Goal: Book appointment/travel/reservation

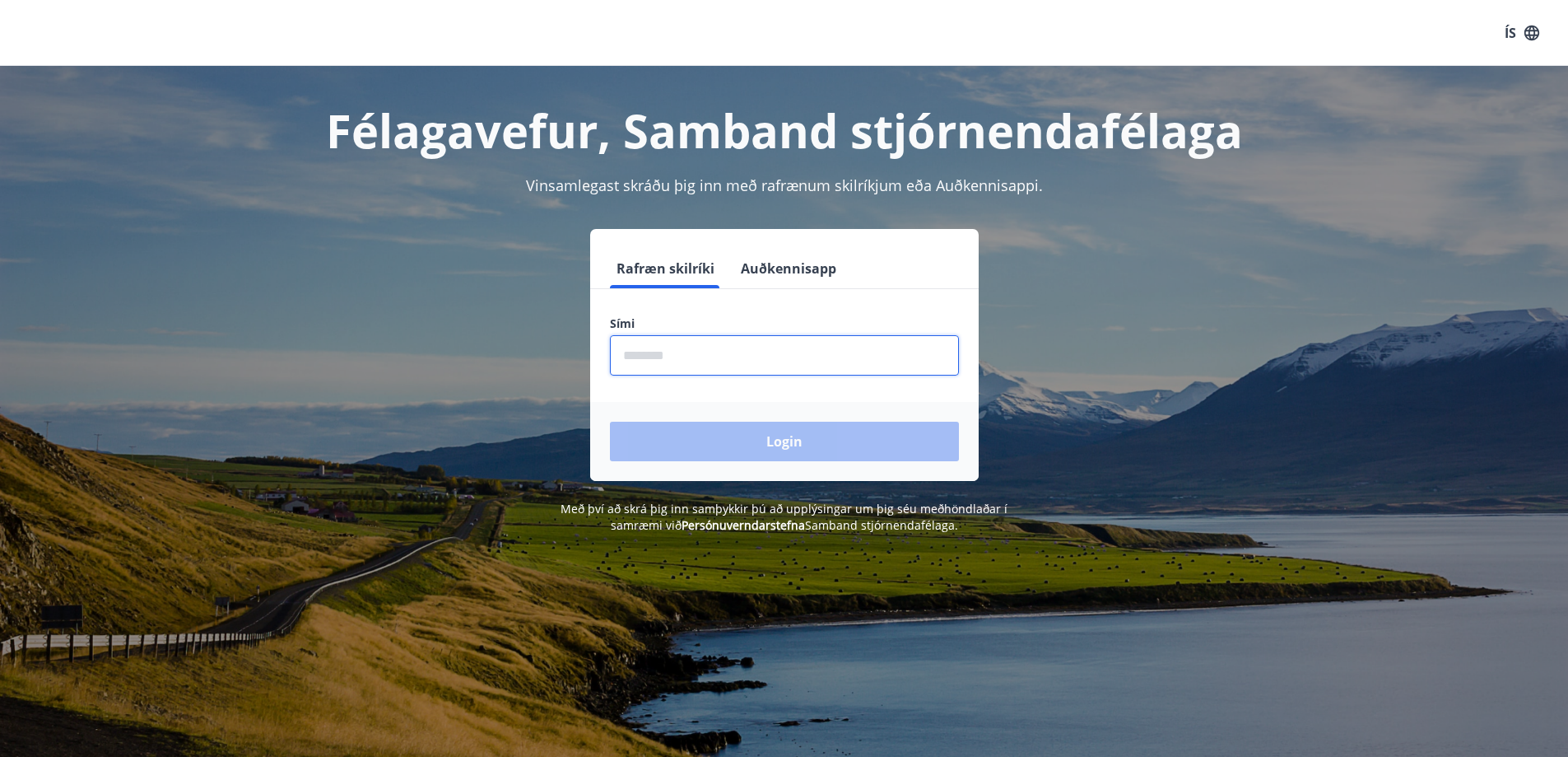
click at [697, 352] on input "phone" at bounding box center [785, 355] width 349 height 40
type input "********"
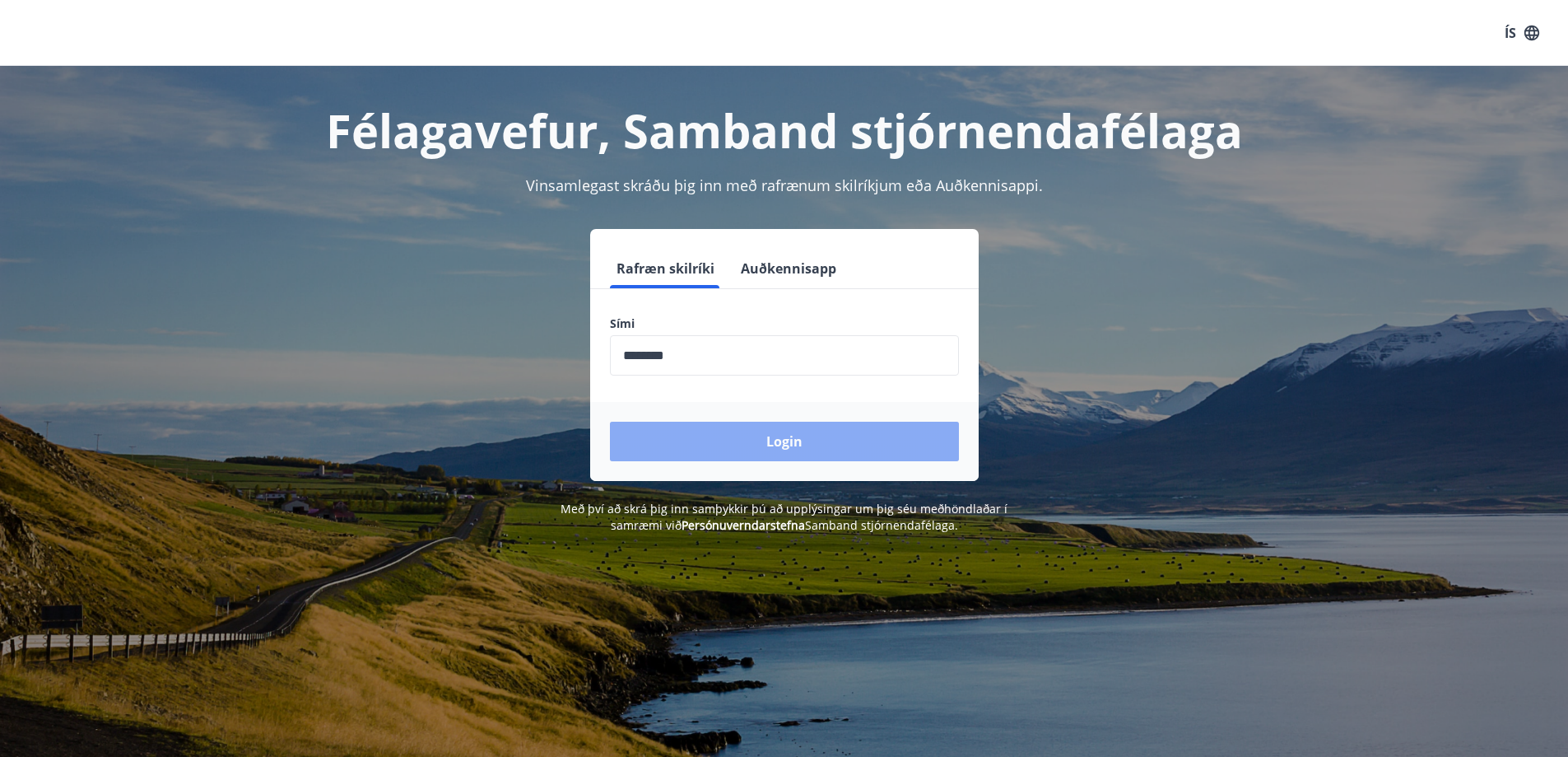
click at [784, 435] on button "Login" at bounding box center [785, 440] width 349 height 39
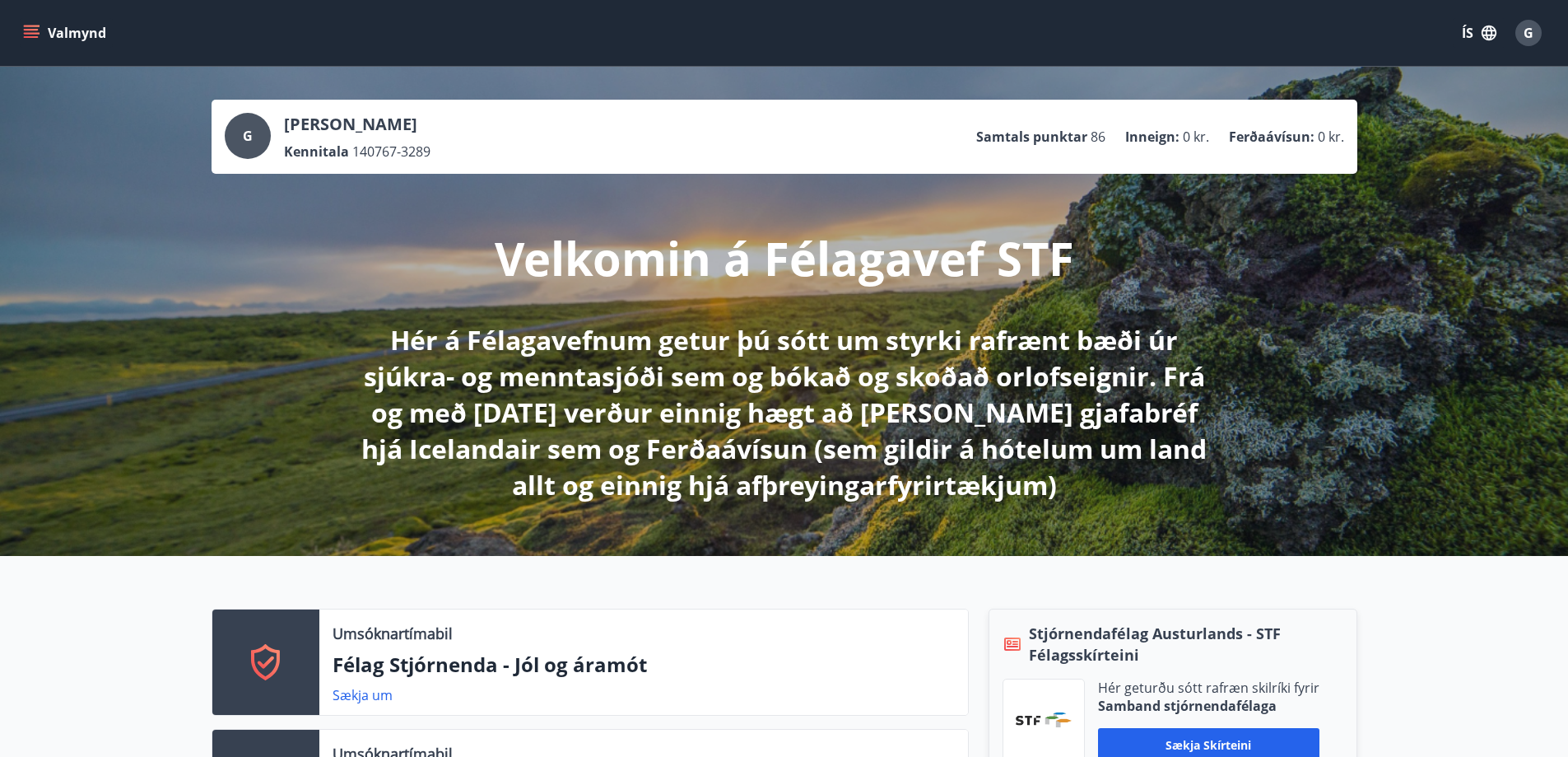
click at [709, 204] on div "Velkomin á Félagavef STF Hér á Félagavefnum getur þú sótt um styrki rafrænt bæð…" at bounding box center [785, 338] width 922 height 329
click at [771, 227] on p "Velkomin á Félagavef STF" at bounding box center [784, 257] width 579 height 63
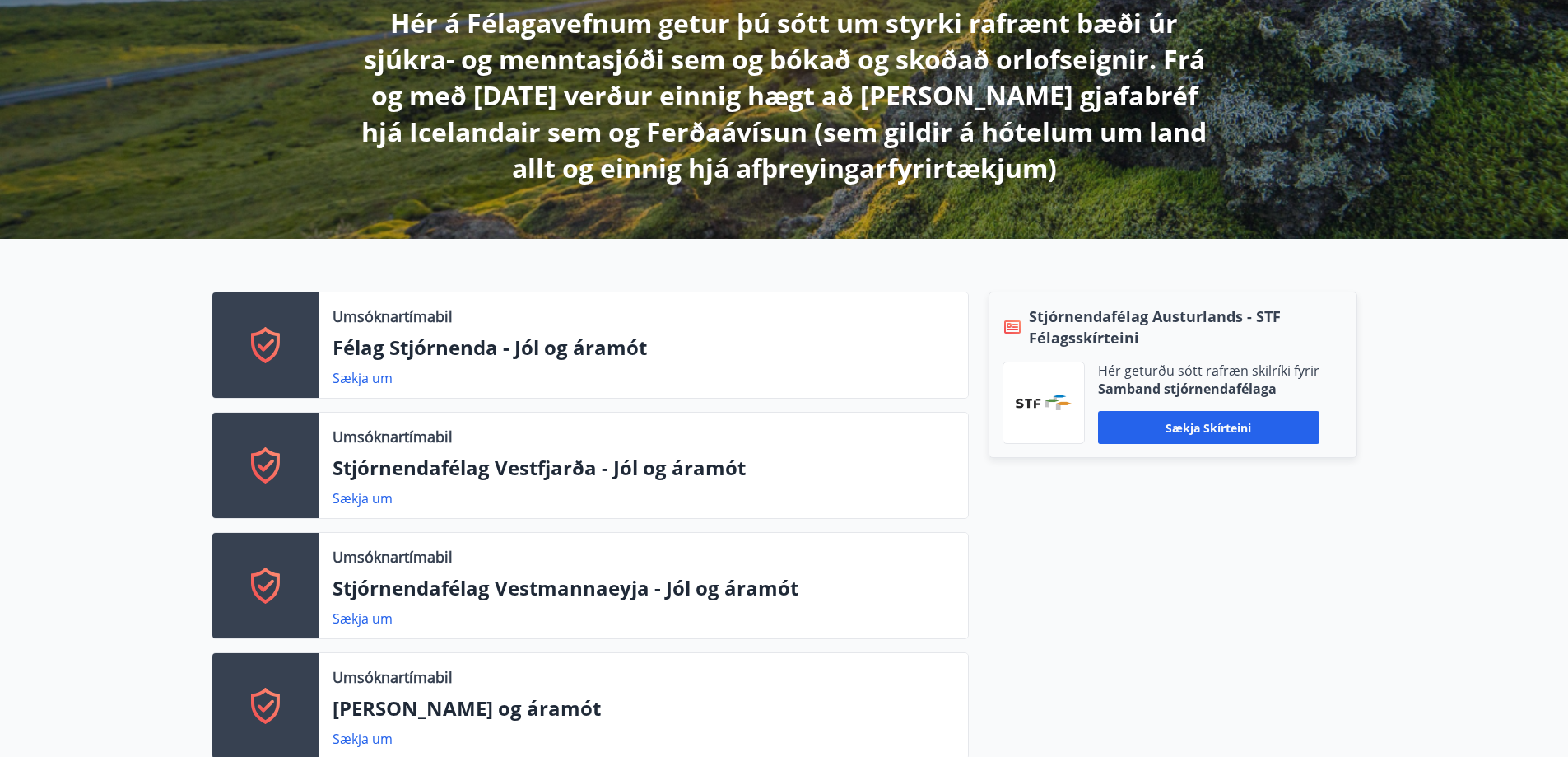
scroll to position [329, 0]
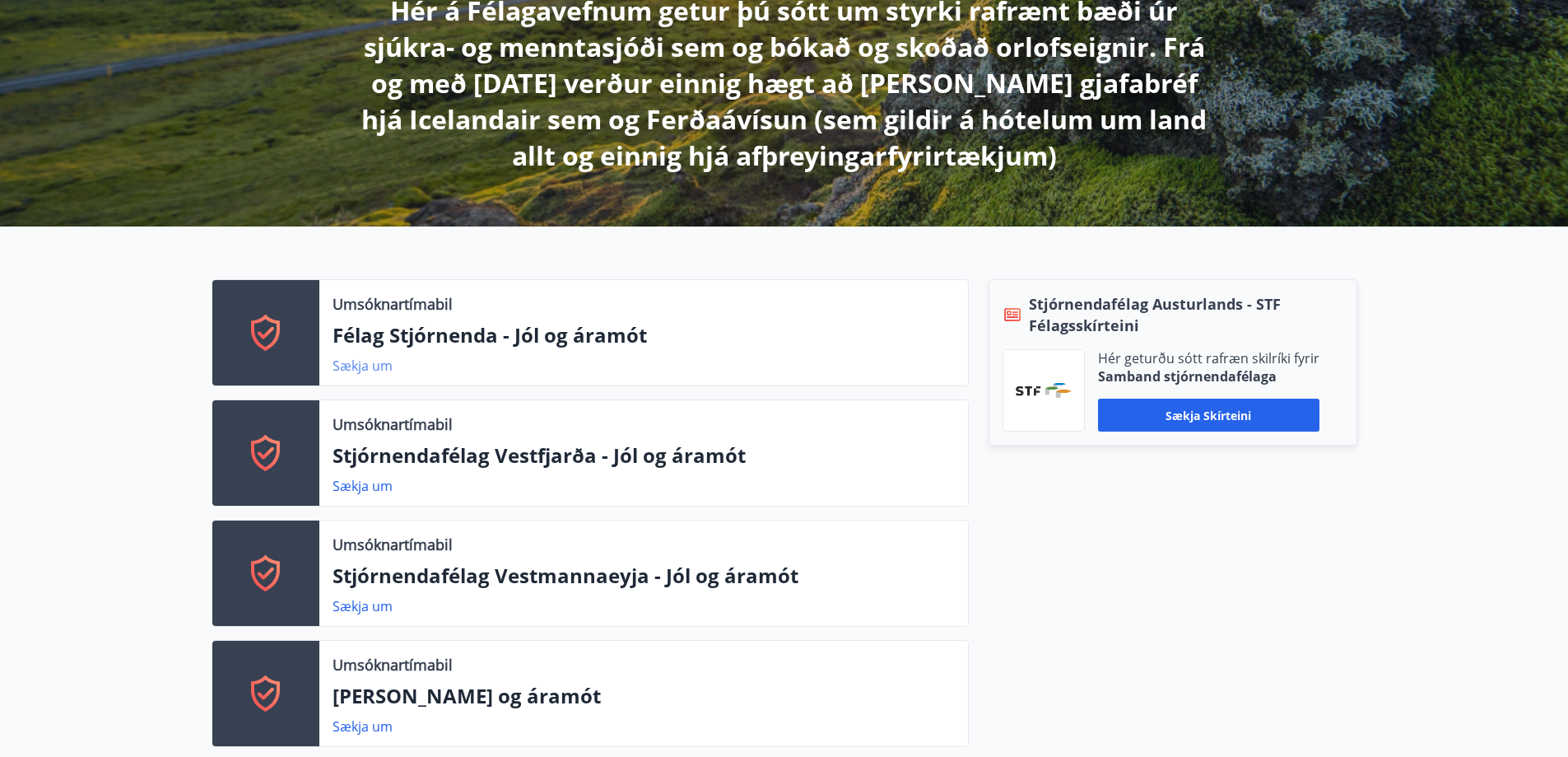
click at [350, 369] on link "Sækja um" at bounding box center [363, 366] width 60 height 18
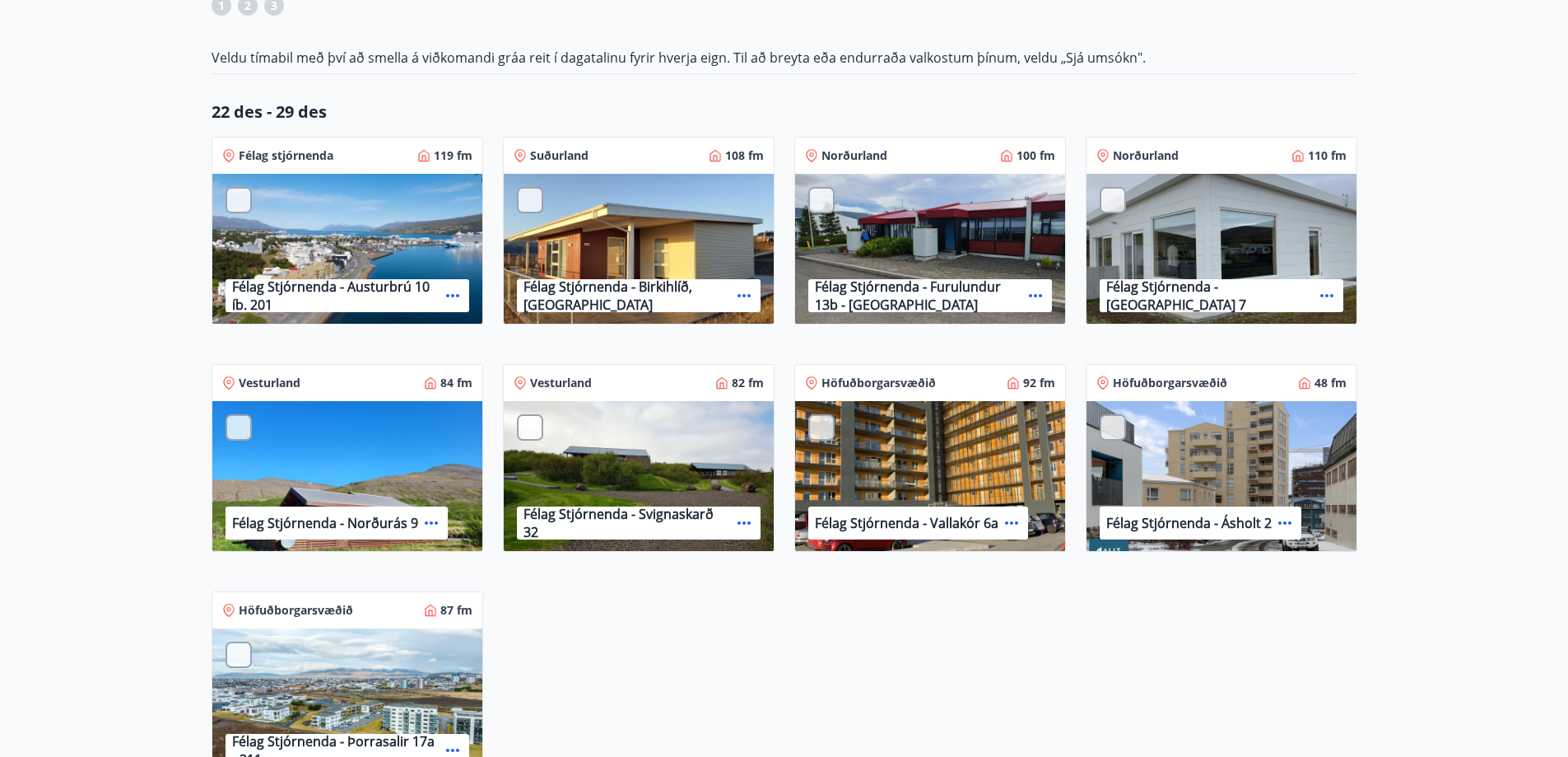
scroll to position [329, 0]
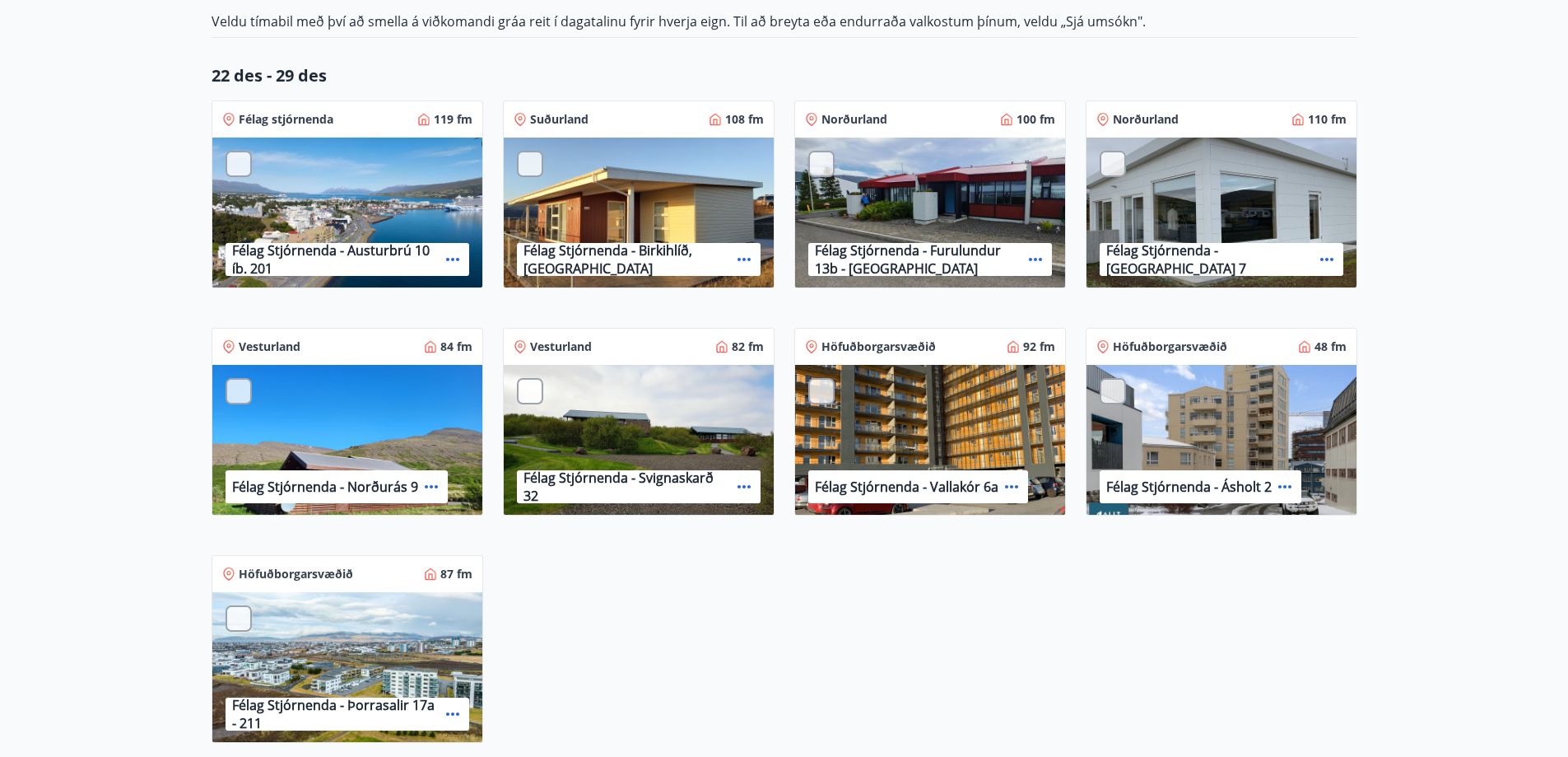
click at [1418, 396] on main "Félag Stjórnenda - Jól og áramót Ítarleg leit Öll Sjá umsókn Sjá umsókn Val: 1 …" at bounding box center [784, 670] width 1568 height 1785
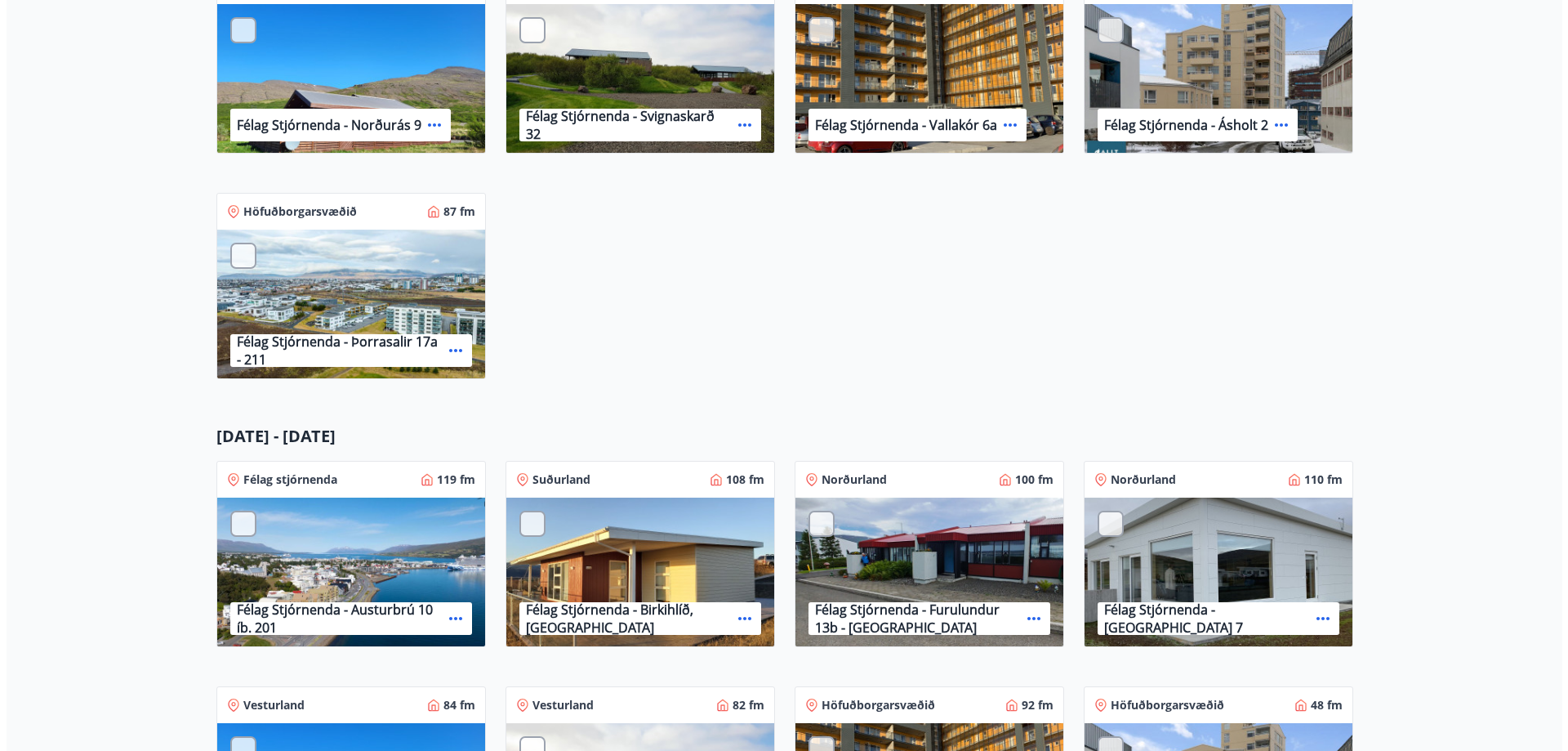
scroll to position [736, 0]
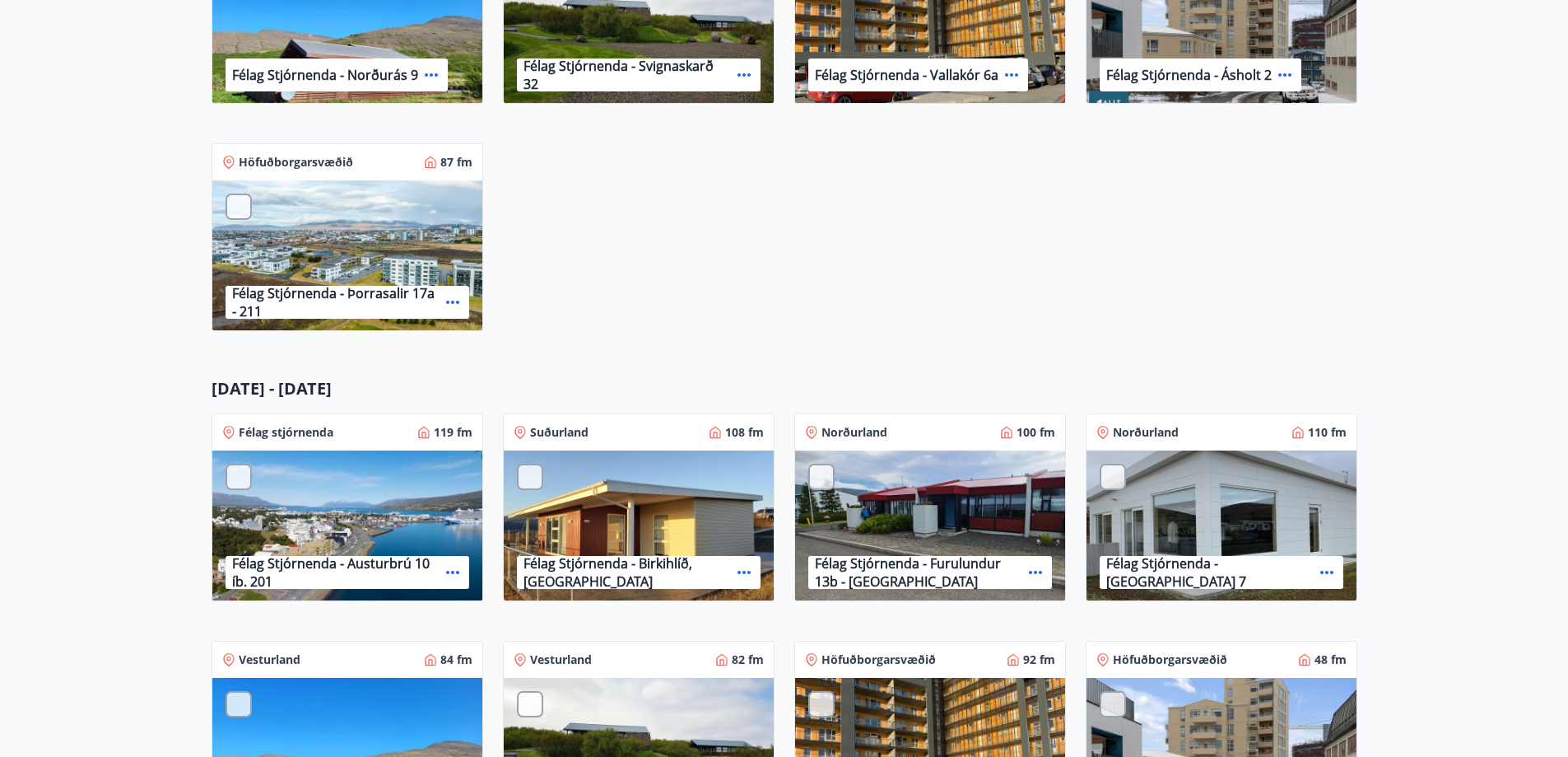
click at [337, 236] on div "Félag Stjórnenda - Þorrasalir 17a - 211" at bounding box center [347, 256] width 270 height 152
click at [282, 208] on div "Félag Stjórnenda - Þorrasalir 17a - 211" at bounding box center [347, 256] width 270 height 152
click at [244, 206] on div at bounding box center [238, 207] width 26 height 26
click at [244, 207] on p "1" at bounding box center [239, 207] width 26 height 22
click at [454, 300] on icon at bounding box center [453, 302] width 20 height 20
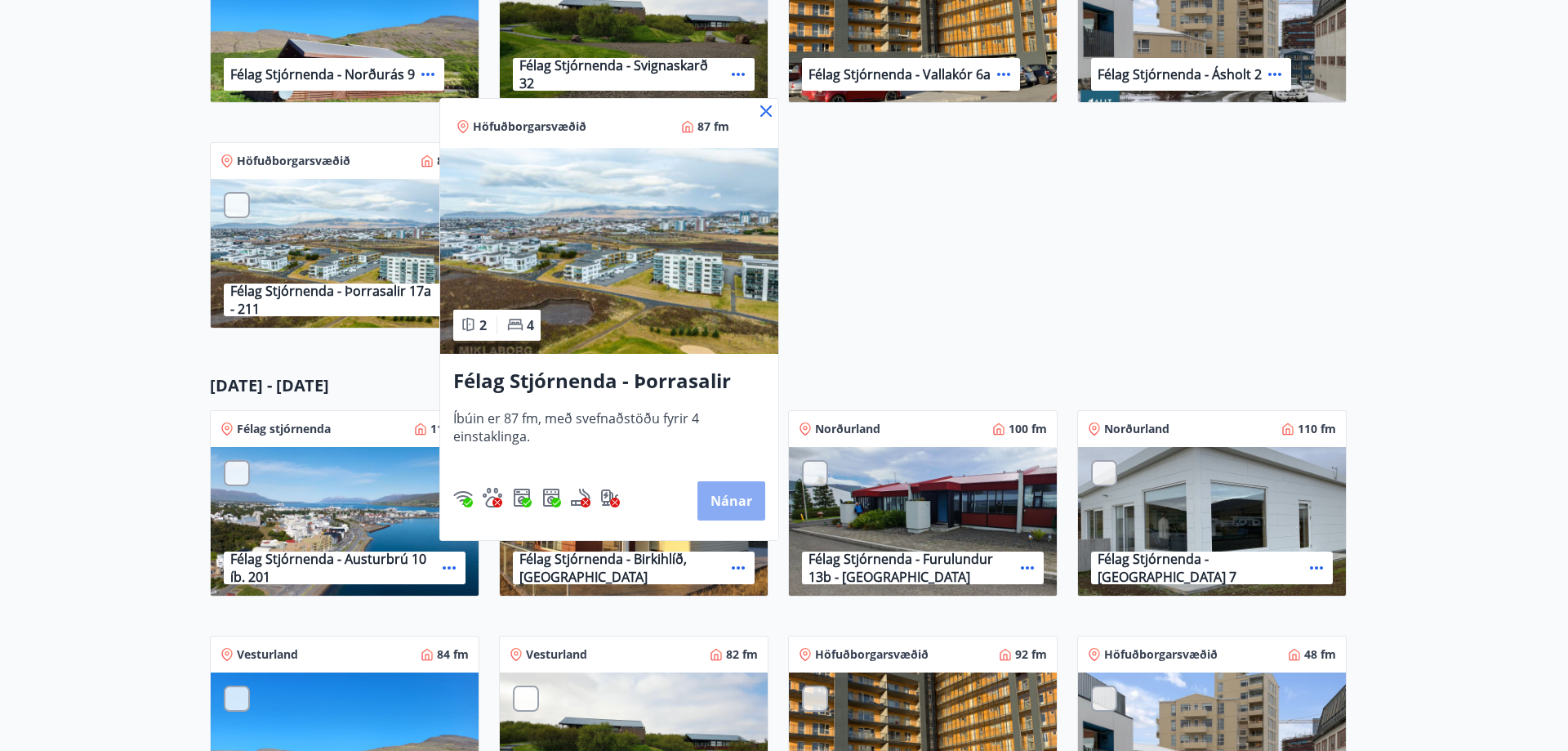
click at [733, 496] on button "Nánar" at bounding box center [731, 500] width 68 height 39
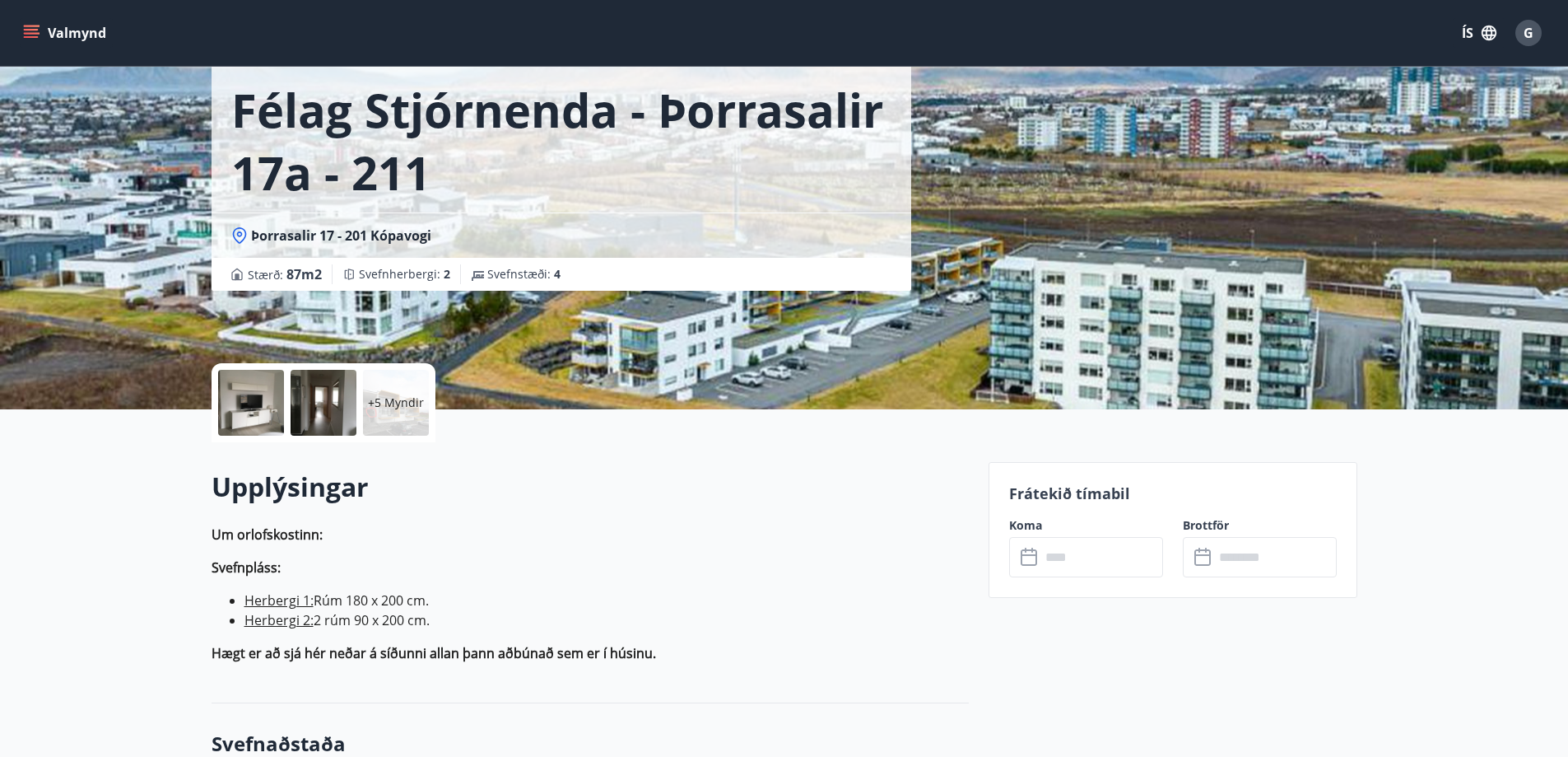
scroll to position [165, 0]
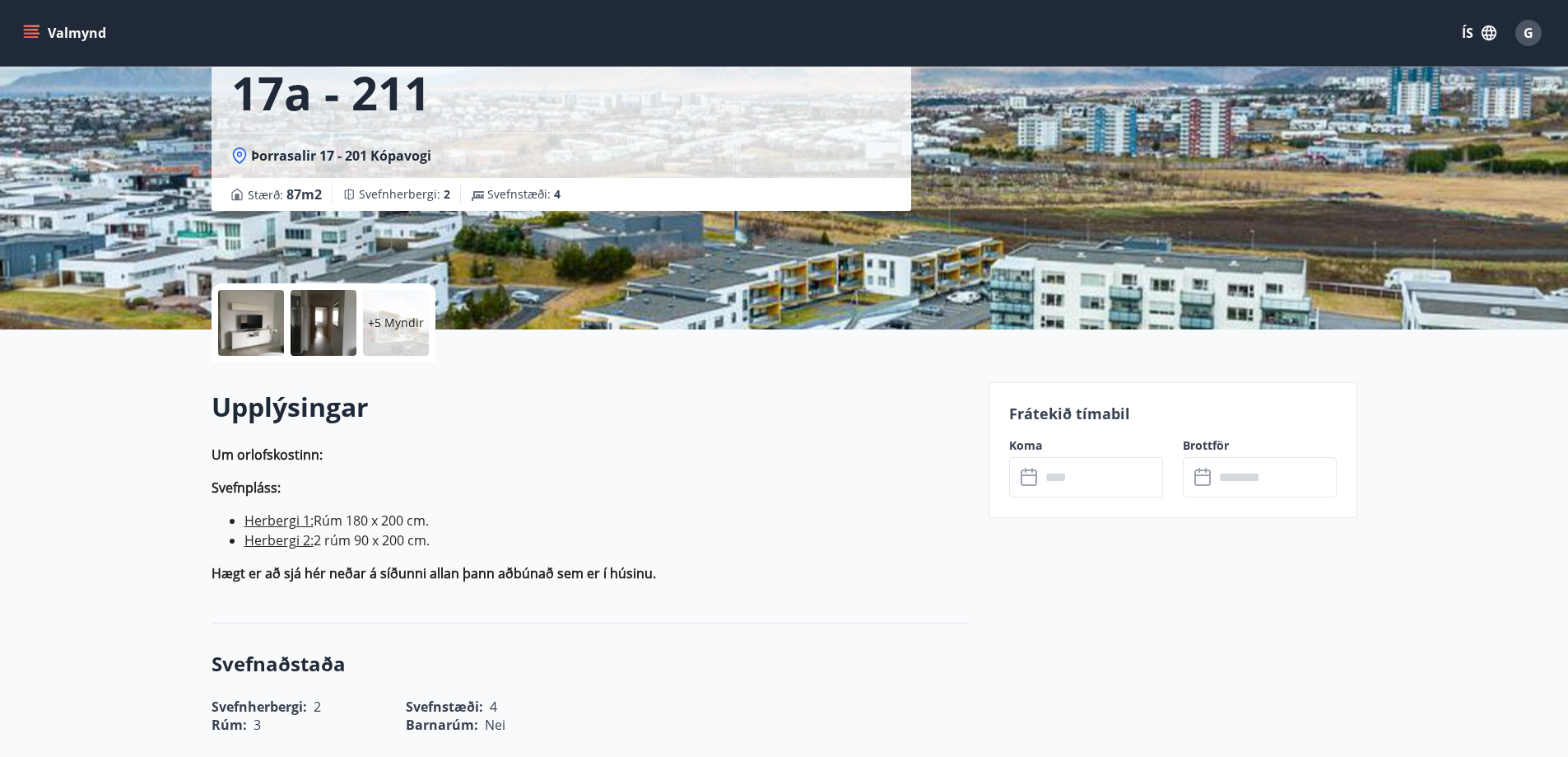
drag, startPoint x: 753, startPoint y: 394, endPoint x: 759, endPoint y: 401, distance: 9.2
click at [754, 396] on h2 "Upplýsingar" at bounding box center [590, 407] width 758 height 36
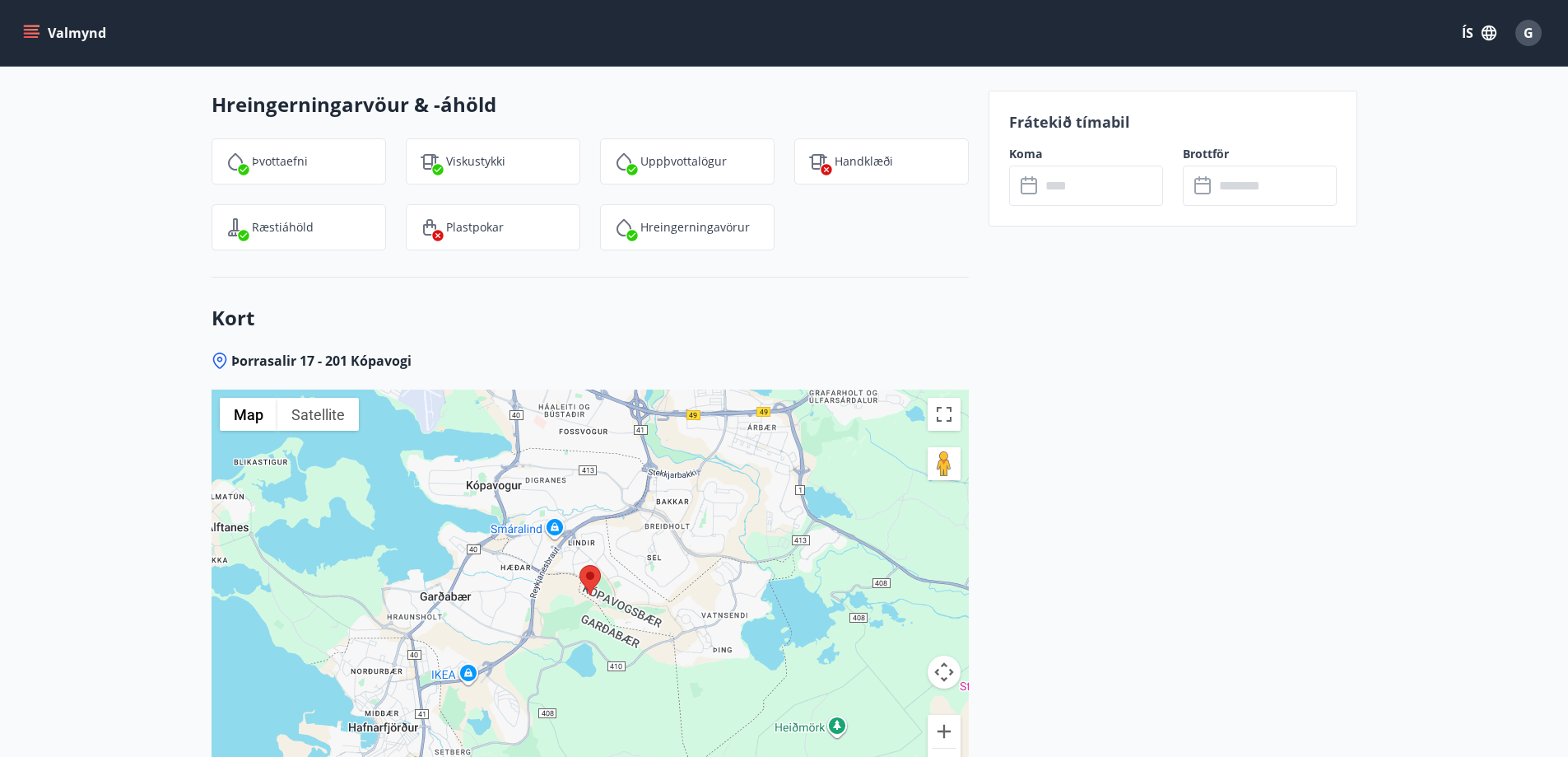
scroll to position [1894, 0]
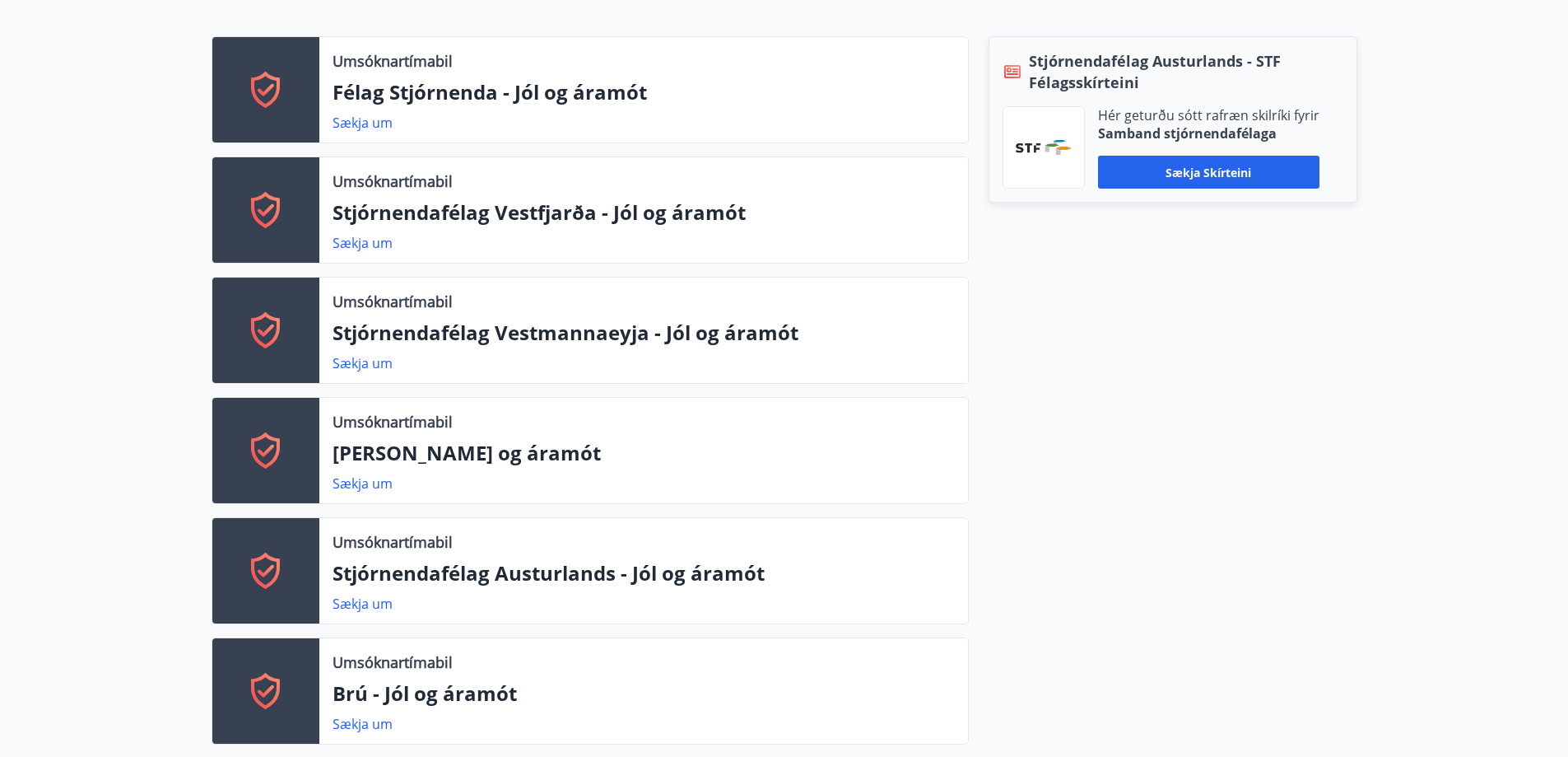
scroll to position [577, 0]
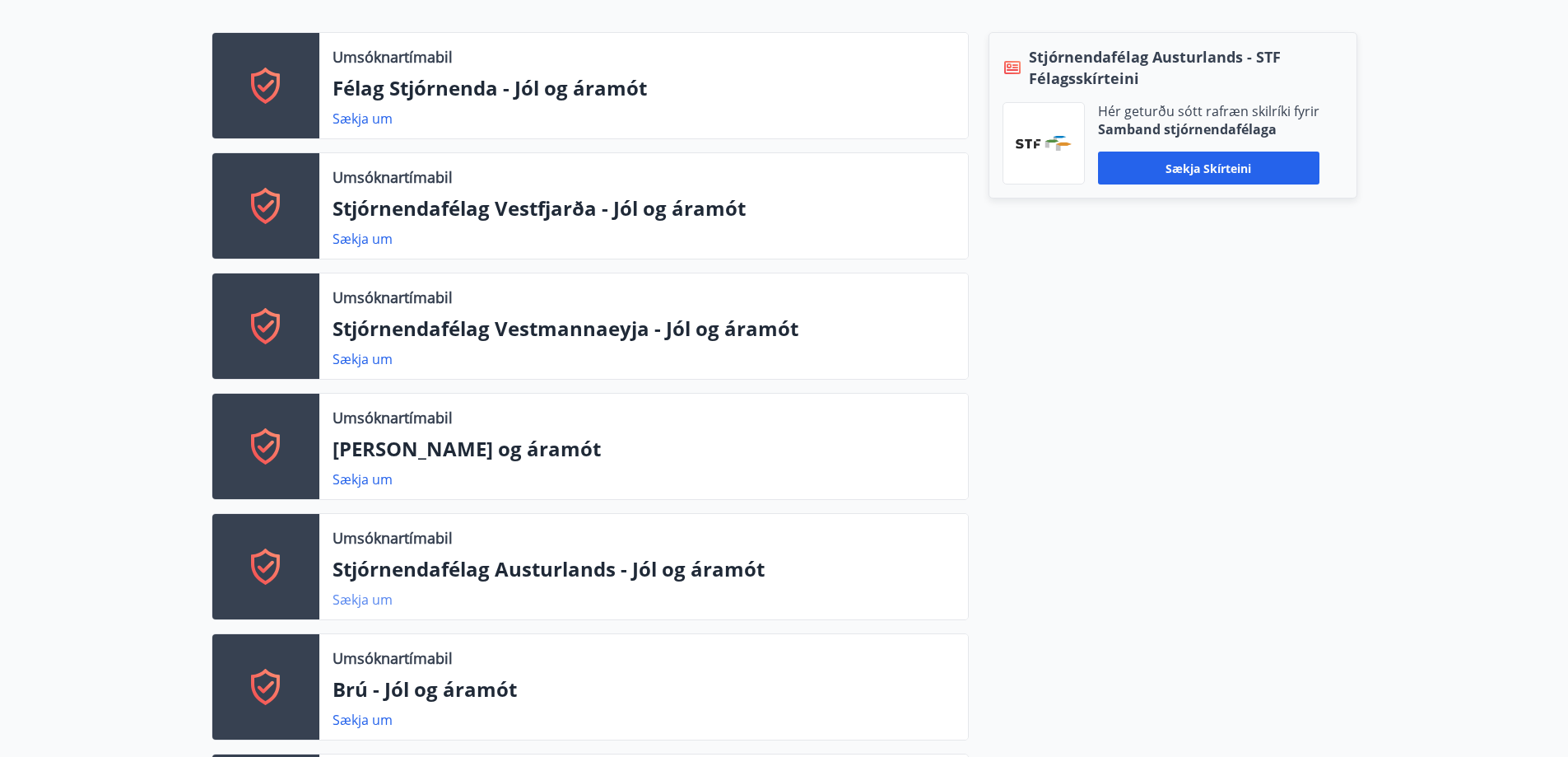
click at [356, 599] on link "Sækja um" at bounding box center [363, 600] width 60 height 18
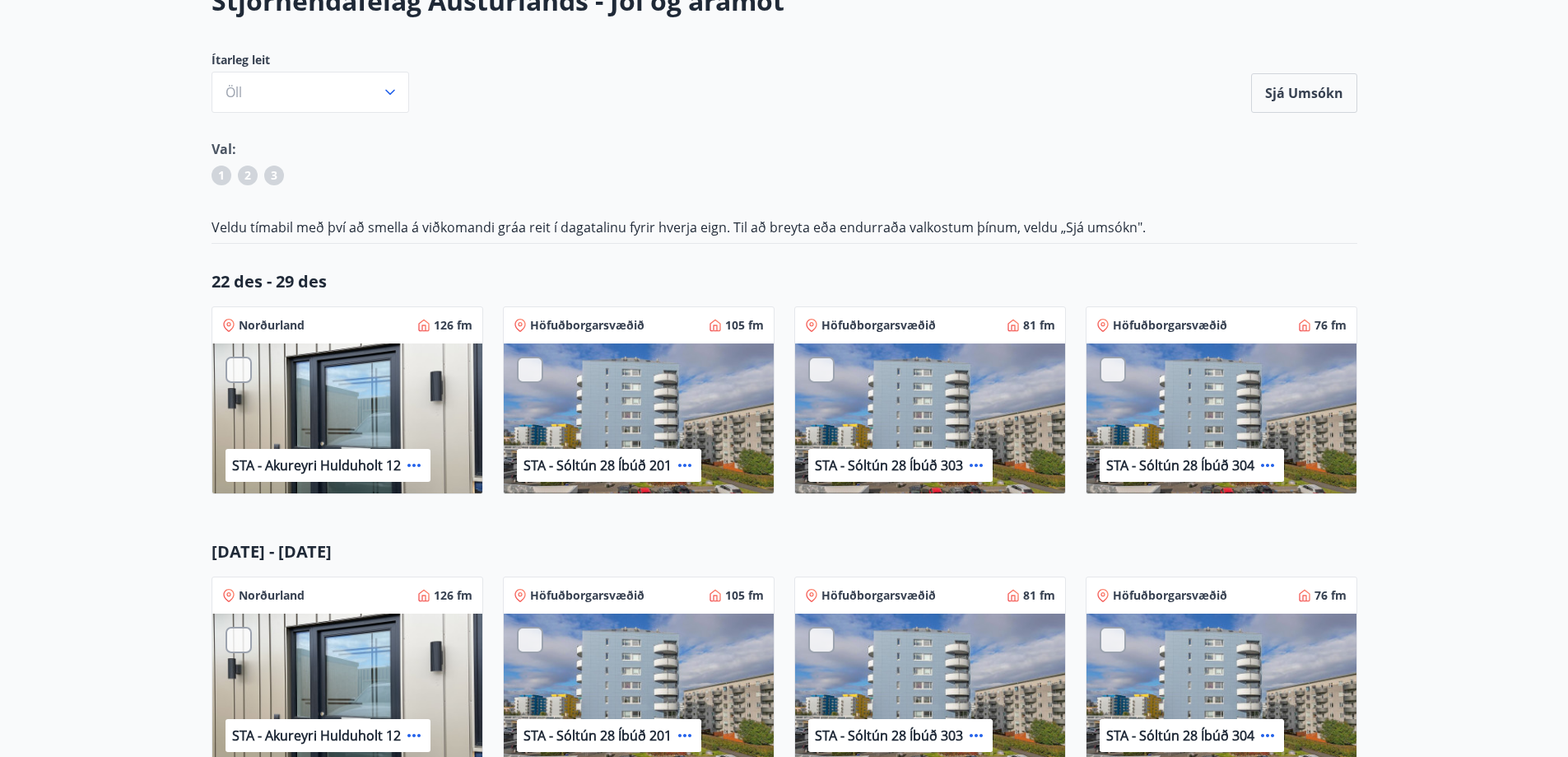
scroll to position [165, 0]
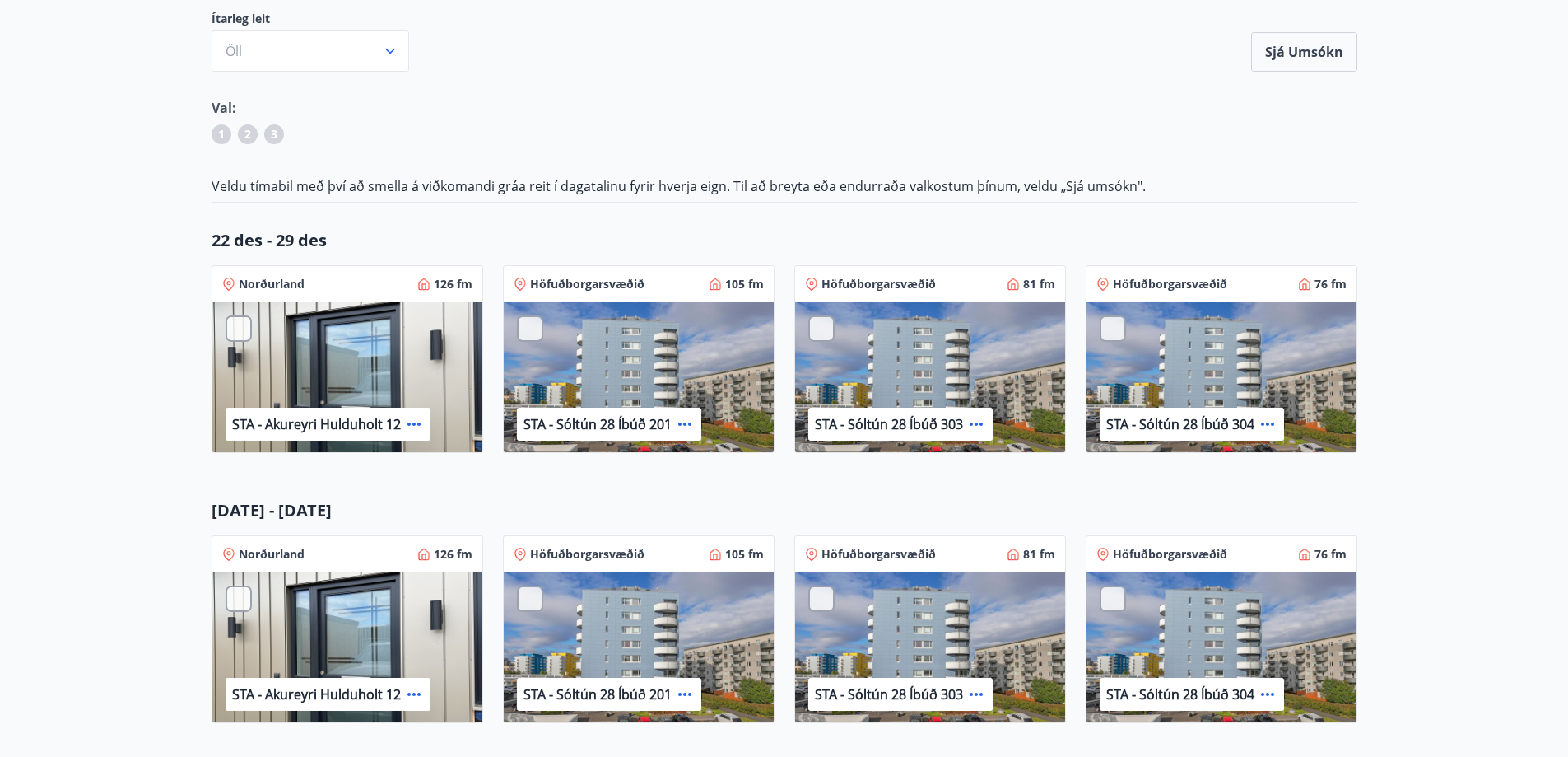
click at [1437, 375] on main "Stjórnendafélag Austurlands - Jól og áramót Ítarleg leit Öll Sjá umsókn Sjá ums…" at bounding box center [784, 379] width 1568 height 875
click at [1437, 398] on main "Stjórnendafélag Austurlands - Jól og áramót Ítarleg leit Öll Sjá umsókn Sjá ums…" at bounding box center [784, 379] width 1568 height 875
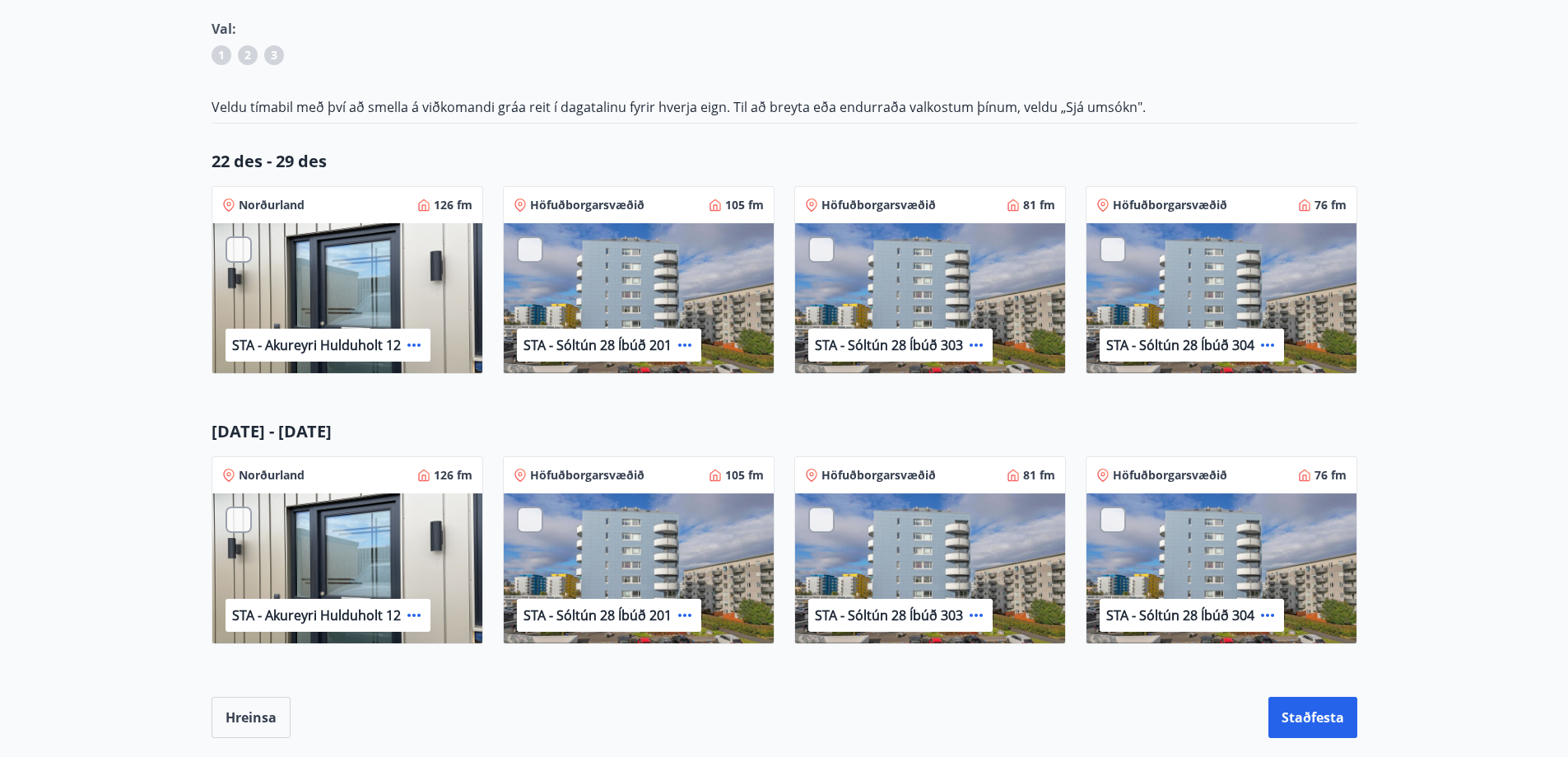
scroll to position [247, 0]
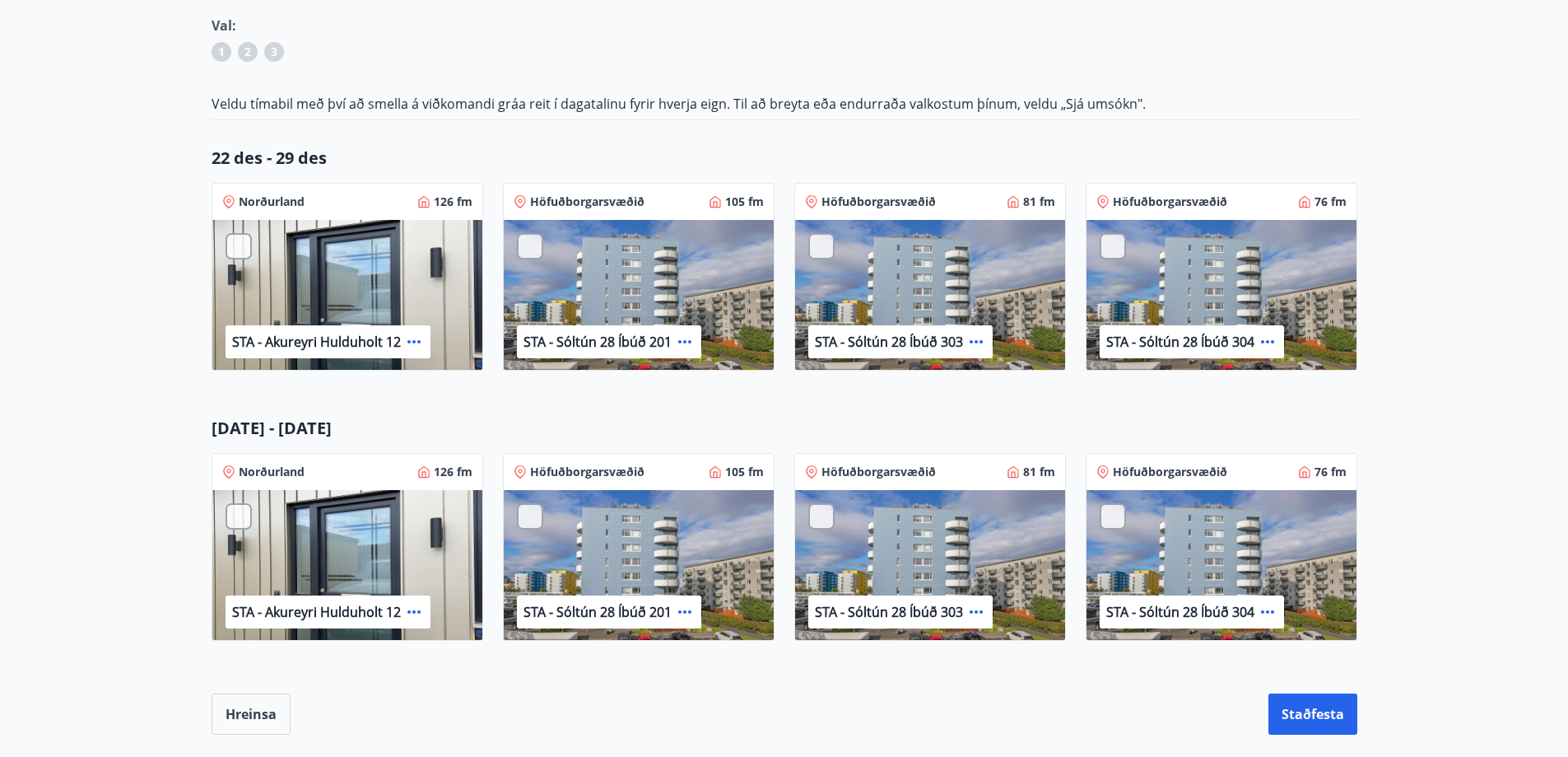
click at [1426, 396] on main "Stjórnendafélag Austurlands - Jól og áramót Ítarleg leit Öll Sjá umsókn Sjá ums…" at bounding box center [784, 297] width 1568 height 875
click at [1437, 291] on main "Stjórnendafélag Austurlands - Jól og áramót Ítarleg leit Öll Sjá umsókn Sjá ums…" at bounding box center [784, 297] width 1568 height 875
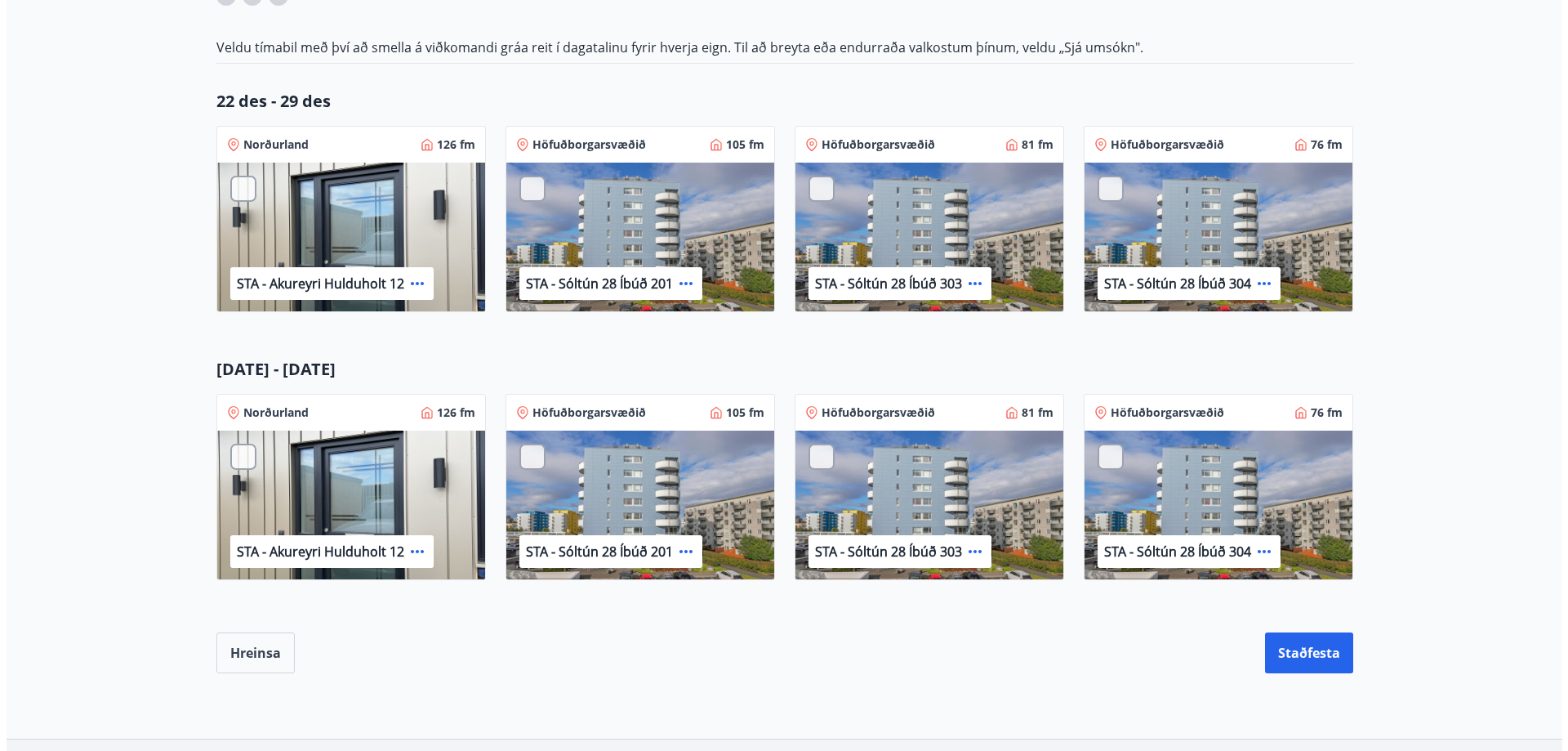
scroll to position [263, 0]
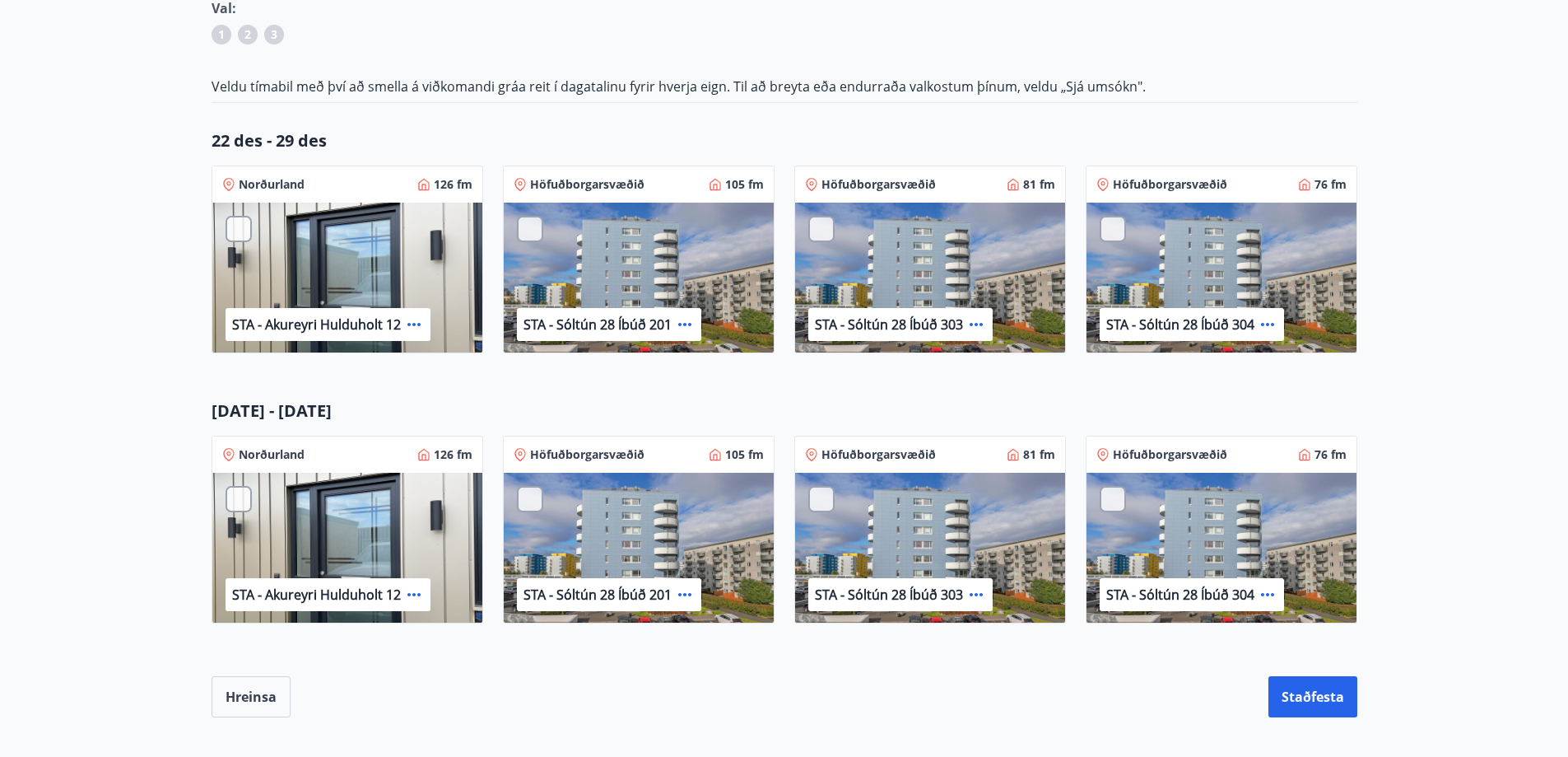
click at [1410, 283] on main "Stjórnendafélag Austurlands - Jól og áramót Ítarleg leit Öll Sjá umsókn Sjá ums…" at bounding box center [784, 279] width 1568 height 875
click at [1410, 285] on main "Stjórnendafélag Austurlands - Jól og áramót Ítarleg leit Öll Sjá umsókn Sjá ums…" at bounding box center [784, 279] width 1568 height 875
click at [1410, 287] on main "Stjórnendafélag Austurlands - Jól og áramót Ítarleg leit Öll Sjá umsókn Sjá ums…" at bounding box center [784, 279] width 1568 height 875
click at [1437, 296] on main "Stjórnendafélag Austurlands - Jól og áramót Ítarleg leit Öll Sjá umsókn Sjá ums…" at bounding box center [784, 279] width 1568 height 875
click at [683, 325] on icon at bounding box center [685, 325] width 13 height 4
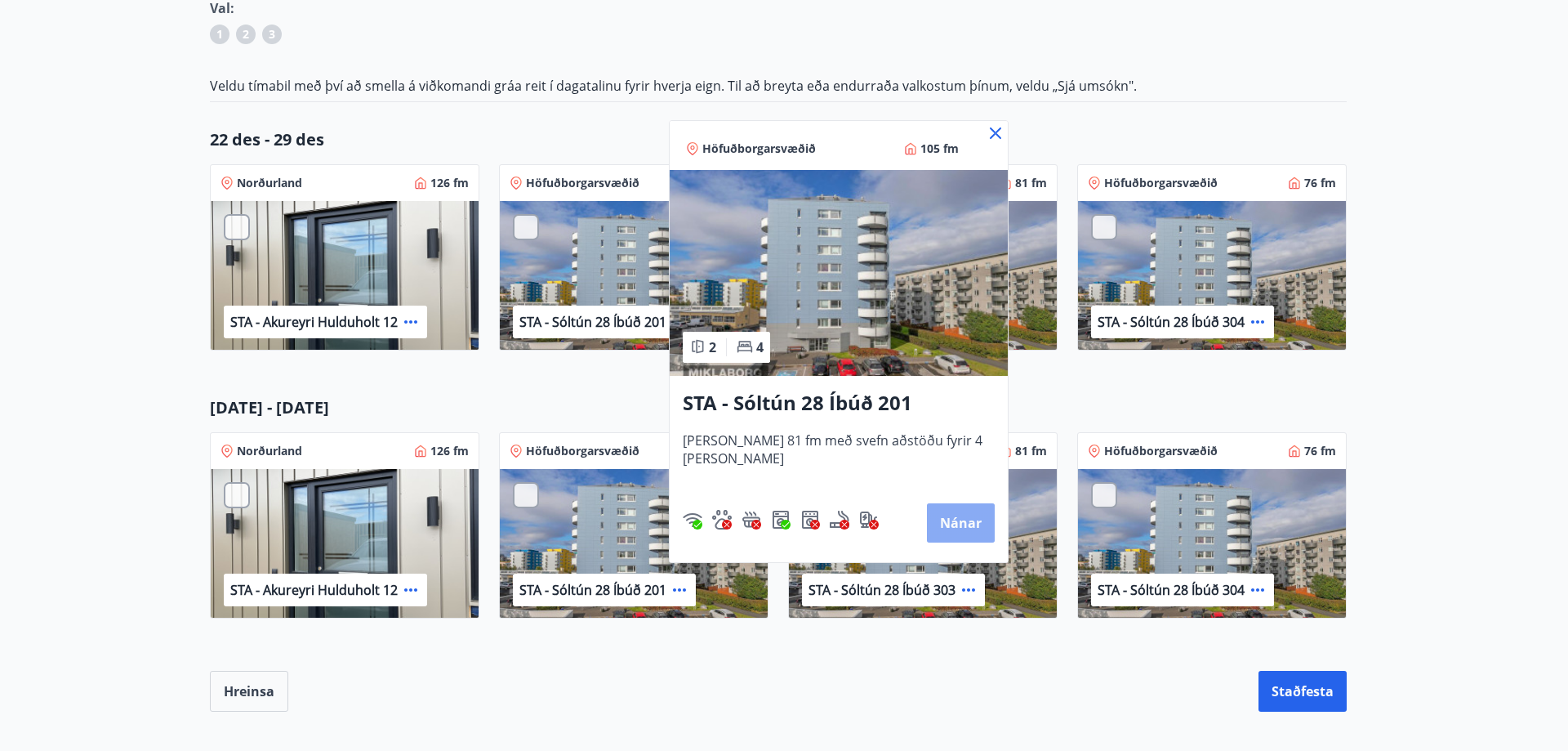
click at [942, 520] on button "Nánar" at bounding box center [960, 523] width 68 height 39
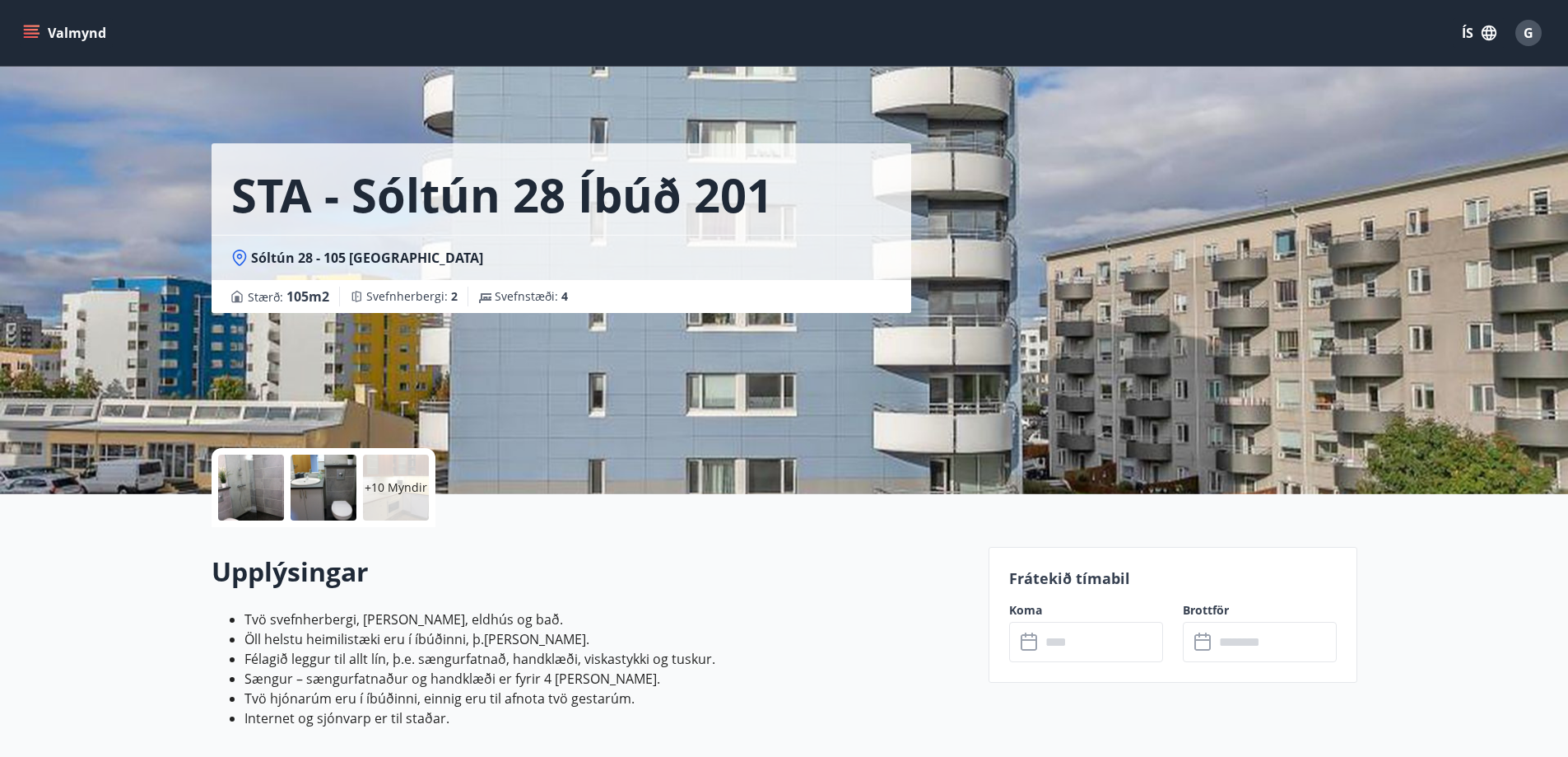
click at [697, 529] on div "Upplýsingar Tvö svefnherbergi, stofa, eldhús og bað. Öll helstu heimilistæki er…" at bounding box center [590, 647] width 758 height 241
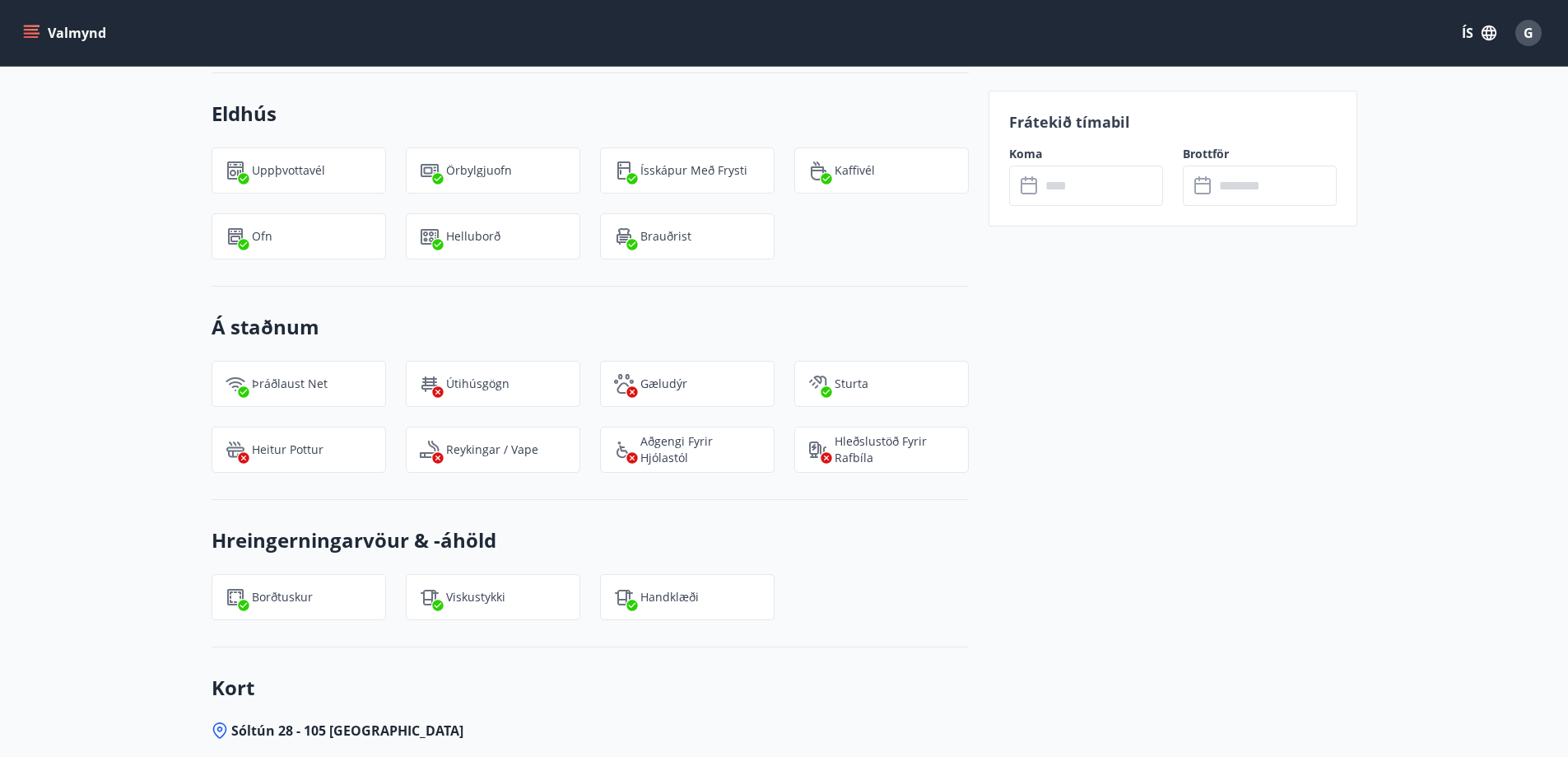
scroll to position [1380, 0]
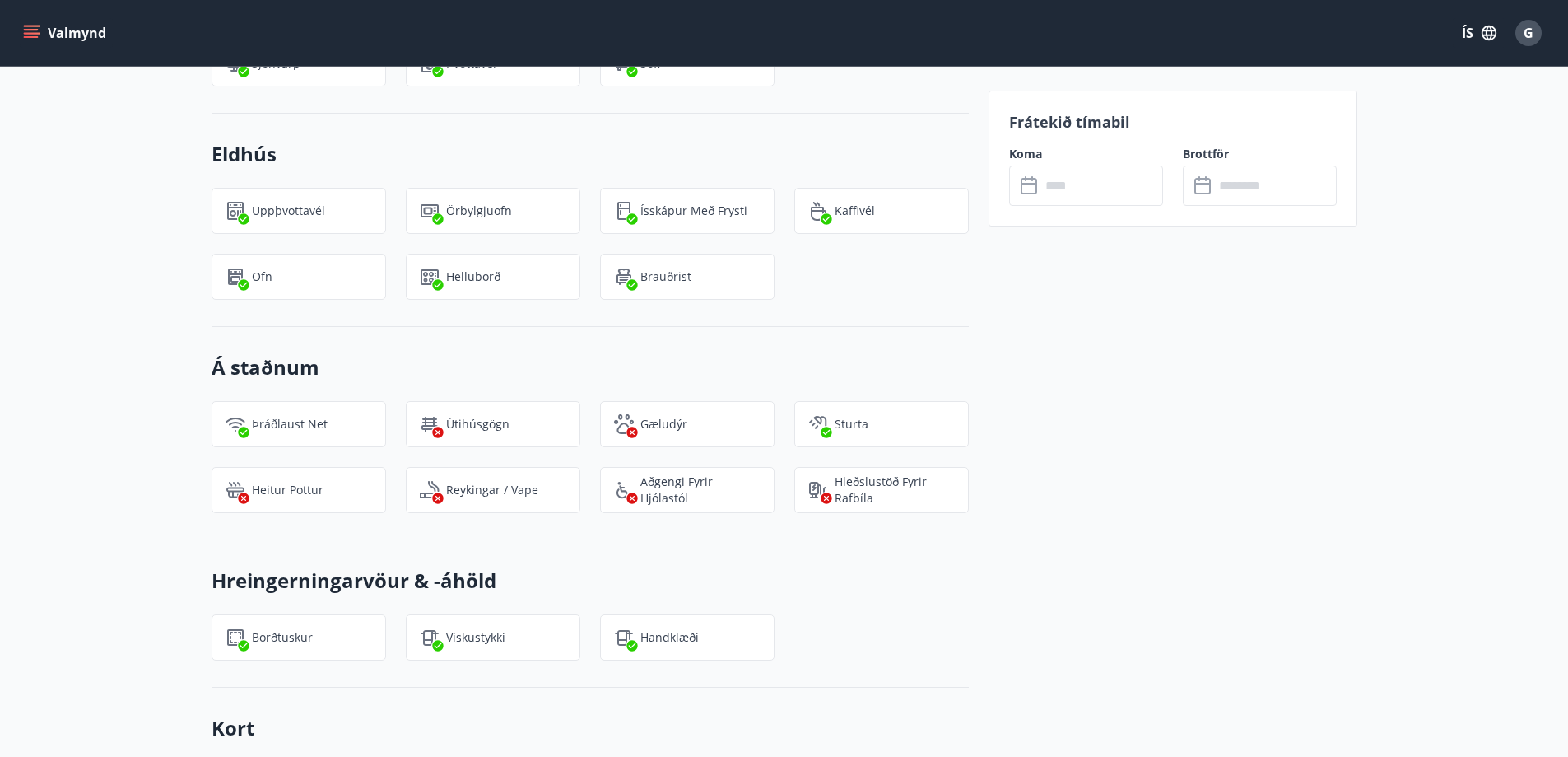
click at [1128, 460] on div "Frátekið tímabil Koma ​ ​ Brottför ​ ​" at bounding box center [1173, 248] width 369 height 2164
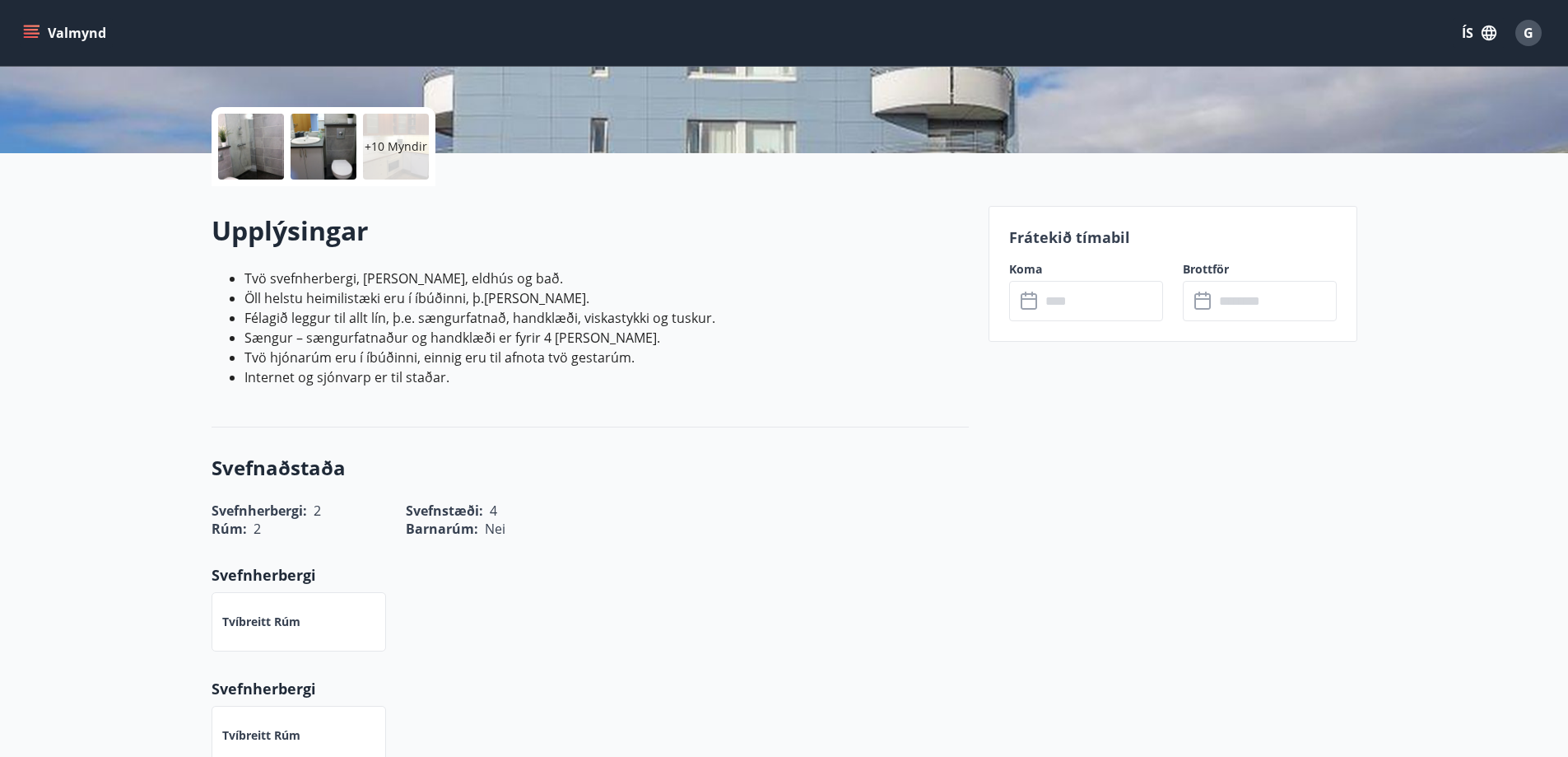
scroll to position [227, 0]
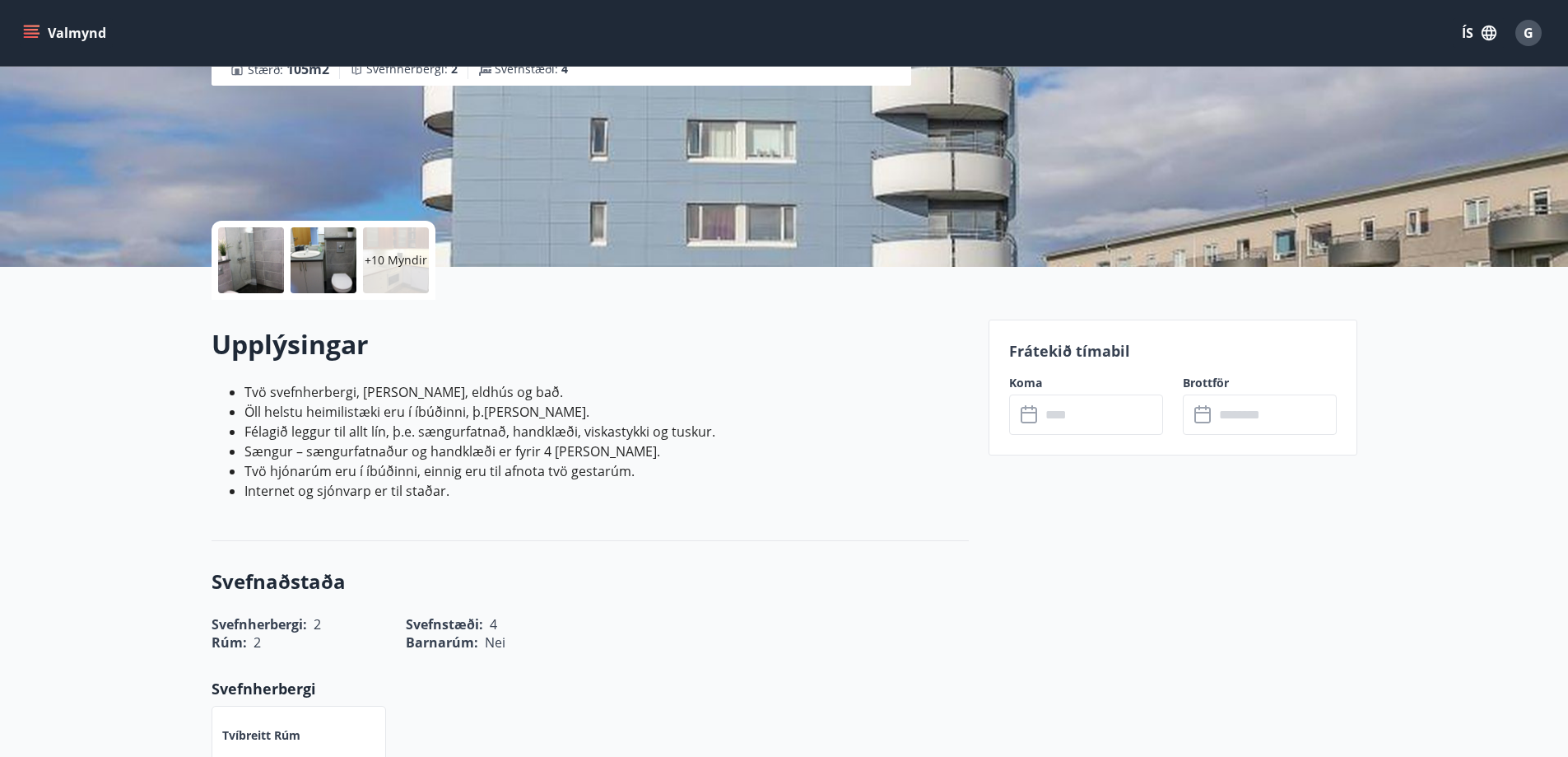
click at [904, 340] on h2 "Upplýsingar" at bounding box center [590, 344] width 758 height 36
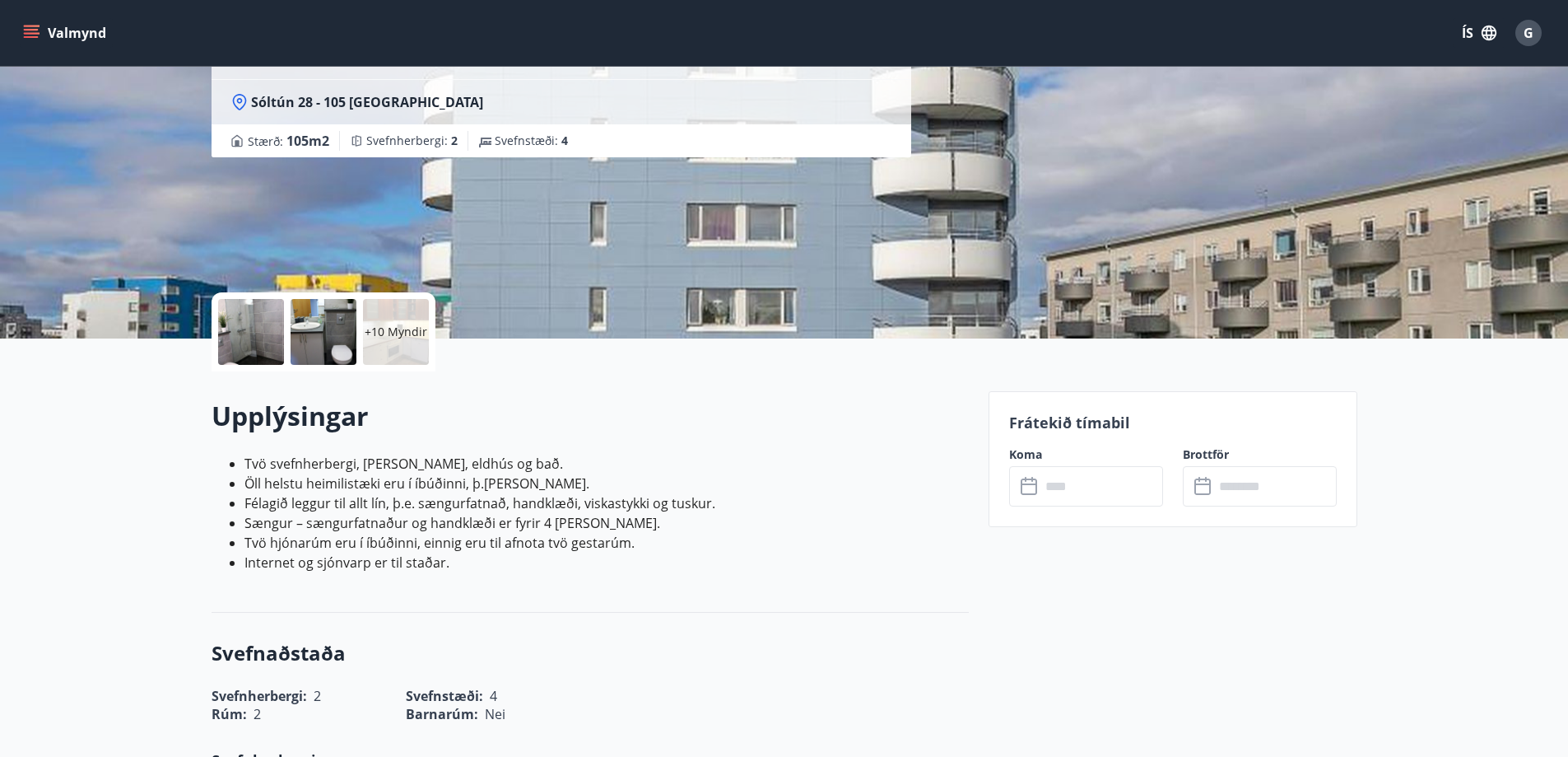
scroll to position [0, 0]
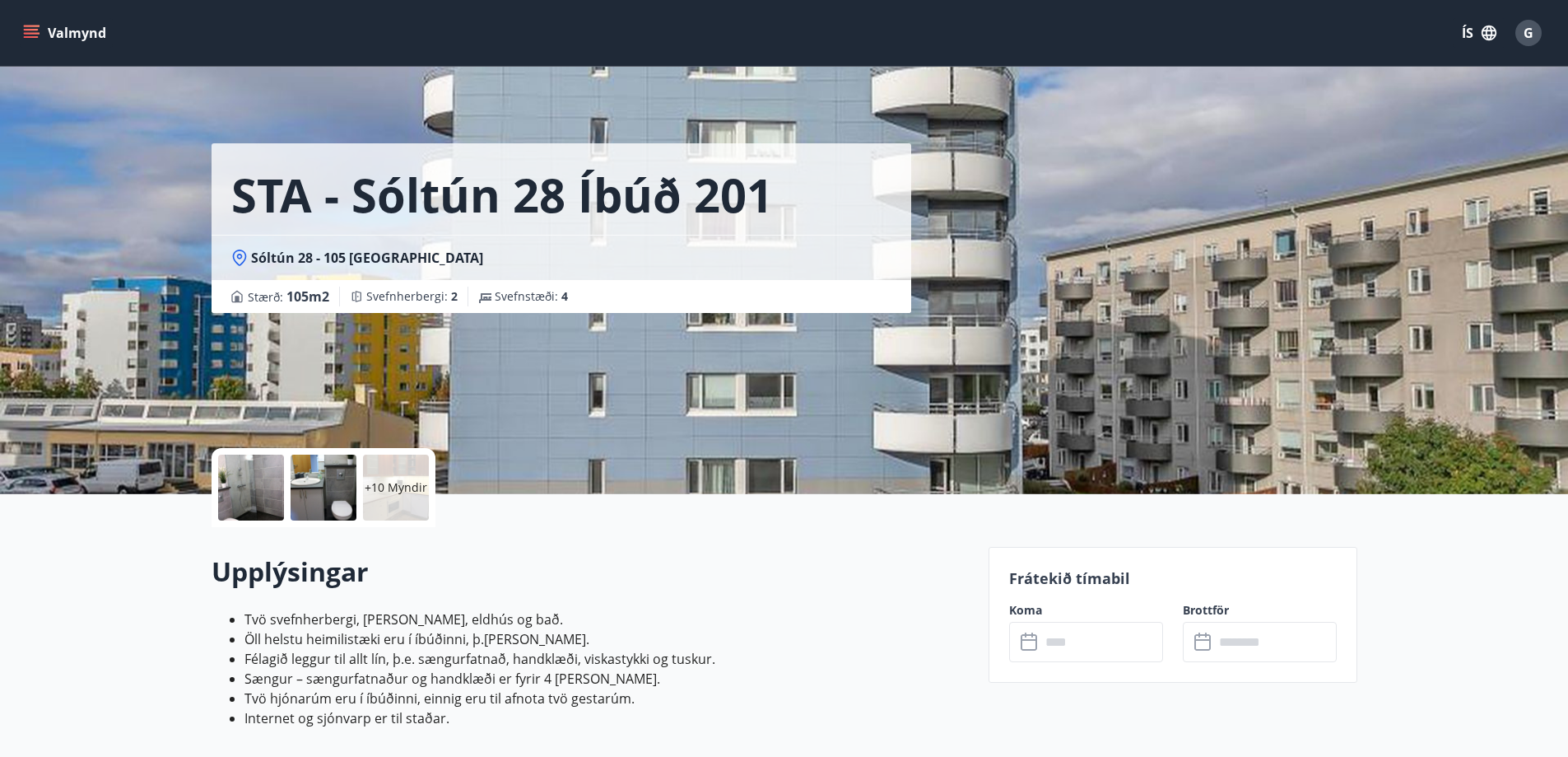
click at [803, 530] on div "Upplýsingar Tvö svefnherbergi, stofa, eldhús og bað. Öll helstu heimilistæki er…" at bounding box center [590, 647] width 758 height 241
click at [256, 487] on div at bounding box center [251, 488] width 65 height 66
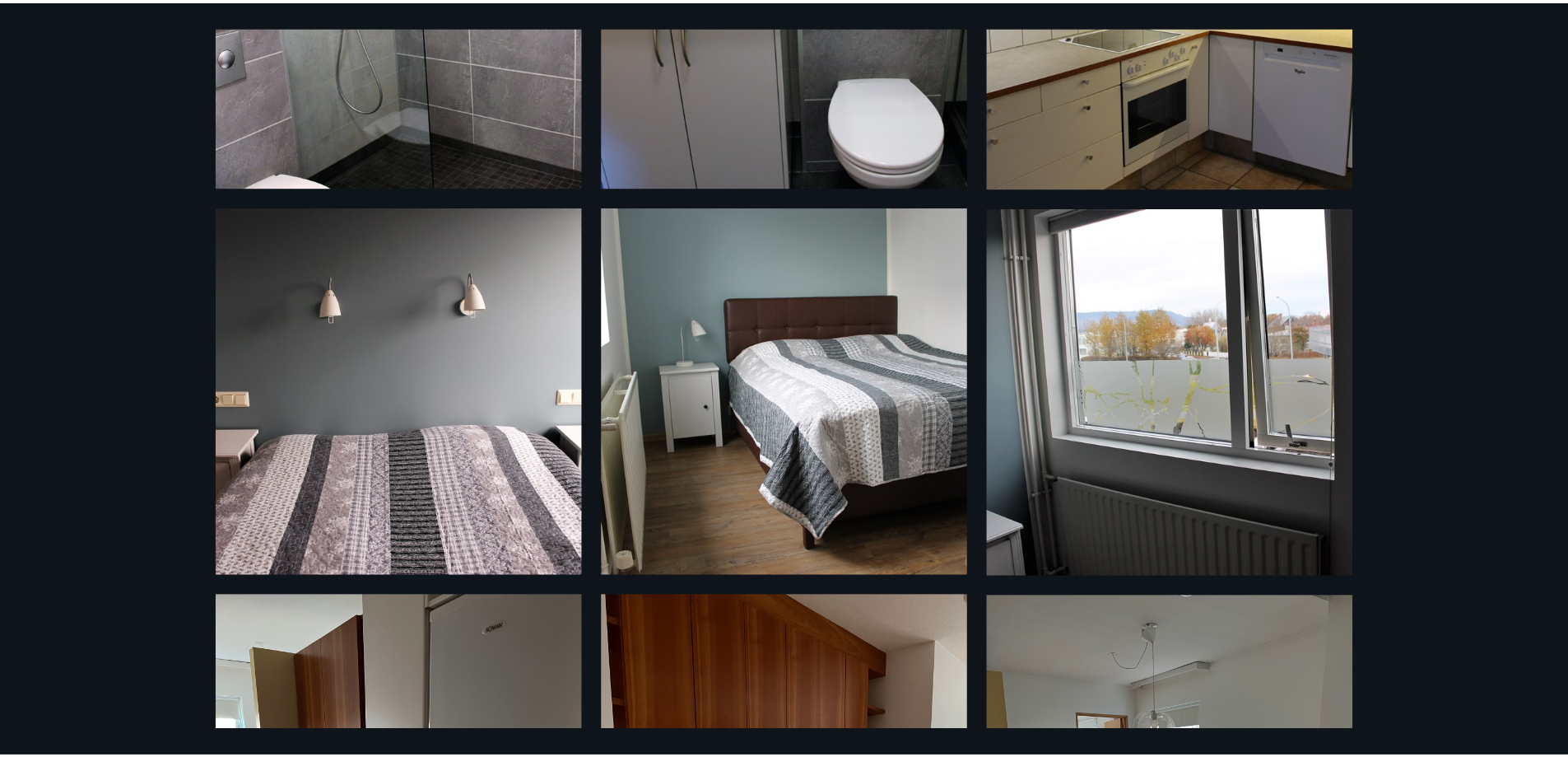
scroll to position [647, 0]
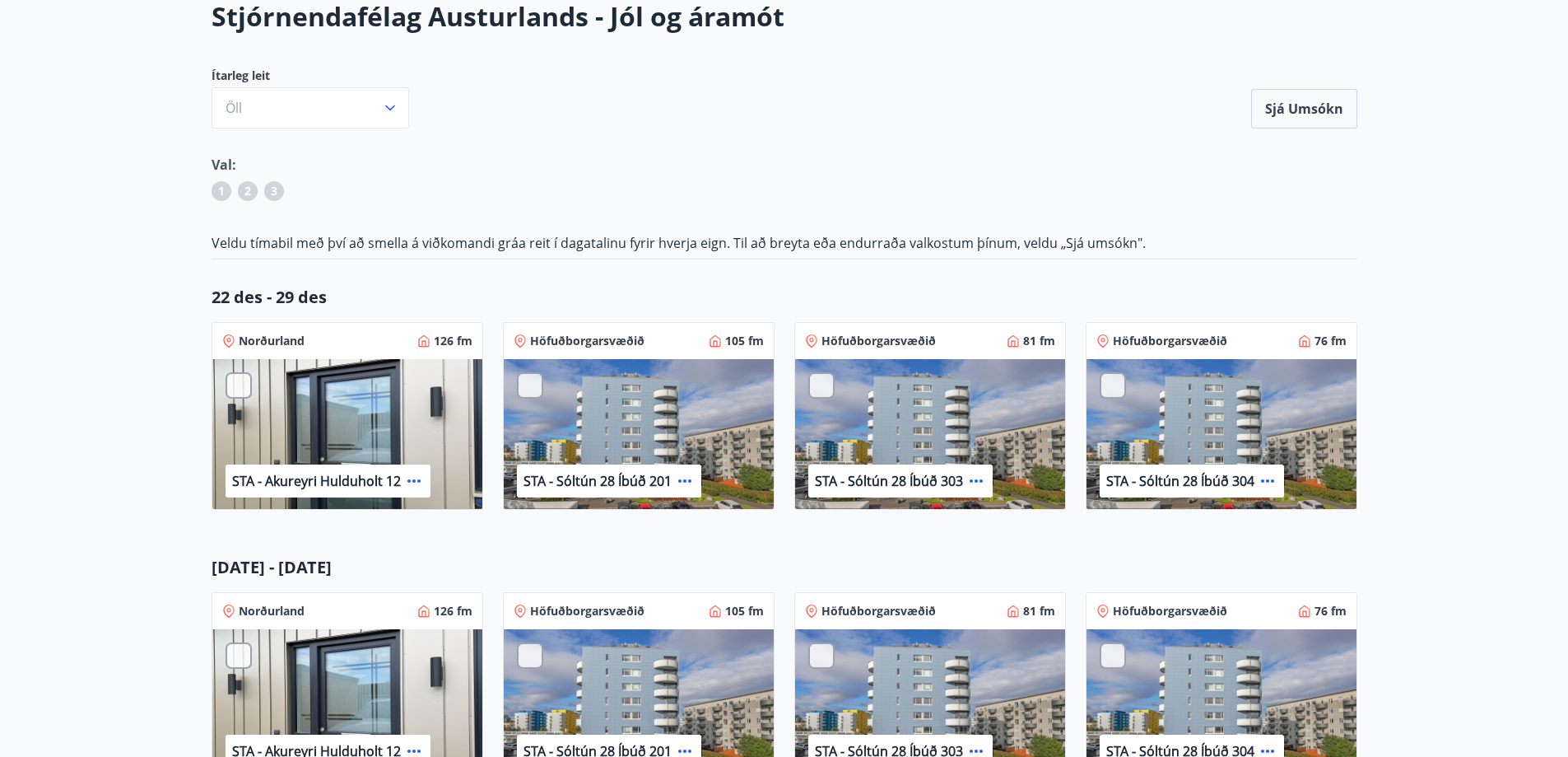
scroll to position [83, 0]
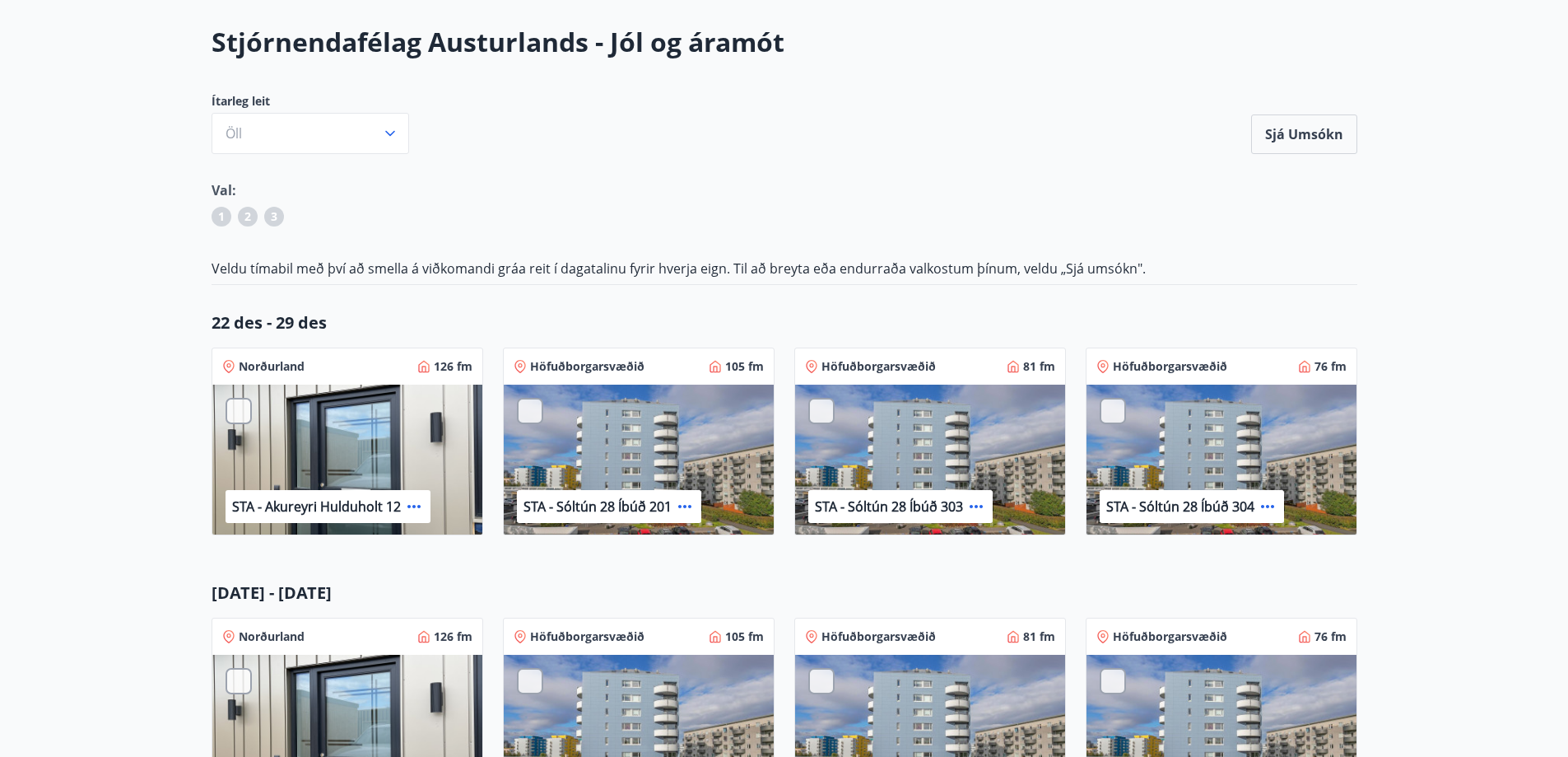
click at [1431, 384] on main "Stjórnendafélag Austurlands - Jól og áramót Ítarleg leit Öll Sjá umsókn Sjá ums…" at bounding box center [784, 461] width 1568 height 875
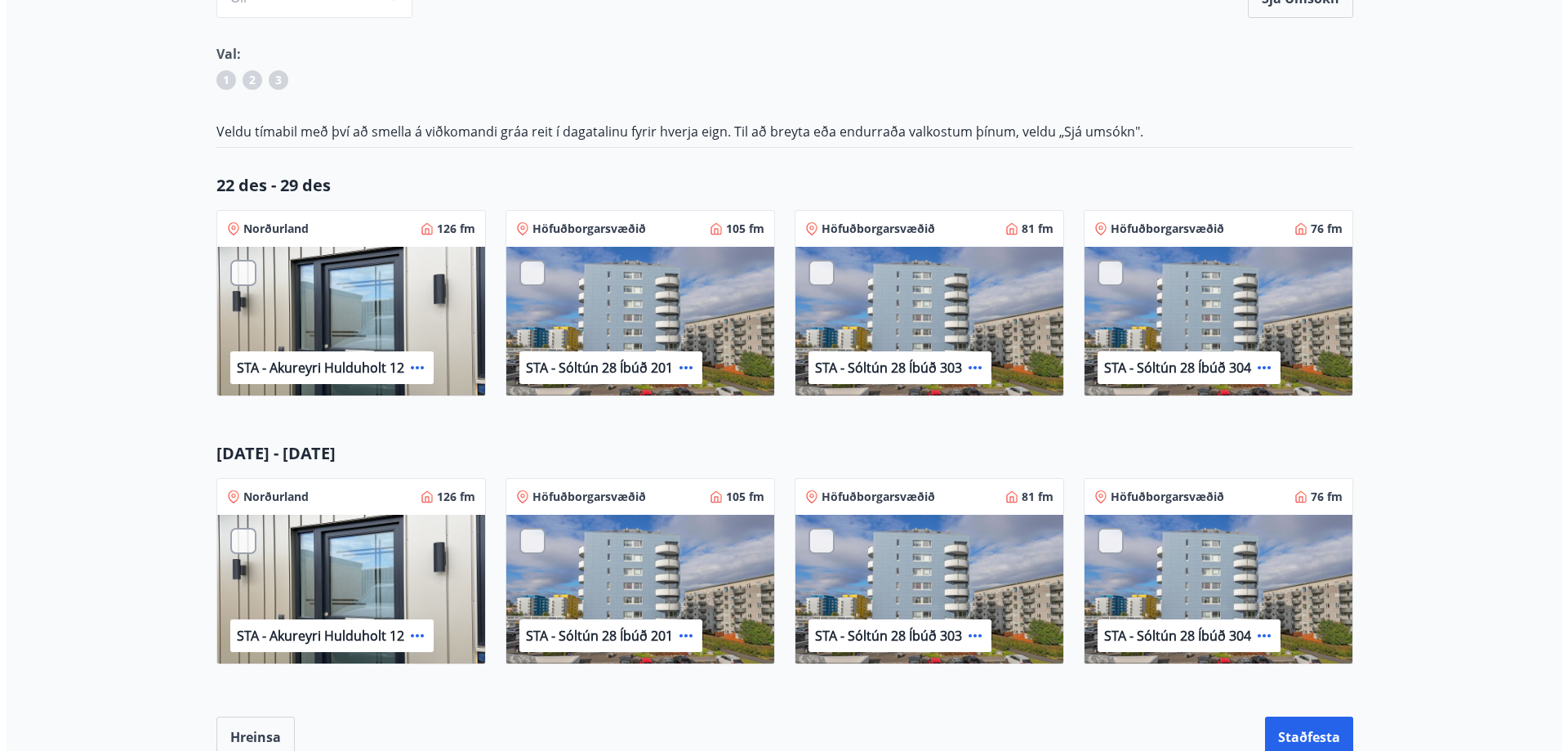
scroll to position [246, 0]
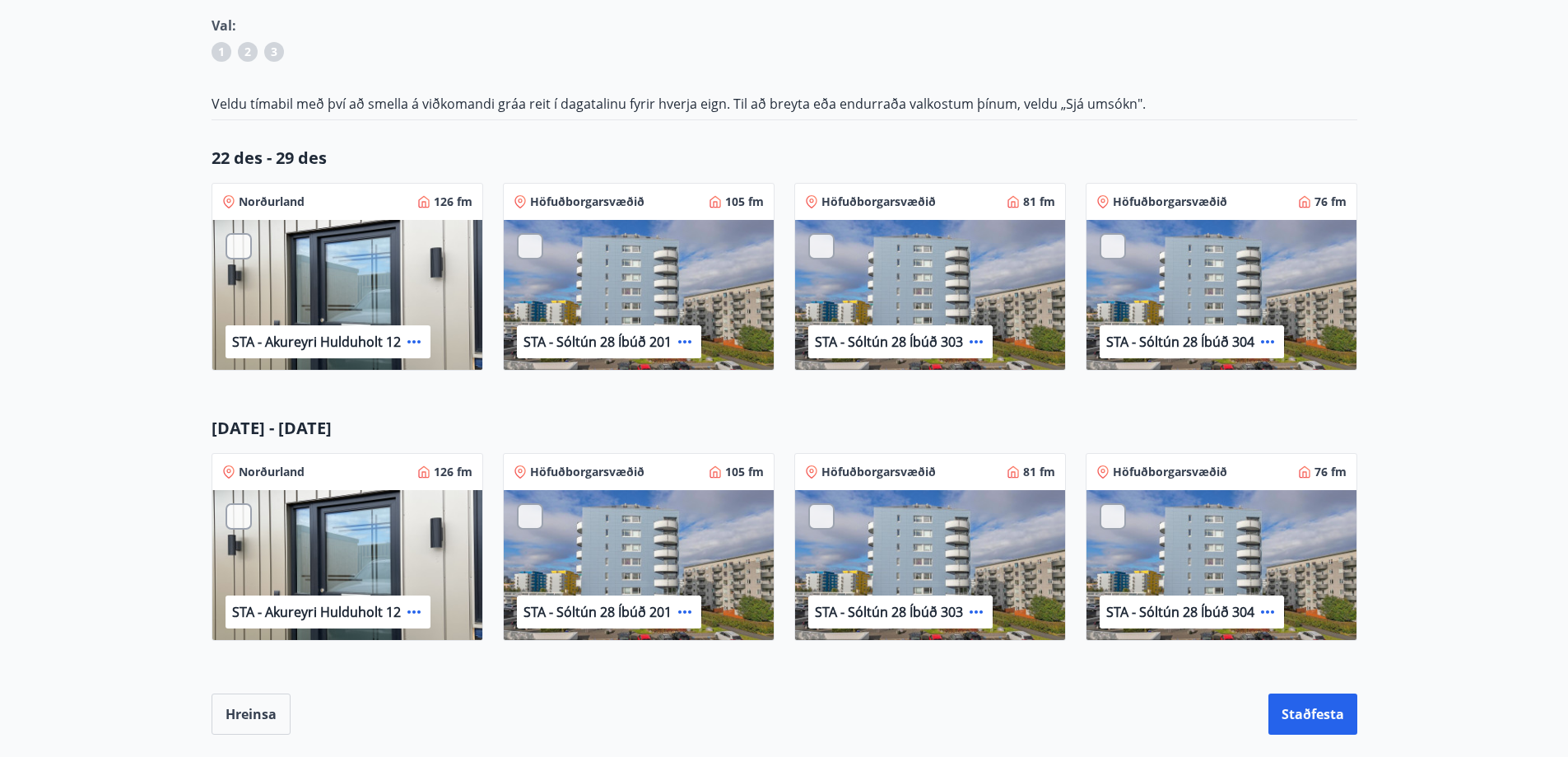
click at [681, 339] on icon at bounding box center [685, 342] width 20 height 20
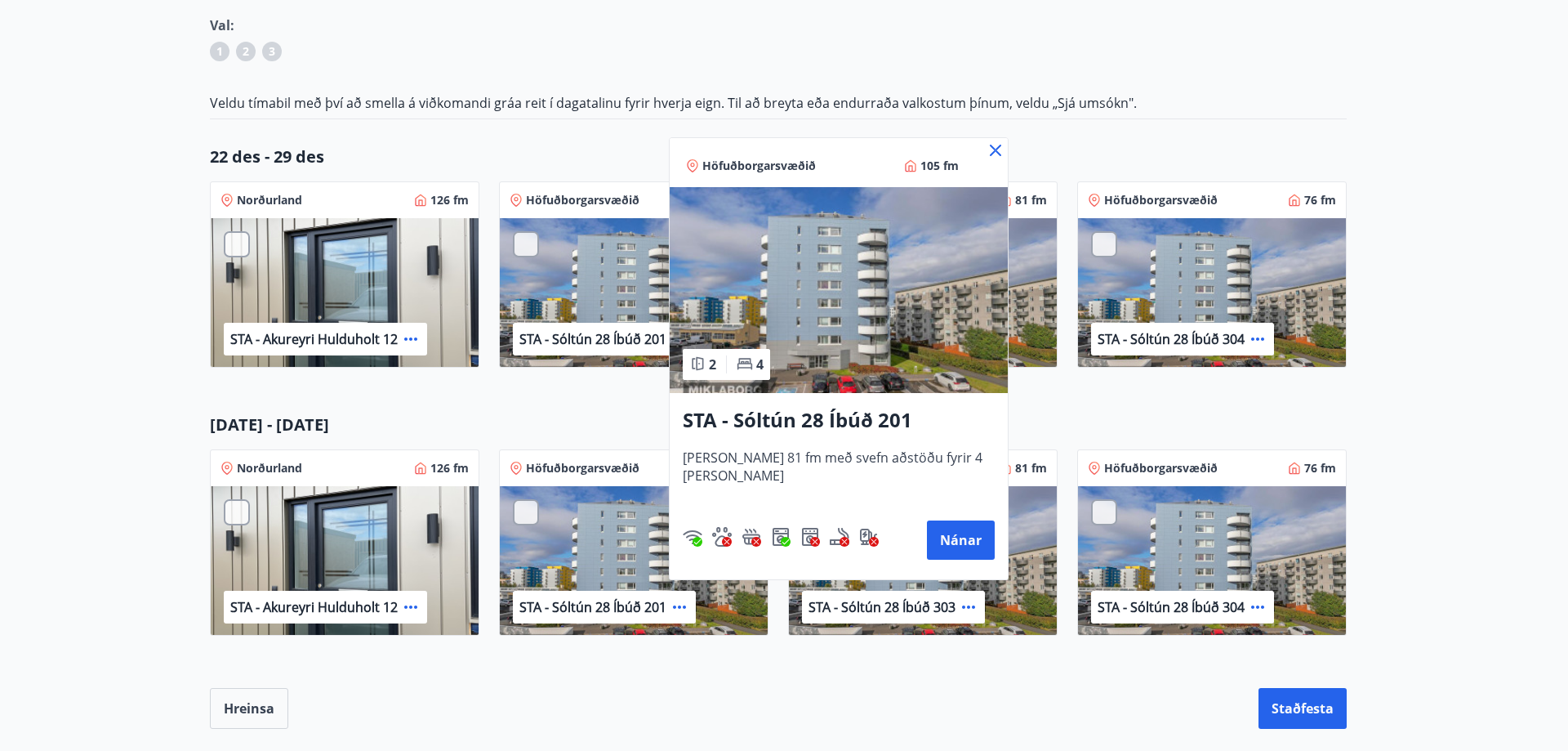
drag, startPoint x: 853, startPoint y: 151, endPoint x: 853, endPoint y: 168, distance: 17.0
click at [853, 168] on div "Höfuðborgarsvæðið 105 fm" at bounding box center [838, 162] width 338 height 49
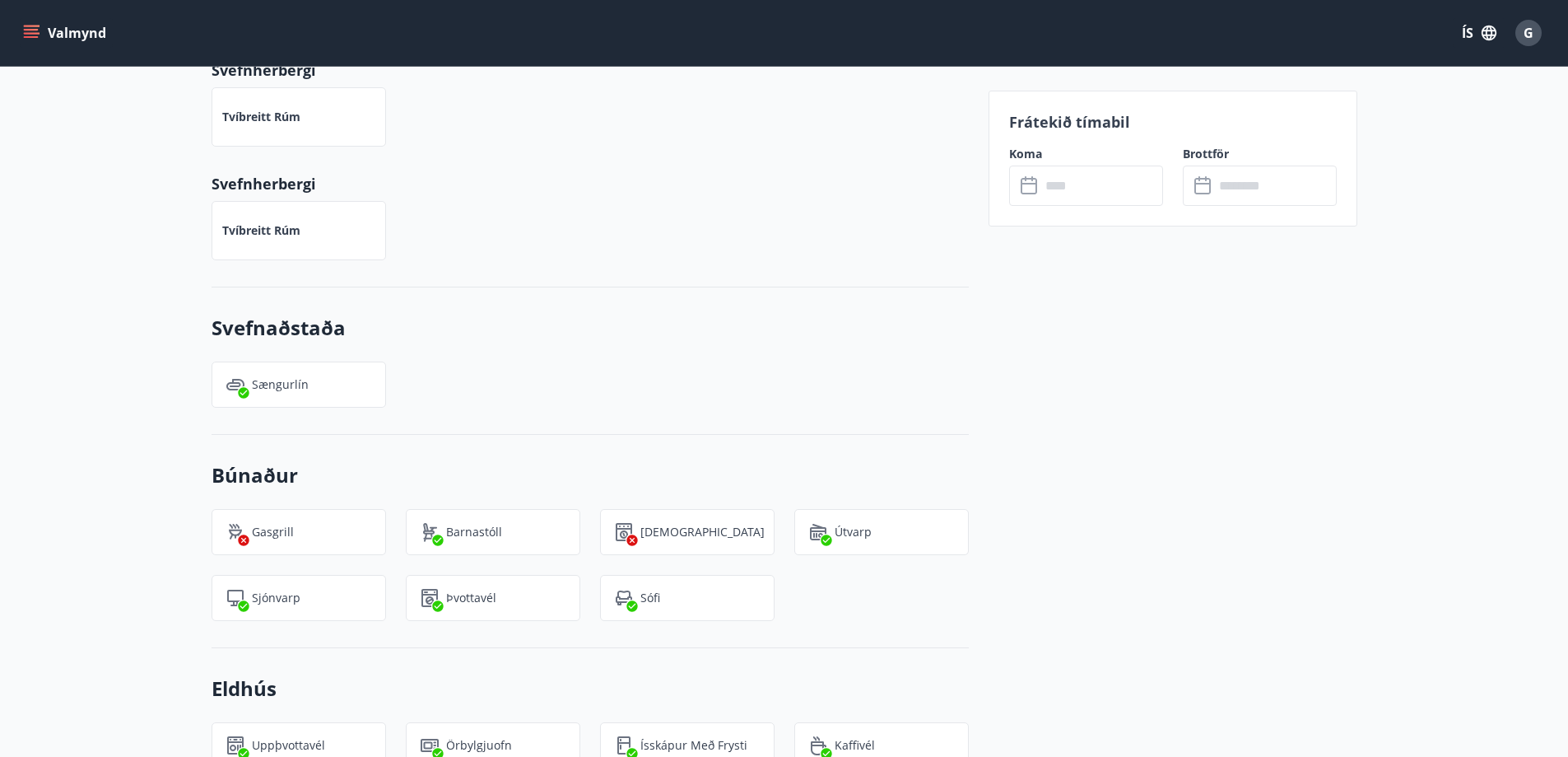
scroll to position [988, 0]
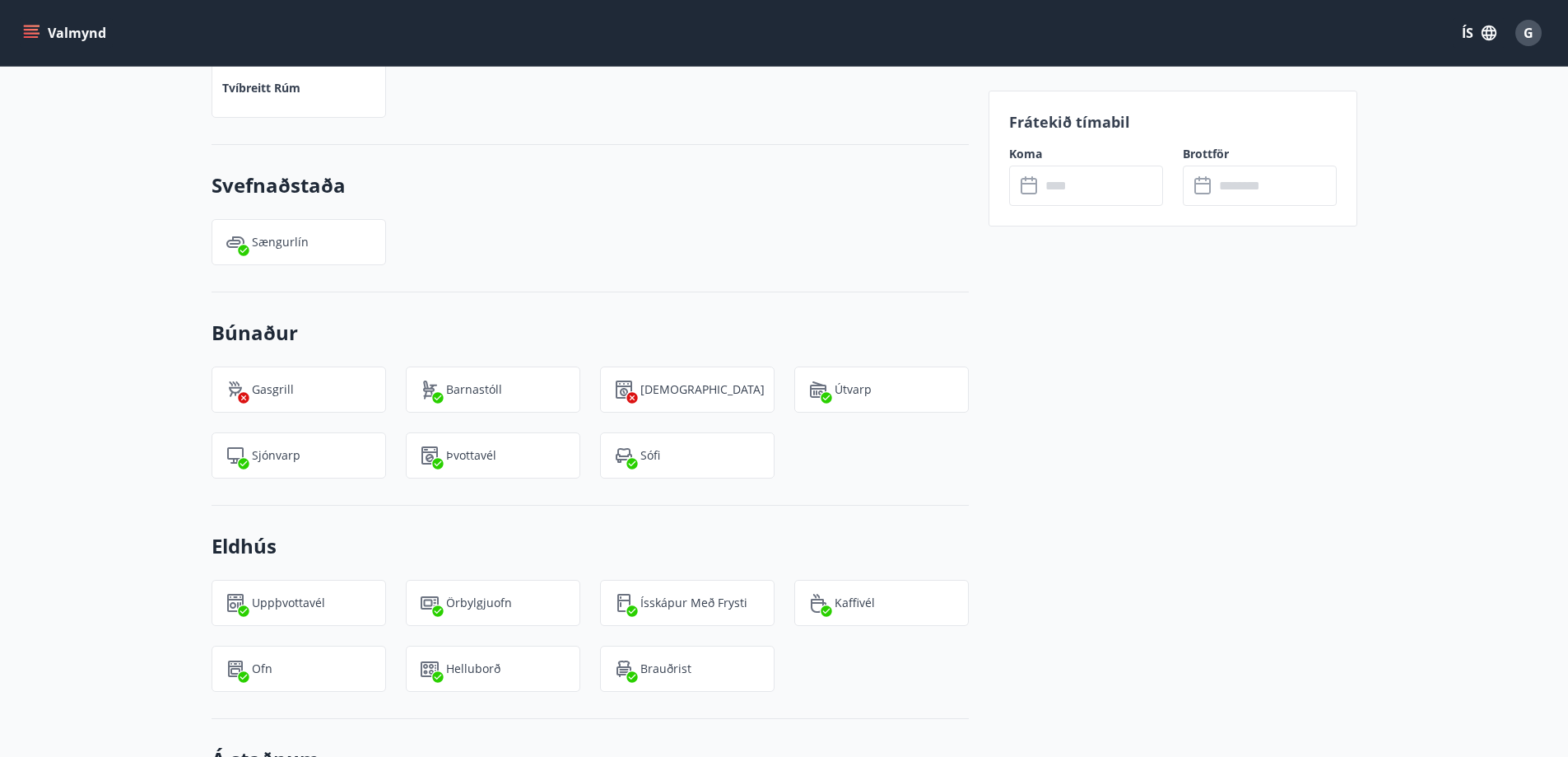
click at [1099, 186] on input "text" at bounding box center [1101, 186] width 123 height 40
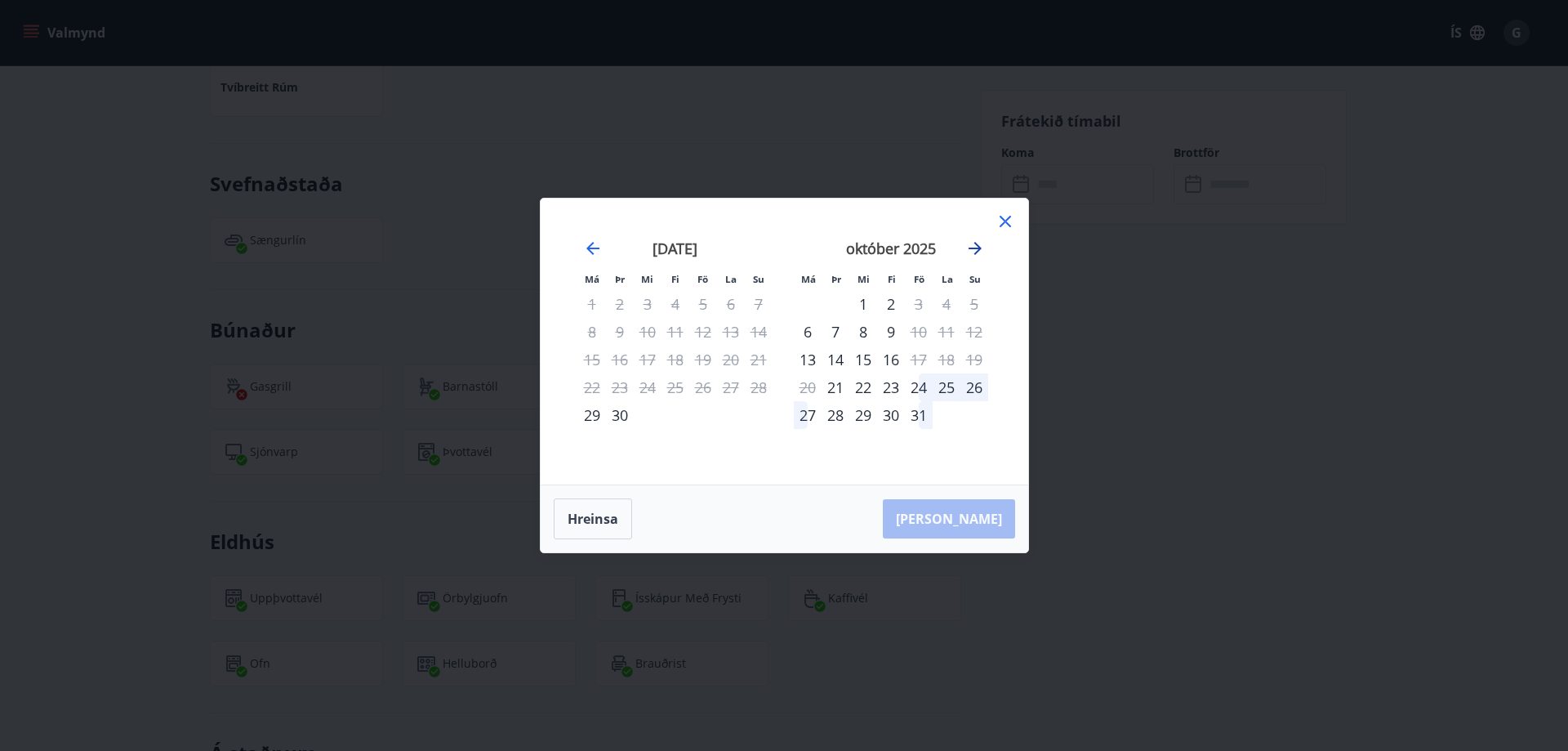
click at [975, 247] on icon "Move forward to switch to the next month." at bounding box center [975, 248] width 13 height 13
click at [1004, 220] on icon at bounding box center [1005, 221] width 12 height 12
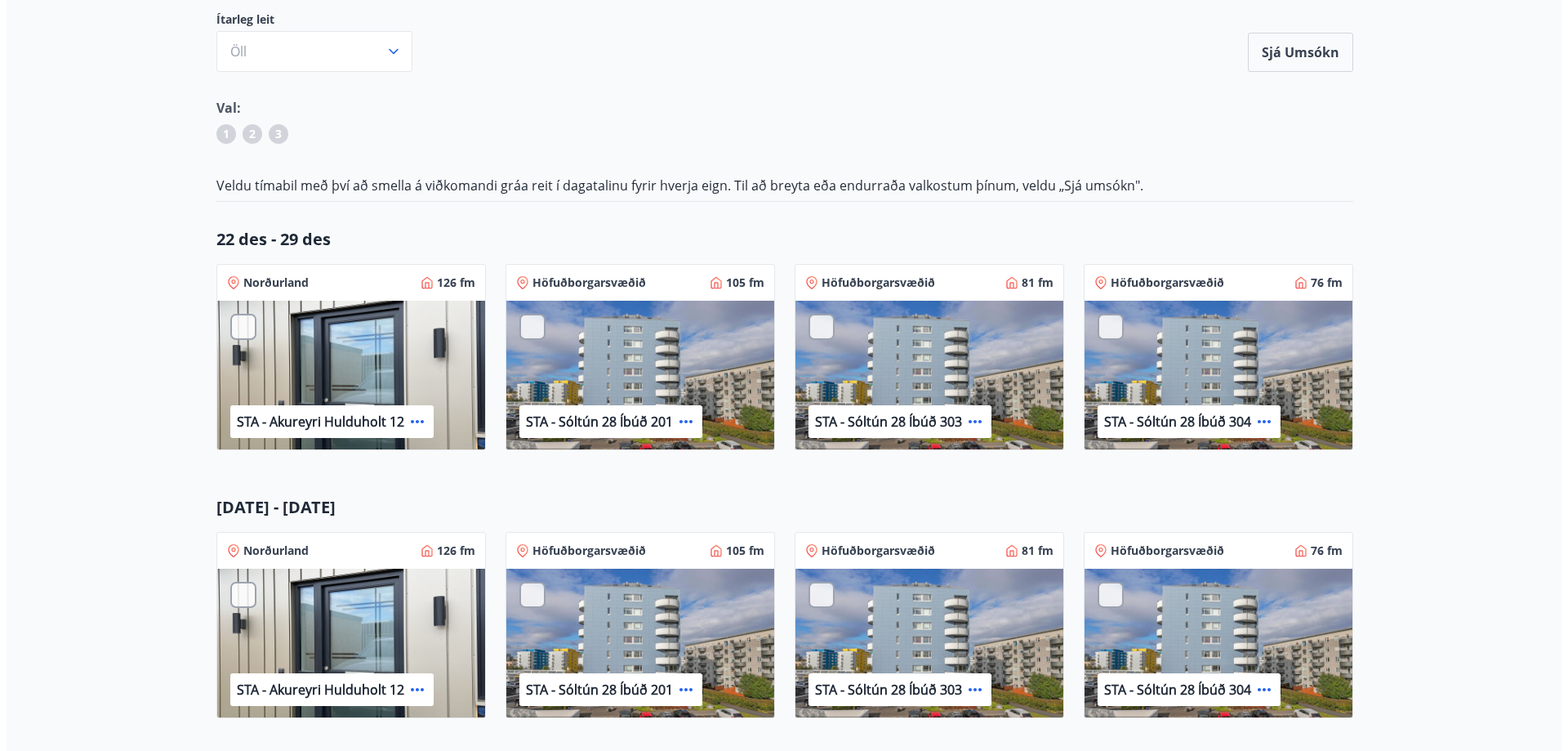
scroll to position [163, 0]
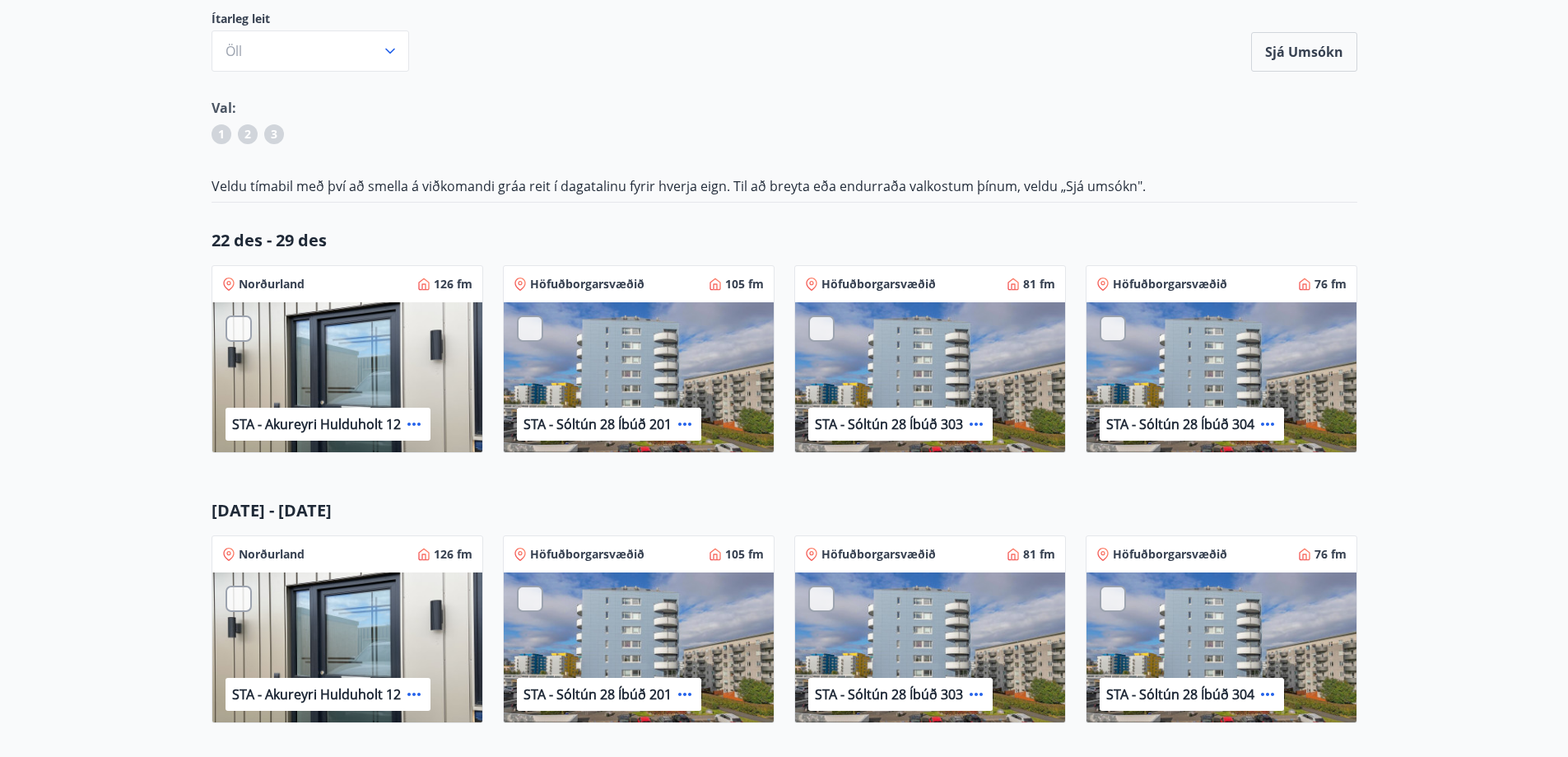
click at [977, 421] on icon at bounding box center [977, 424] width 20 height 20
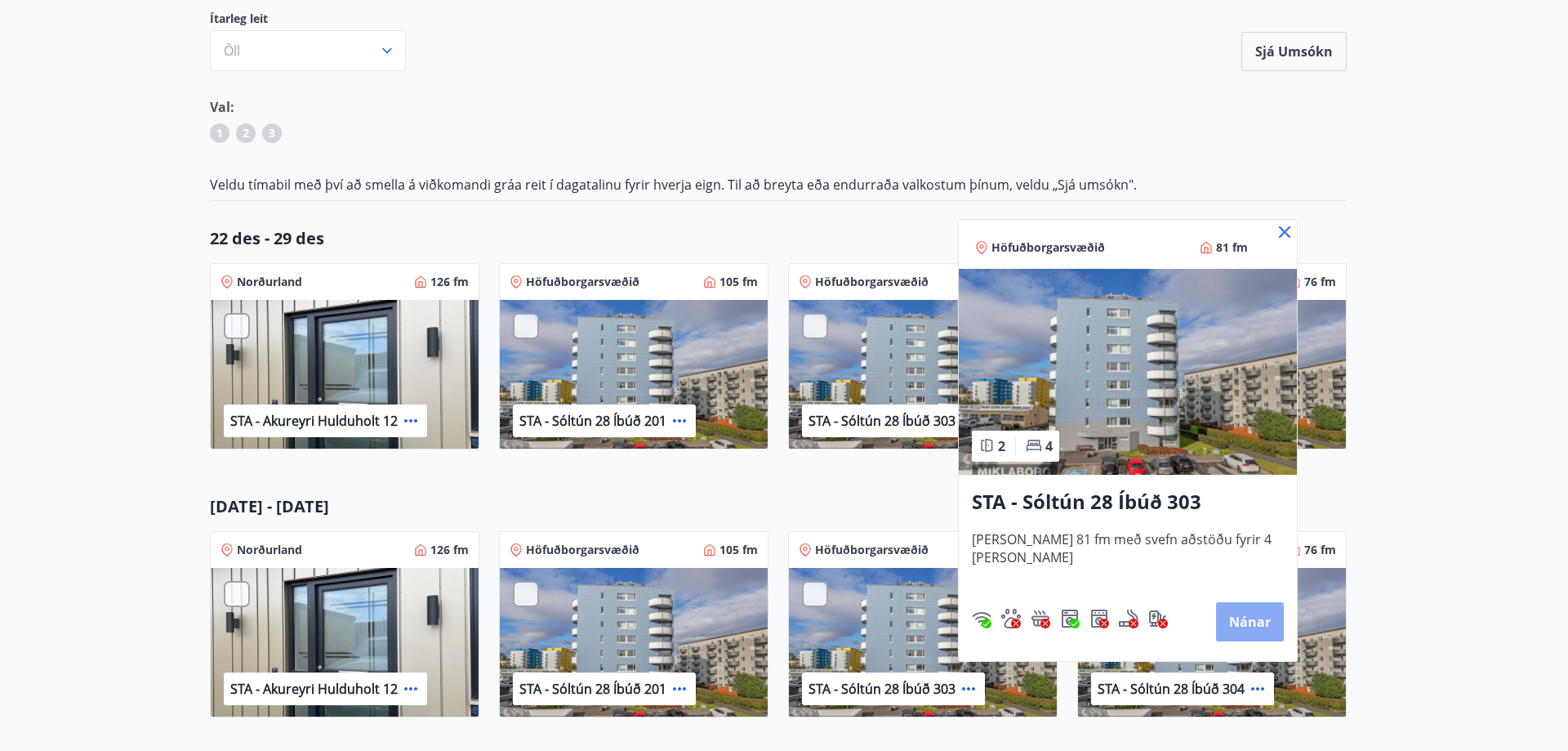
click at [1228, 613] on button "Nánar" at bounding box center [1250, 621] width 68 height 39
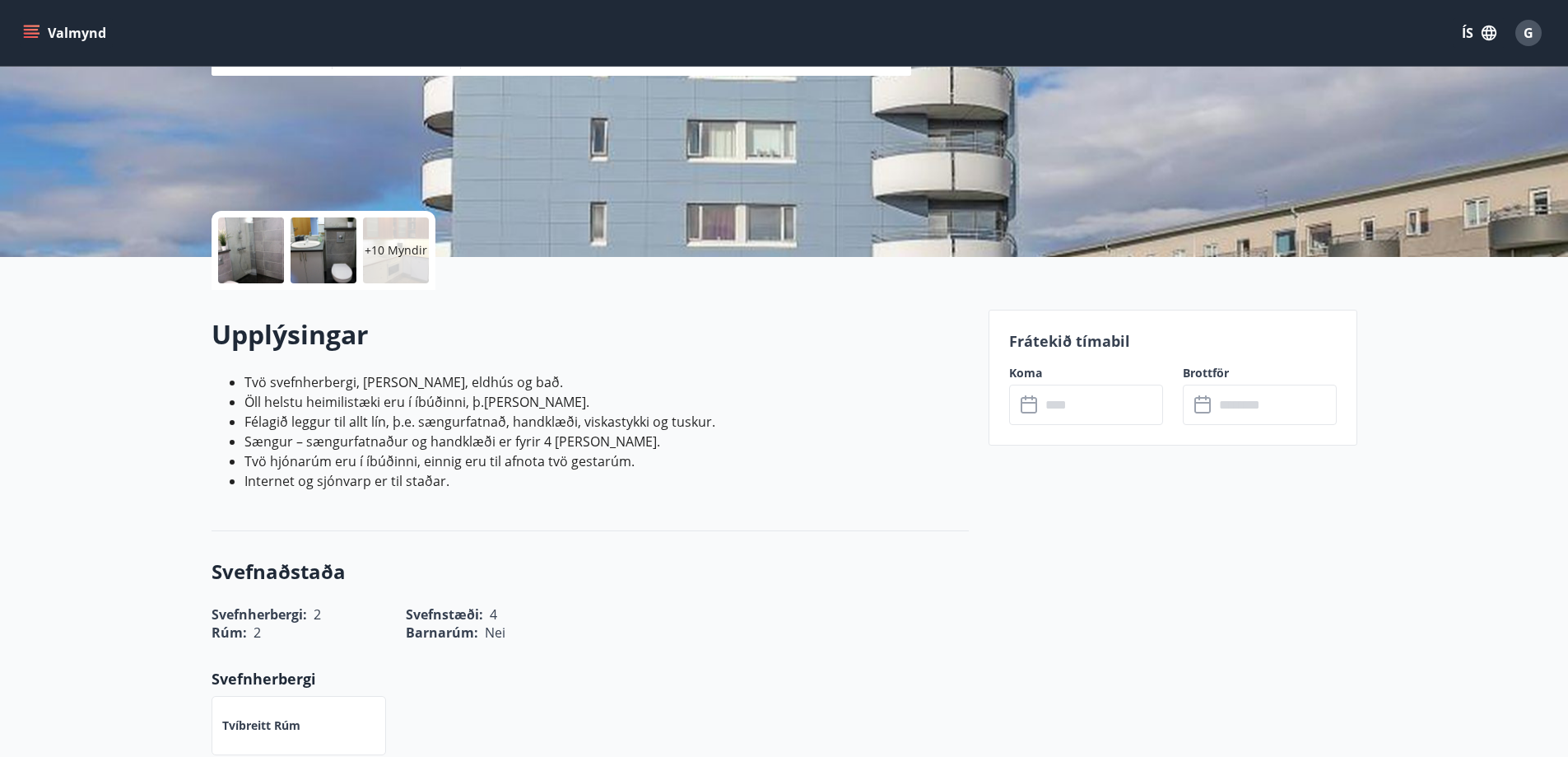
scroll to position [247, 0]
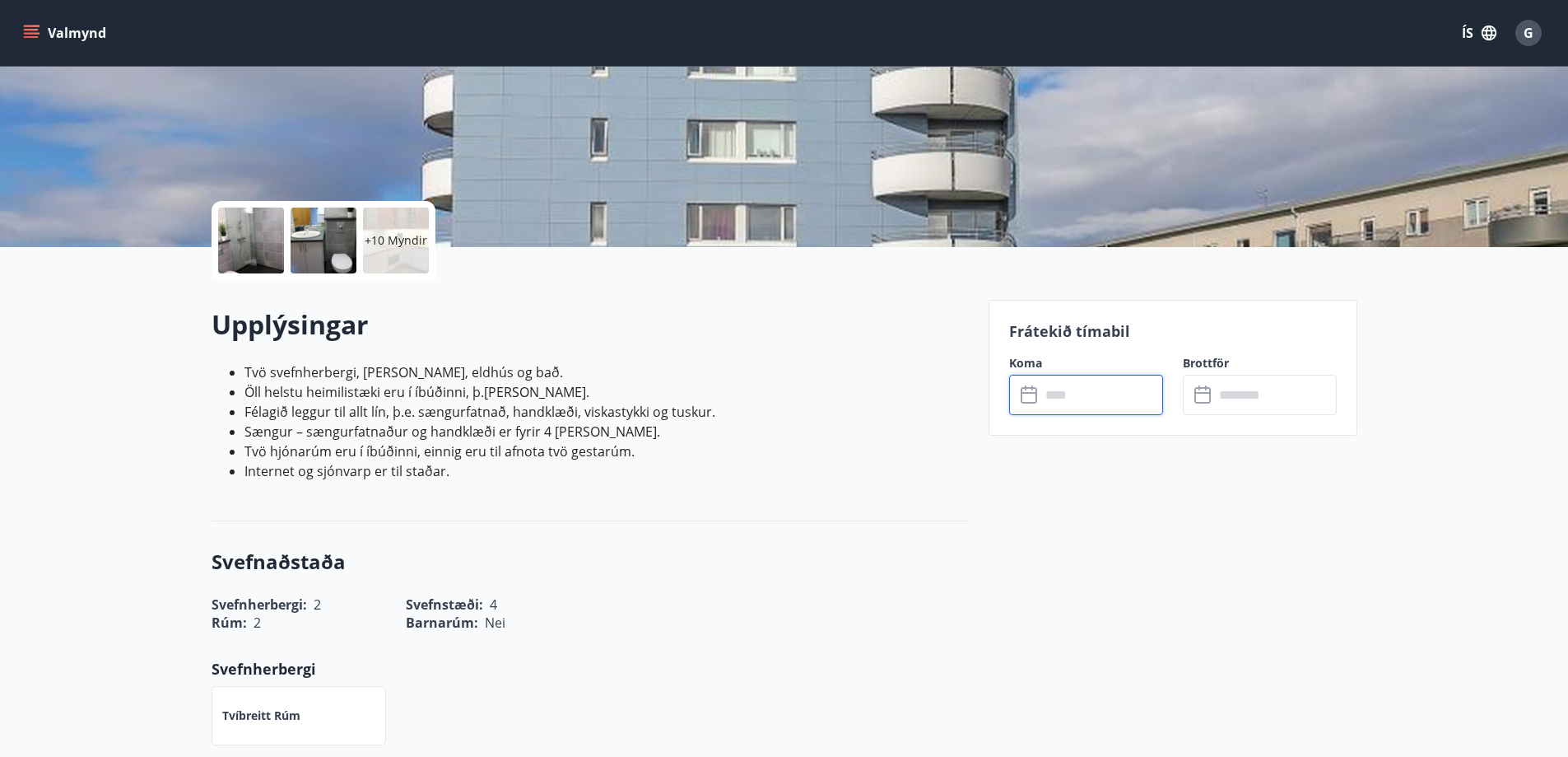
click at [1108, 394] on input "text" at bounding box center [1101, 395] width 123 height 40
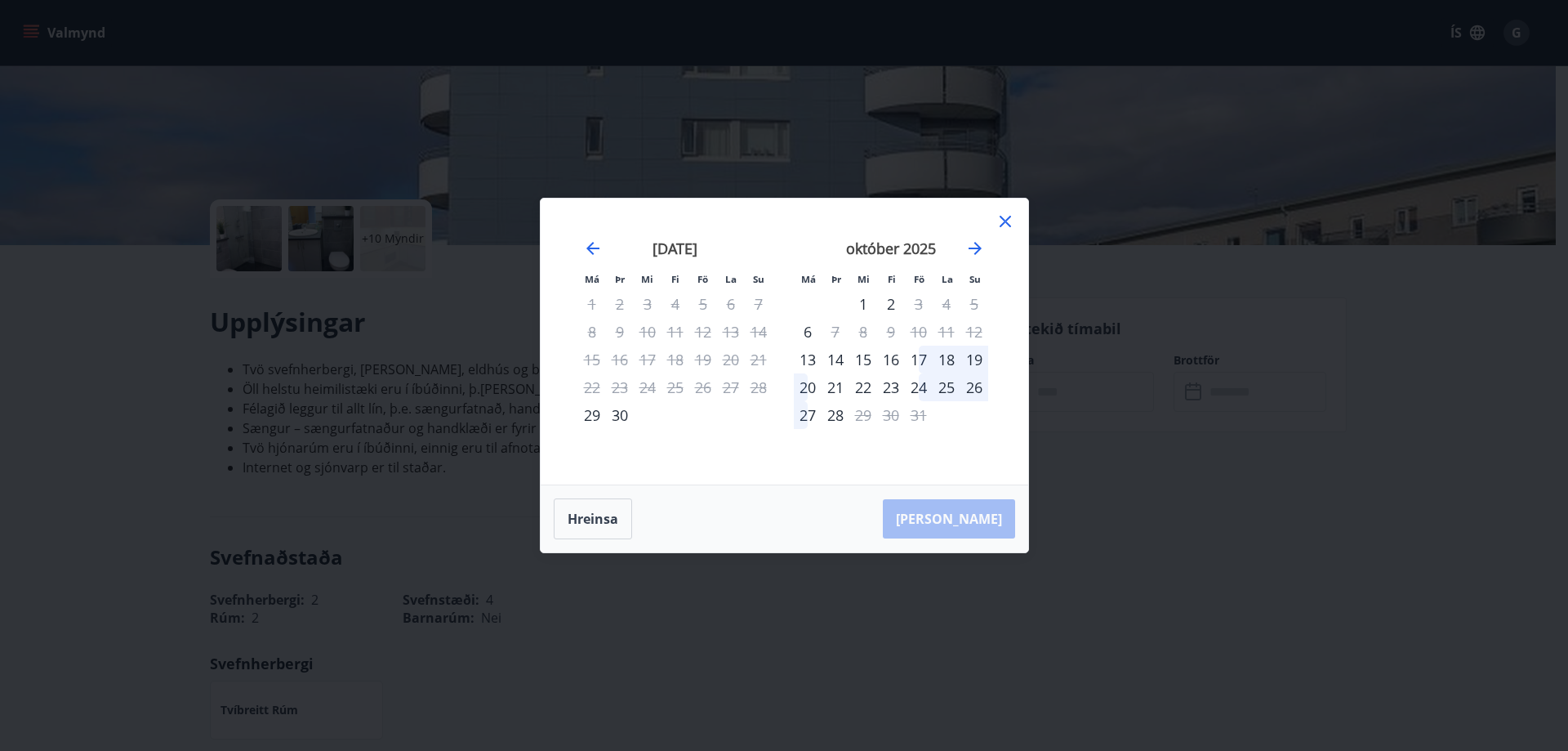
click at [1002, 211] on div "Má Þr Mi Fi Fö La Su Má Þr Mi Fi Fö La Su ágúst 2025 1 2 3 4 5 6 7 8 9 10 11 12…" at bounding box center [784, 341] width 487 height 286
click at [1004, 218] on icon at bounding box center [1005, 221] width 20 height 20
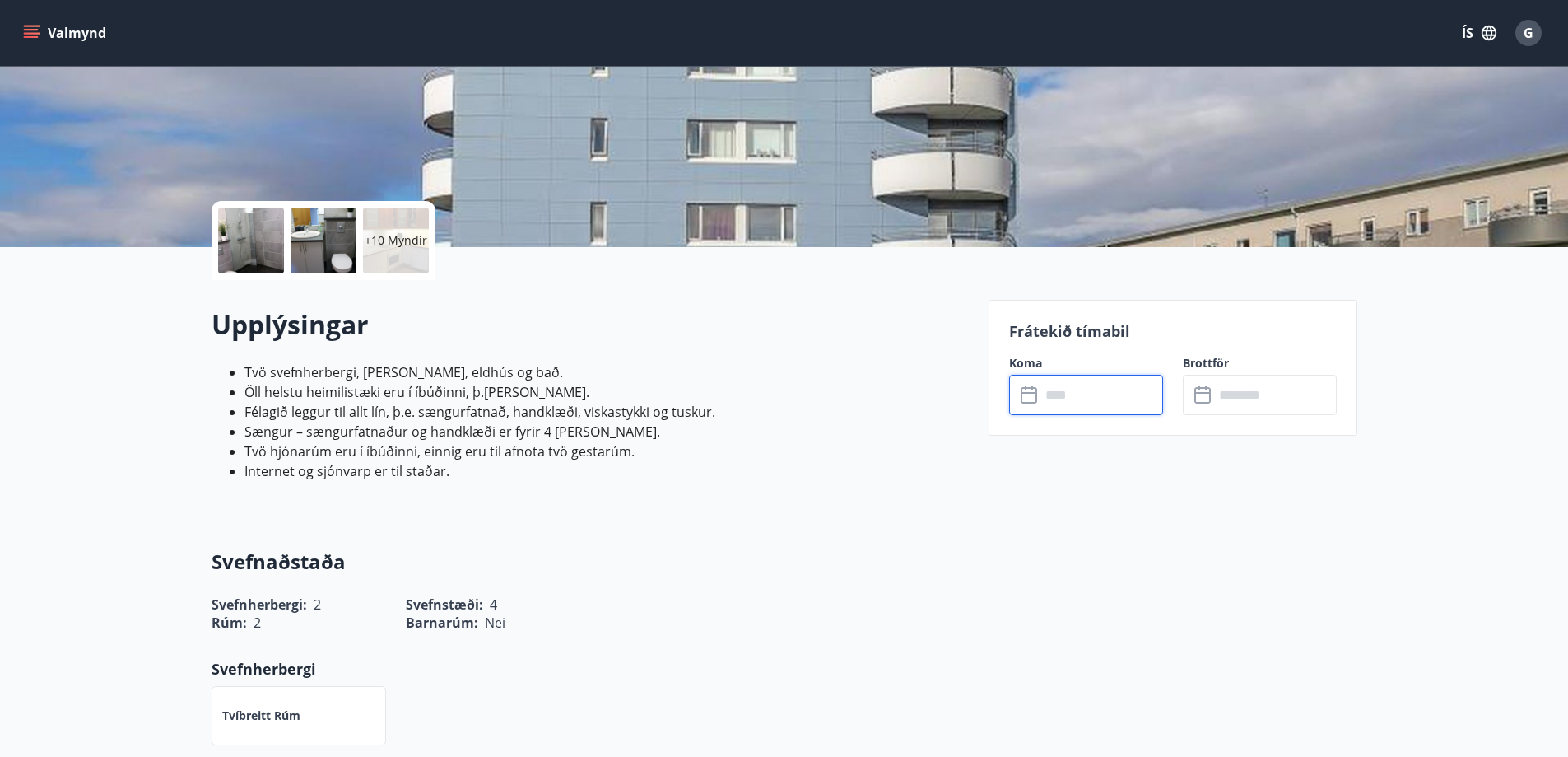
click at [1089, 390] on input "text" at bounding box center [1101, 395] width 123 height 40
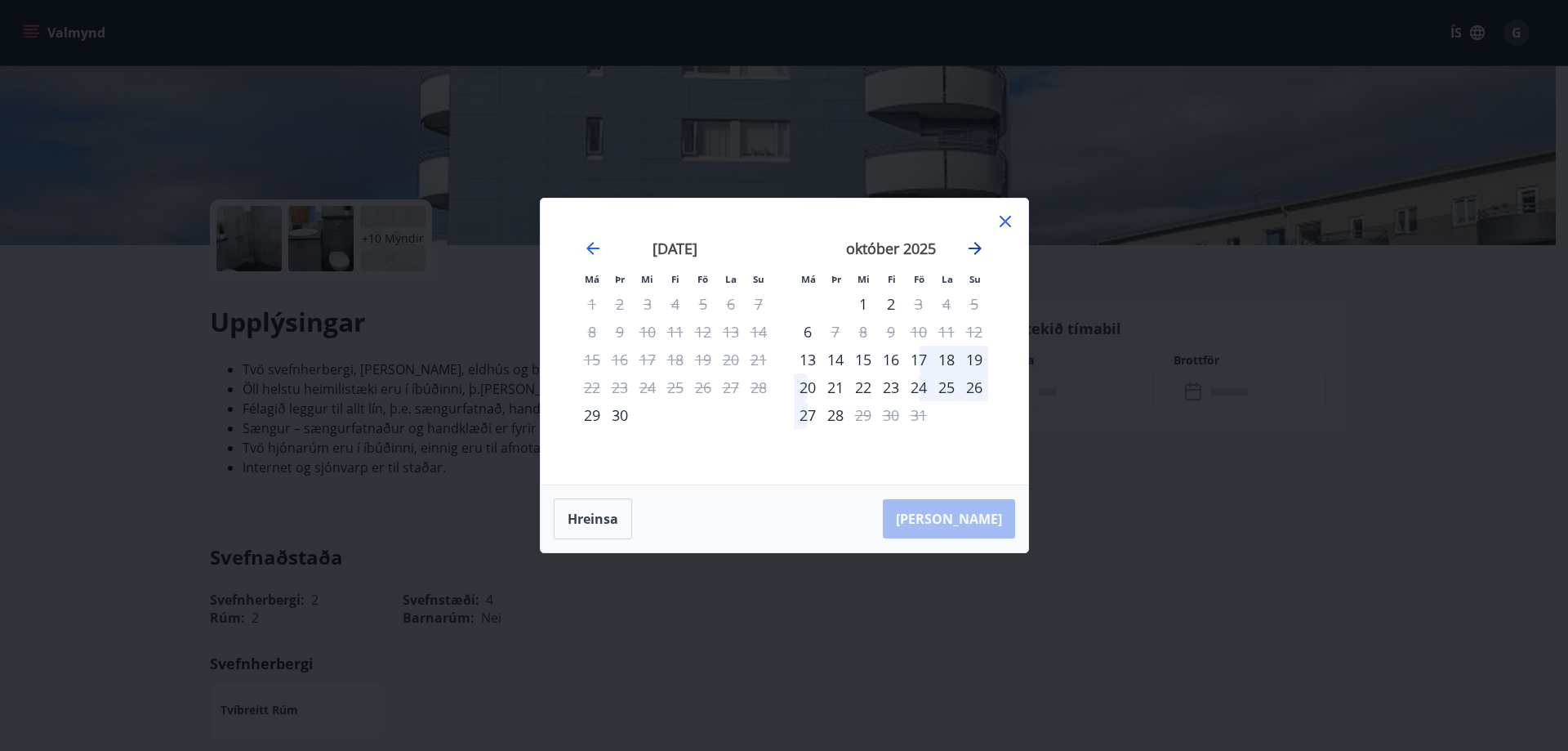
click at [976, 243] on icon "Move forward to switch to the next month." at bounding box center [975, 248] width 20 height 20
click at [1001, 220] on icon at bounding box center [1005, 221] width 20 height 20
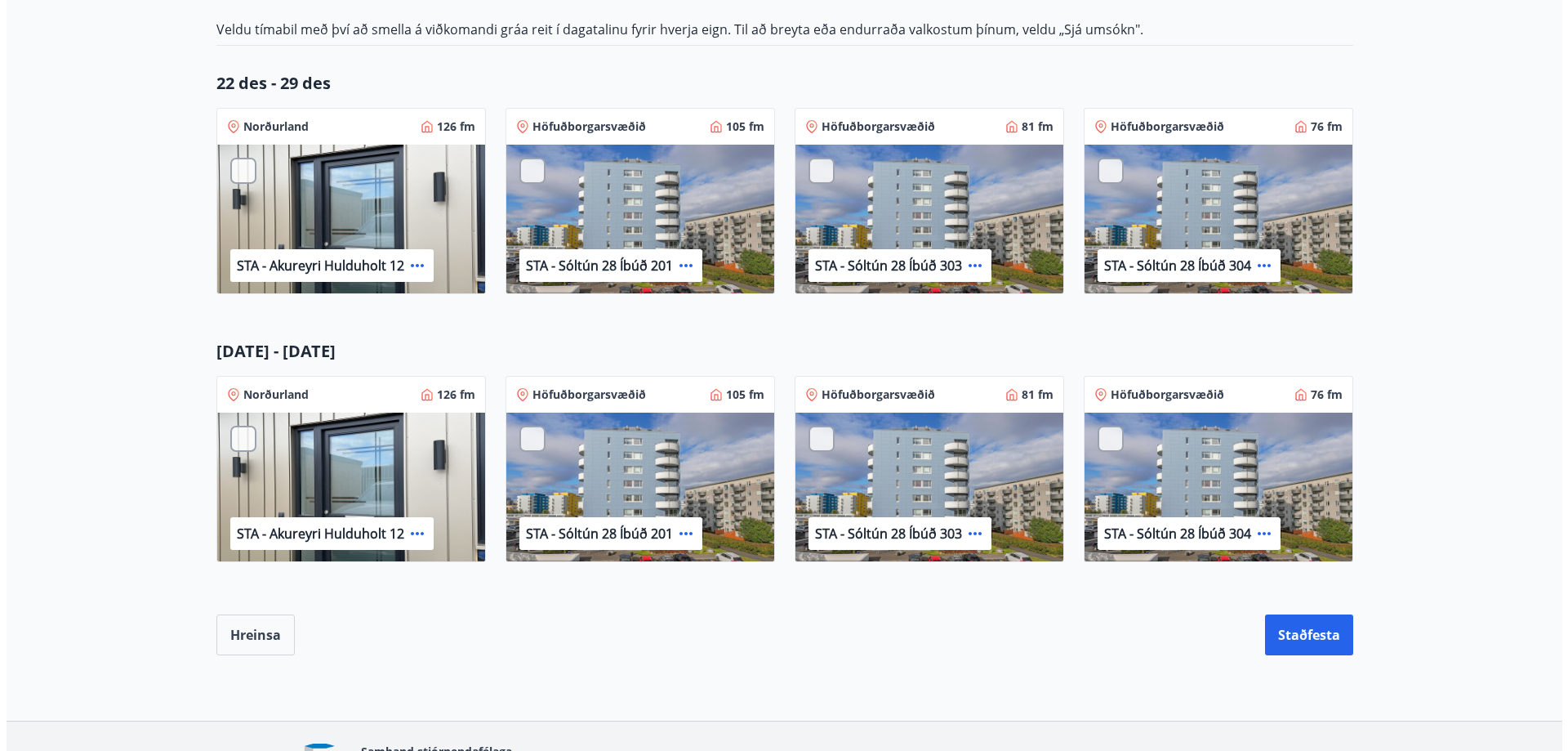
scroll to position [327, 0]
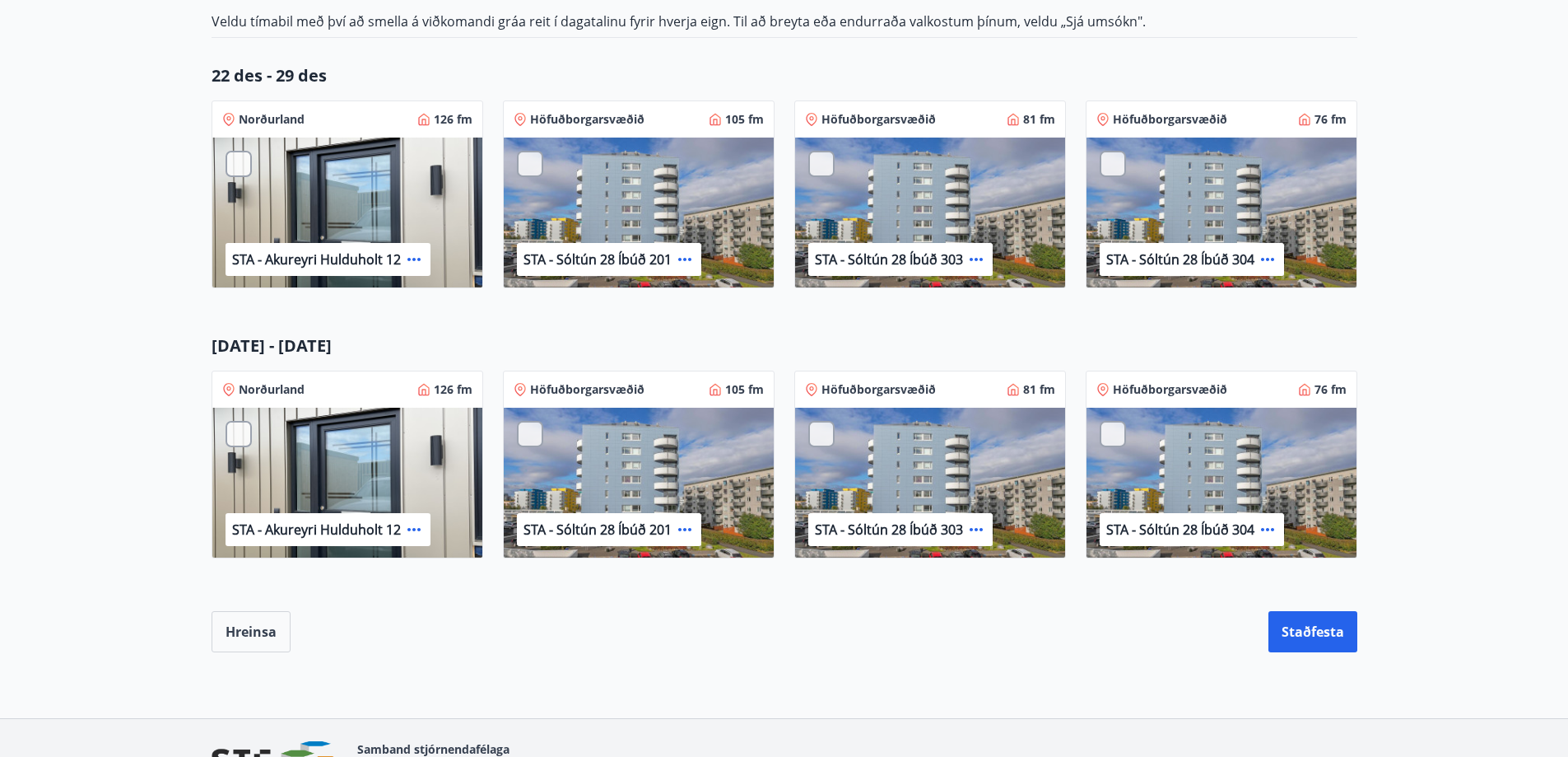
click at [1266, 258] on icon at bounding box center [1268, 259] width 13 height 4
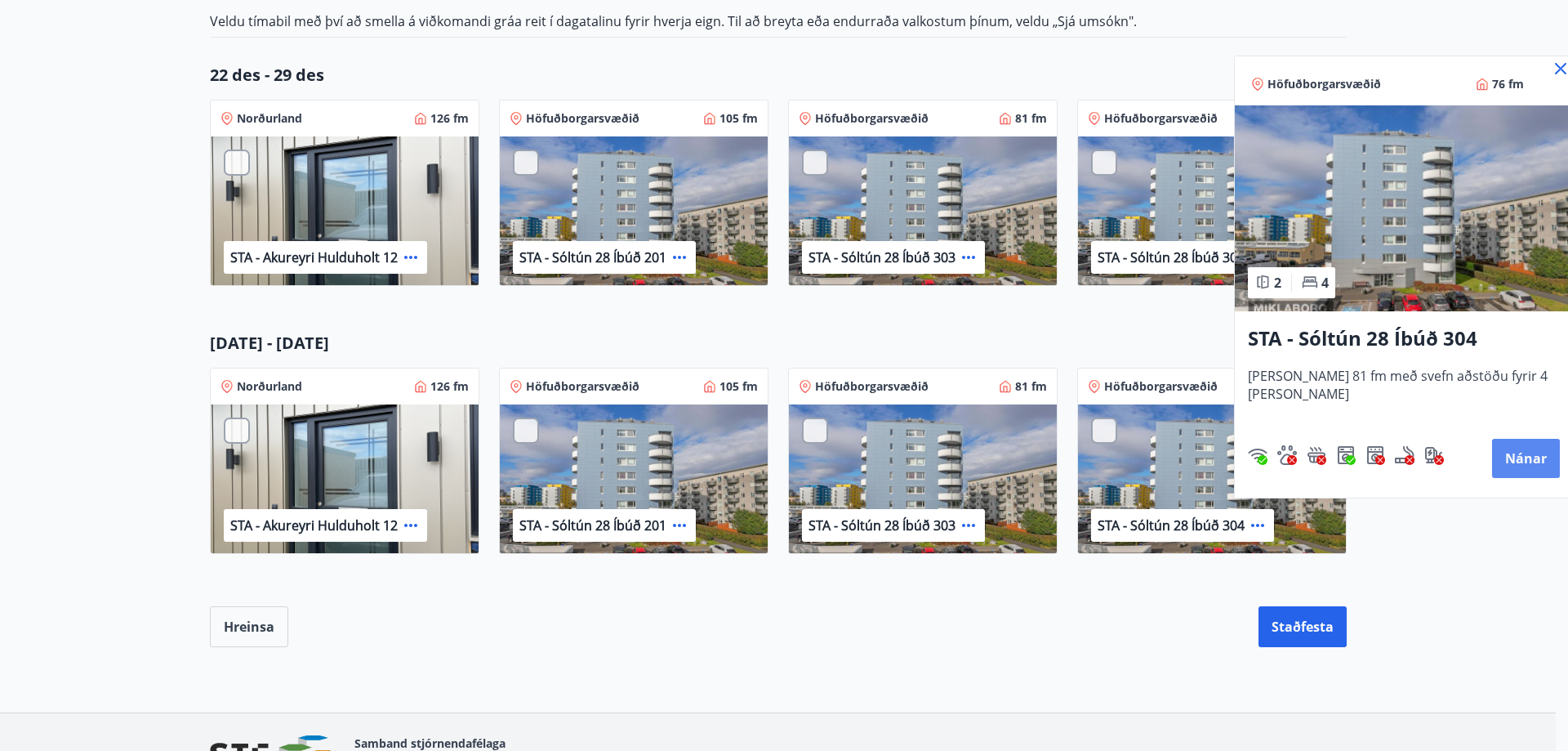
click at [1502, 459] on button "Nánar" at bounding box center [1526, 458] width 68 height 39
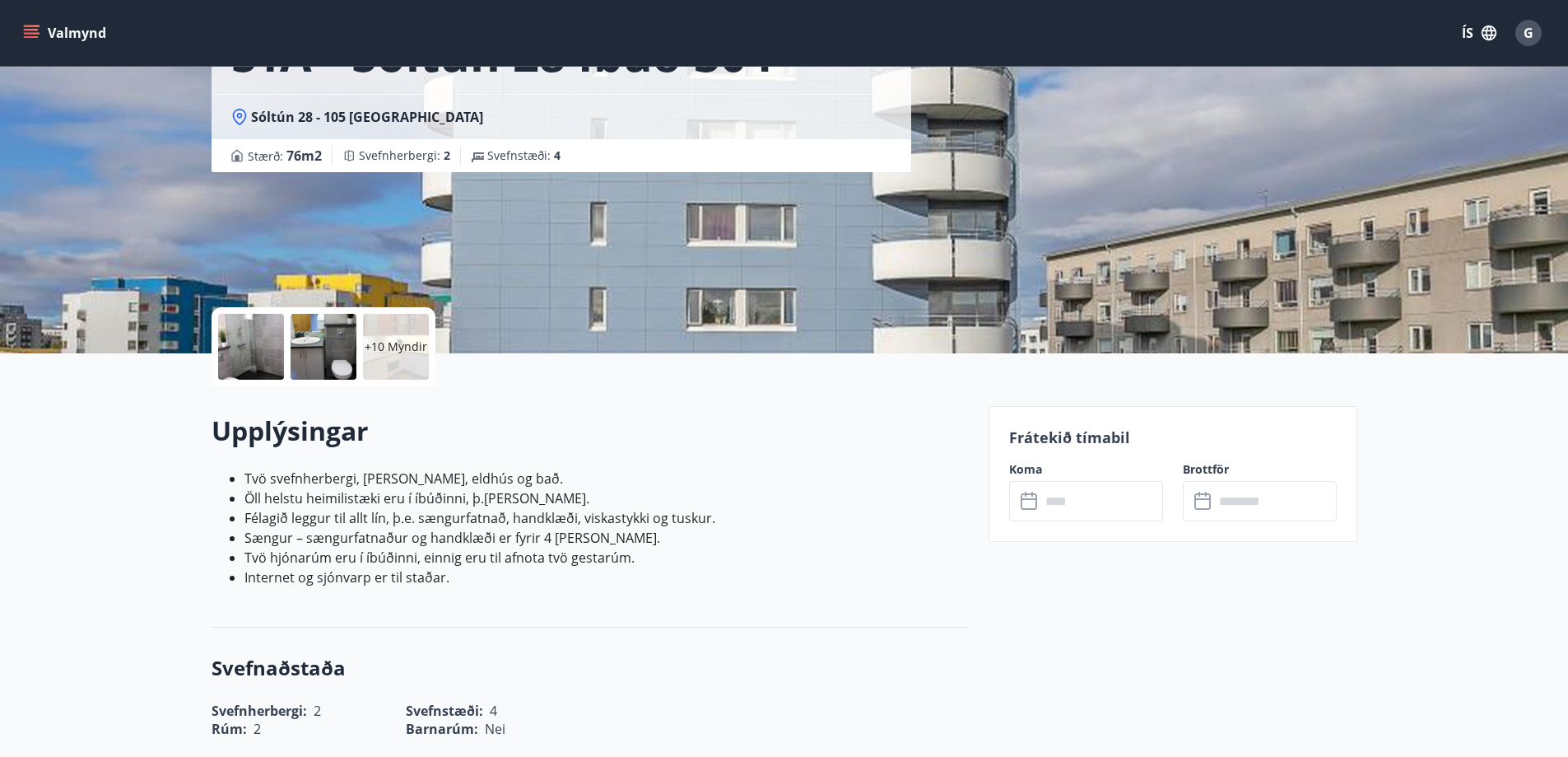
scroll to position [165, 0]
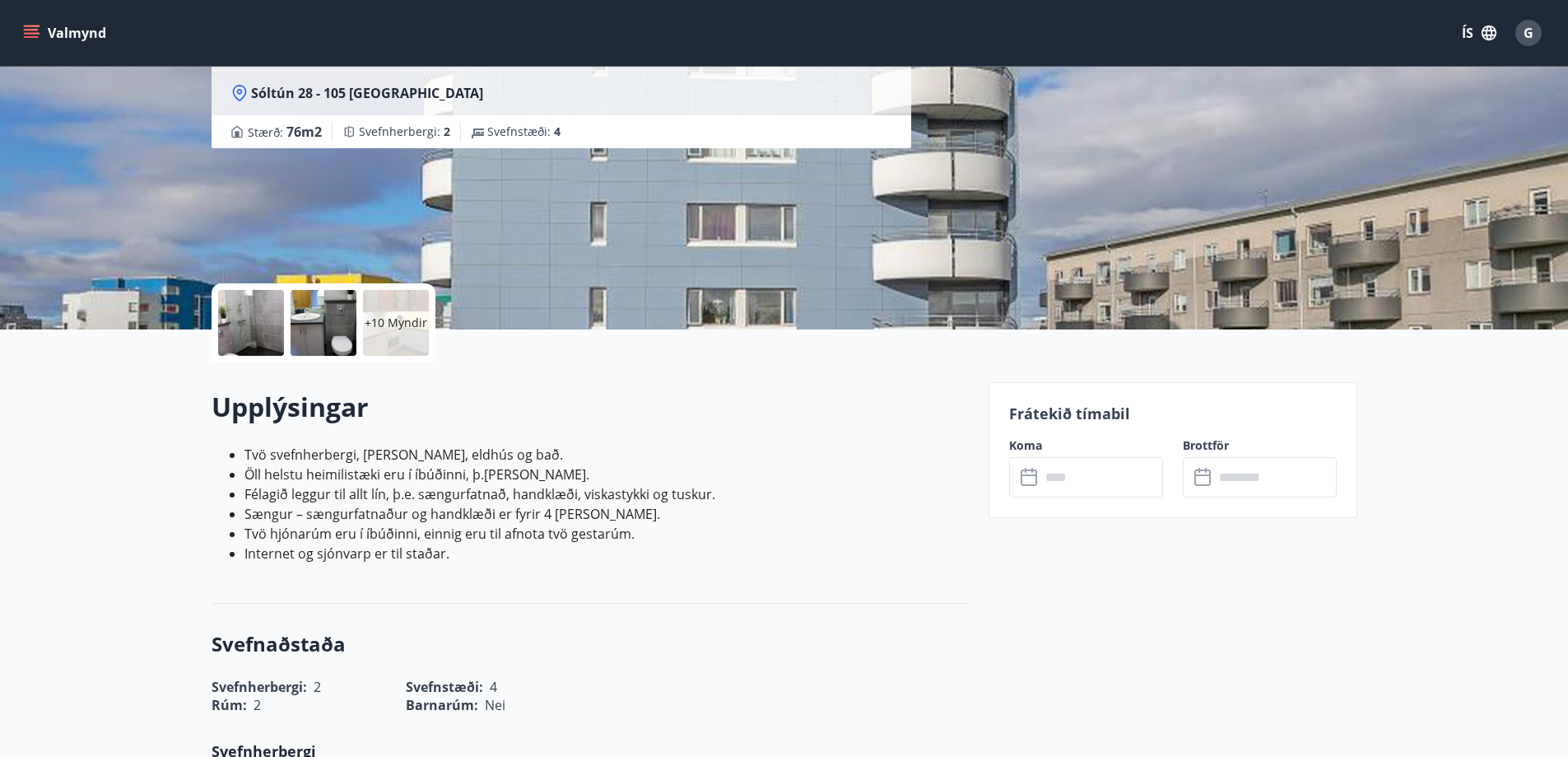
click at [1096, 482] on input "text" at bounding box center [1101, 477] width 123 height 40
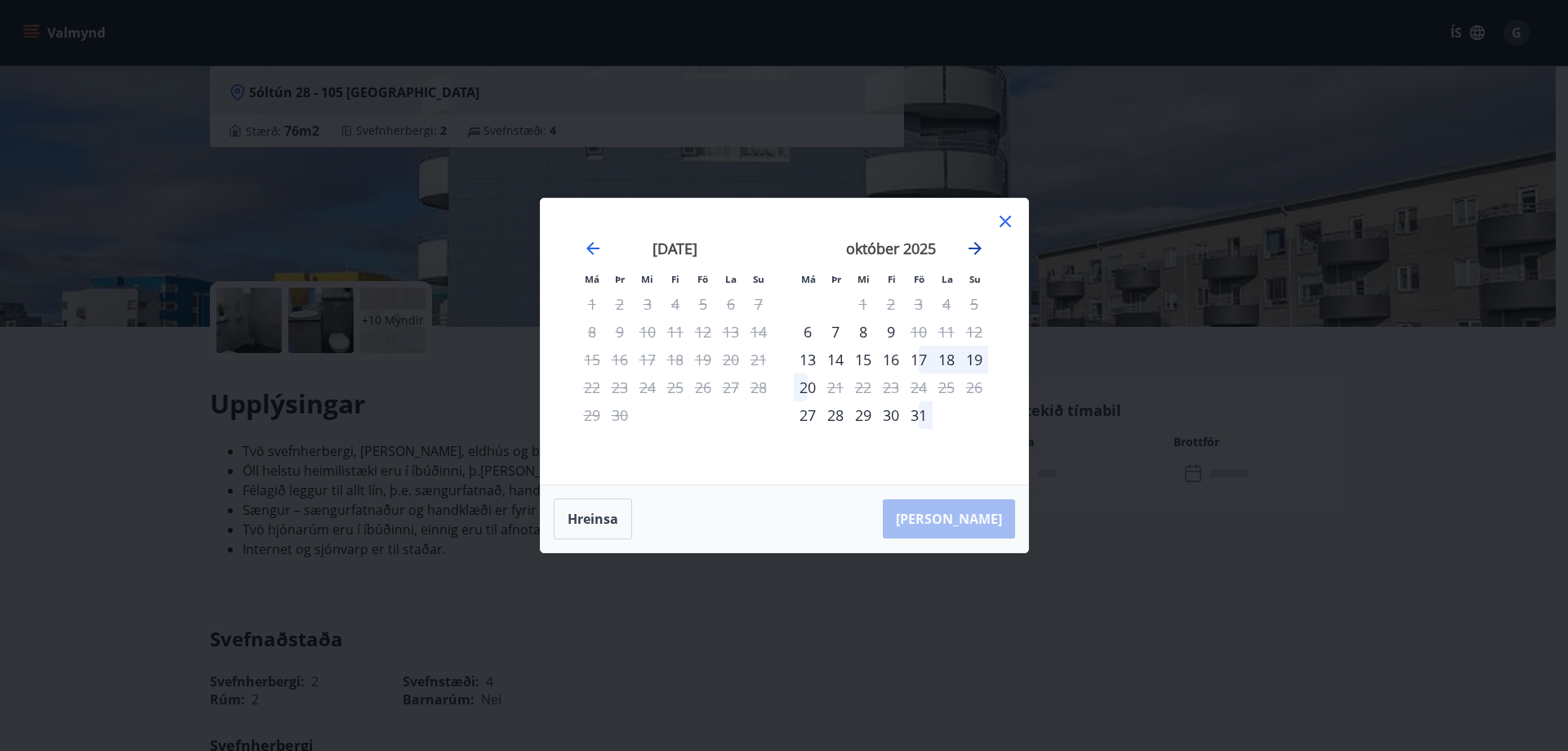
click at [977, 248] on icon "Move forward to switch to the next month." at bounding box center [975, 248] width 13 height 13
click at [978, 247] on icon "Move forward to switch to the next month." at bounding box center [975, 248] width 13 height 13
click at [1004, 221] on icon at bounding box center [1005, 221] width 3 height 3
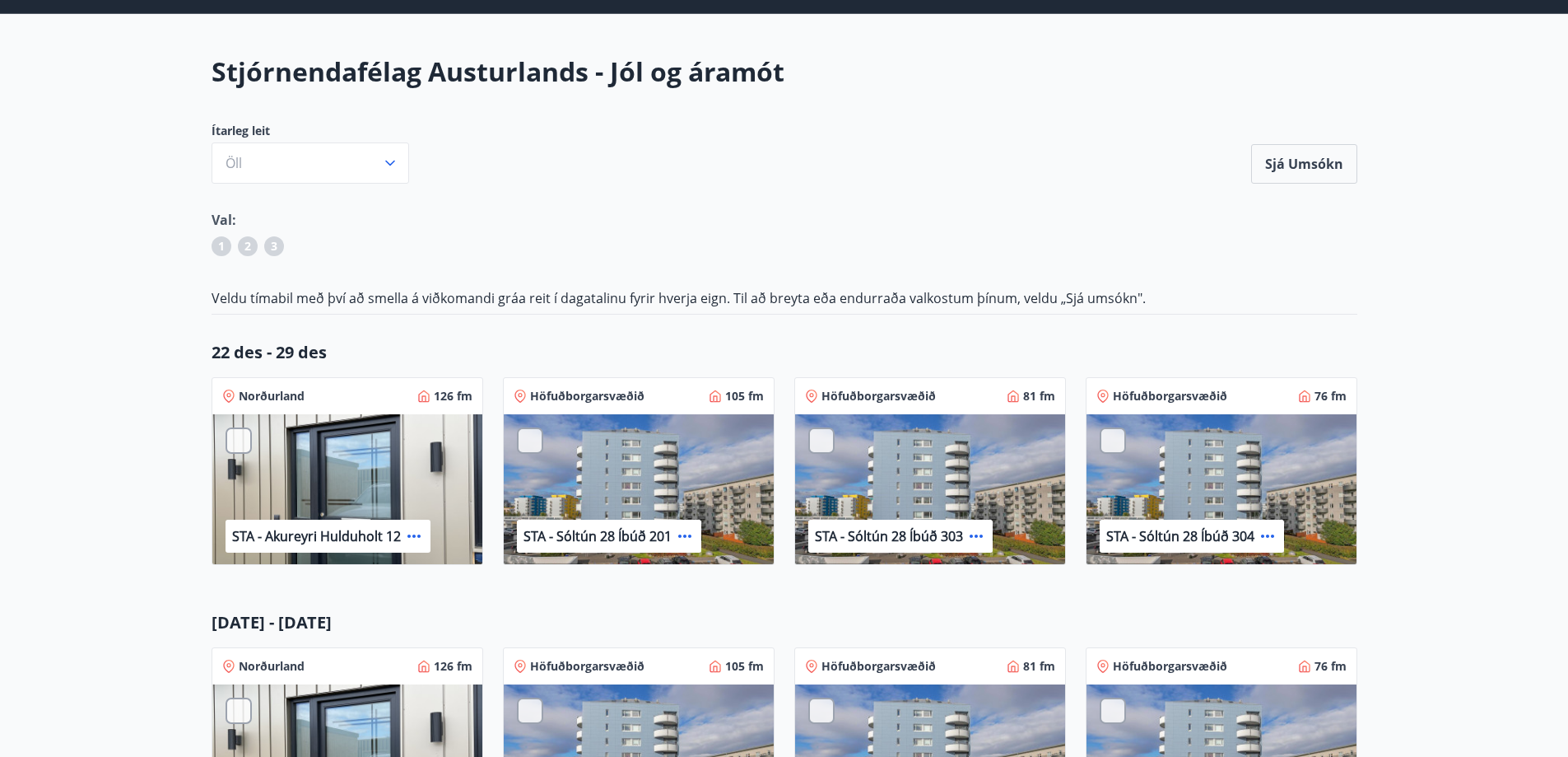
scroll to position [83, 0]
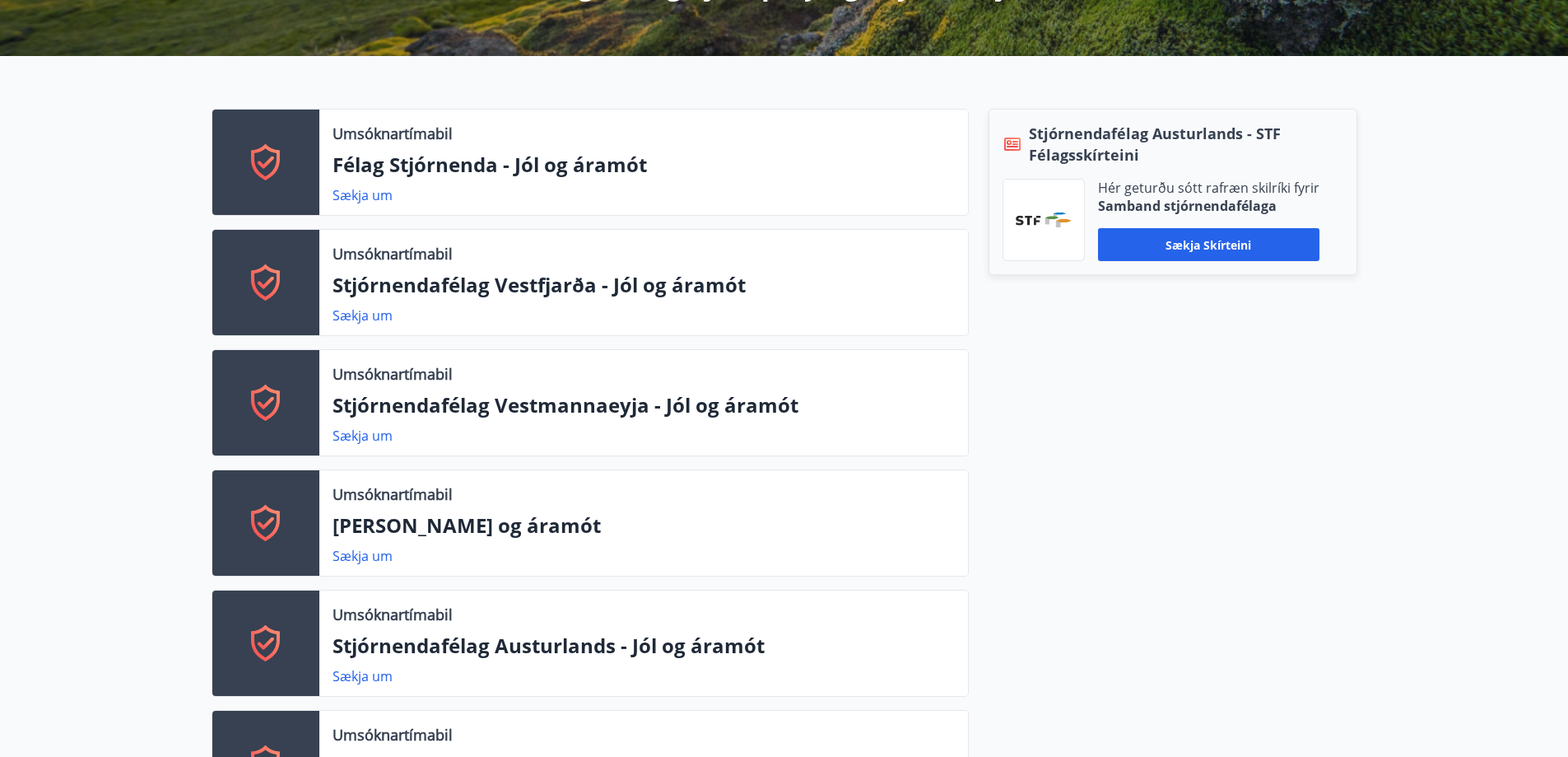
scroll to position [488, 0]
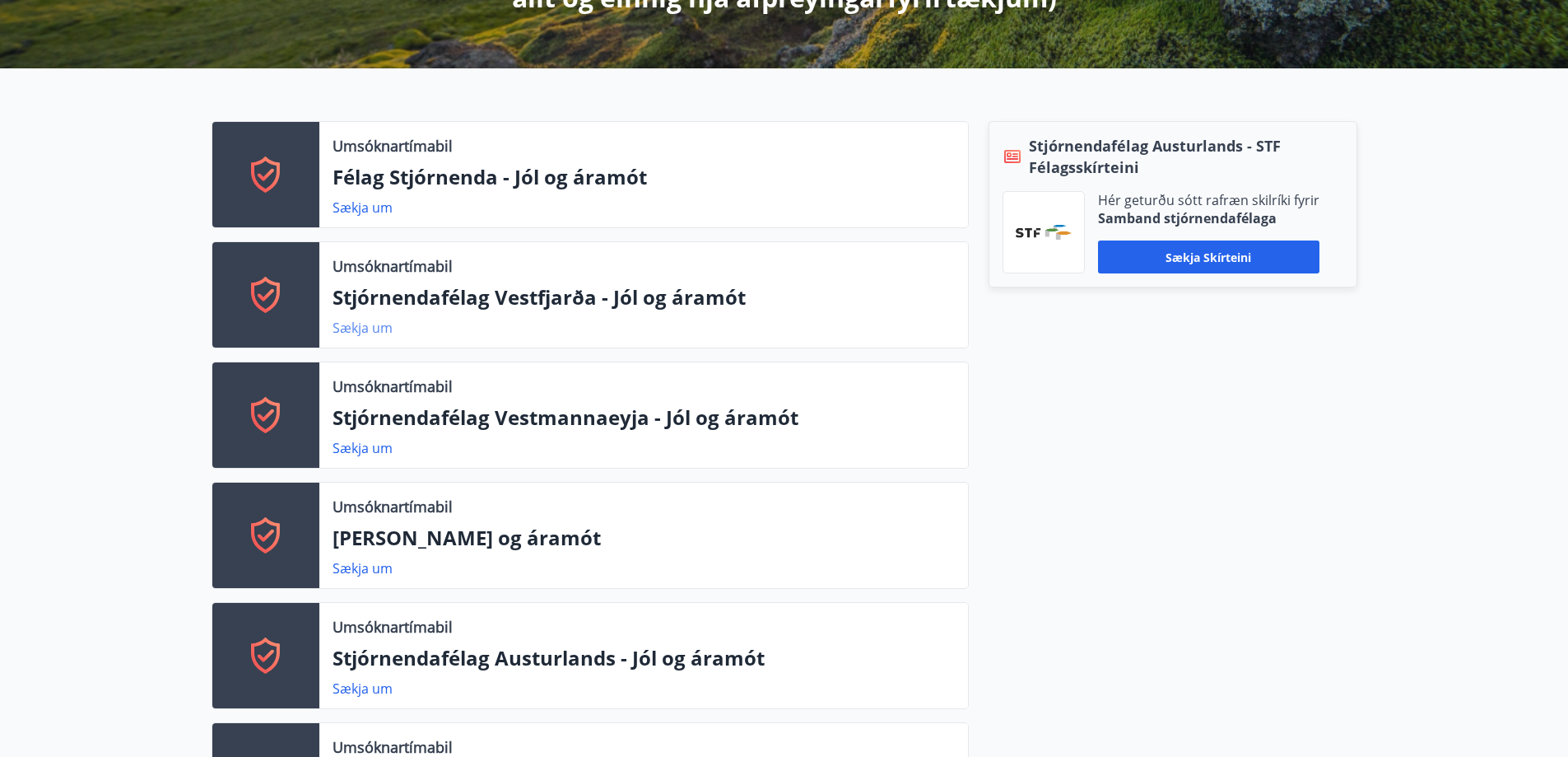
click at [352, 325] on link "Sækja um" at bounding box center [363, 328] width 60 height 18
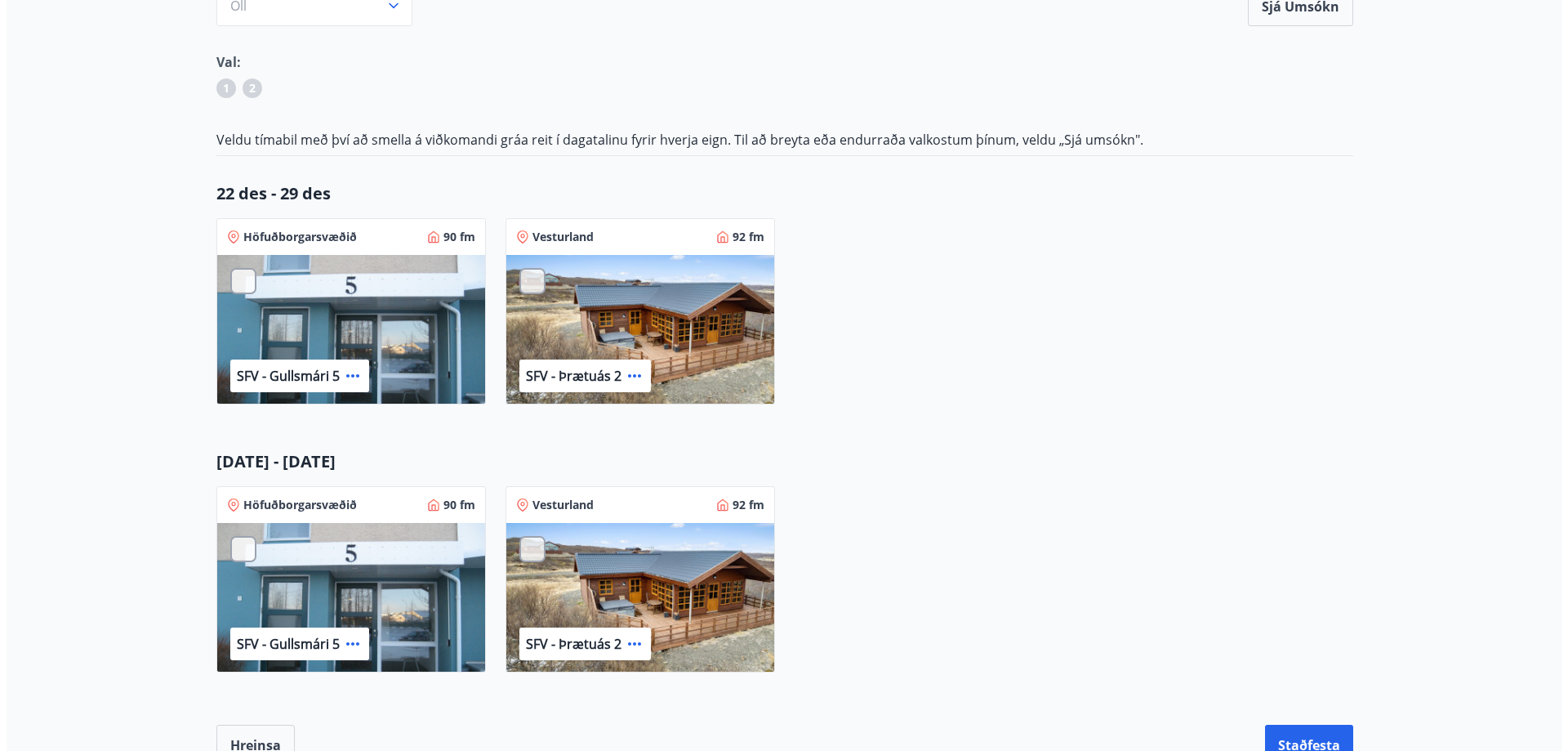
scroll to position [246, 0]
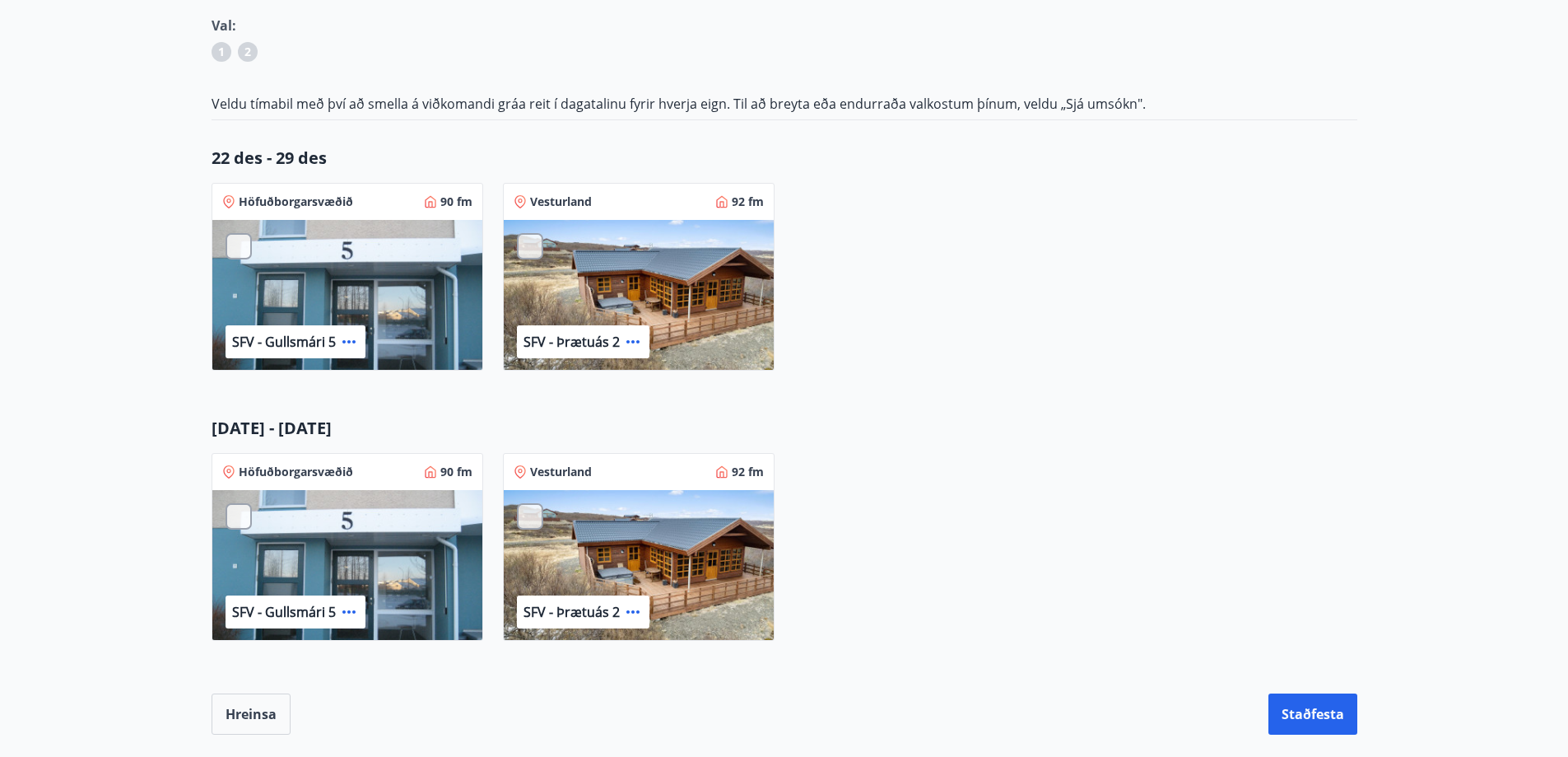
click at [345, 340] on icon at bounding box center [349, 342] width 20 height 20
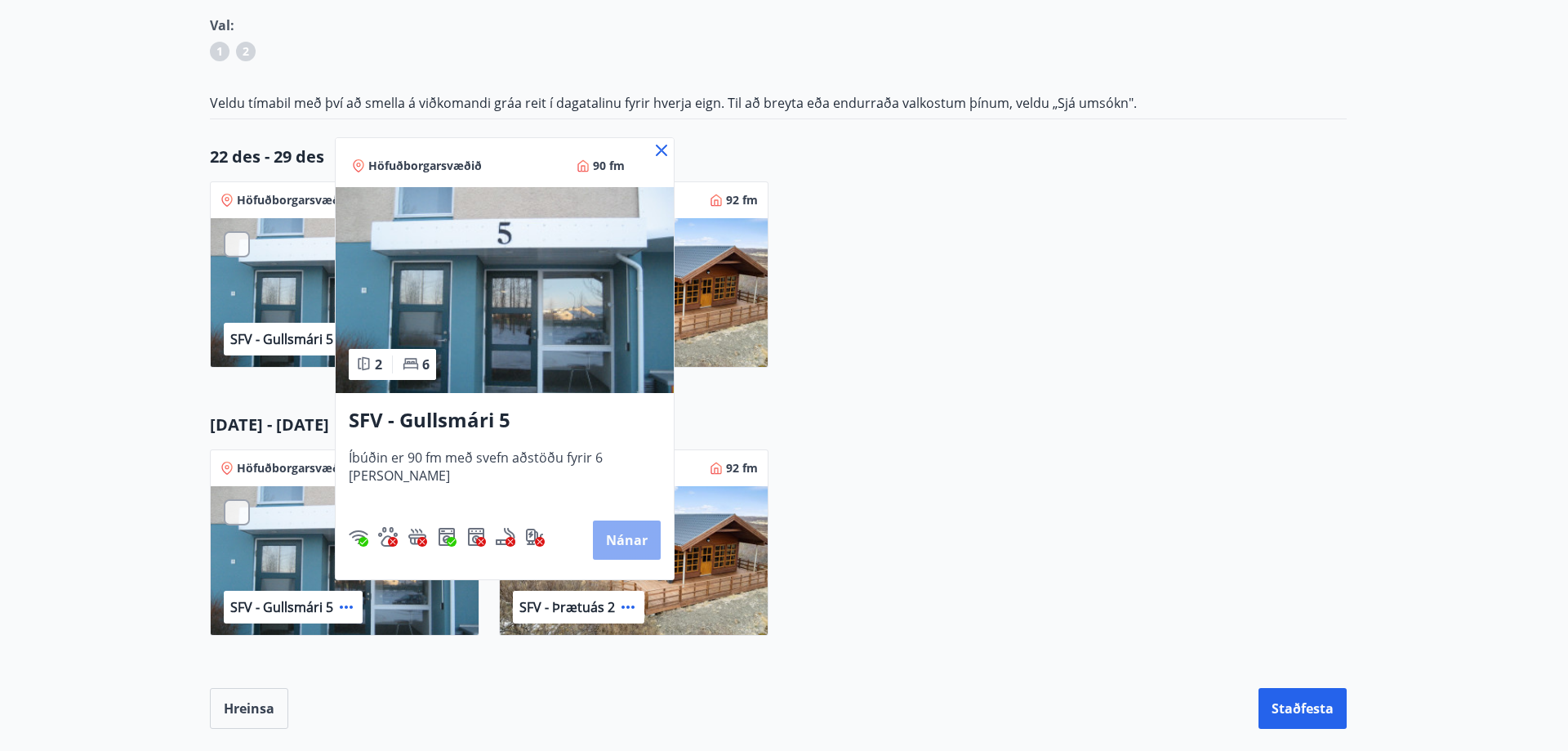
click at [610, 533] on button "Nánar" at bounding box center [626, 540] width 68 height 39
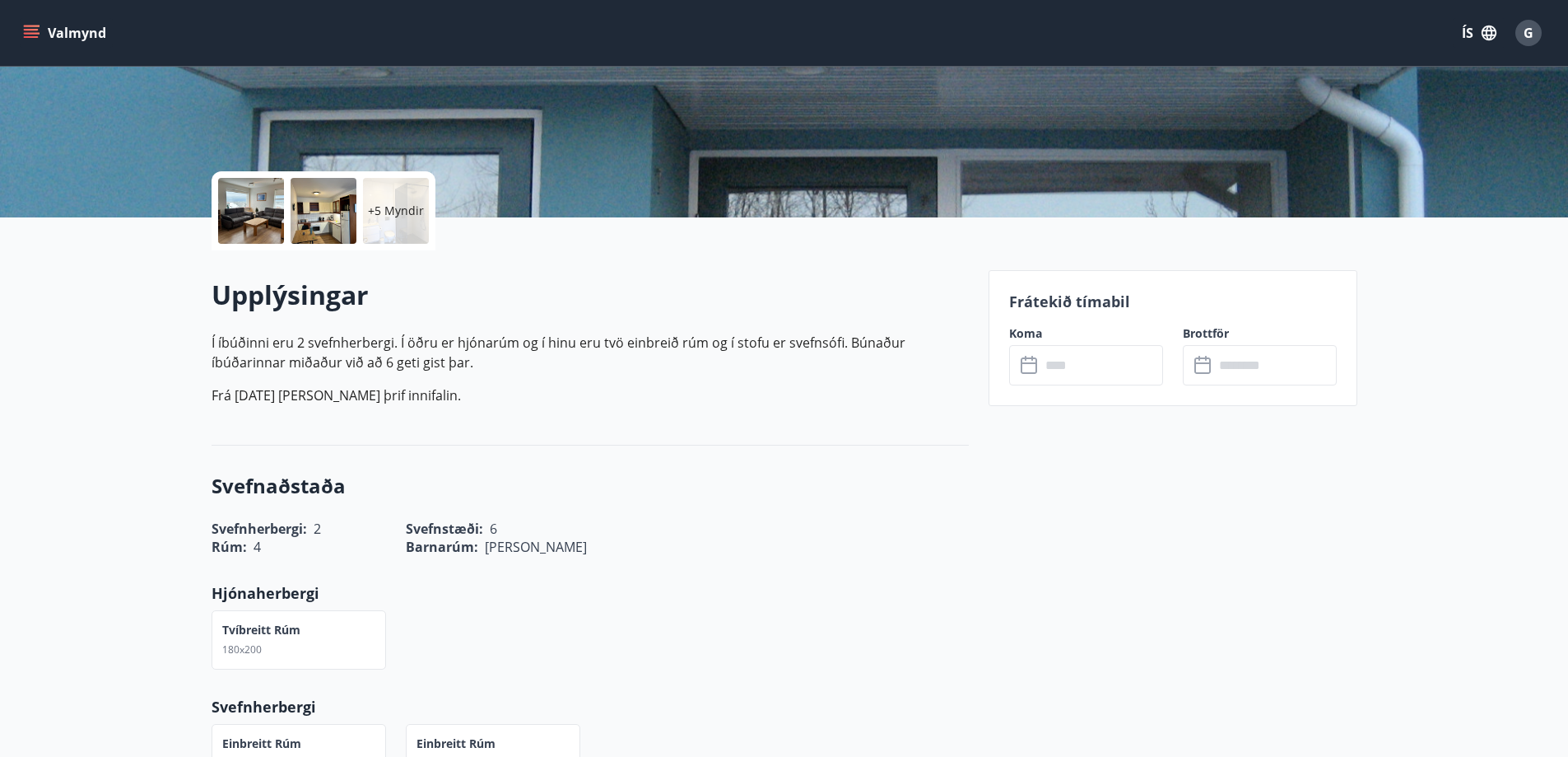
scroll to position [247, 0]
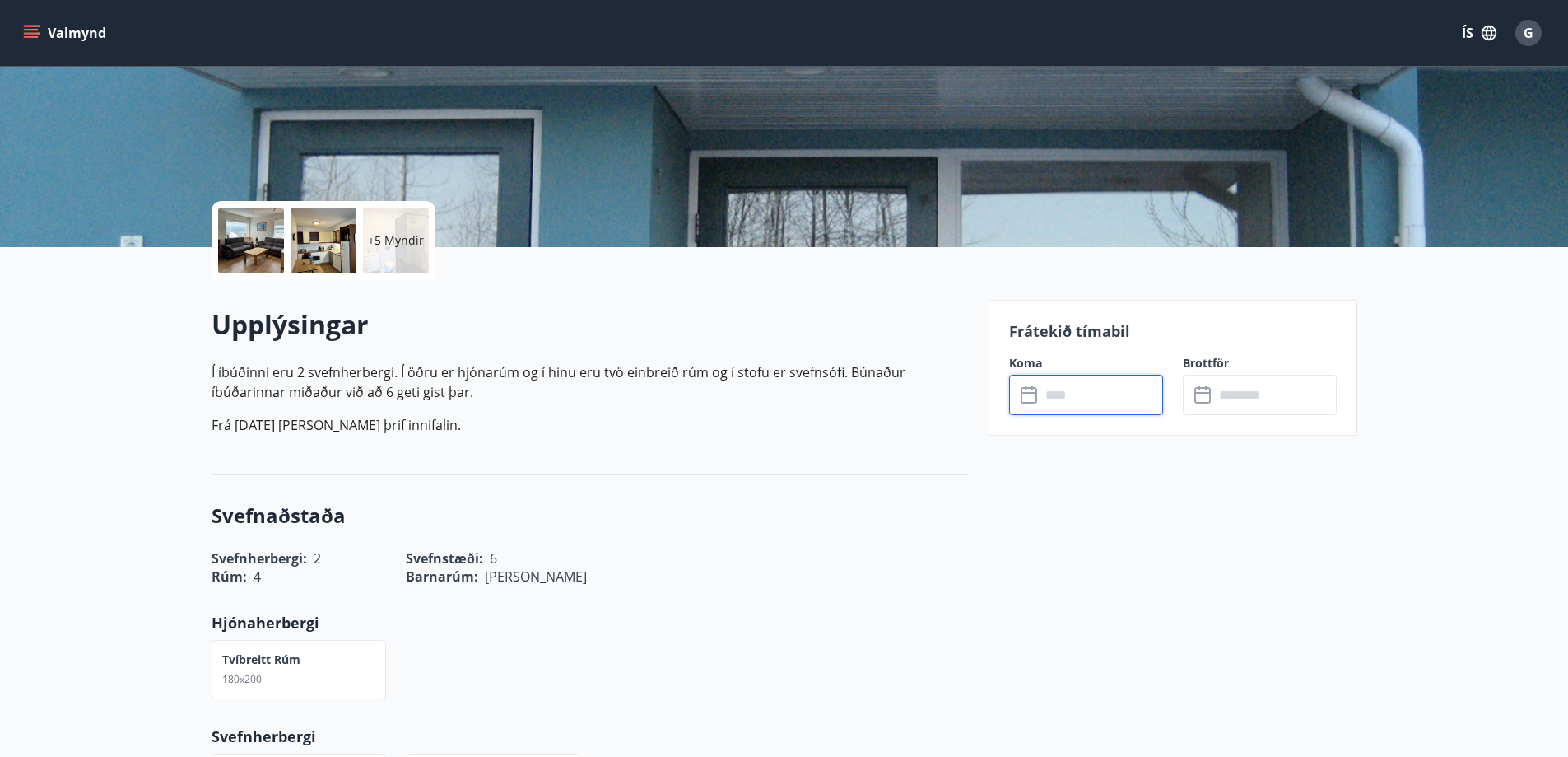
click at [1084, 394] on input "text" at bounding box center [1101, 395] width 123 height 40
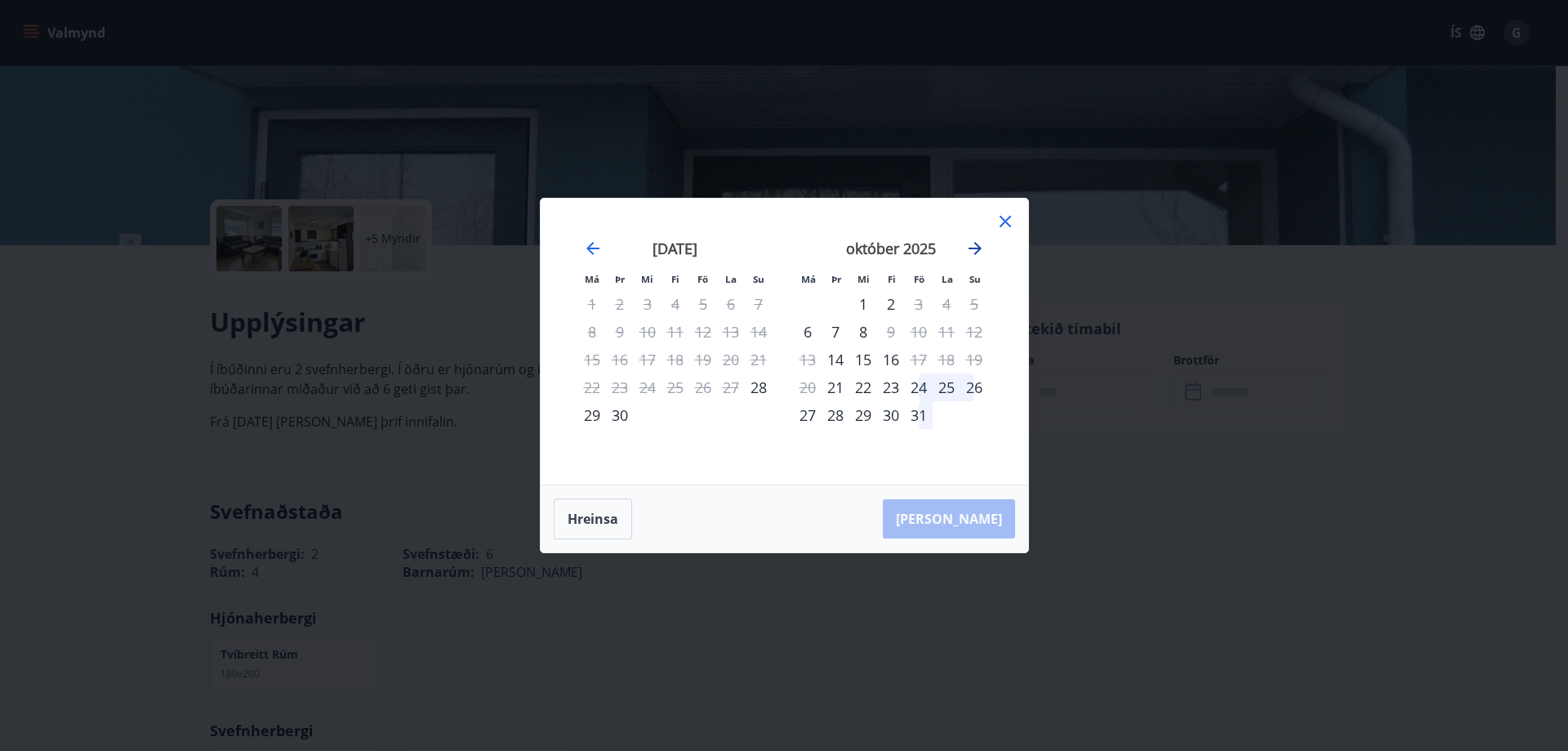
click at [973, 246] on icon "Move forward to switch to the next month." at bounding box center [975, 248] width 20 height 20
click at [1007, 220] on icon at bounding box center [1005, 221] width 12 height 12
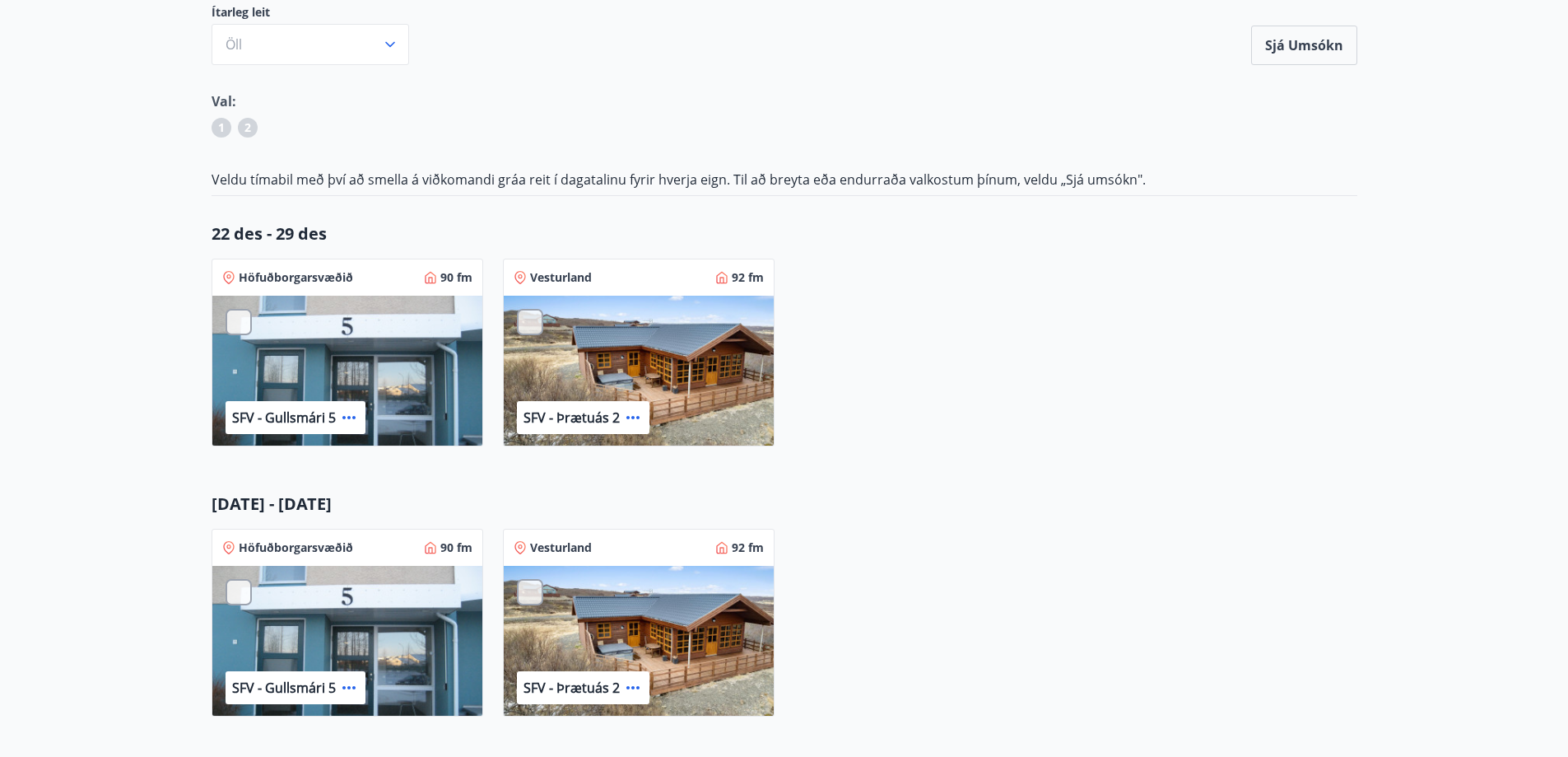
scroll to position [329, 0]
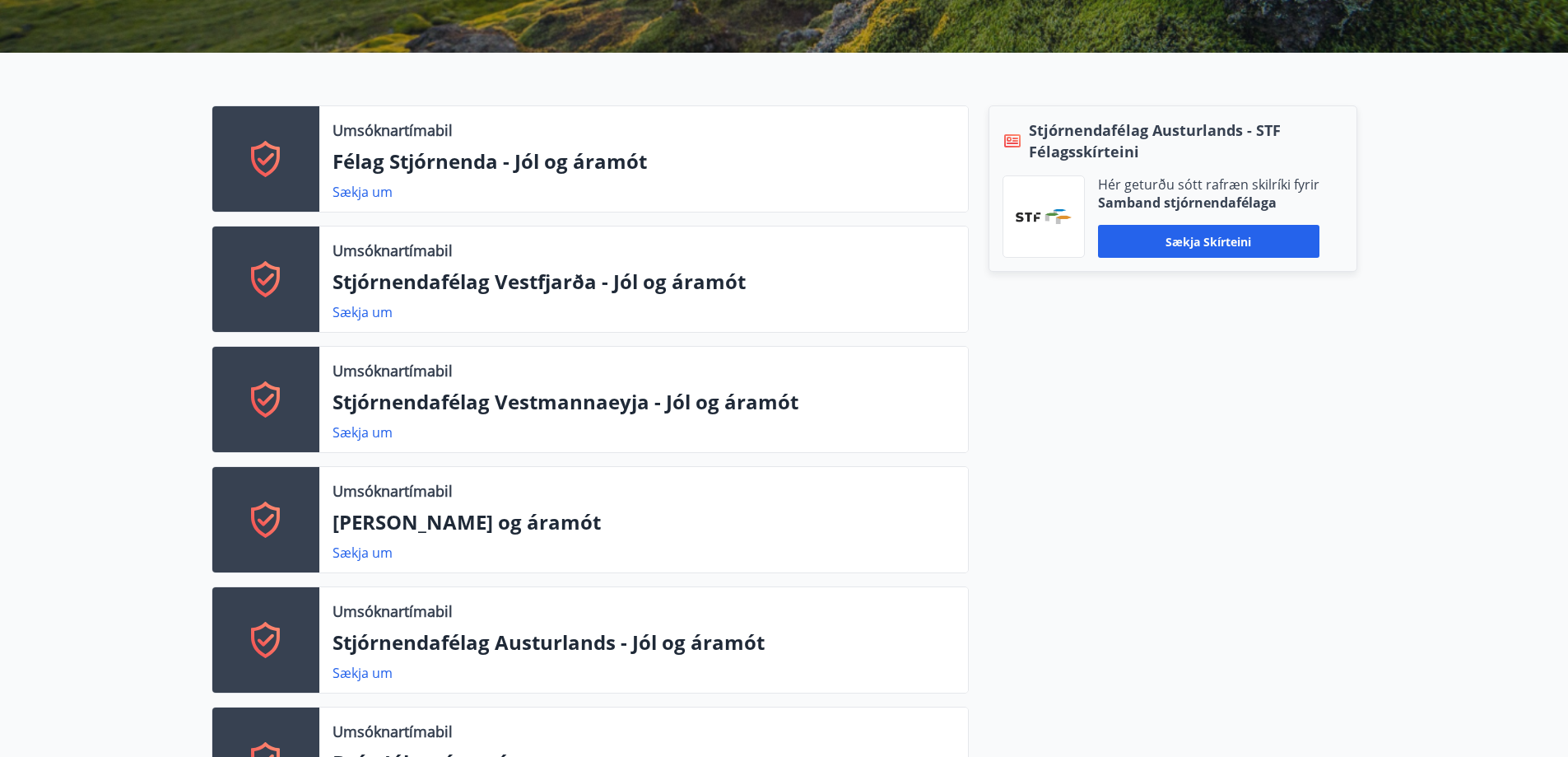
scroll to position [481, 0]
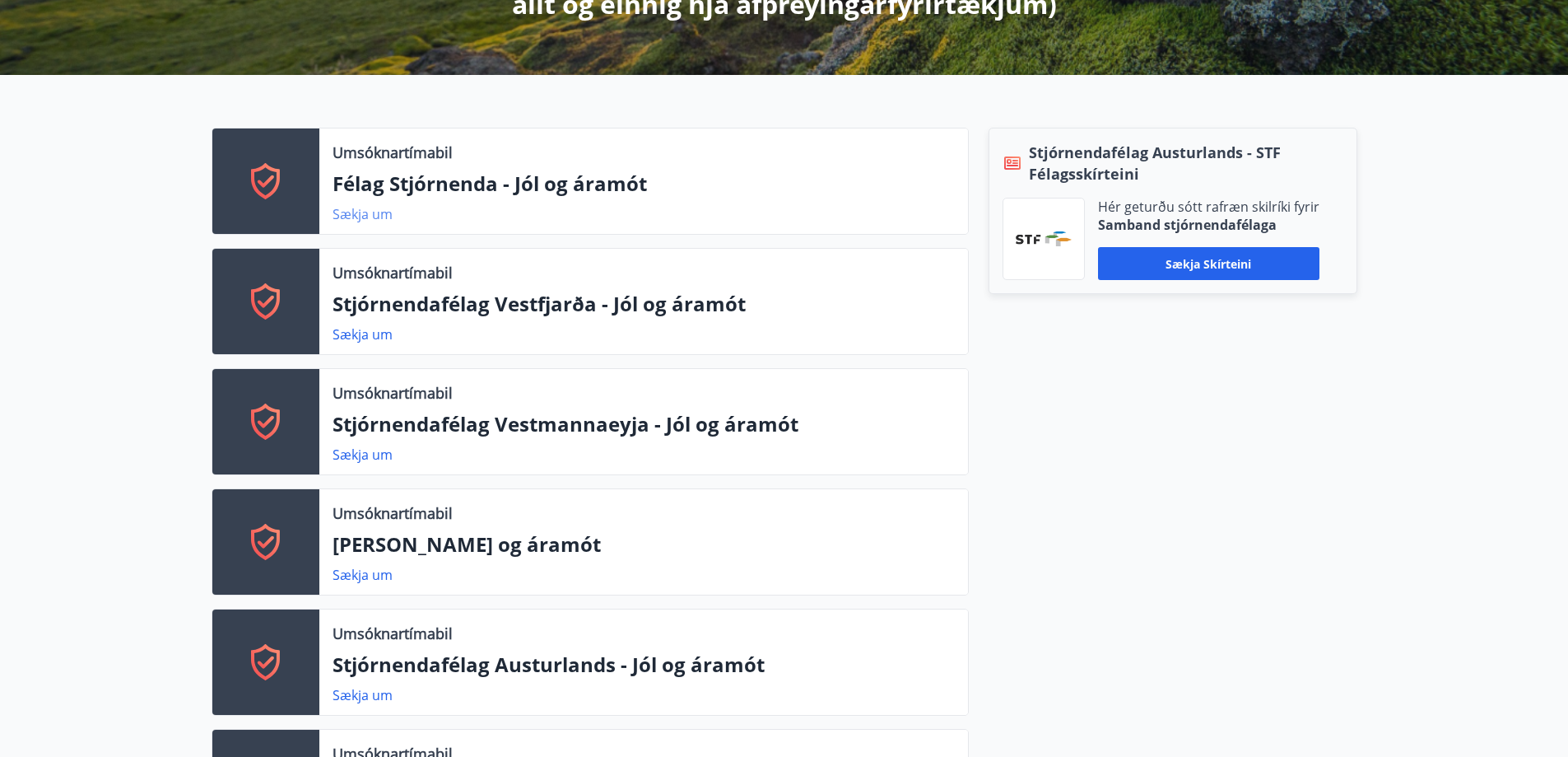
click at [348, 213] on link "Sækja um" at bounding box center [363, 214] width 60 height 18
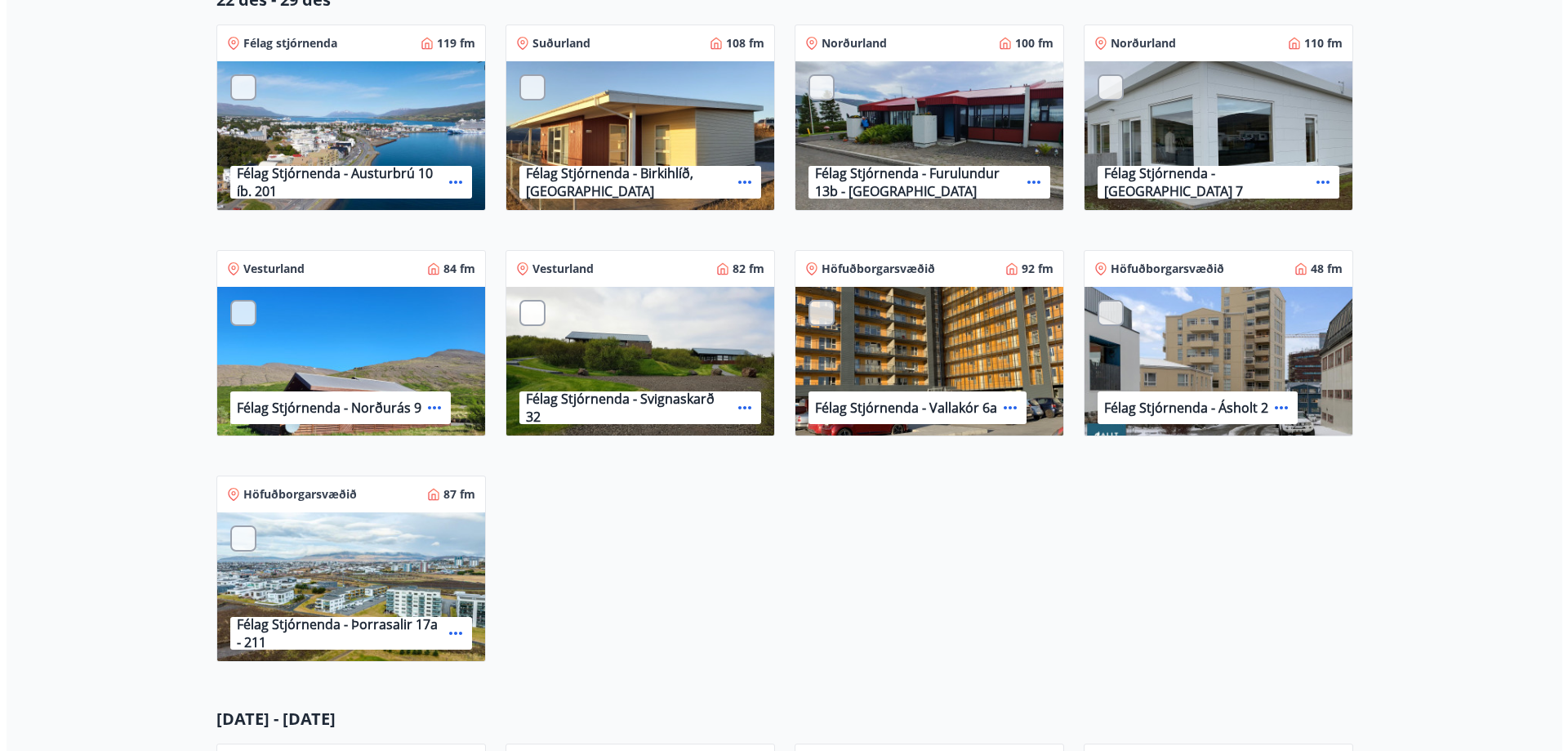
scroll to position [409, 0]
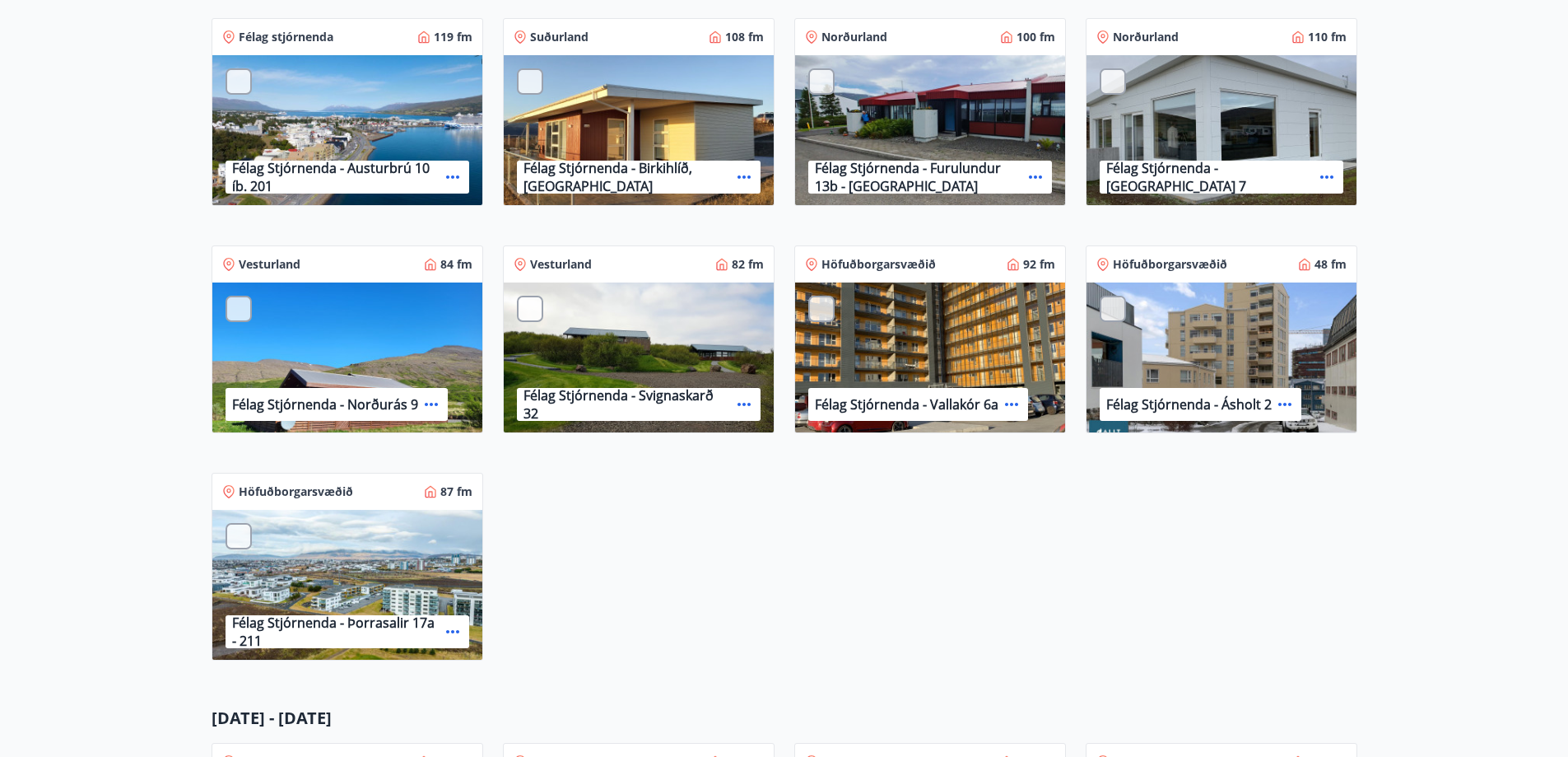
click at [452, 630] on icon at bounding box center [453, 631] width 20 height 20
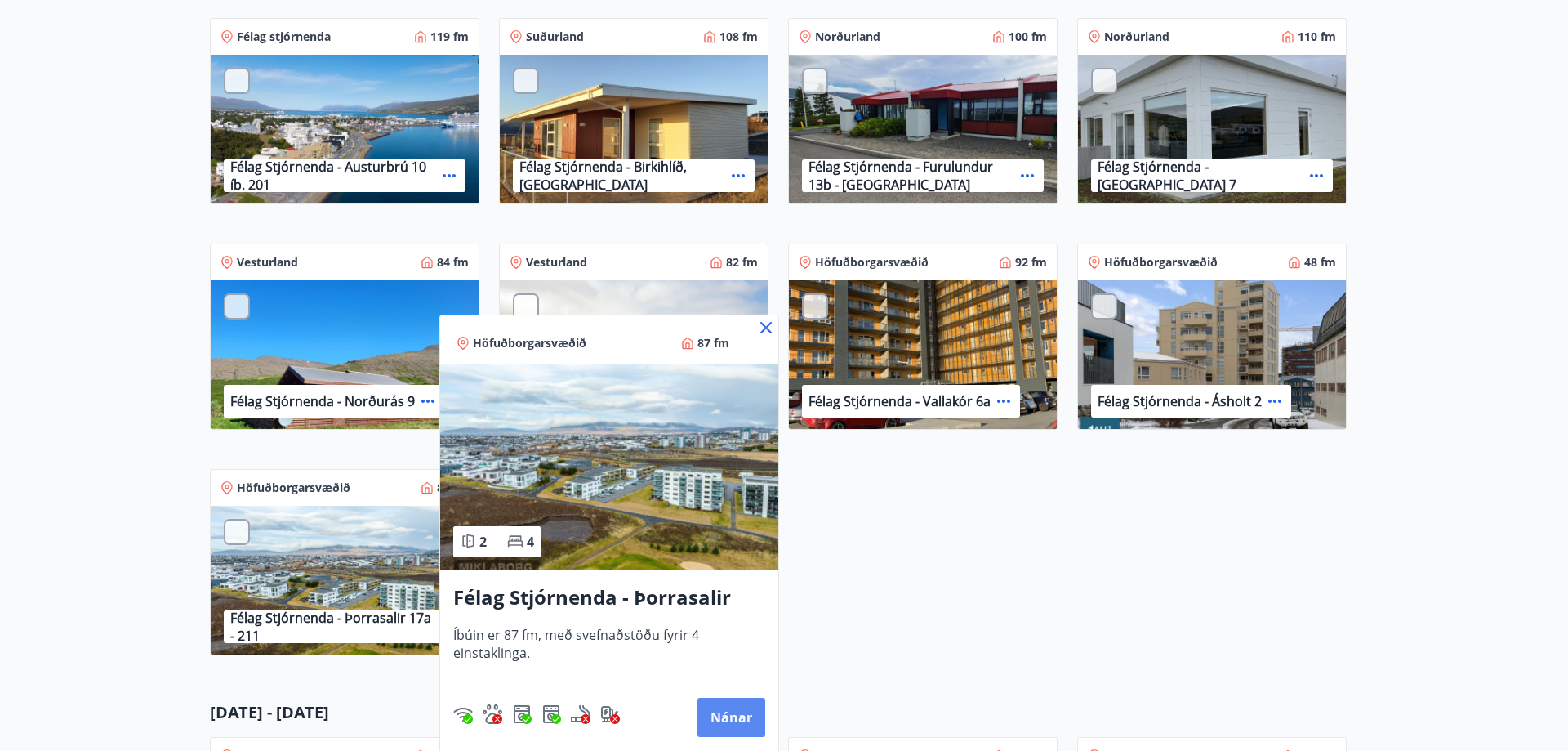
click at [730, 711] on button "Nánar" at bounding box center [731, 717] width 68 height 39
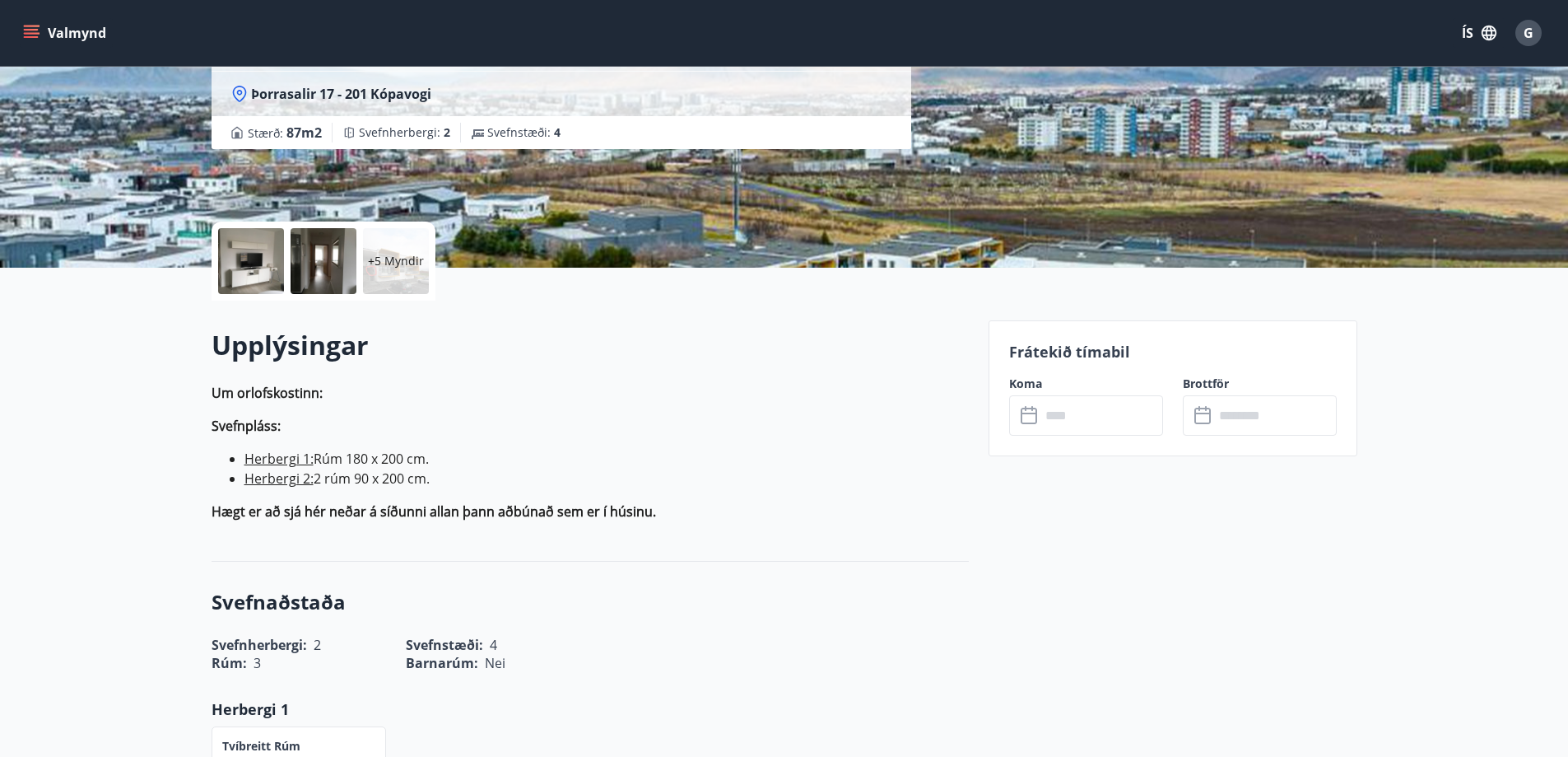
scroll to position [247, 0]
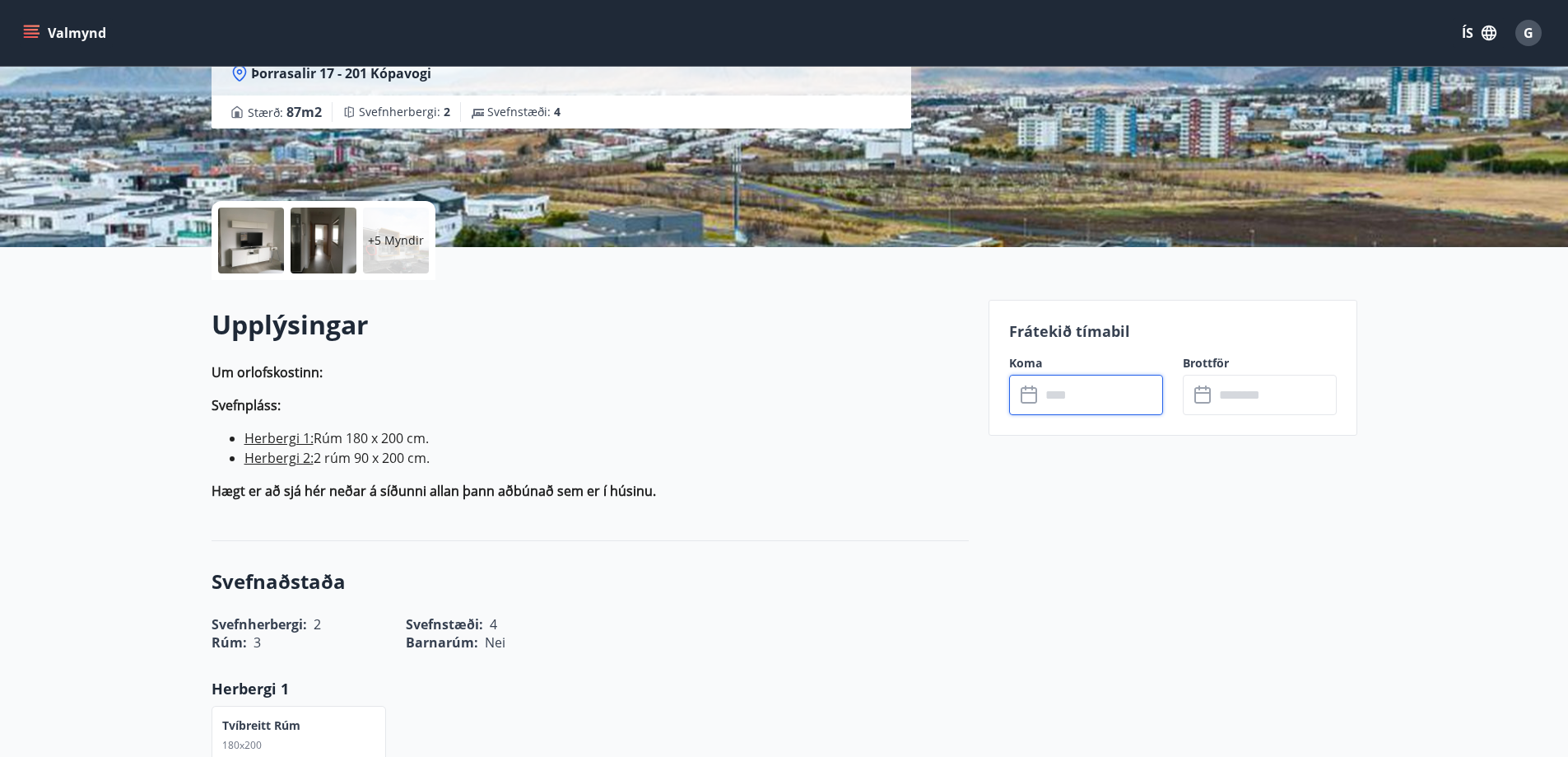
click at [1091, 396] on input "text" at bounding box center [1101, 395] width 123 height 40
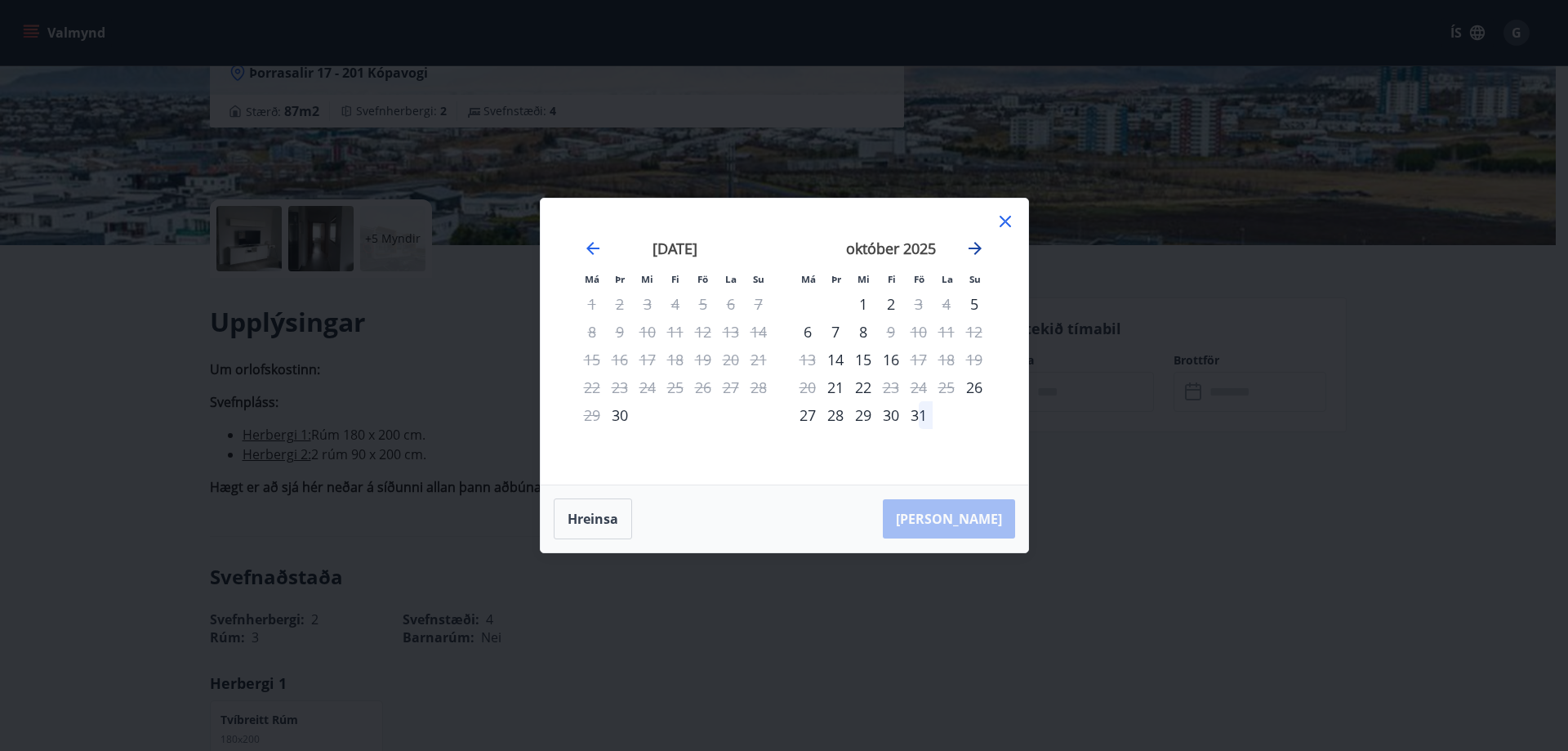
click at [977, 247] on icon "Move forward to switch to the next month." at bounding box center [975, 248] width 13 height 13
click at [1008, 220] on icon at bounding box center [1005, 221] width 20 height 20
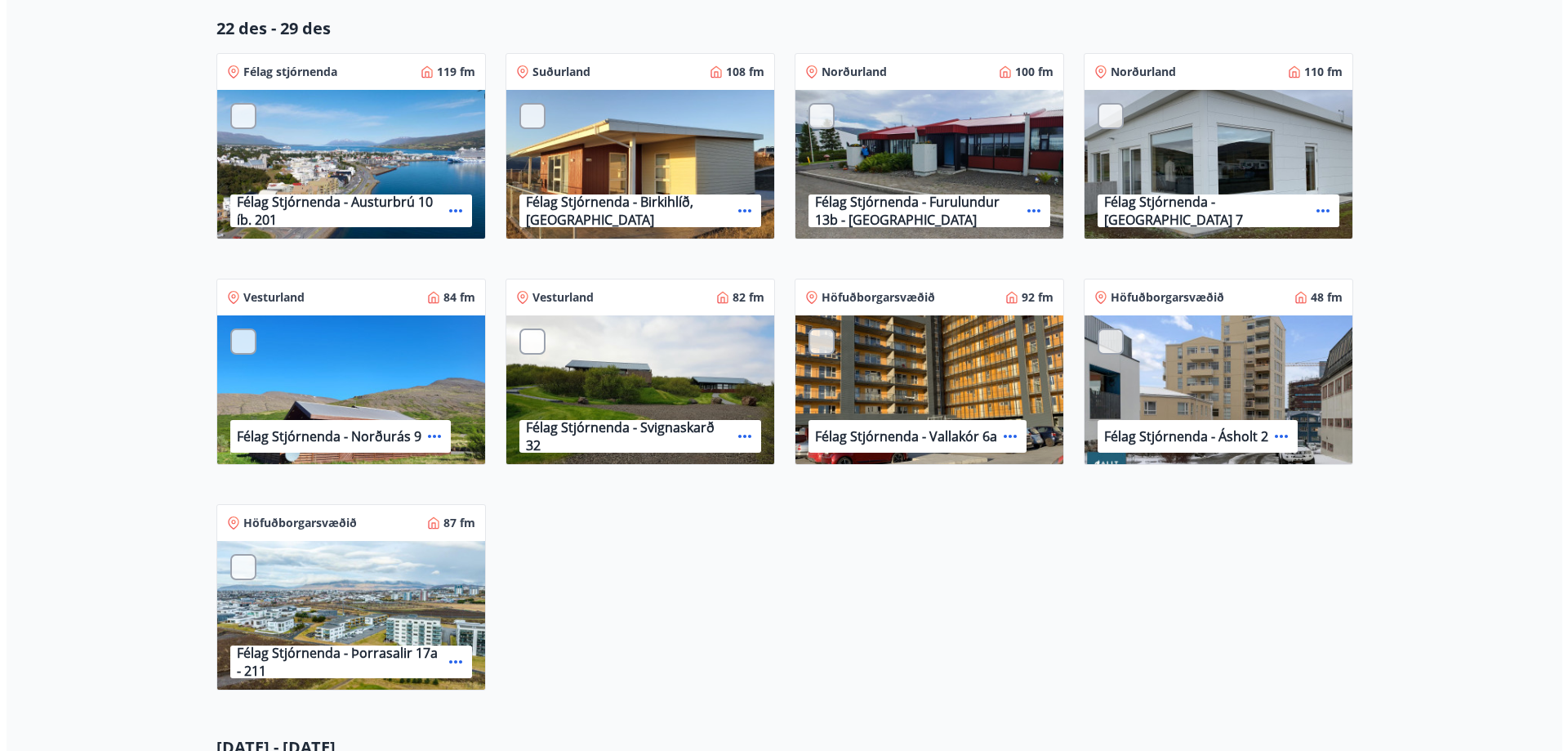
scroll to position [409, 0]
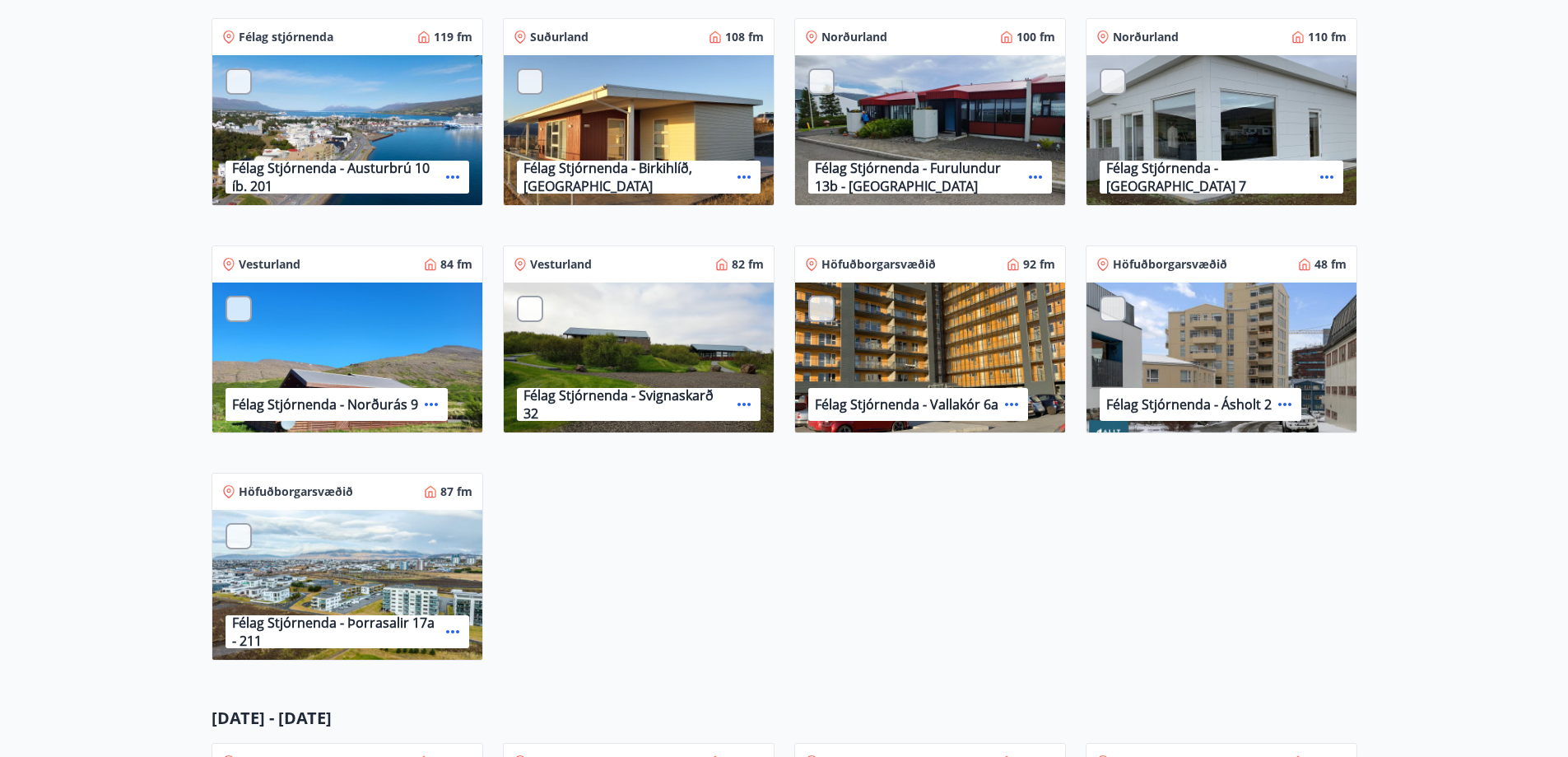
click at [789, 537] on div "Félag stjórnenda 119 fm Félag Stjórnenda - Austurbrú 10 íb. 201 Suðurland 108 f…" at bounding box center [775, 339] width 1166 height 682
click at [428, 401] on icon at bounding box center [431, 405] width 20 height 20
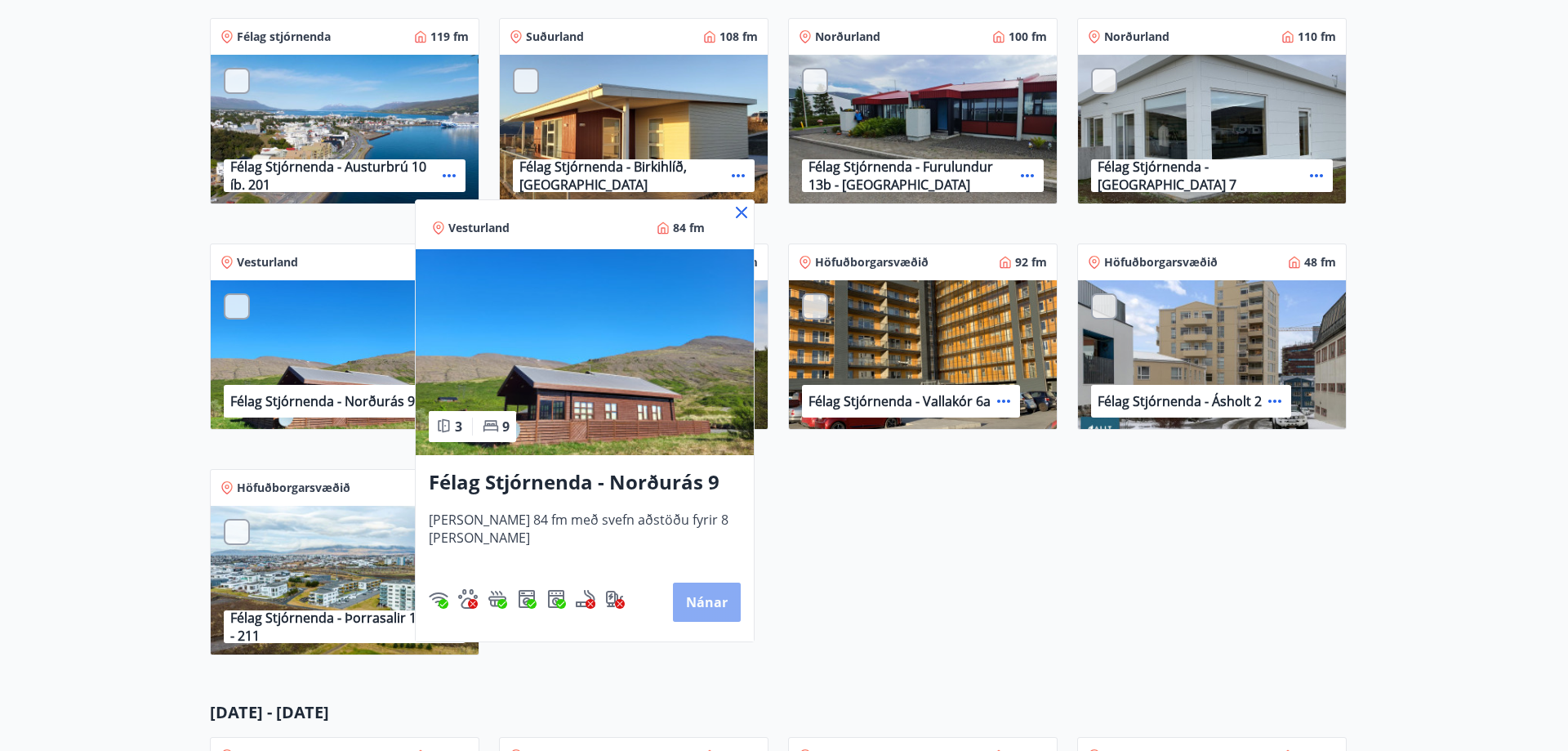
click at [686, 597] on button "Nánar" at bounding box center [706, 601] width 68 height 39
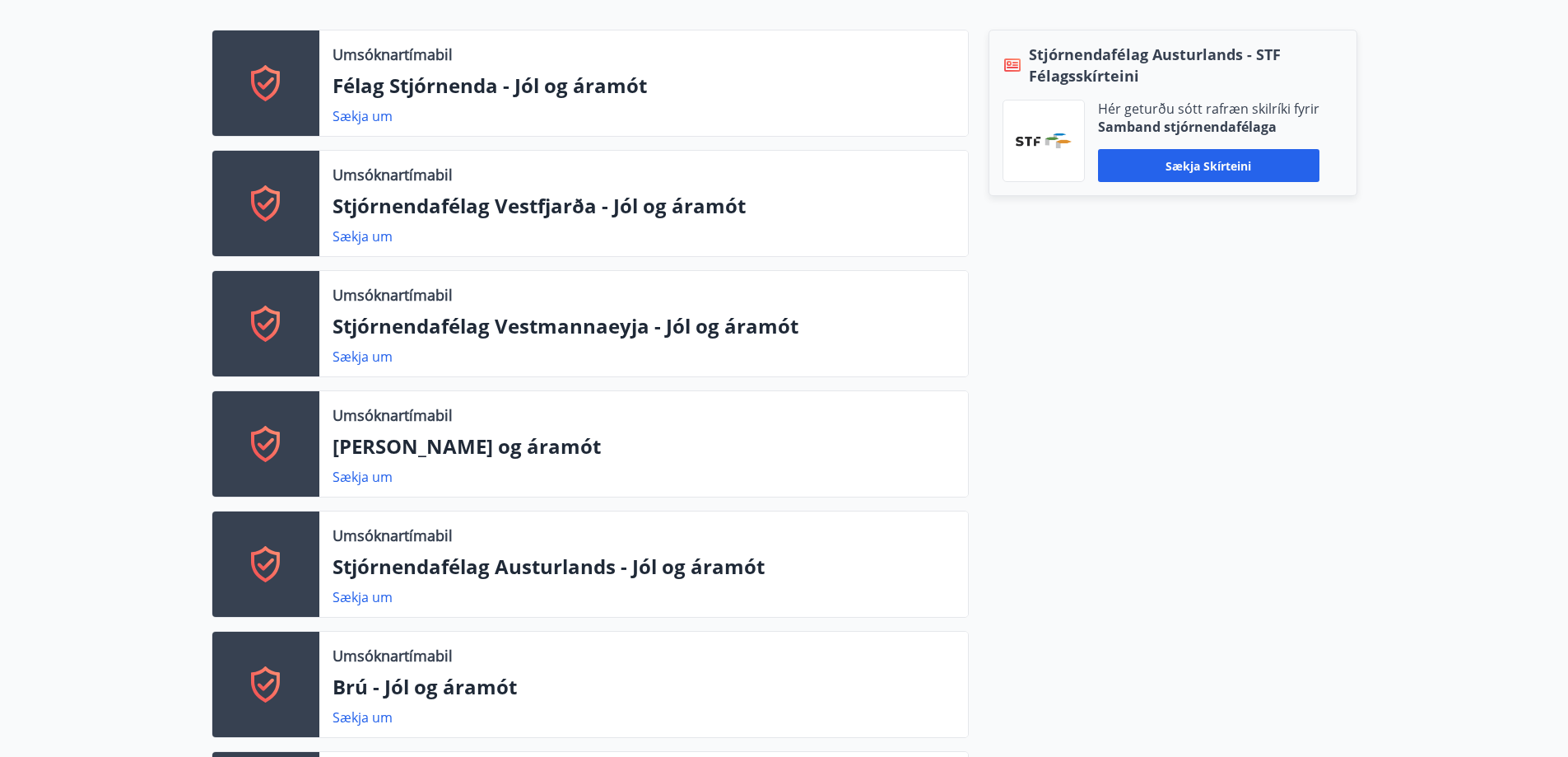
scroll to position [474, 0]
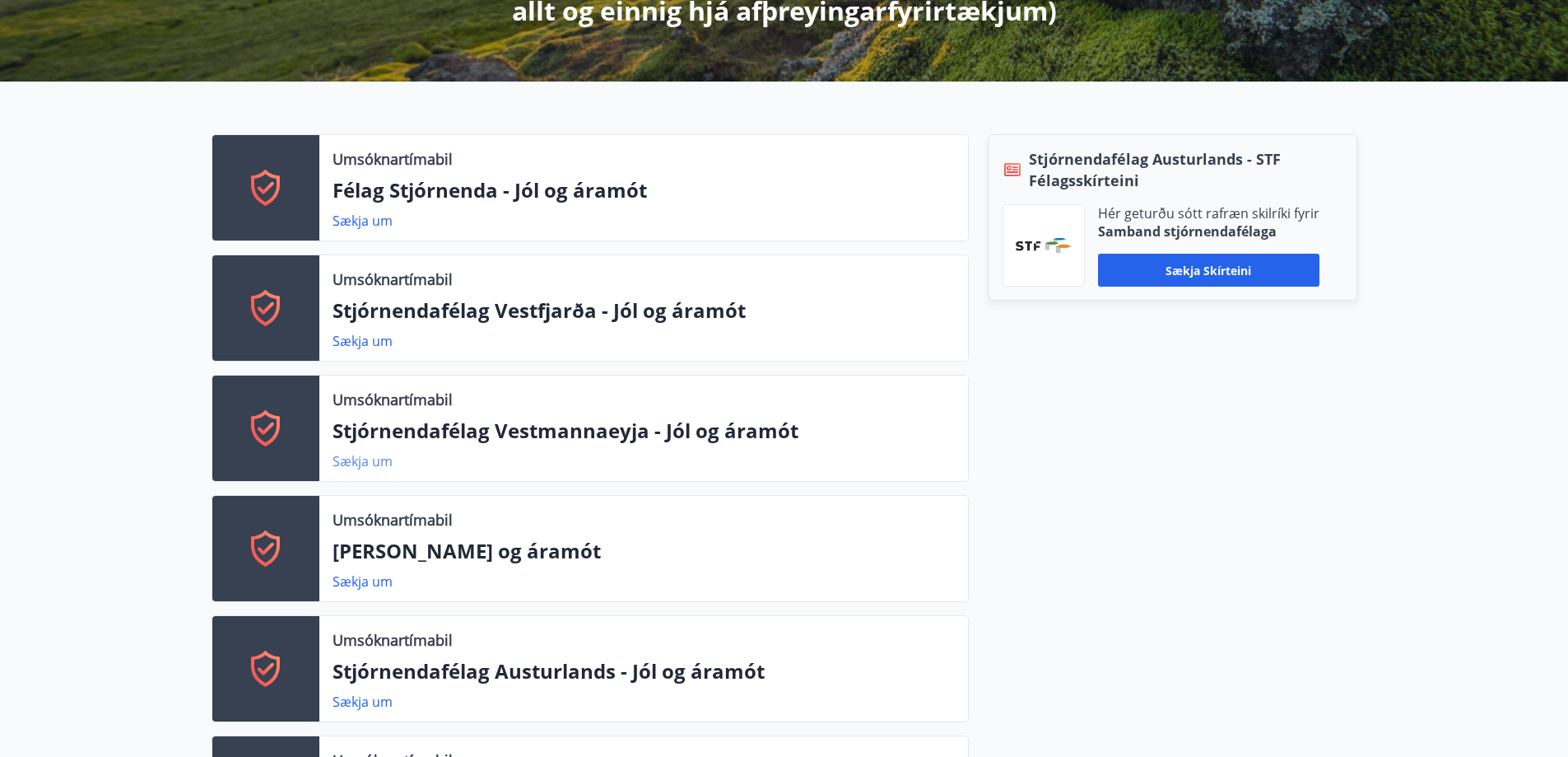
click at [354, 462] on link "Sækja um" at bounding box center [363, 461] width 60 height 18
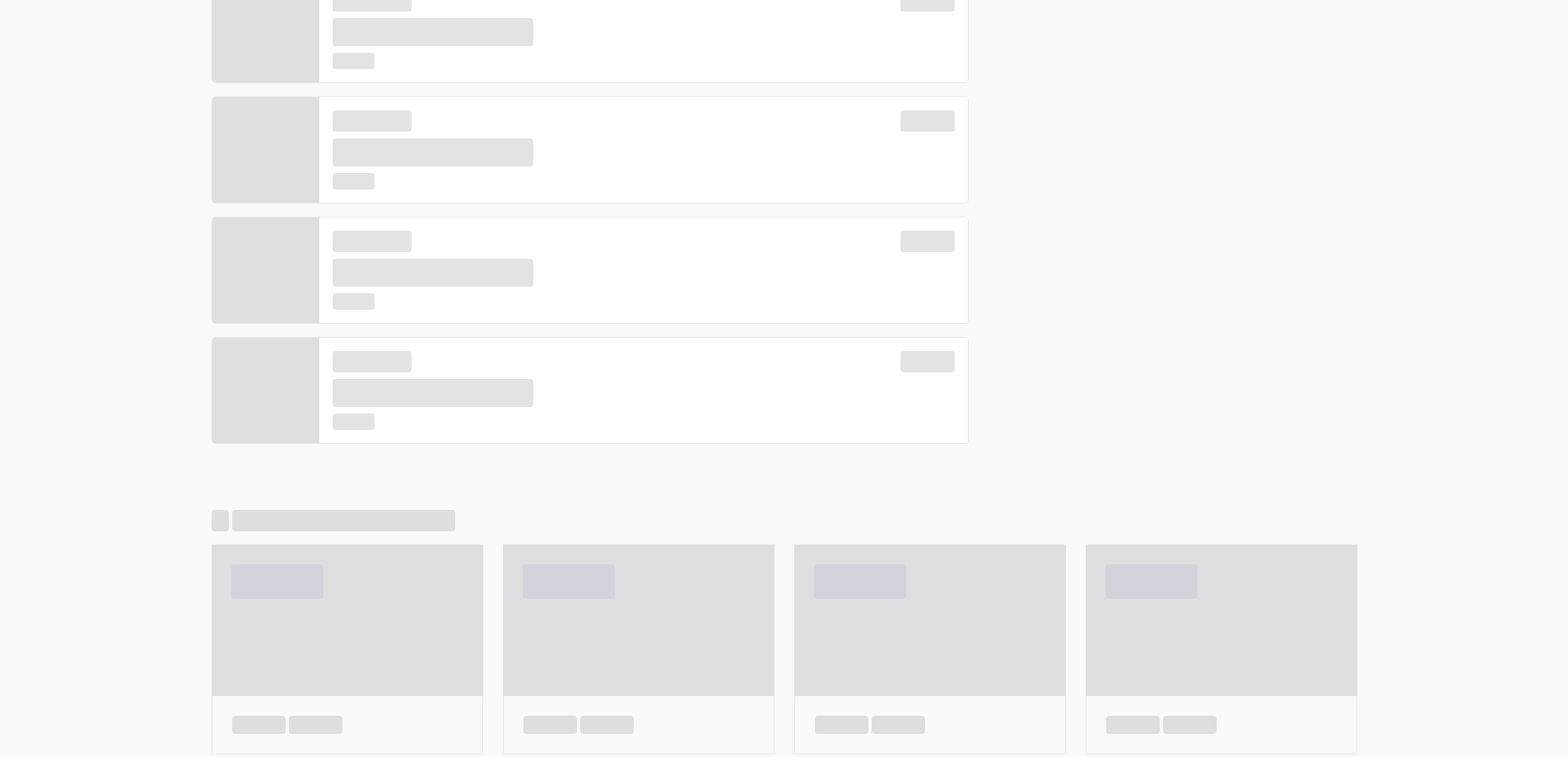
scroll to position [632, 0]
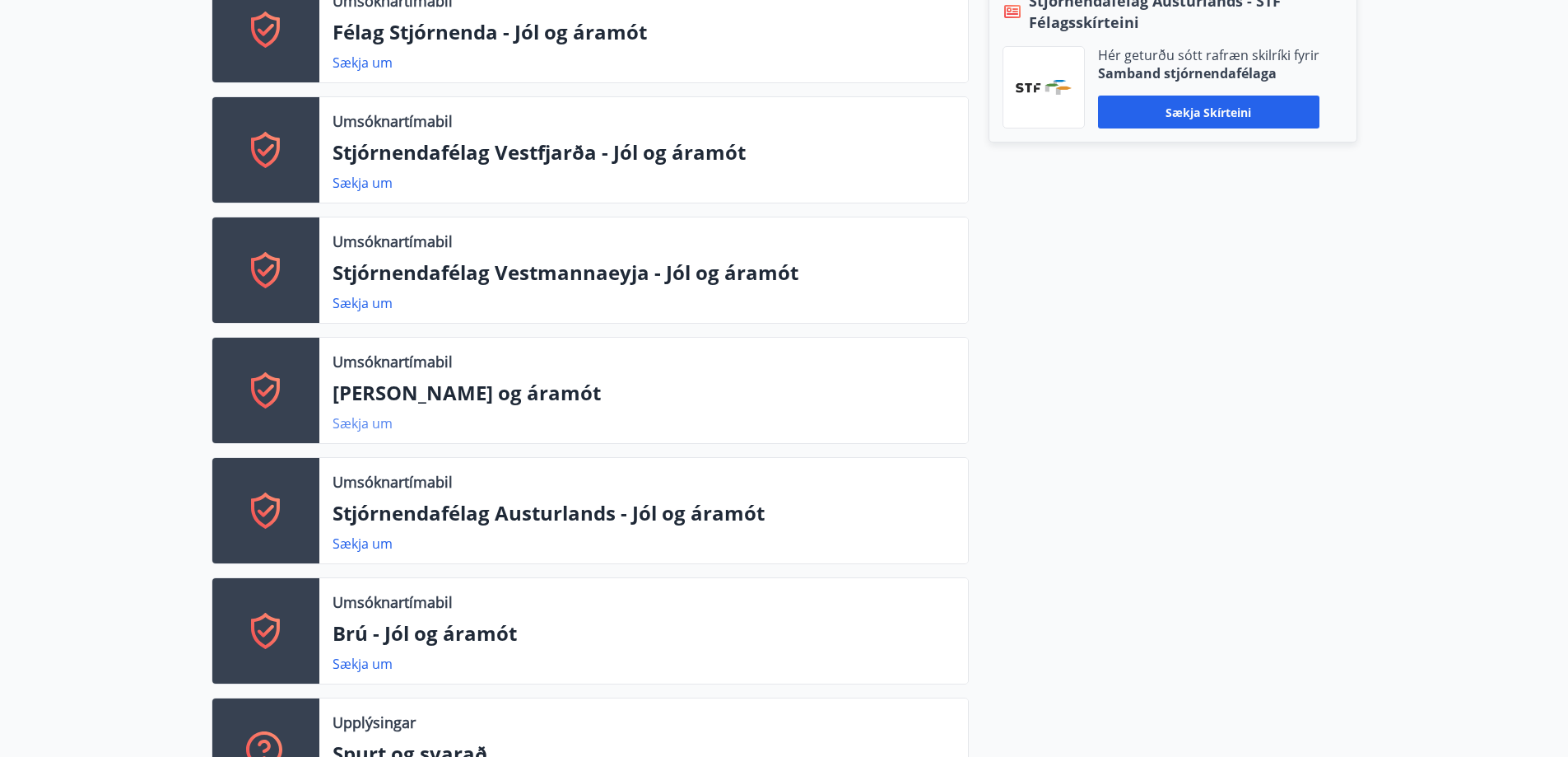
click at [344, 419] on link "Sækja um" at bounding box center [363, 423] width 60 height 18
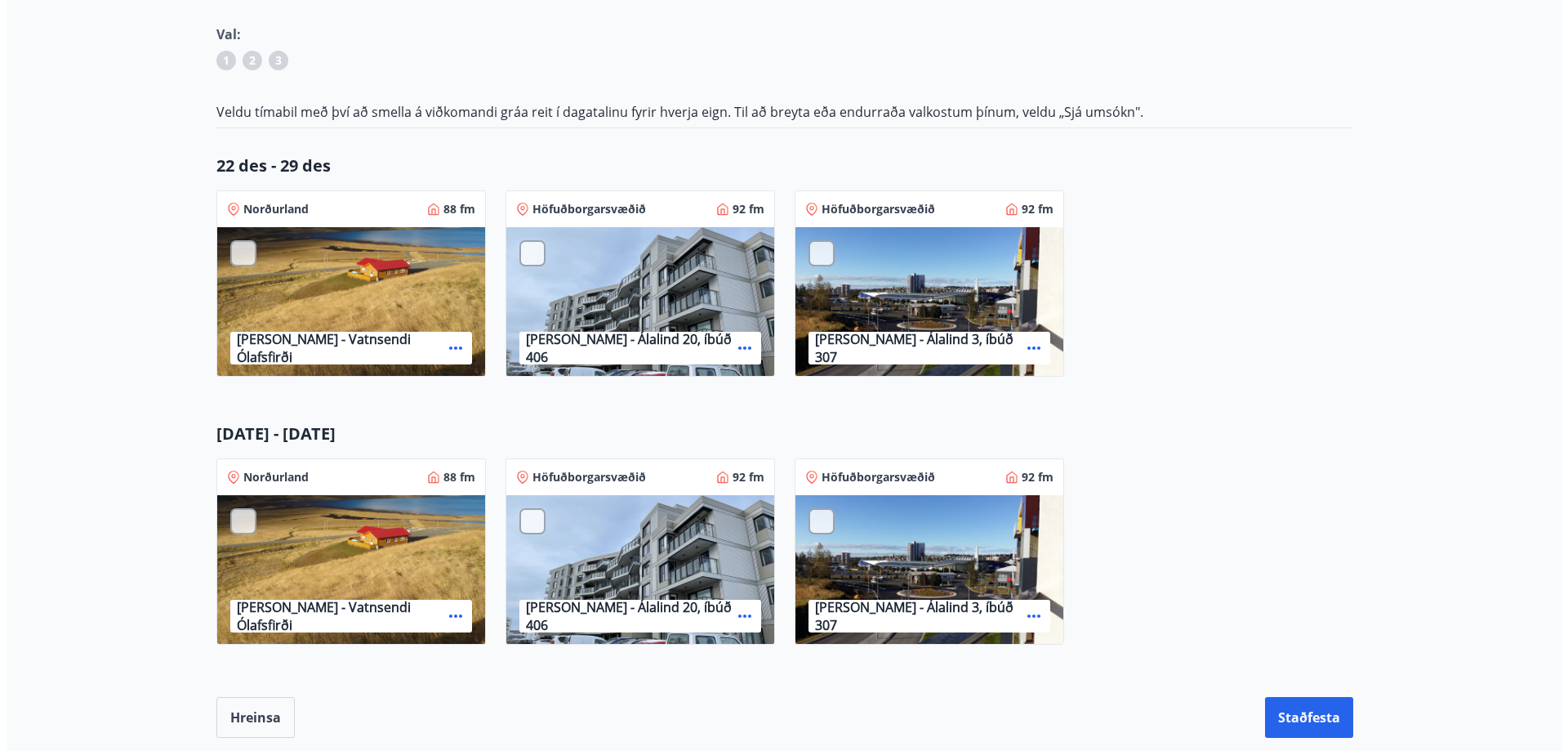
scroll to position [246, 0]
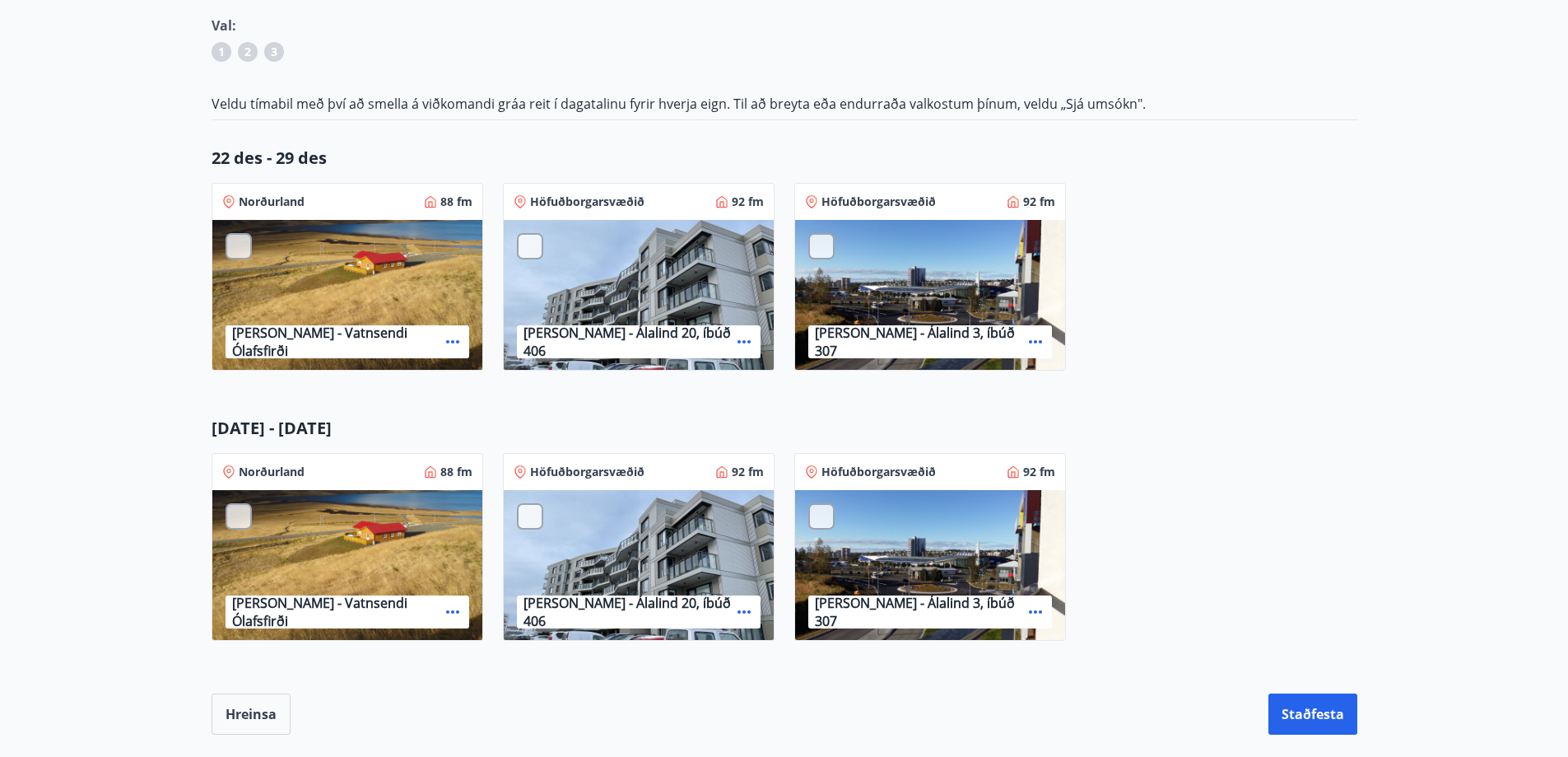
click at [734, 338] on icon at bounding box center [744, 342] width 20 height 20
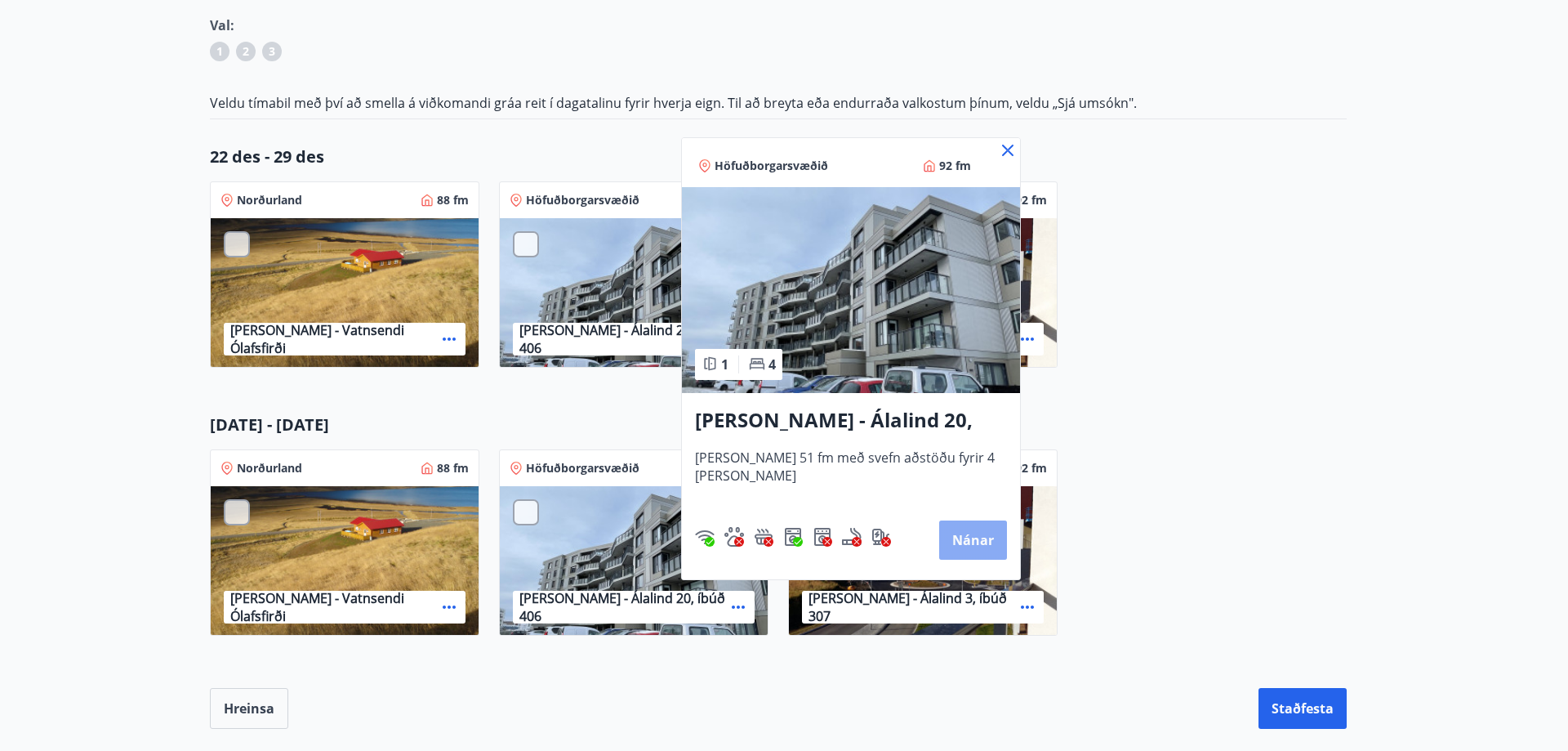
click at [959, 537] on button "Nánar" at bounding box center [973, 540] width 68 height 39
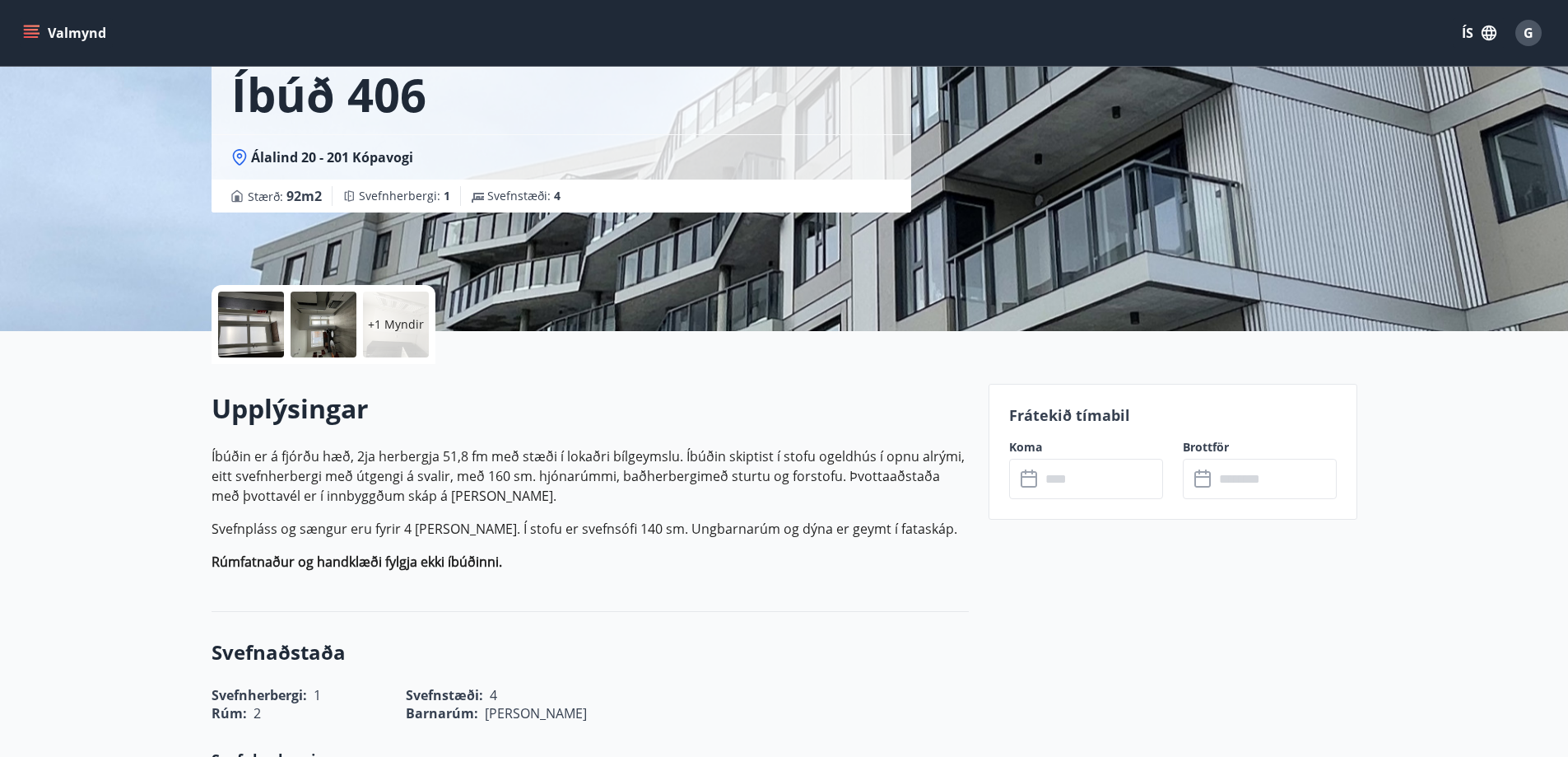
scroll to position [165, 0]
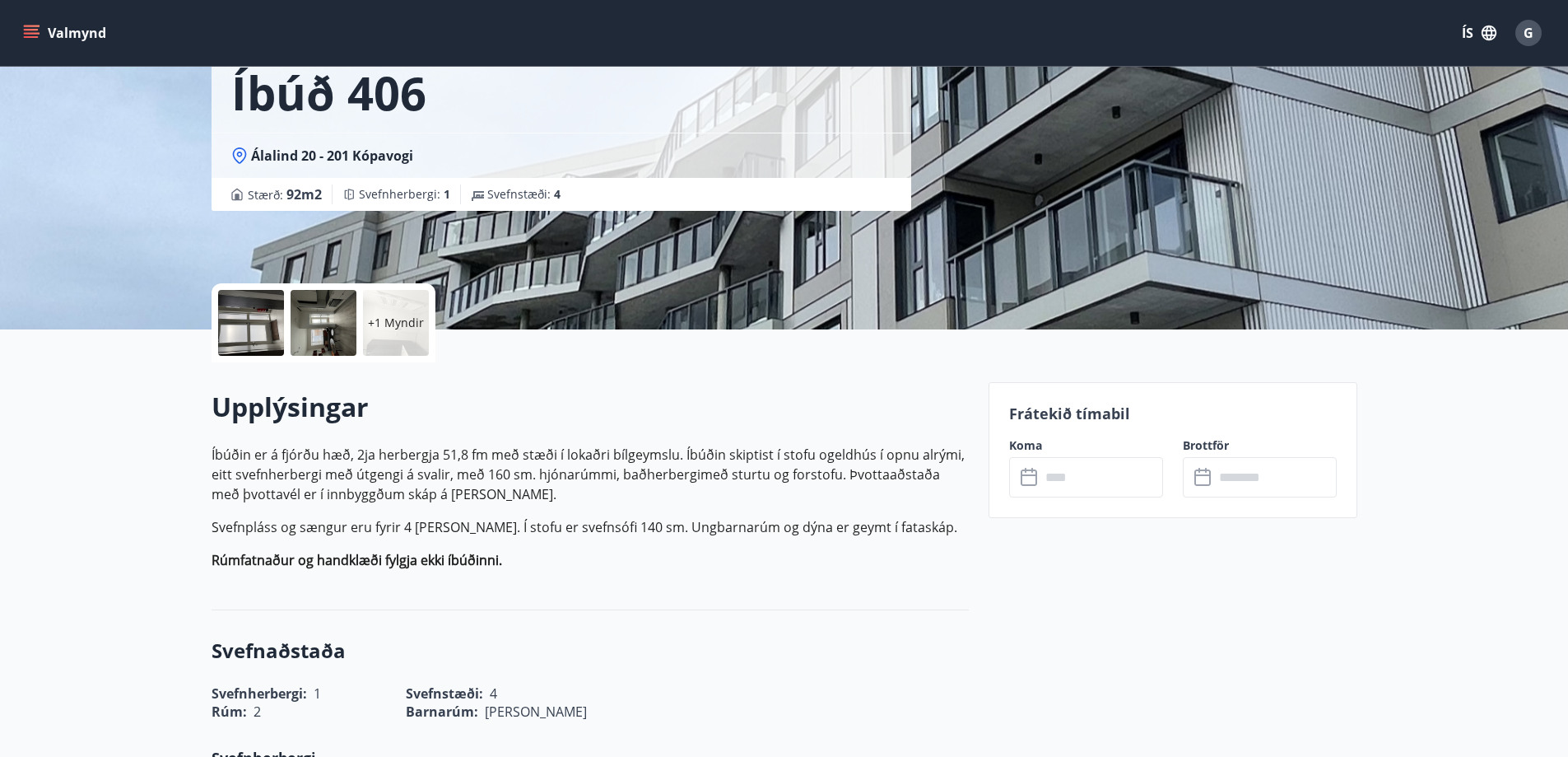
click at [1110, 473] on input "text" at bounding box center [1101, 477] width 123 height 40
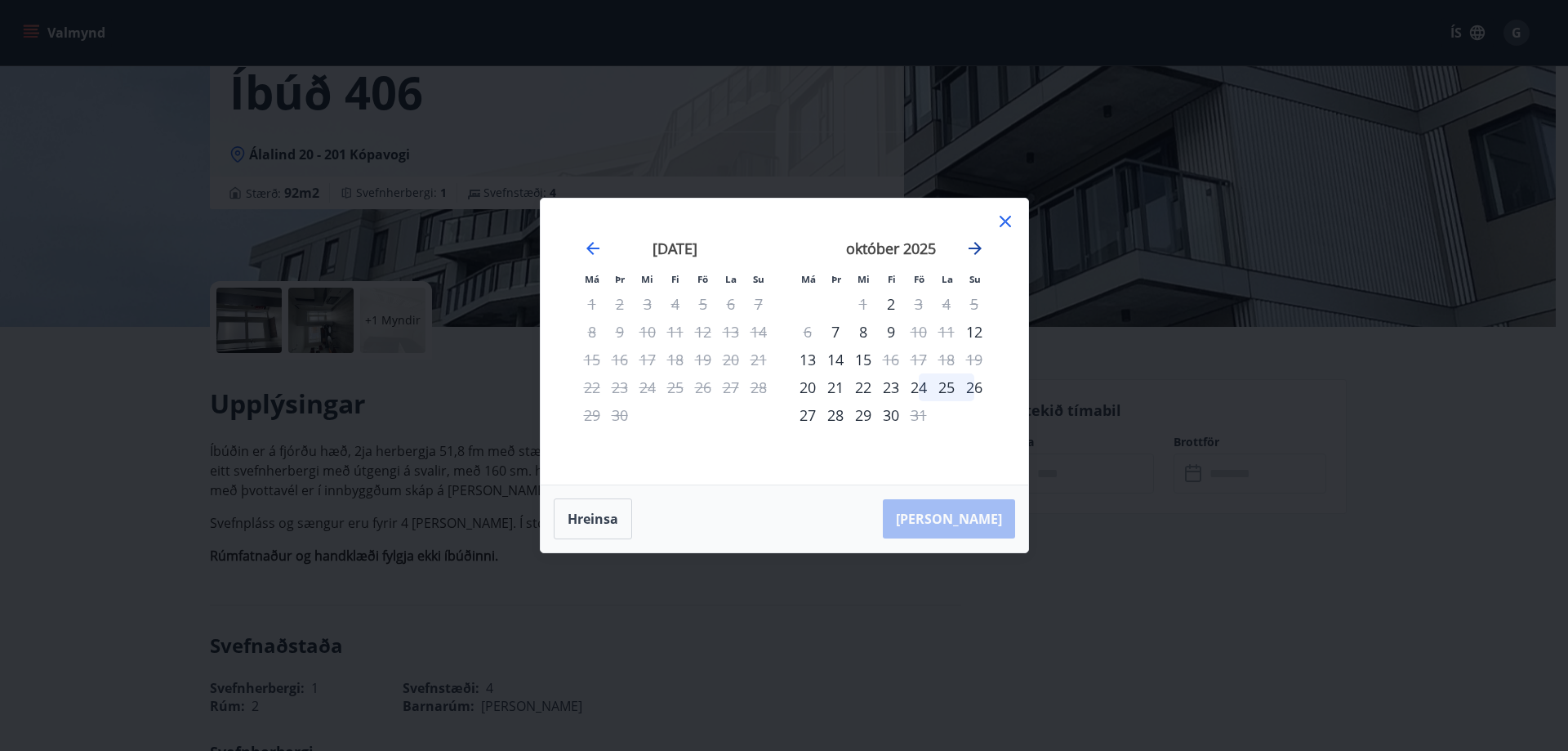
click at [973, 242] on icon "Move forward to switch to the next month." at bounding box center [975, 248] width 20 height 20
click at [973, 244] on icon "Move forward to switch to the next month." at bounding box center [975, 248] width 20 height 20
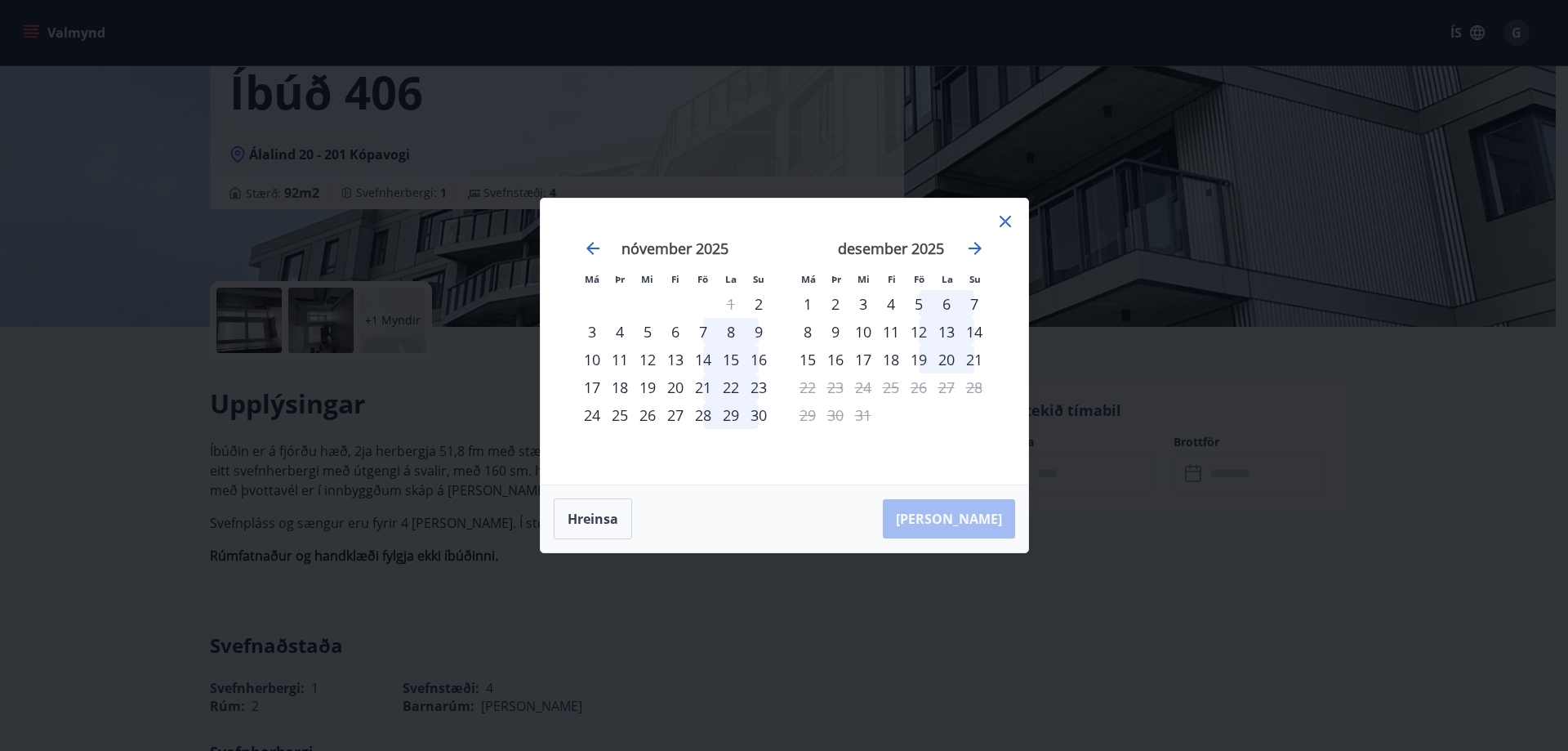
drag, startPoint x: 1003, startPoint y: 222, endPoint x: 951, endPoint y: 358, distance: 145.6
click at [1004, 222] on icon at bounding box center [1005, 221] width 20 height 20
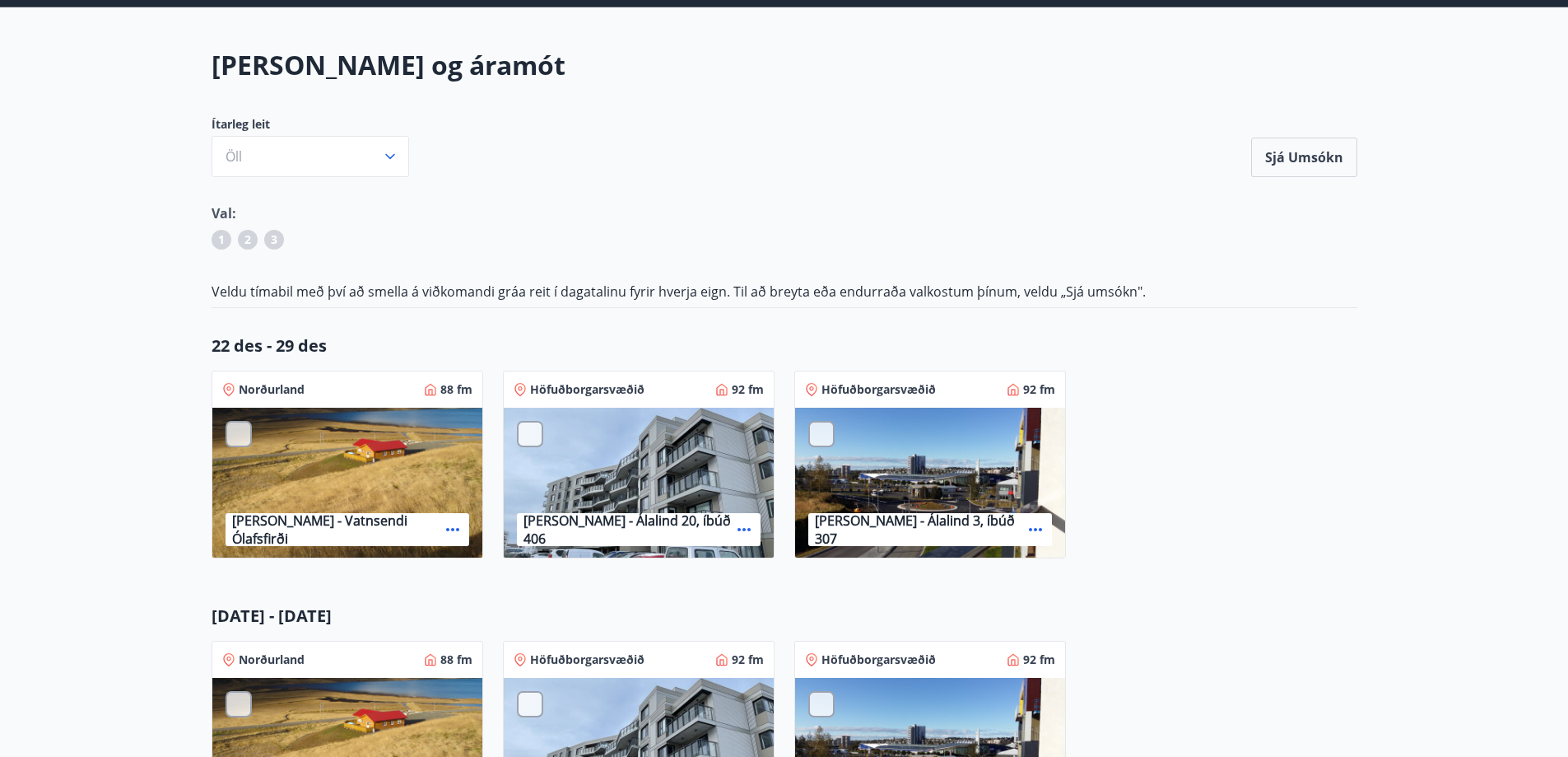
scroll to position [329, 0]
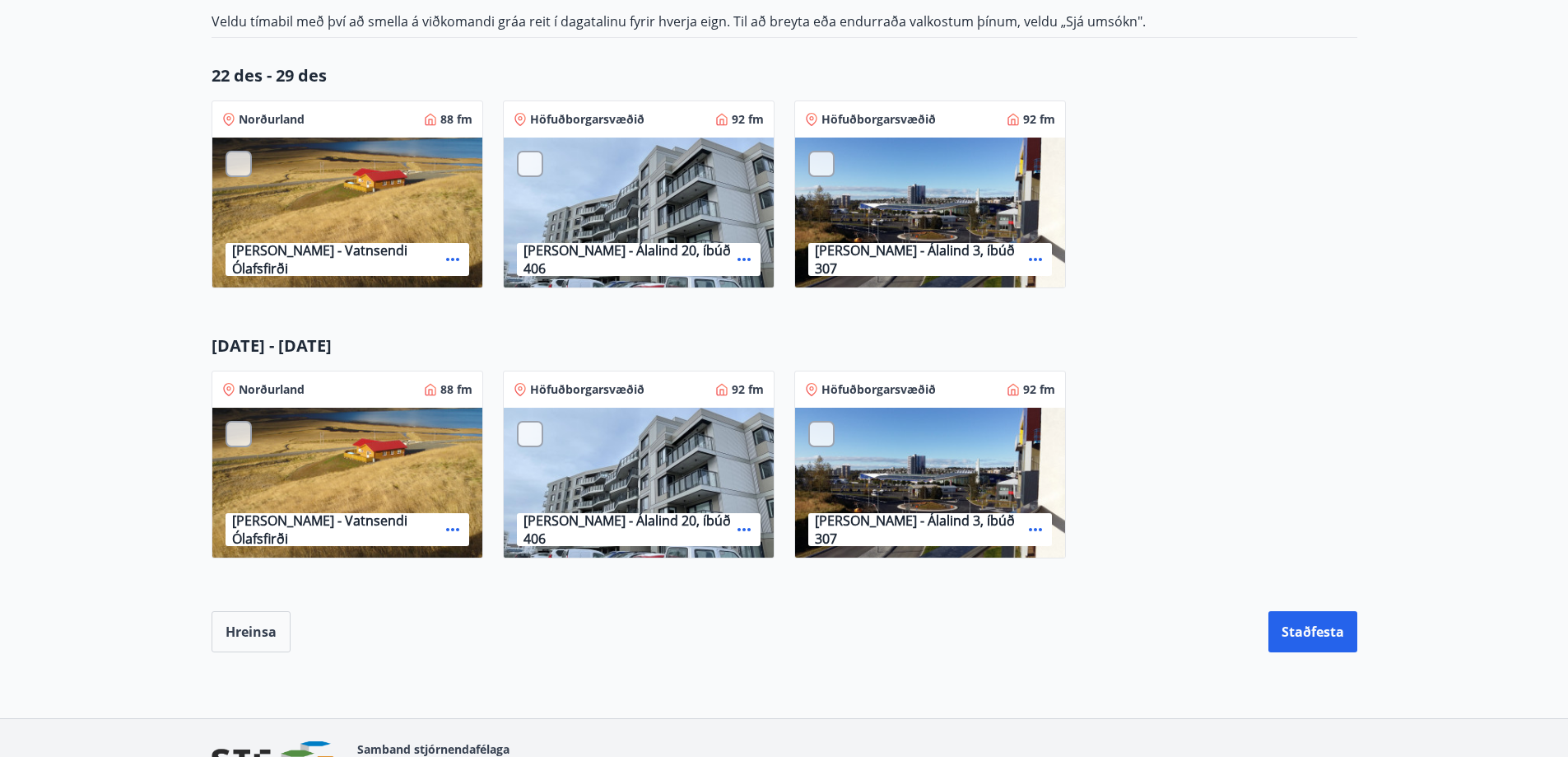
click at [680, 615] on div "Hreinsa Staðfesta" at bounding box center [785, 631] width 1146 height 41
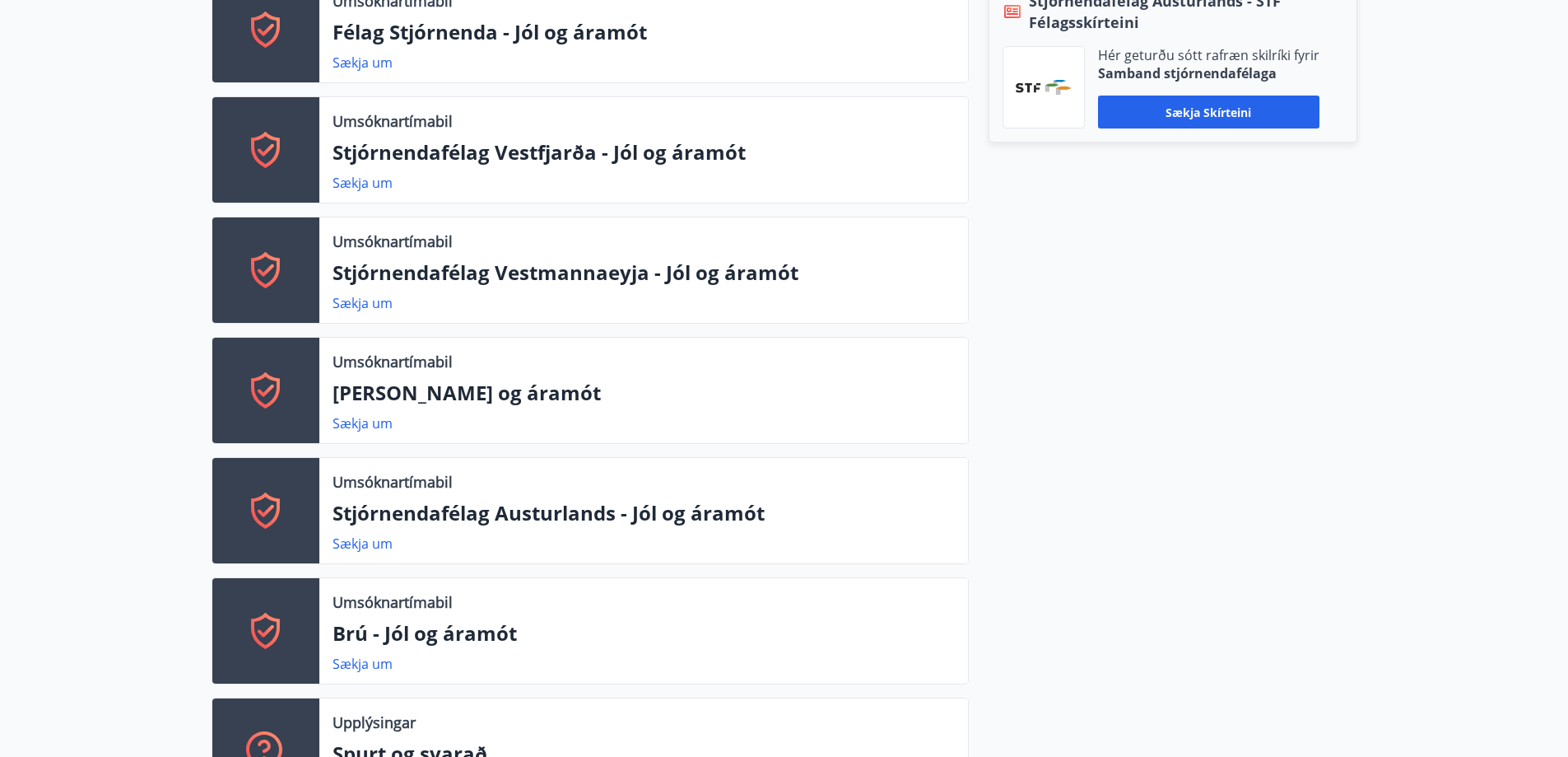
scroll to position [791, 0]
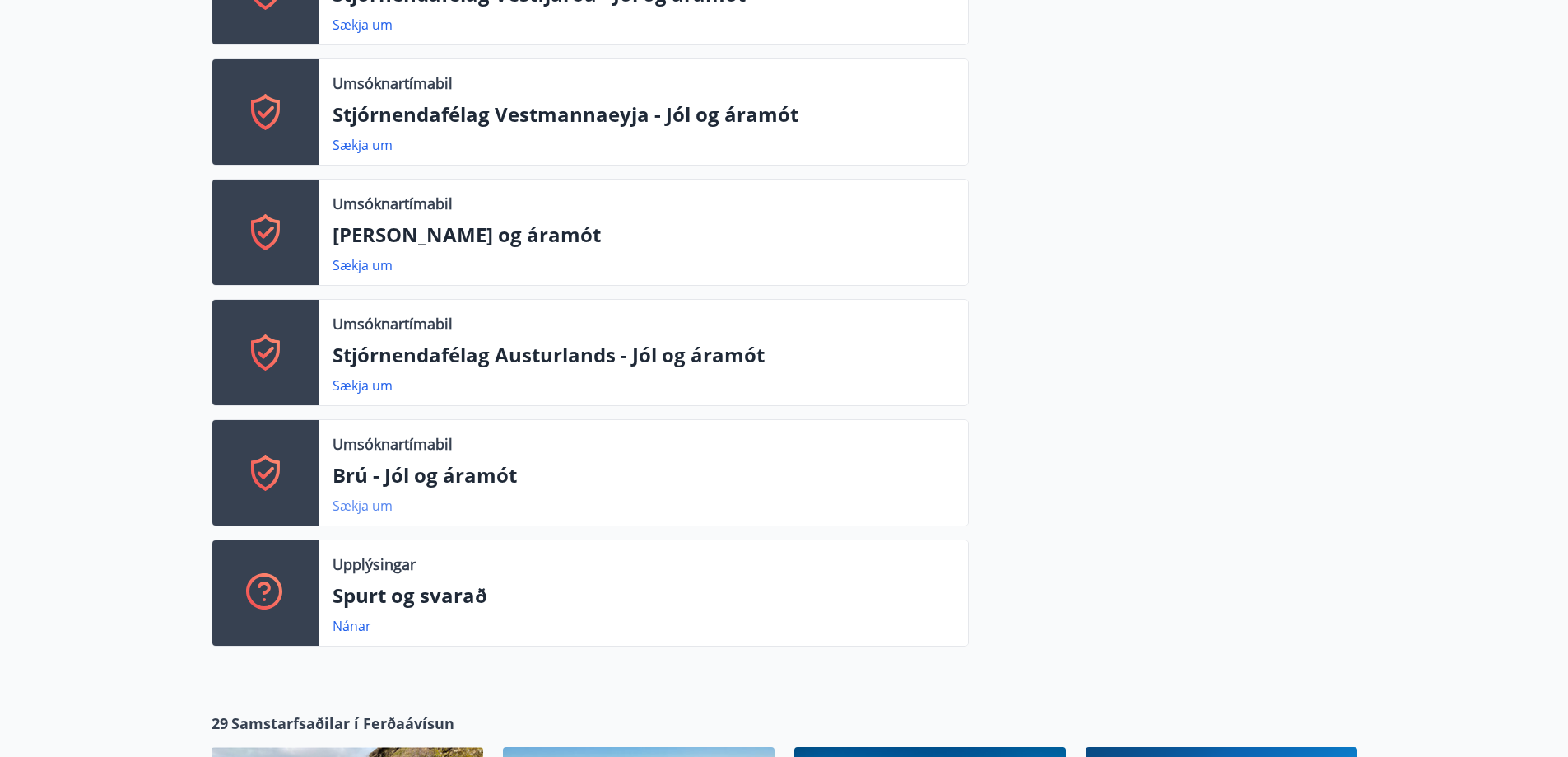
click at [345, 502] on link "Sækja um" at bounding box center [363, 506] width 60 height 18
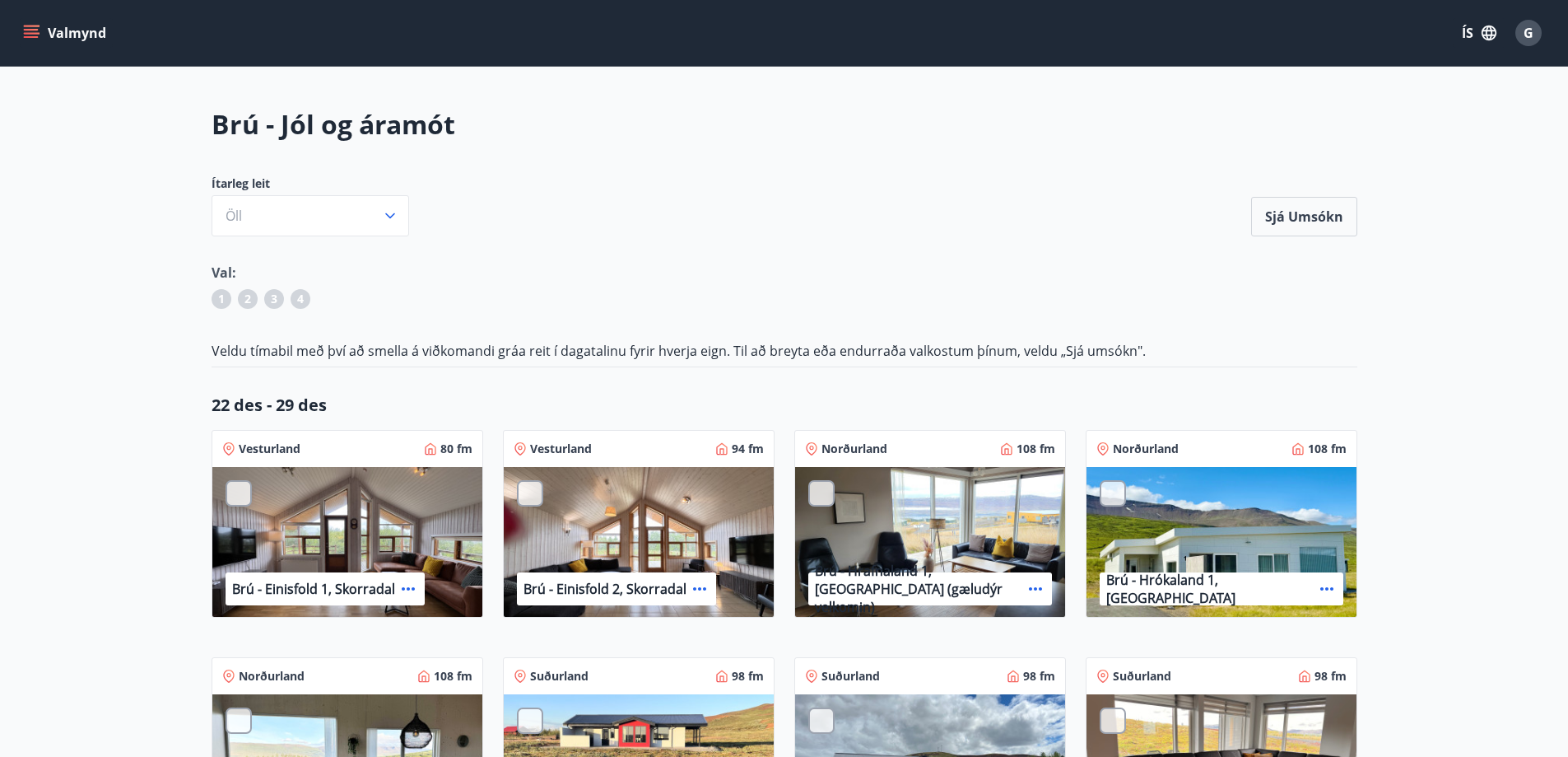
drag, startPoint x: 1452, startPoint y: 407, endPoint x: 1438, endPoint y: 414, distance: 15.7
click at [1452, 408] on main "Brú - Jól og áramót Ítarleg leit Öll Sjá umsókn Sjá umsókn Val: 1 2 3 4 Veldu t…" at bounding box center [784, 772] width 1568 height 1330
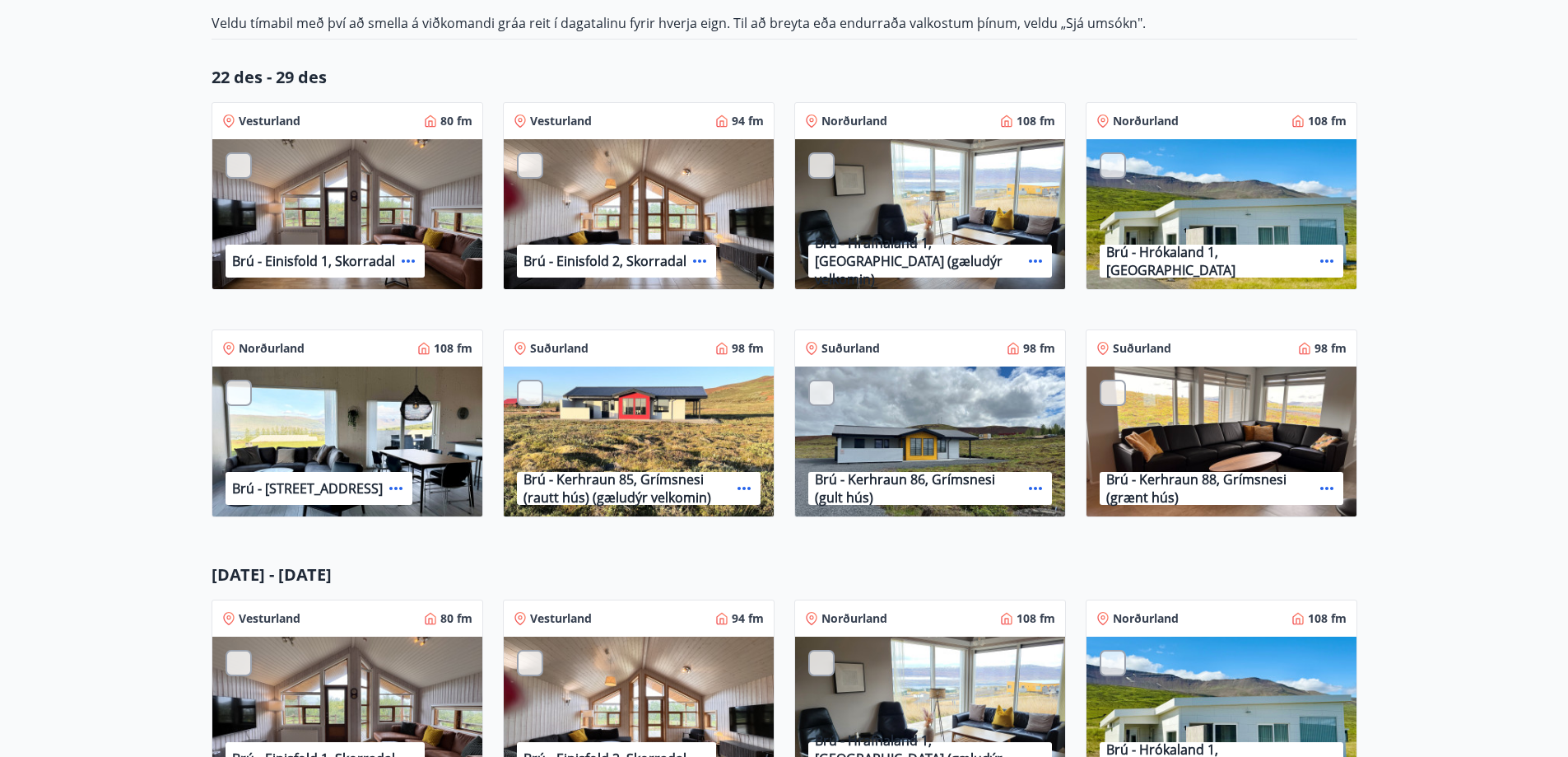
scroll to position [329, 0]
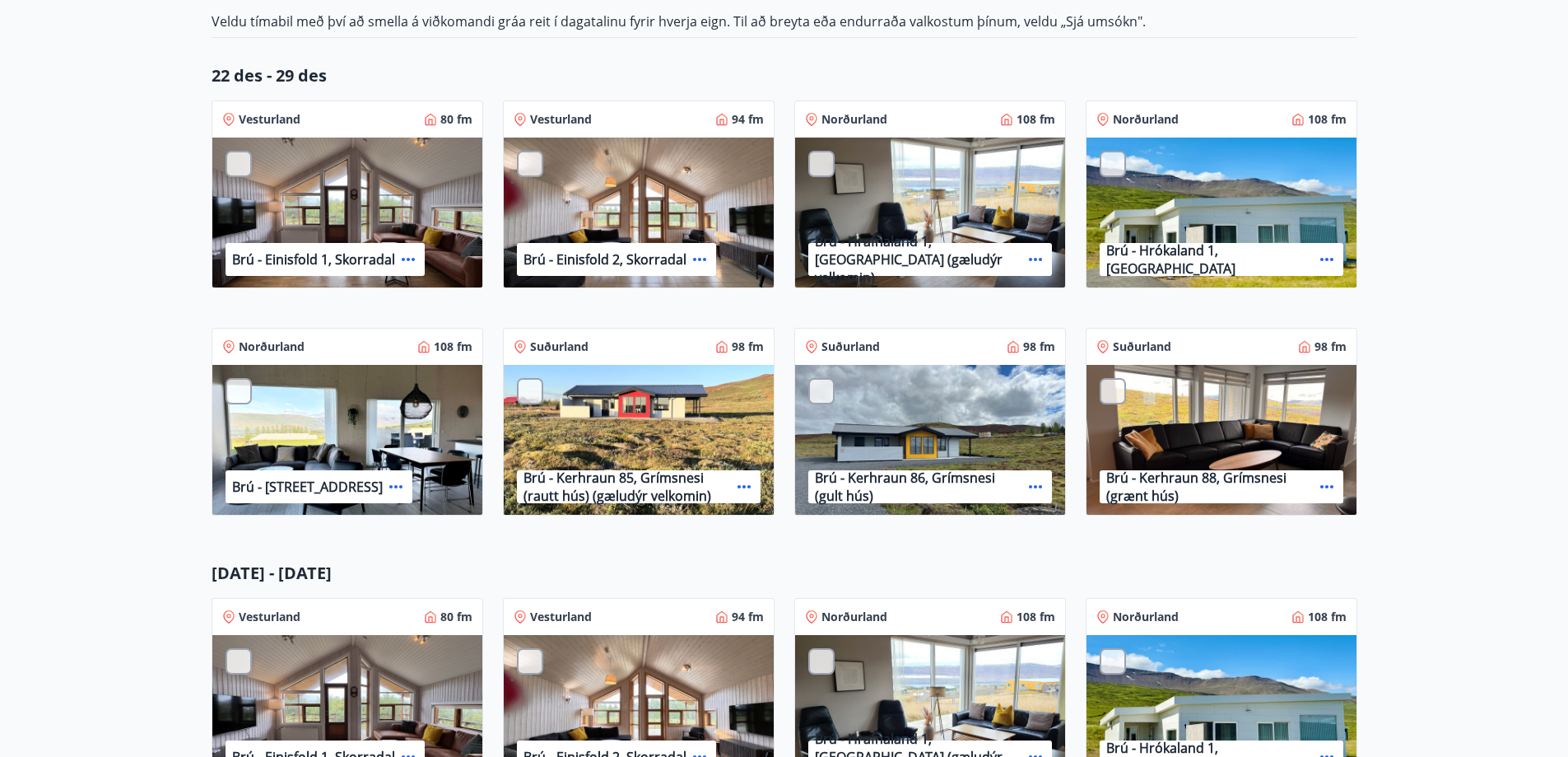
click at [1415, 401] on main "Brú - Jól og áramót Ítarleg leit Öll Sjá umsókn Sjá umsókn Val: 1 2 3 4 Veldu t…" at bounding box center [784, 442] width 1568 height 1330
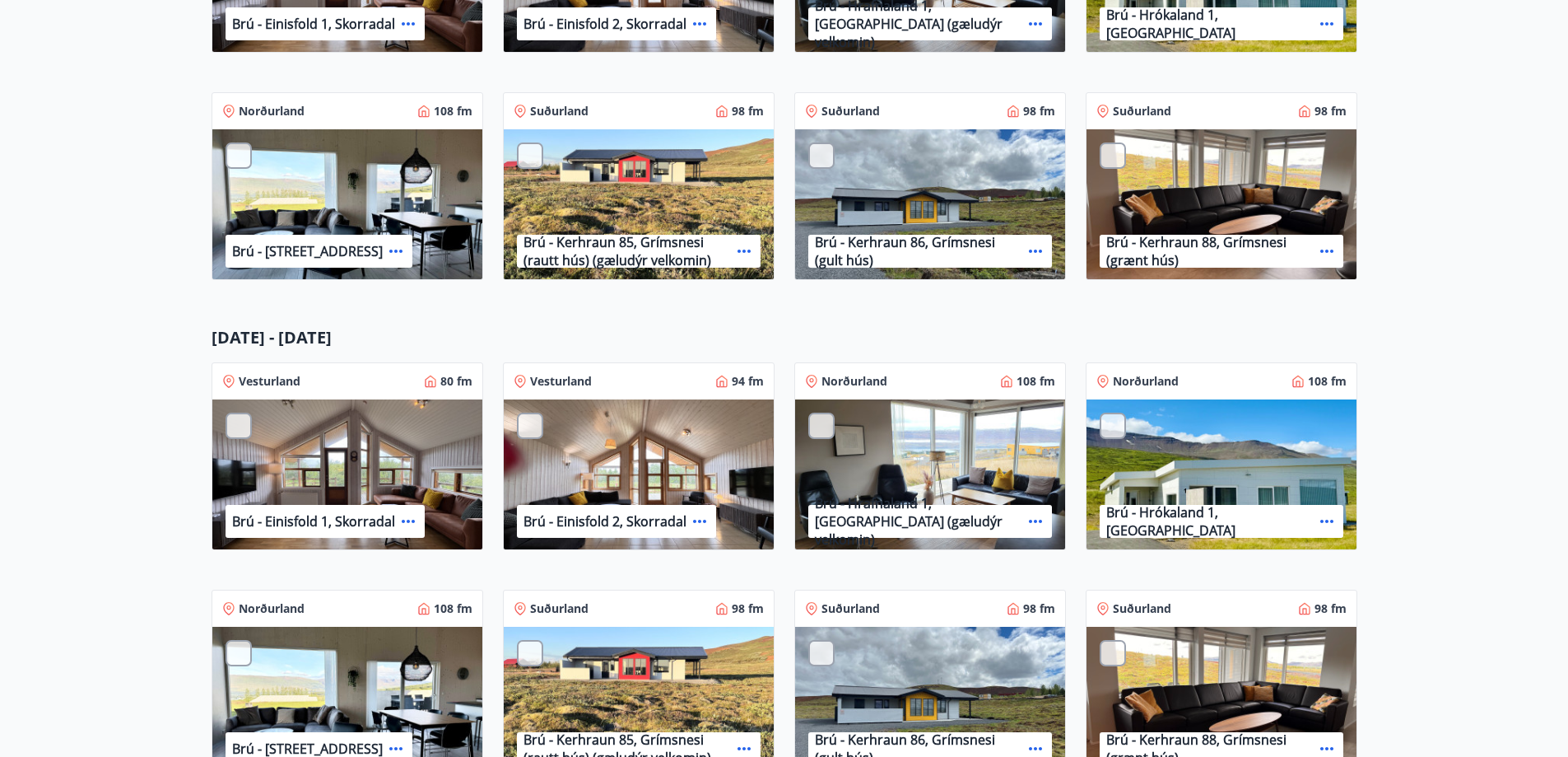
scroll to position [577, 0]
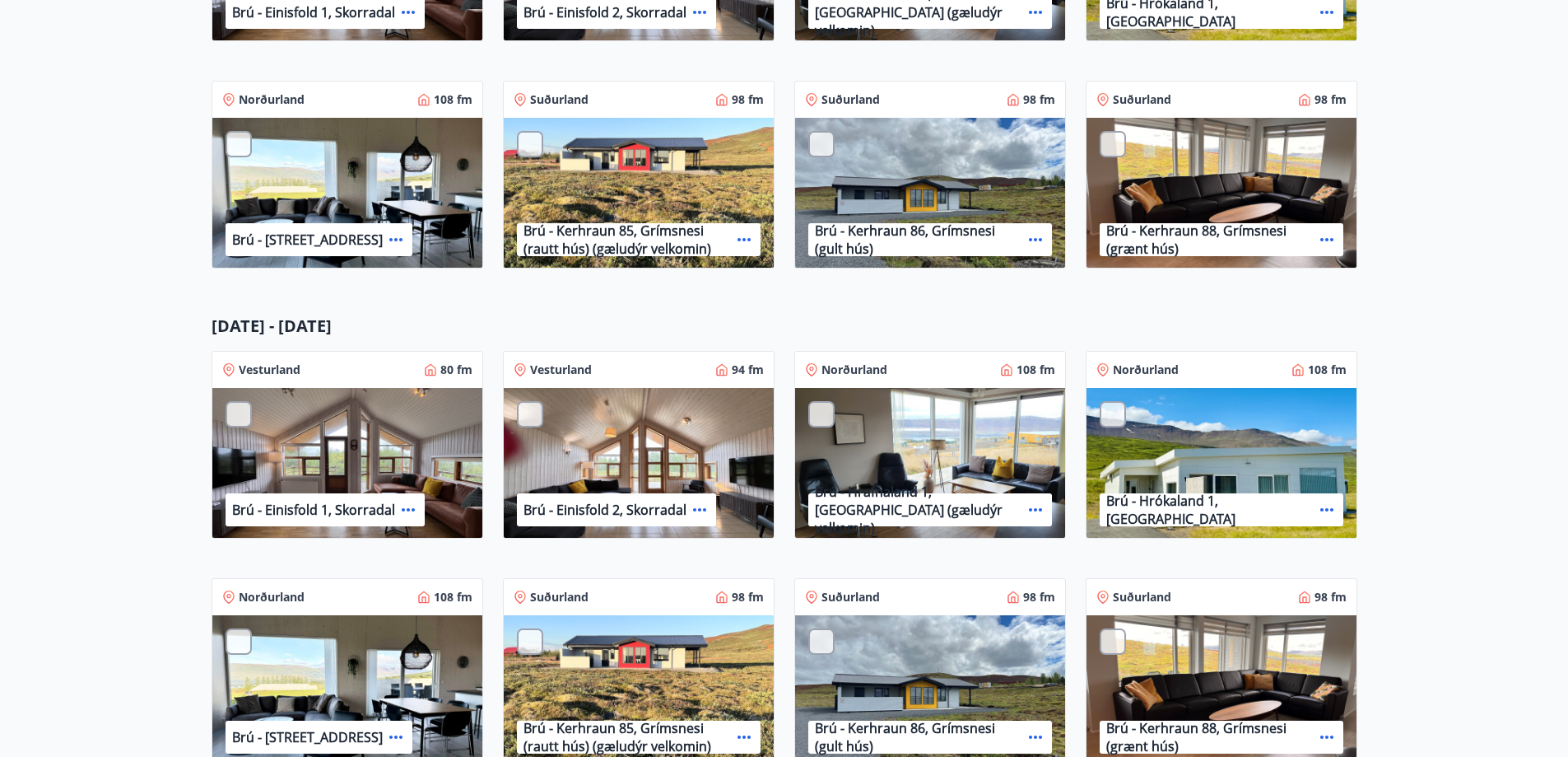
click at [1434, 397] on main "Brú - Jól og áramót Ítarleg leit Öll Sjá umsókn Sjá umsókn Val: 1 2 3 4 Veldu t…" at bounding box center [784, 195] width 1568 height 1330
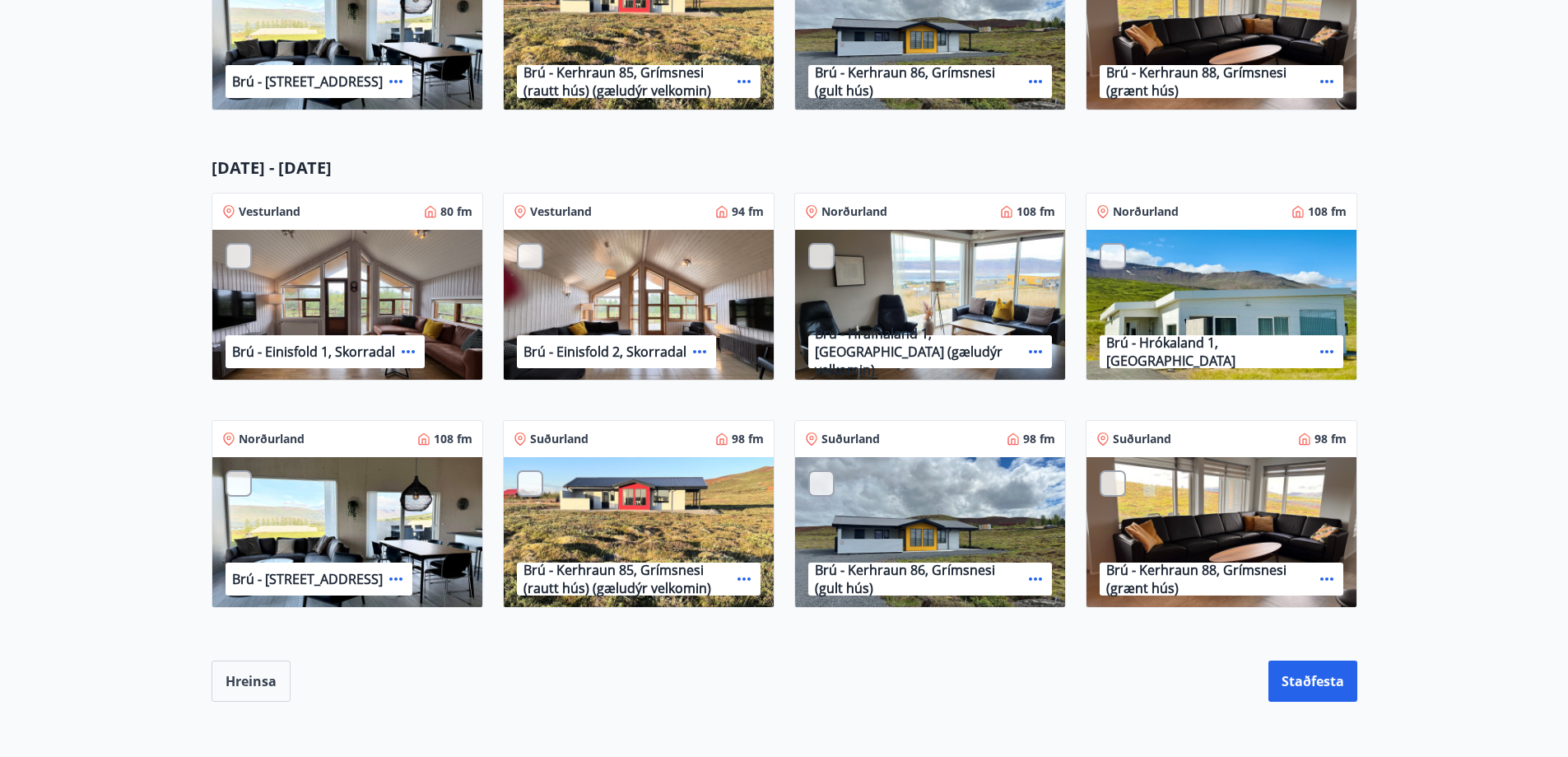
scroll to position [742, 0]
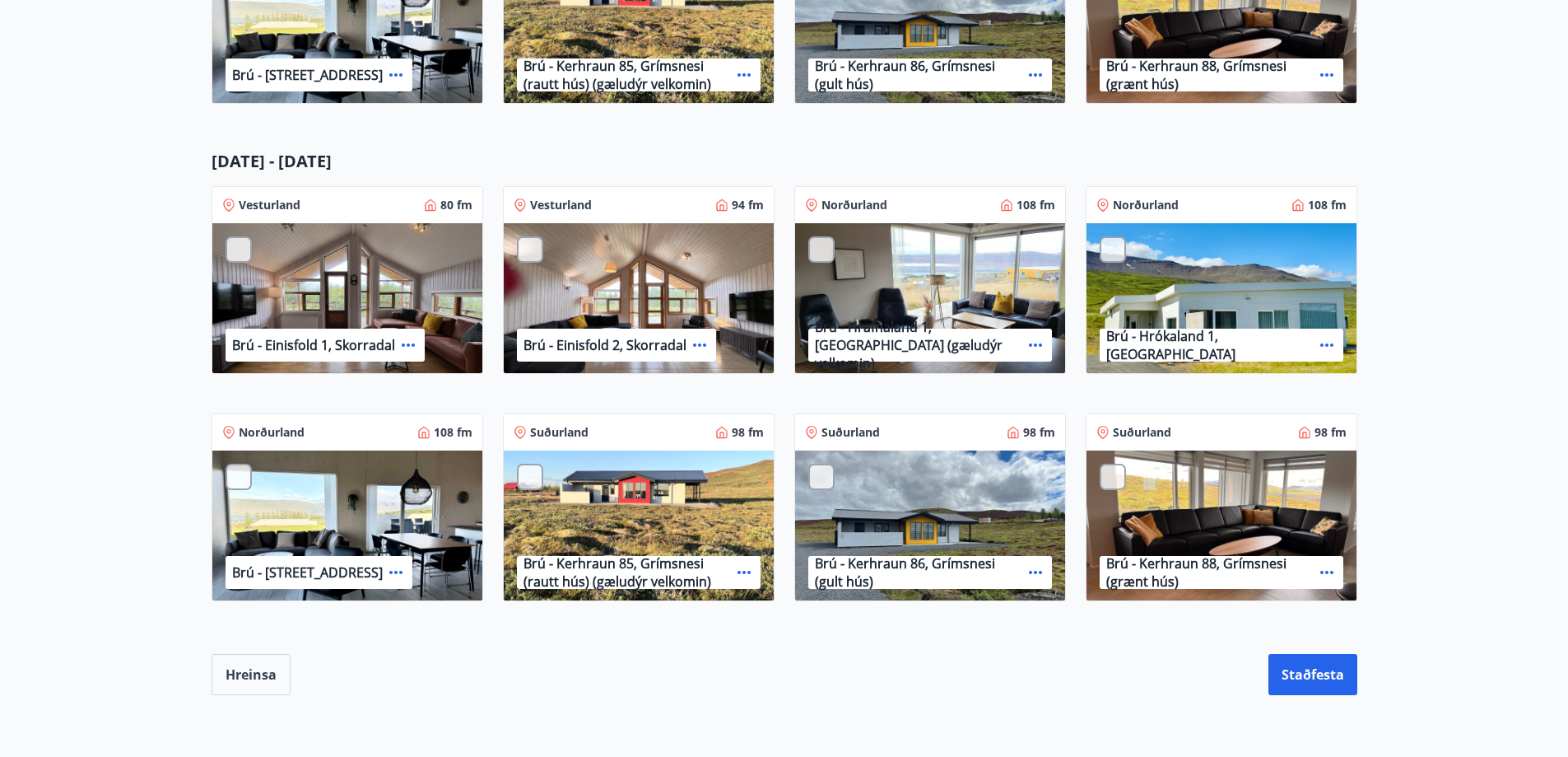
click at [1457, 368] on main "Brú - Jól og áramót Ítarleg leit Öll Sjá umsókn Sjá umsókn Val: 1 2 3 4 Veldu t…" at bounding box center [784, 30] width 1568 height 1330
click at [1449, 368] on main "Brú - Jól og áramót Ítarleg leit Öll Sjá umsókn Sjá umsókn Val: 1 2 3 4 Veldu t…" at bounding box center [784, 30] width 1568 height 1330
click at [748, 569] on icon at bounding box center [744, 572] width 20 height 20
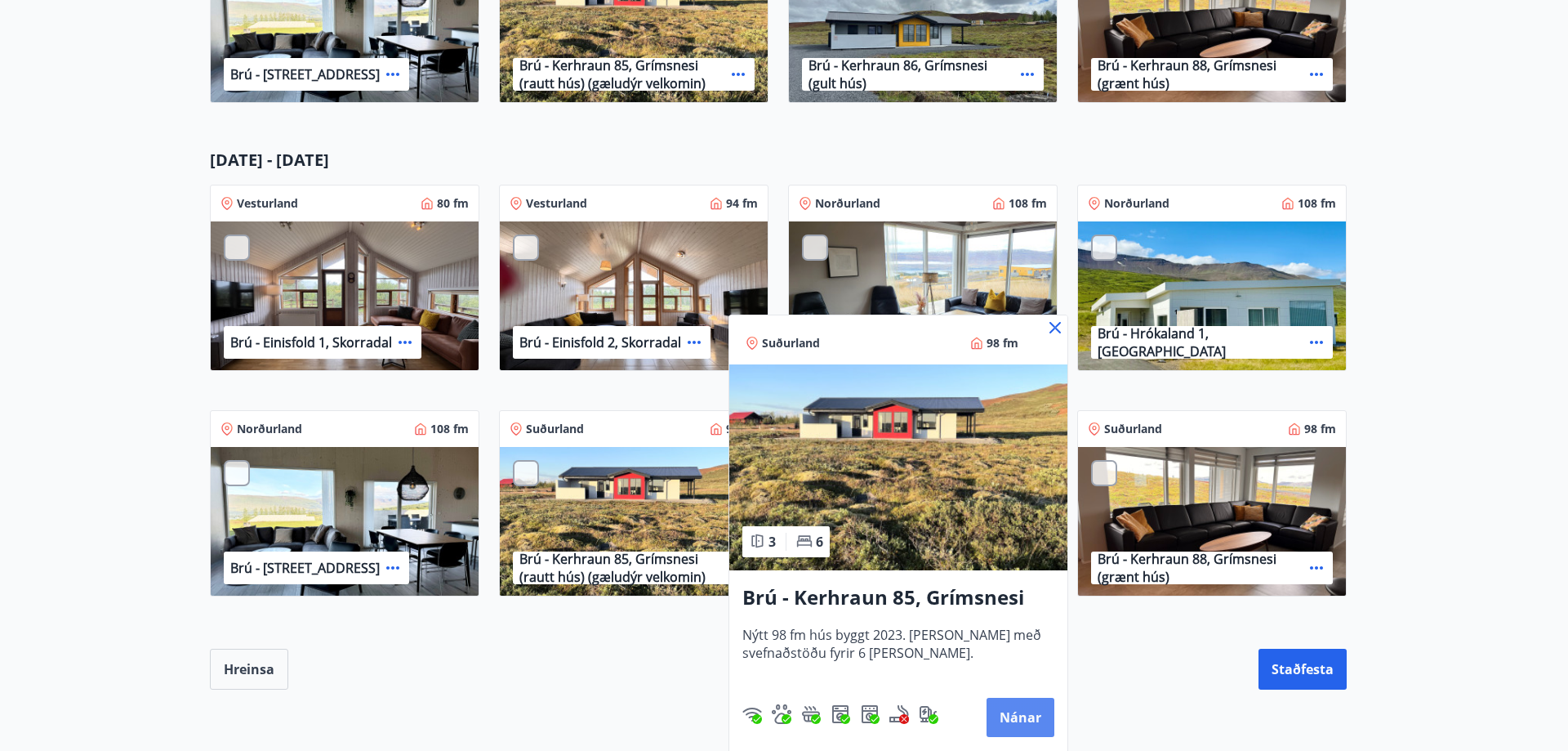
click at [1021, 715] on button "Nánar" at bounding box center [1019, 717] width 68 height 39
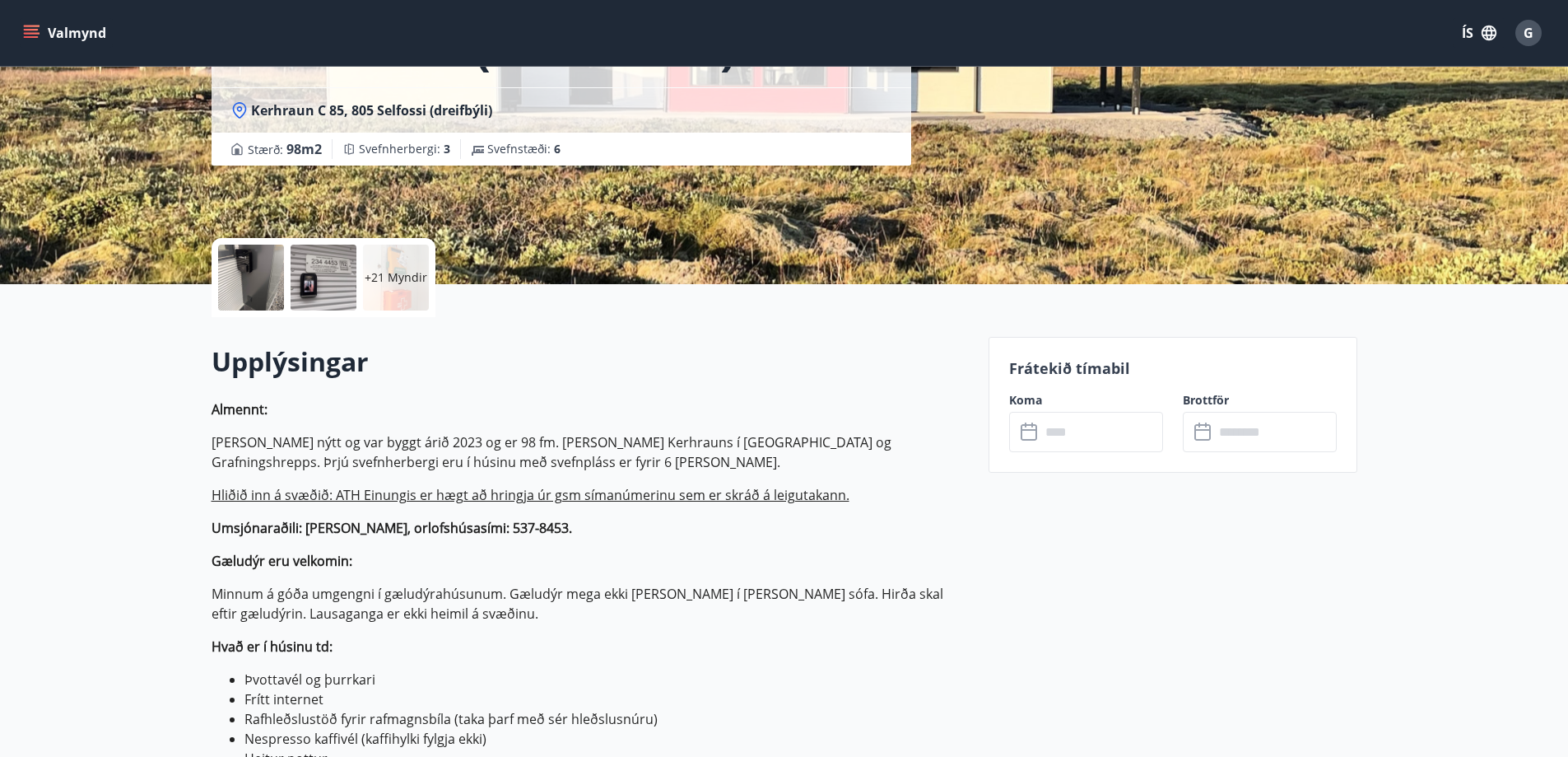
scroll to position [247, 0]
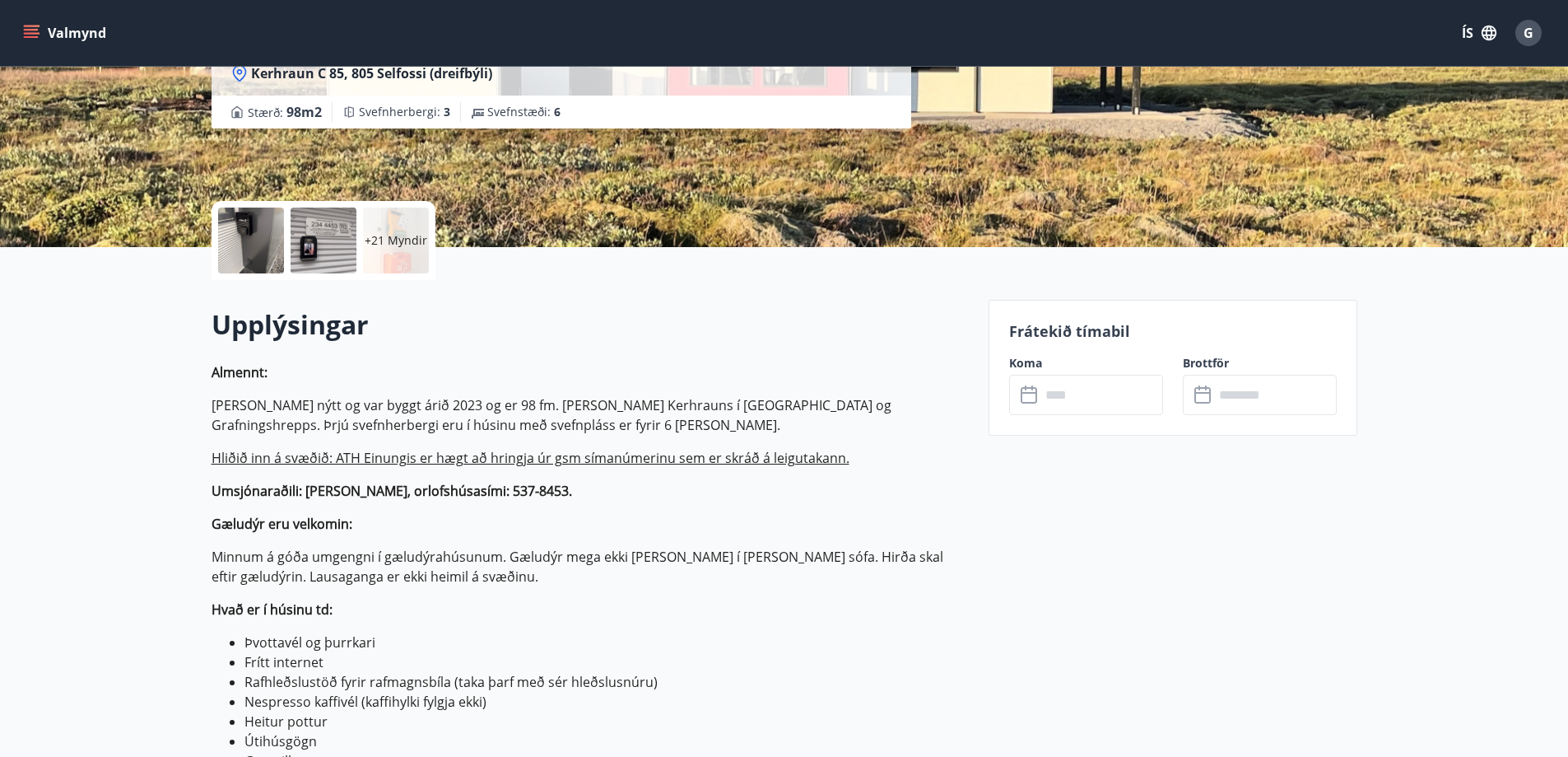
click at [1089, 394] on input "text" at bounding box center [1101, 395] width 123 height 40
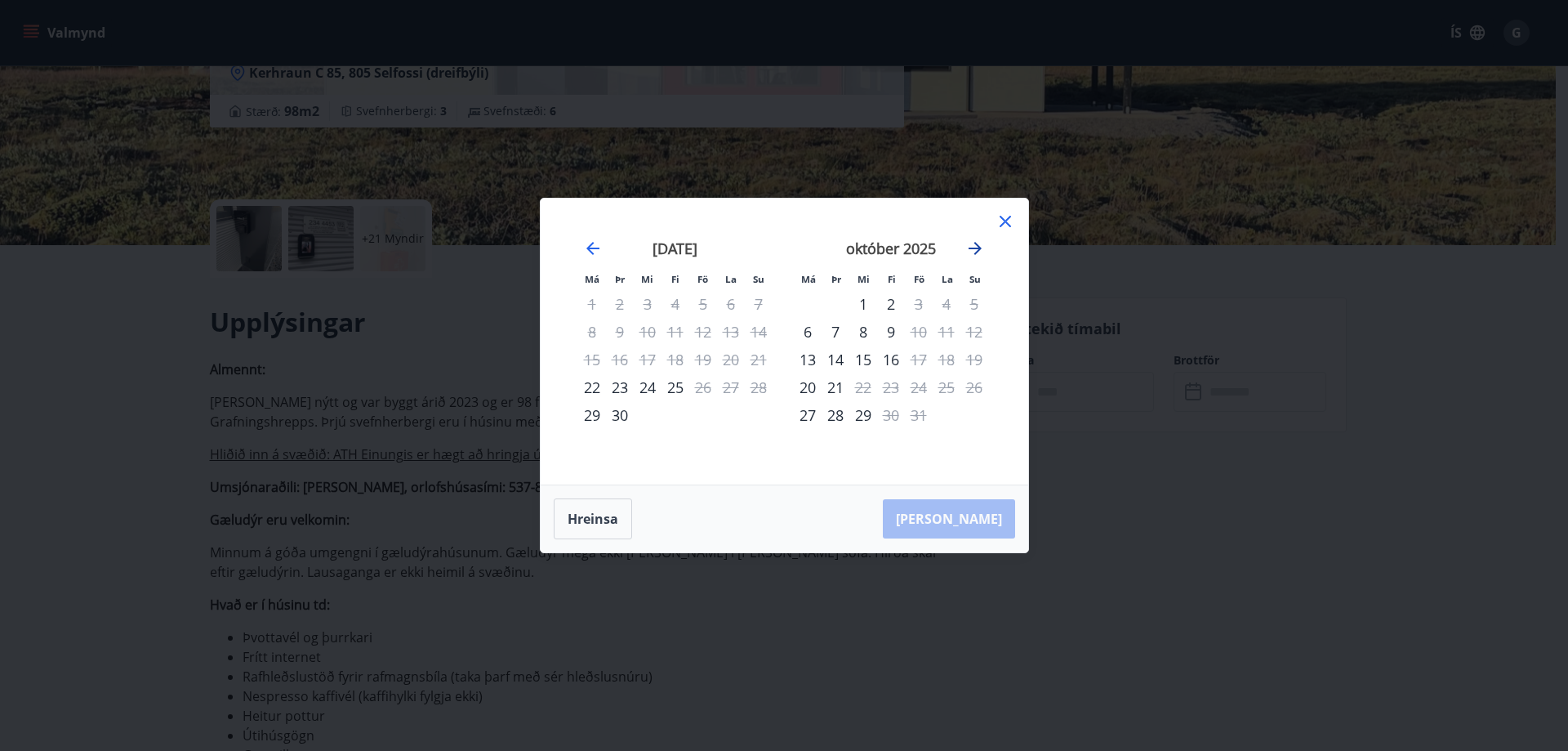
click at [973, 247] on icon "Move forward to switch to the next month." at bounding box center [975, 248] width 13 height 13
click at [1008, 220] on icon at bounding box center [1005, 221] width 20 height 20
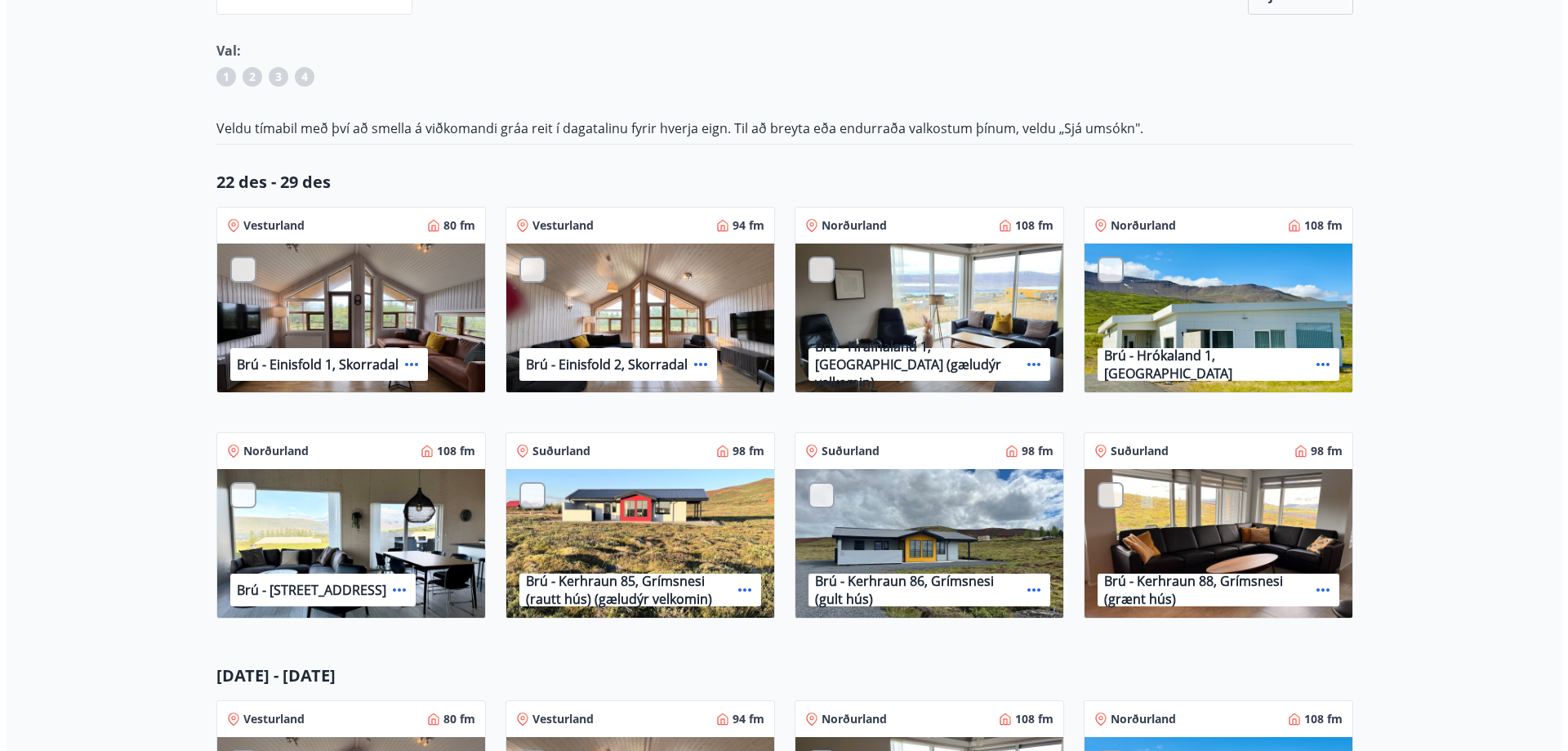
scroll to position [246, 0]
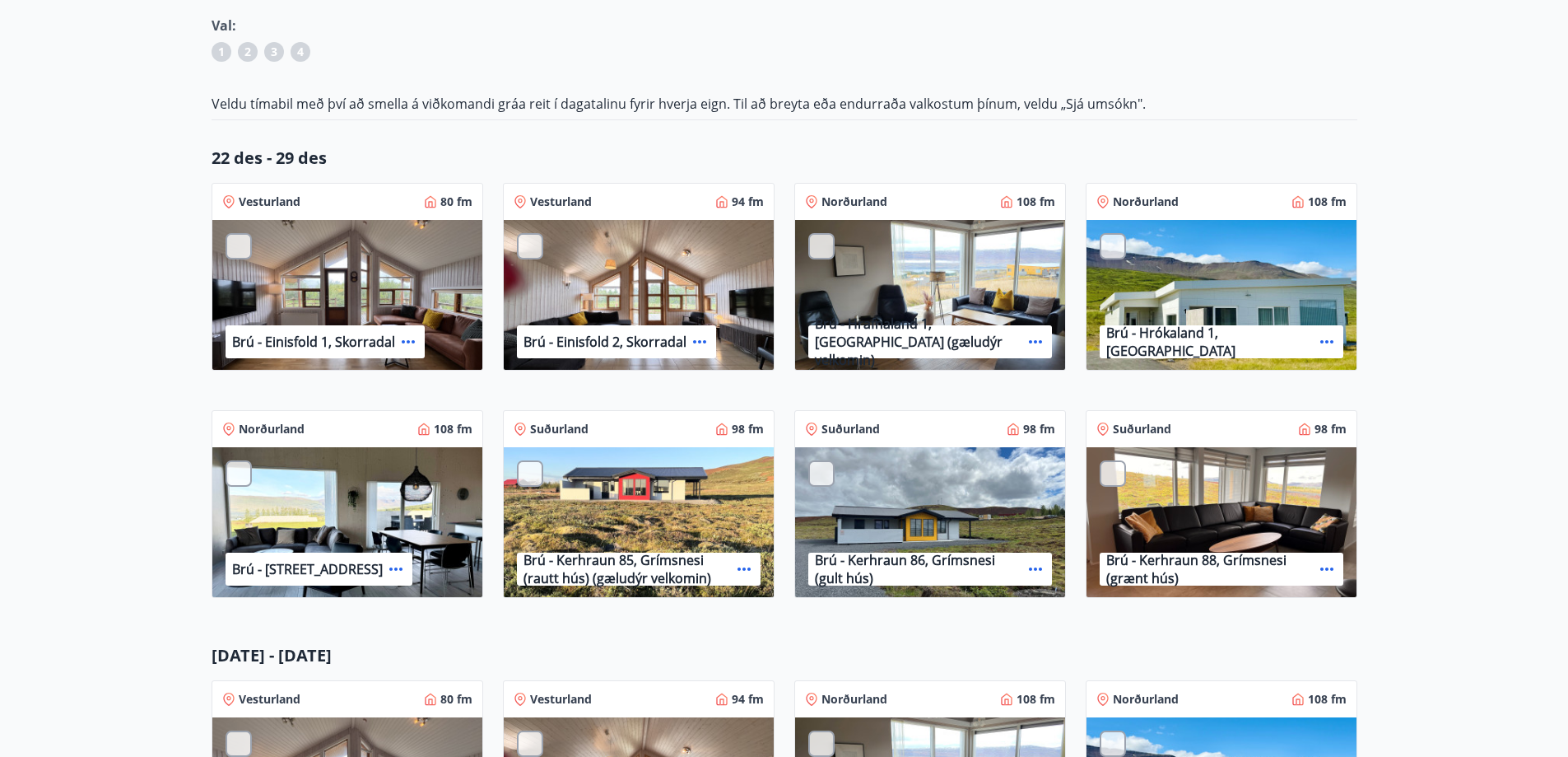
click at [1032, 569] on icon at bounding box center [1036, 570] width 20 height 20
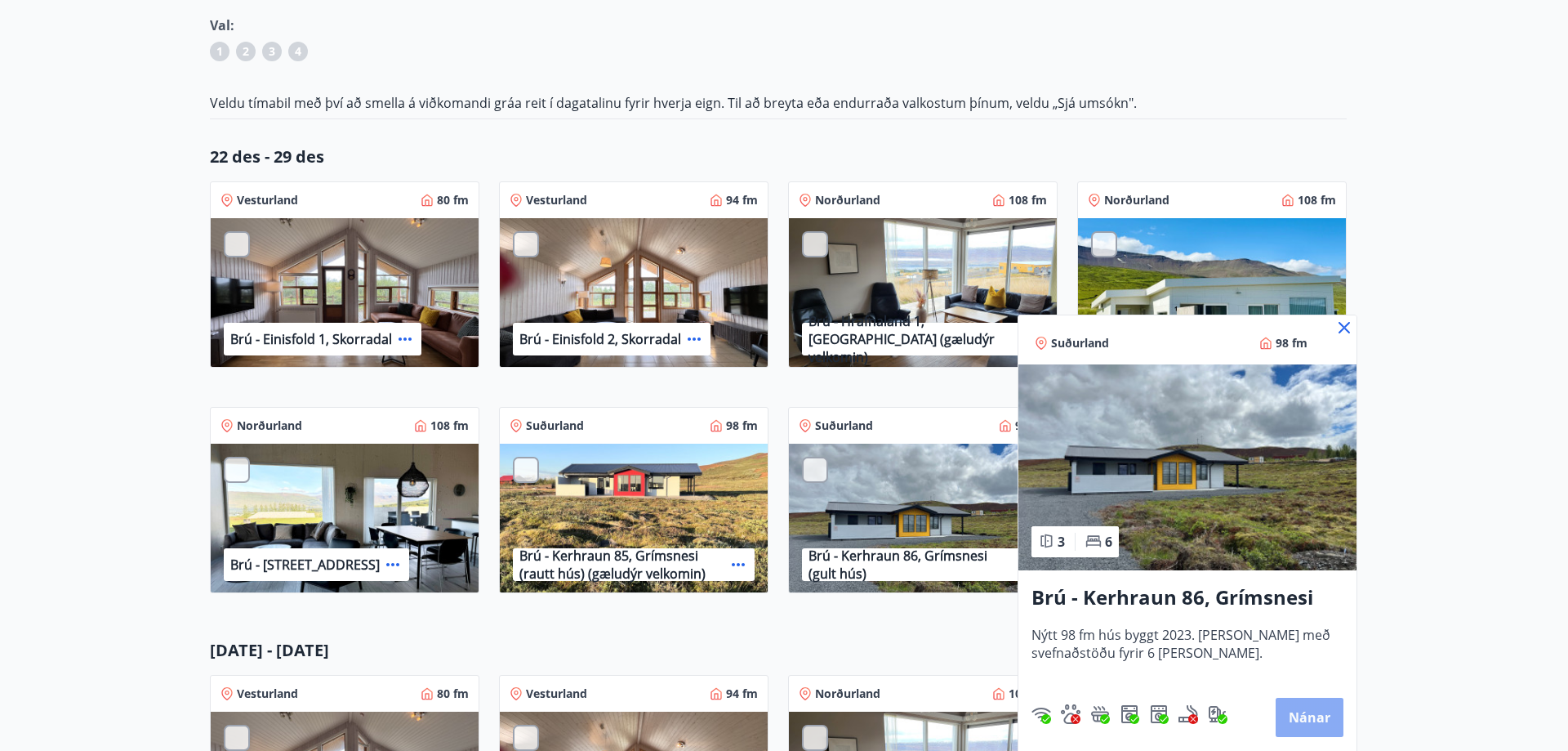
click at [1303, 716] on button "Nánar" at bounding box center [1309, 717] width 68 height 39
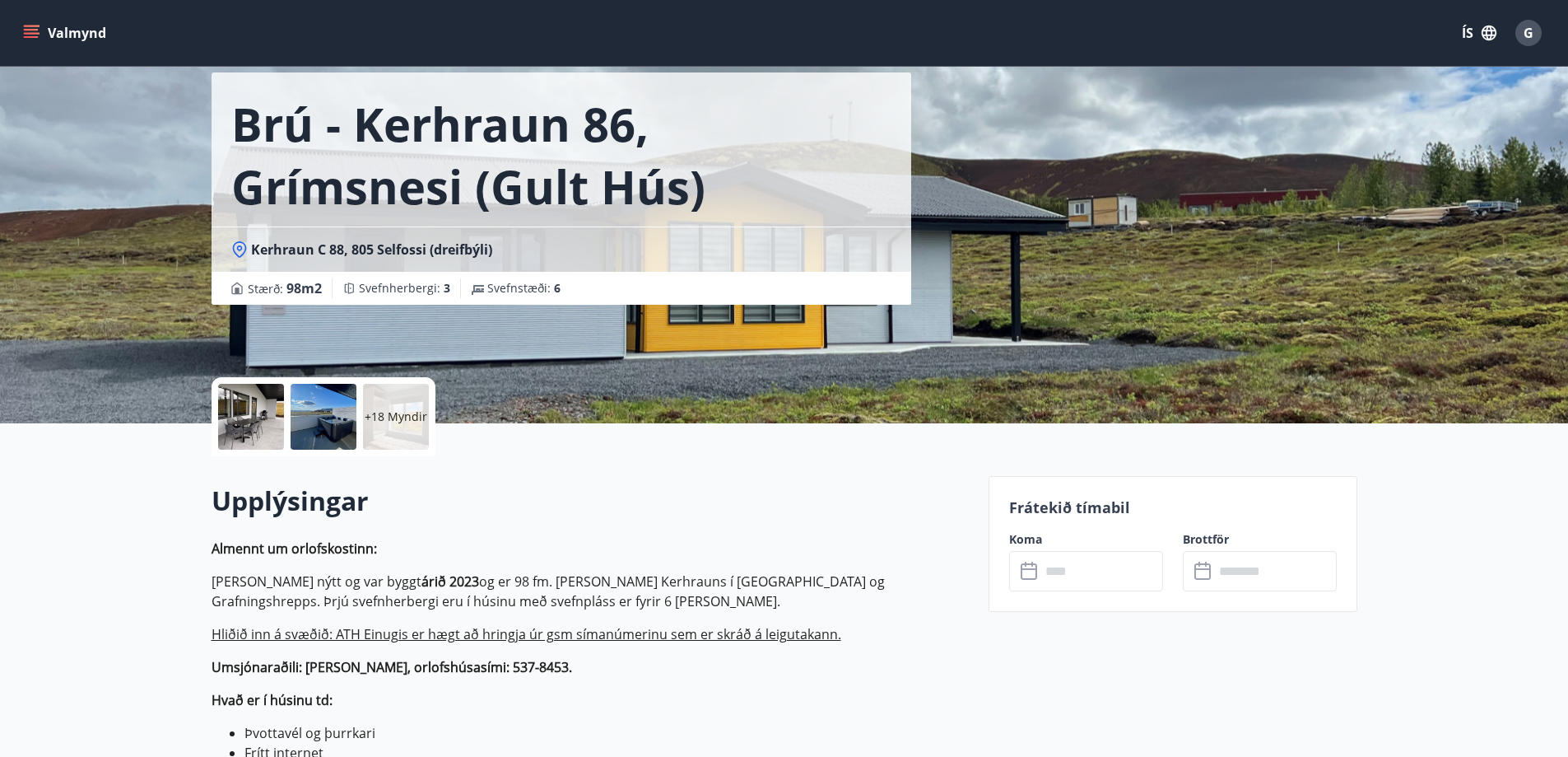
scroll to position [165, 0]
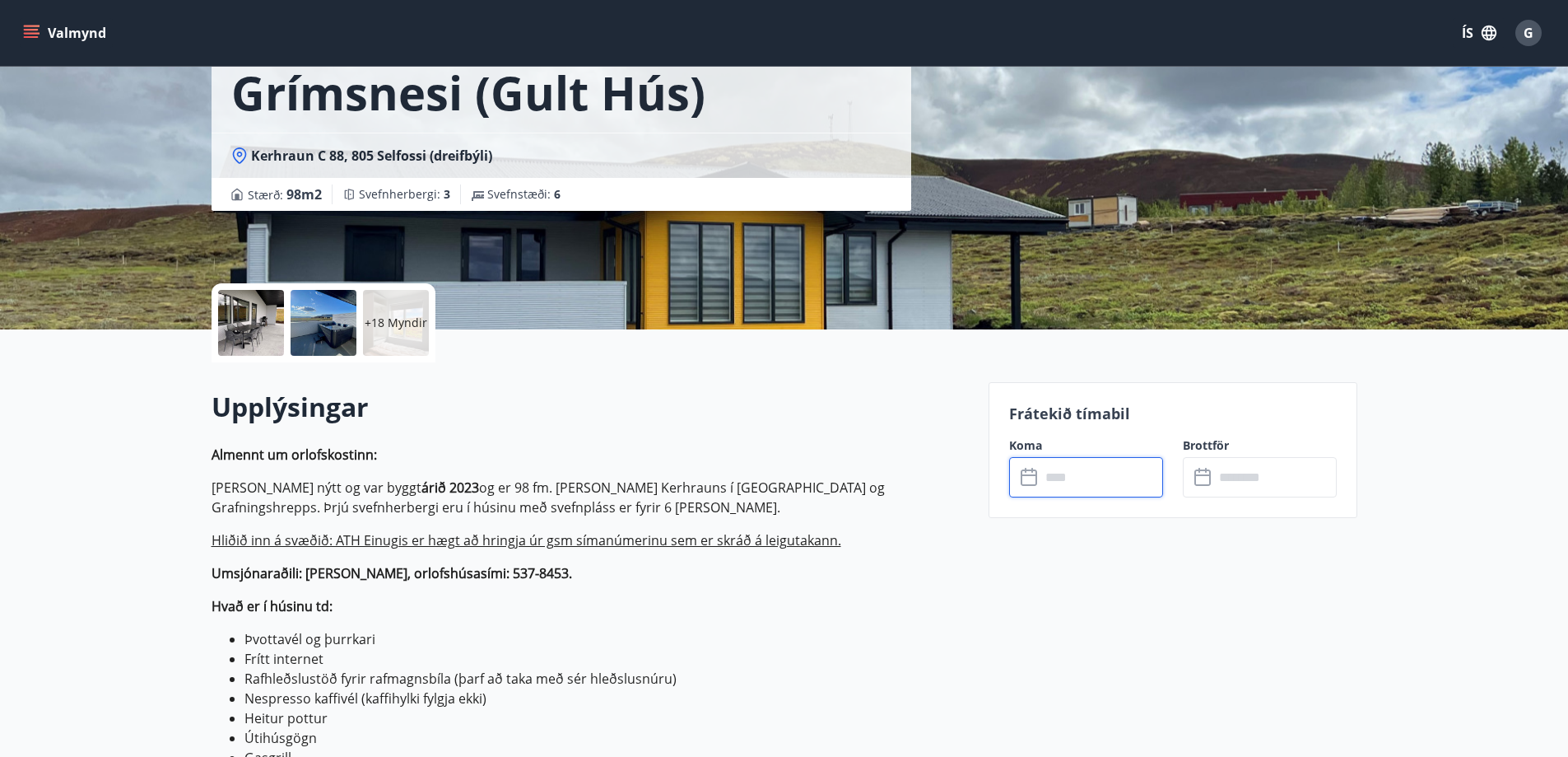
click at [1091, 473] on input "text" at bounding box center [1101, 477] width 123 height 40
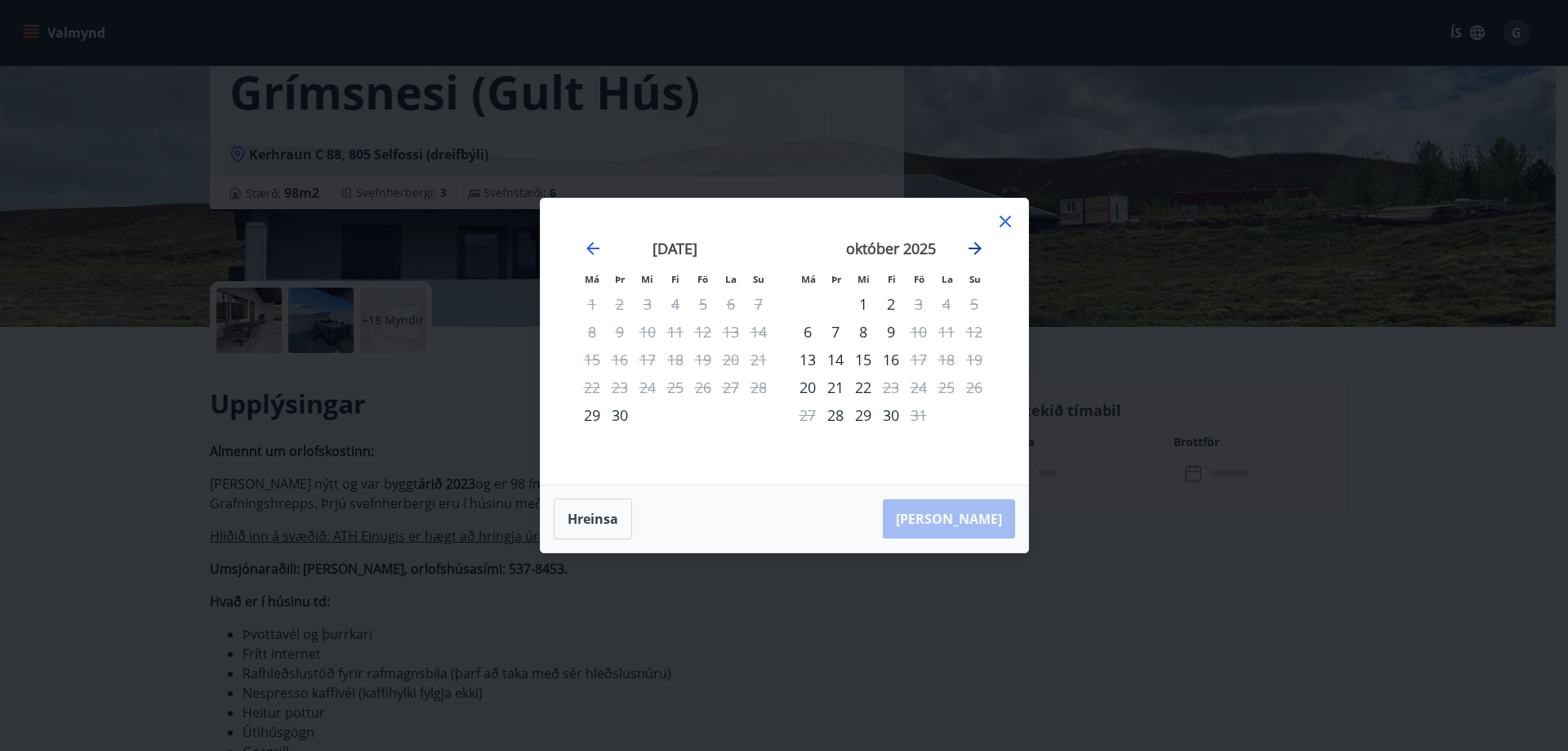
click at [978, 246] on icon "Move forward to switch to the next month." at bounding box center [975, 248] width 13 height 13
drag, startPoint x: 1004, startPoint y: 220, endPoint x: 930, endPoint y: 516, distance: 305.1
click at [1003, 222] on icon at bounding box center [1005, 221] width 20 height 20
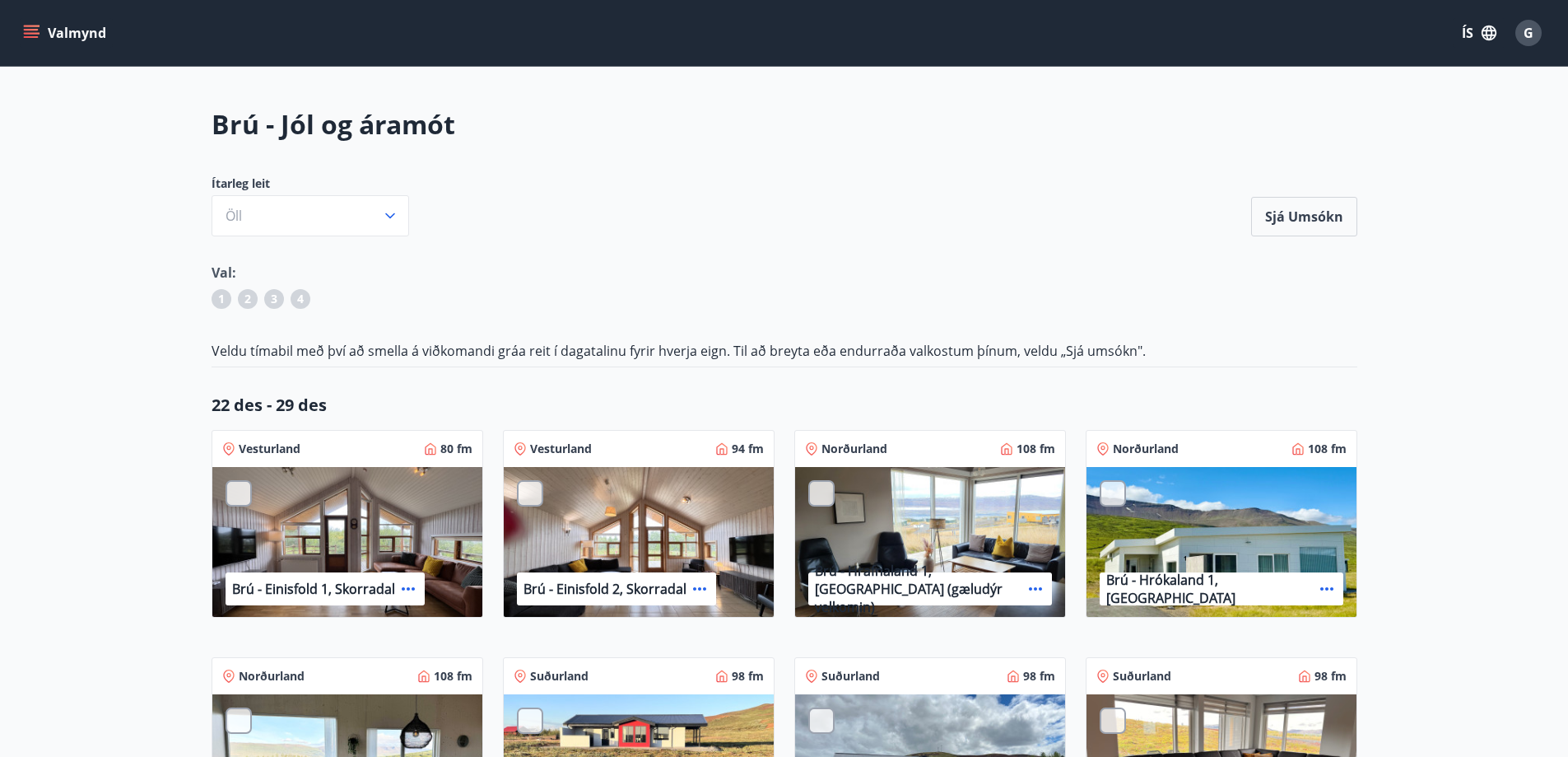
click at [403, 587] on icon at bounding box center [408, 589] width 20 height 20
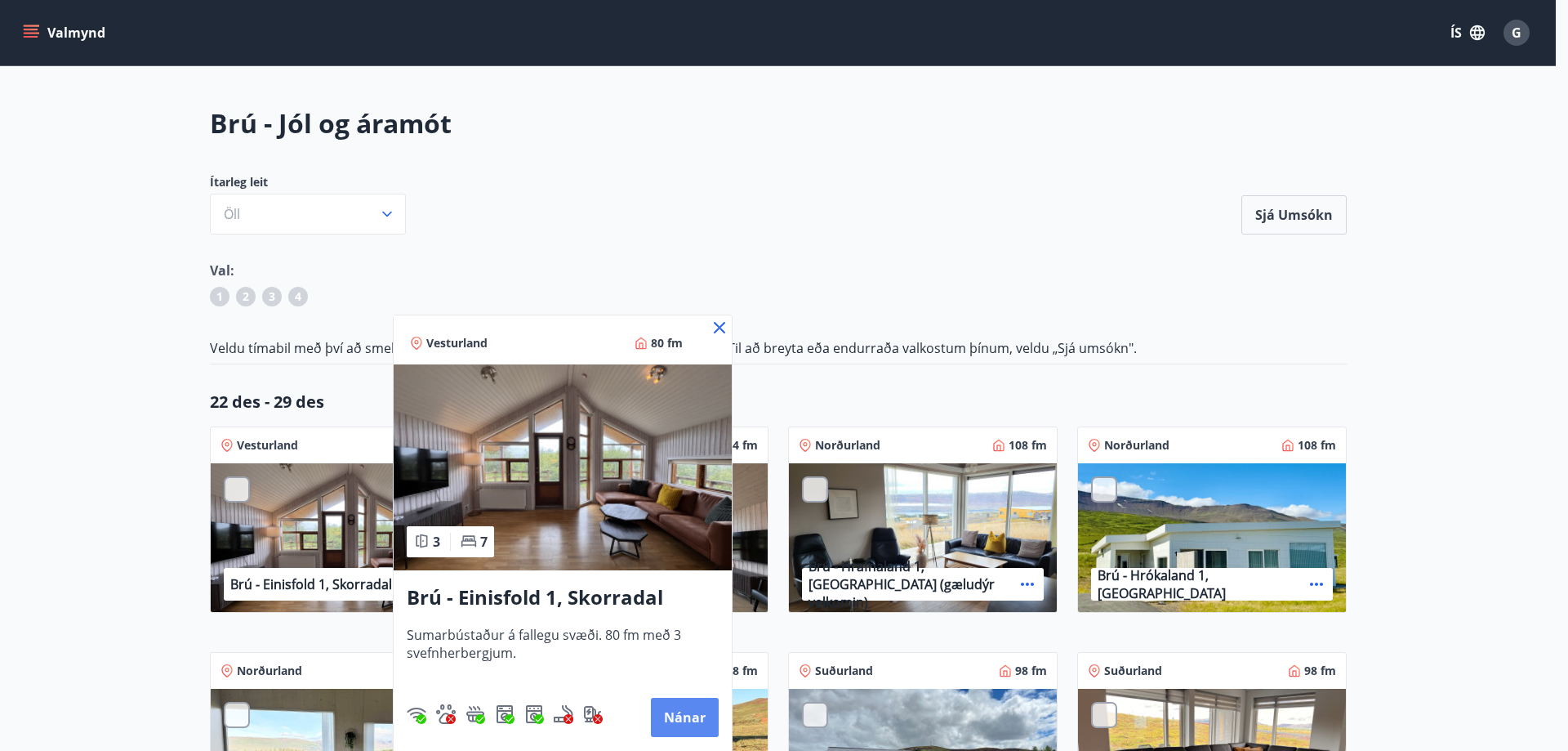
click at [681, 715] on button "Nánar" at bounding box center [684, 717] width 68 height 39
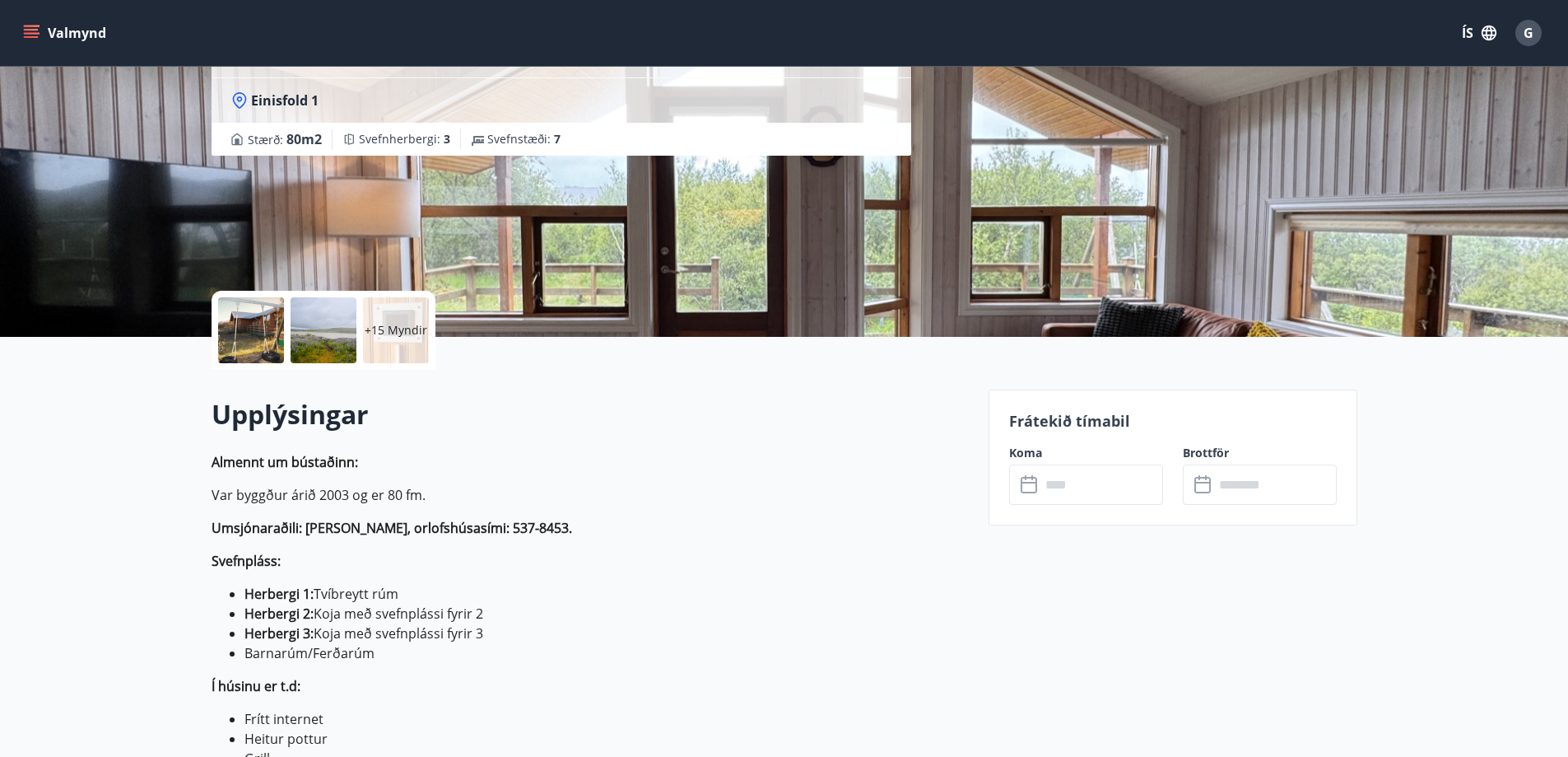
scroll to position [165, 0]
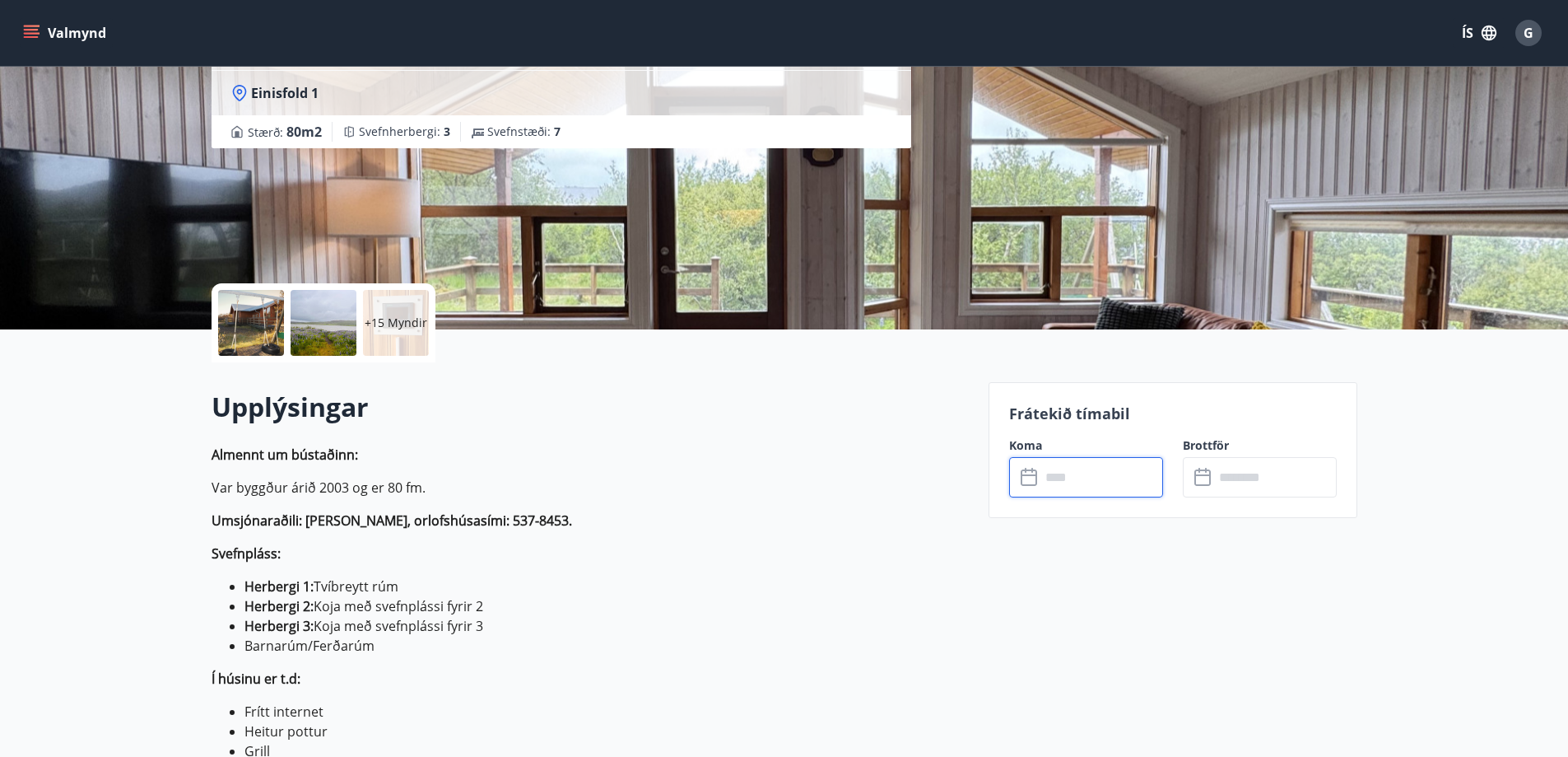
click at [1090, 476] on input "text" at bounding box center [1101, 477] width 123 height 40
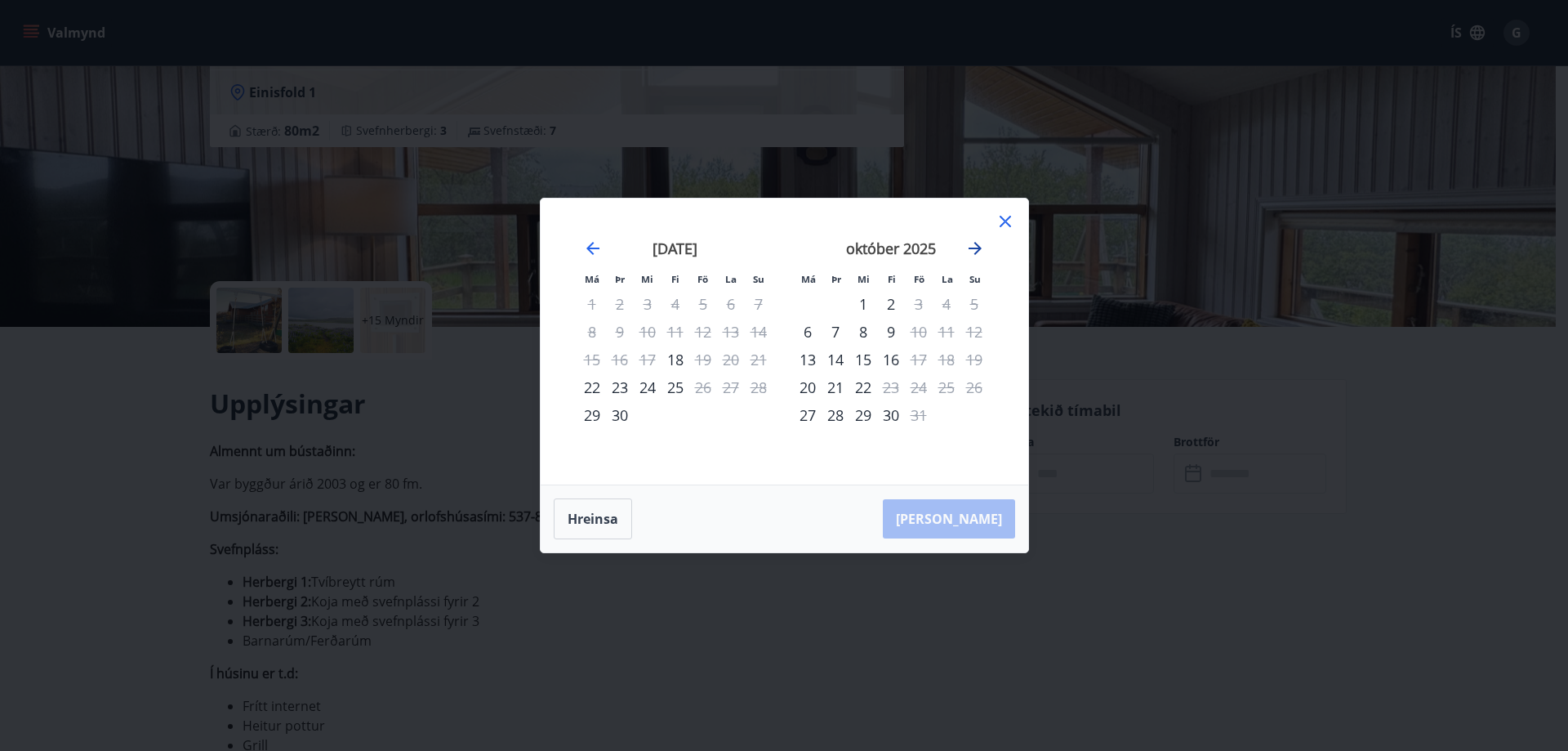
click at [978, 245] on icon "Move forward to switch to the next month." at bounding box center [975, 248] width 20 height 20
click at [977, 246] on icon "Move forward to switch to the next month." at bounding box center [975, 248] width 13 height 13
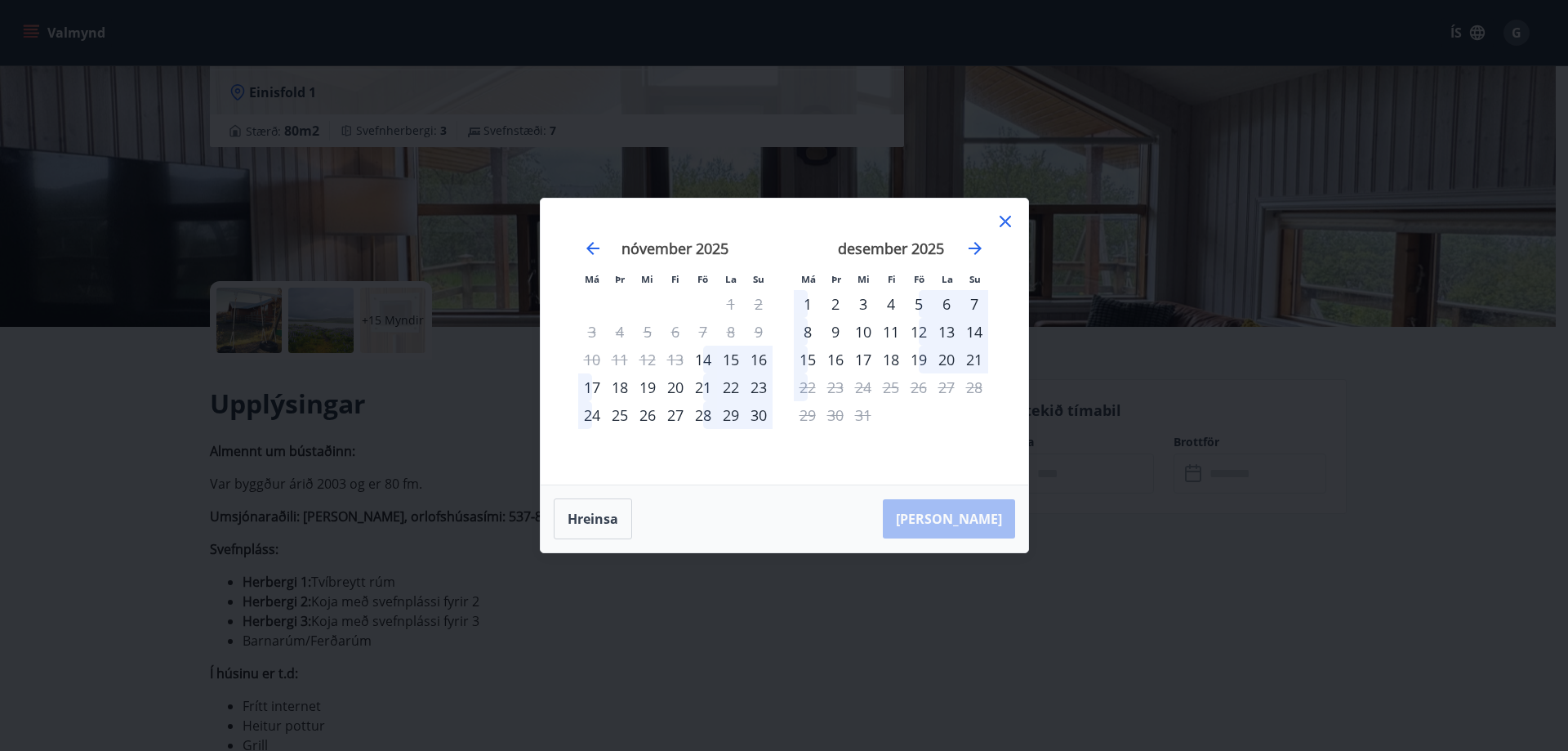
click at [1004, 220] on icon at bounding box center [1005, 221] width 12 height 12
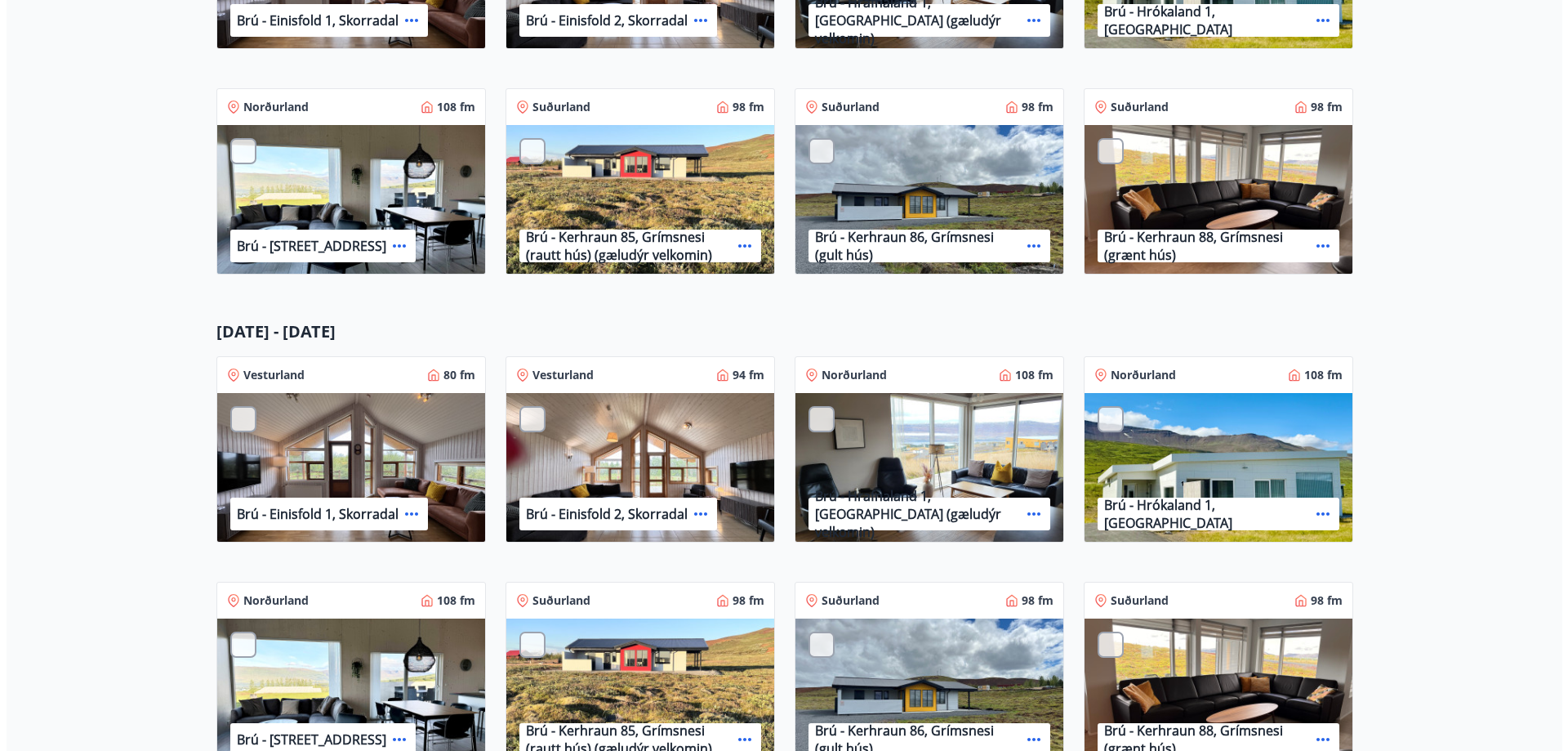
scroll to position [572, 0]
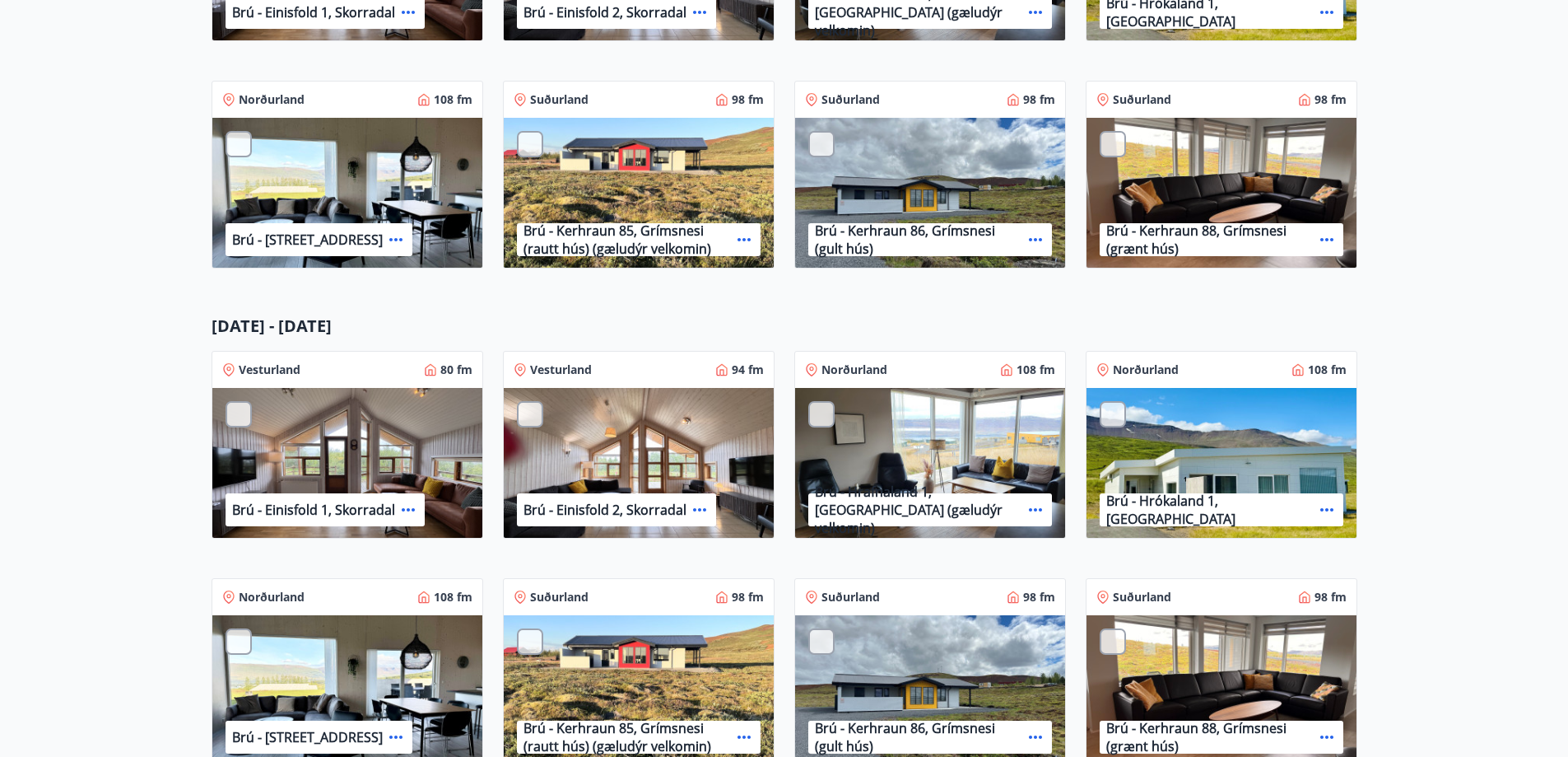
click at [697, 508] on icon at bounding box center [700, 510] width 20 height 20
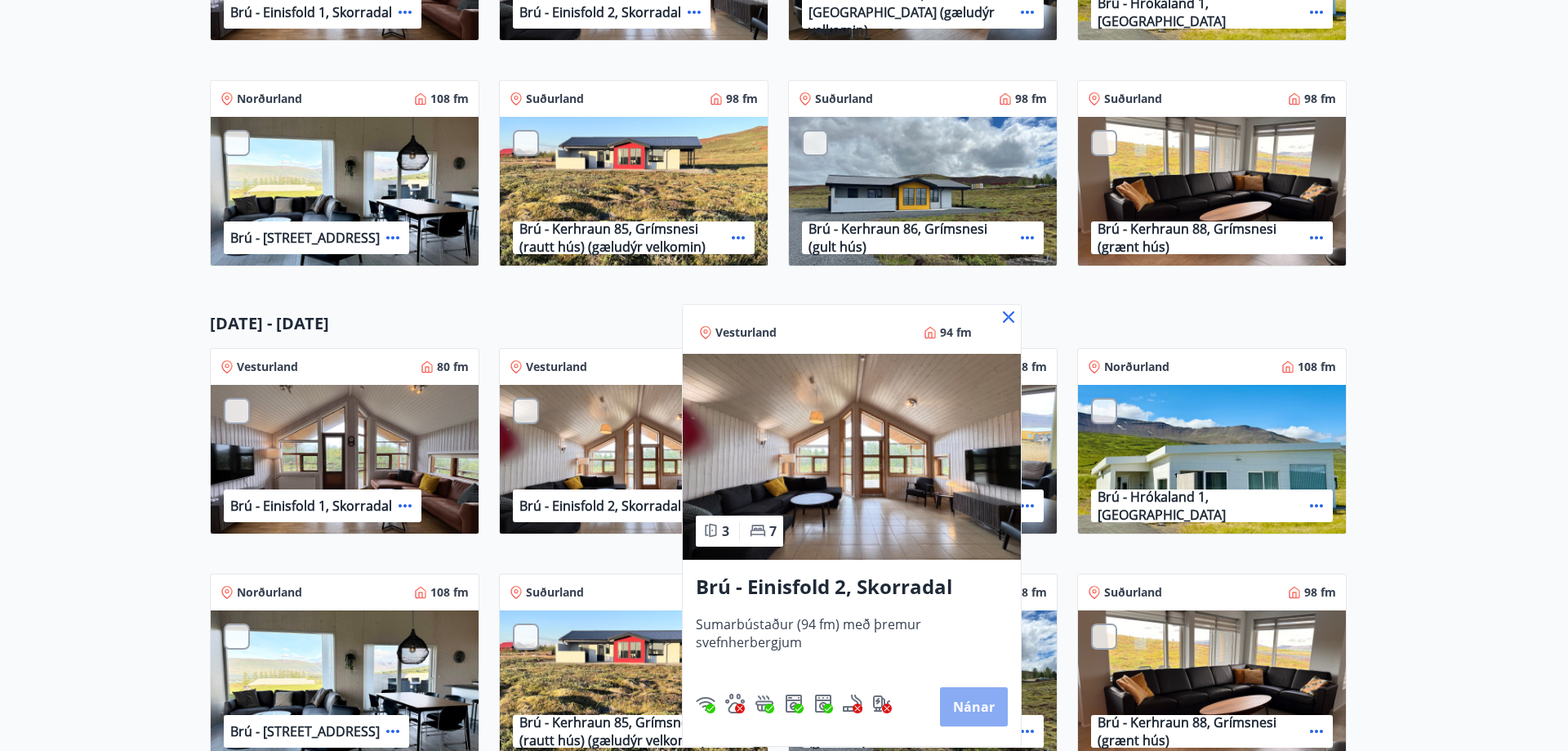
click at [974, 697] on button "Nánar" at bounding box center [973, 706] width 68 height 39
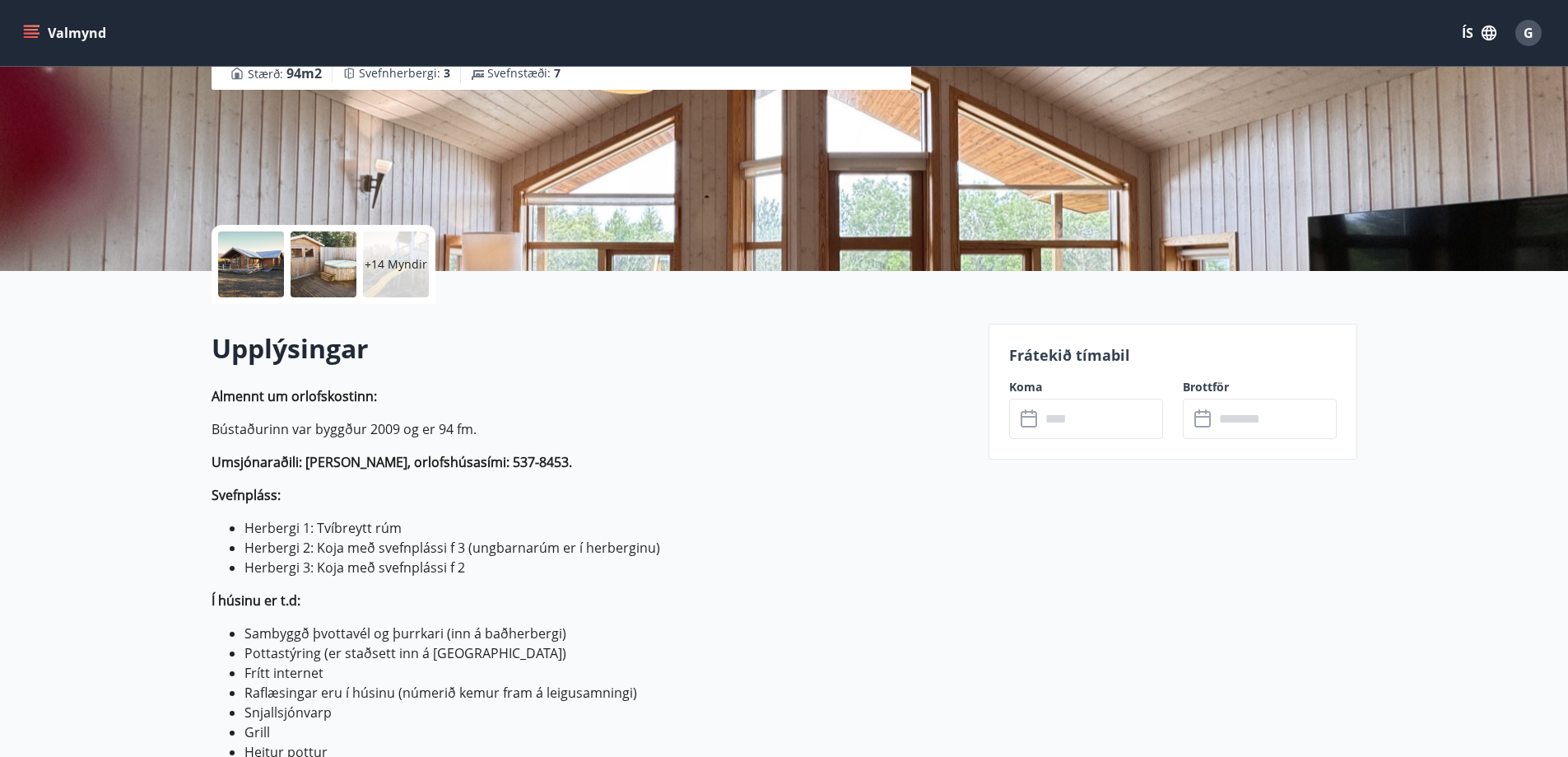
scroll to position [247, 0]
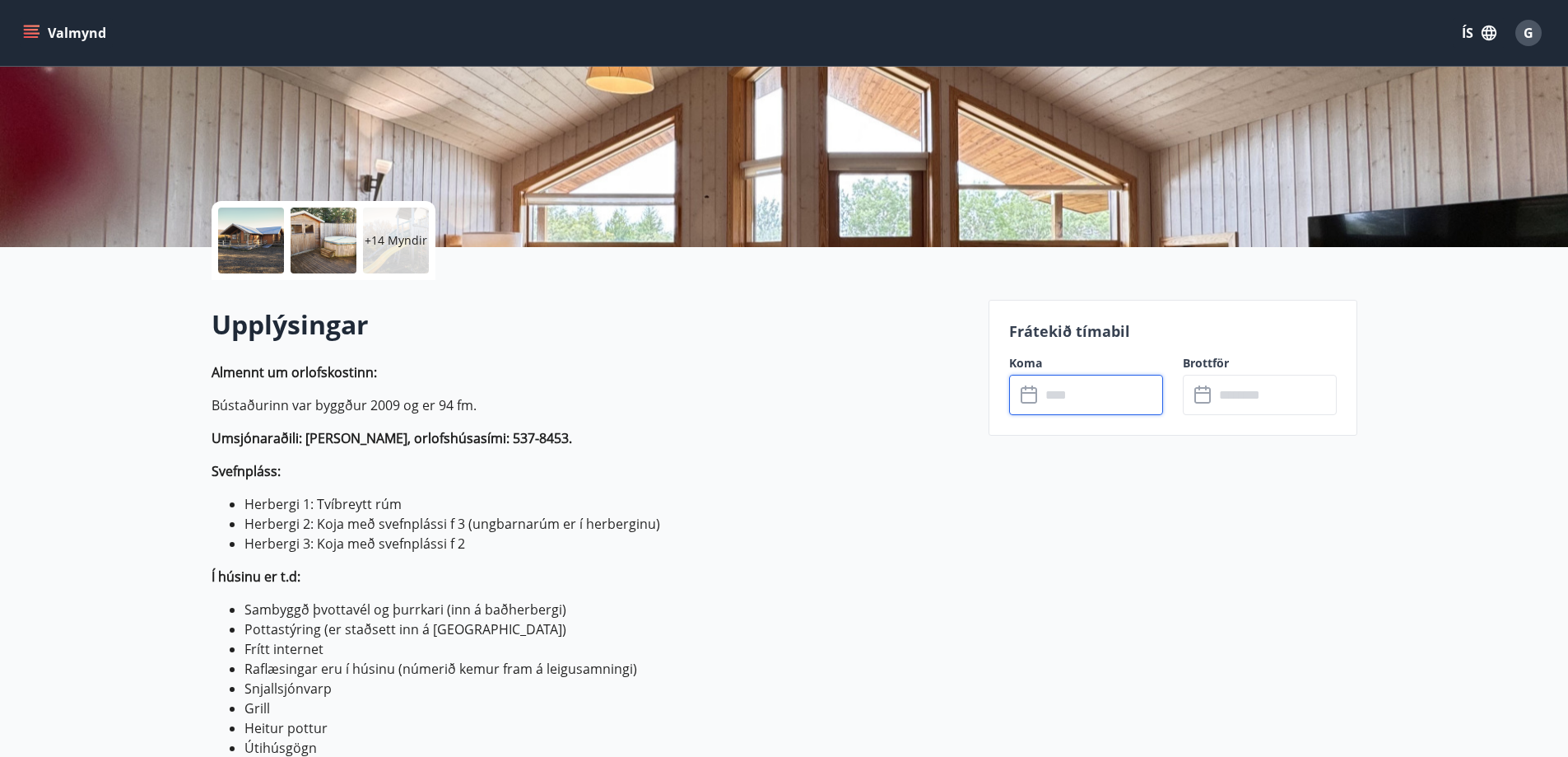
click at [1099, 401] on input "text" at bounding box center [1101, 395] width 123 height 40
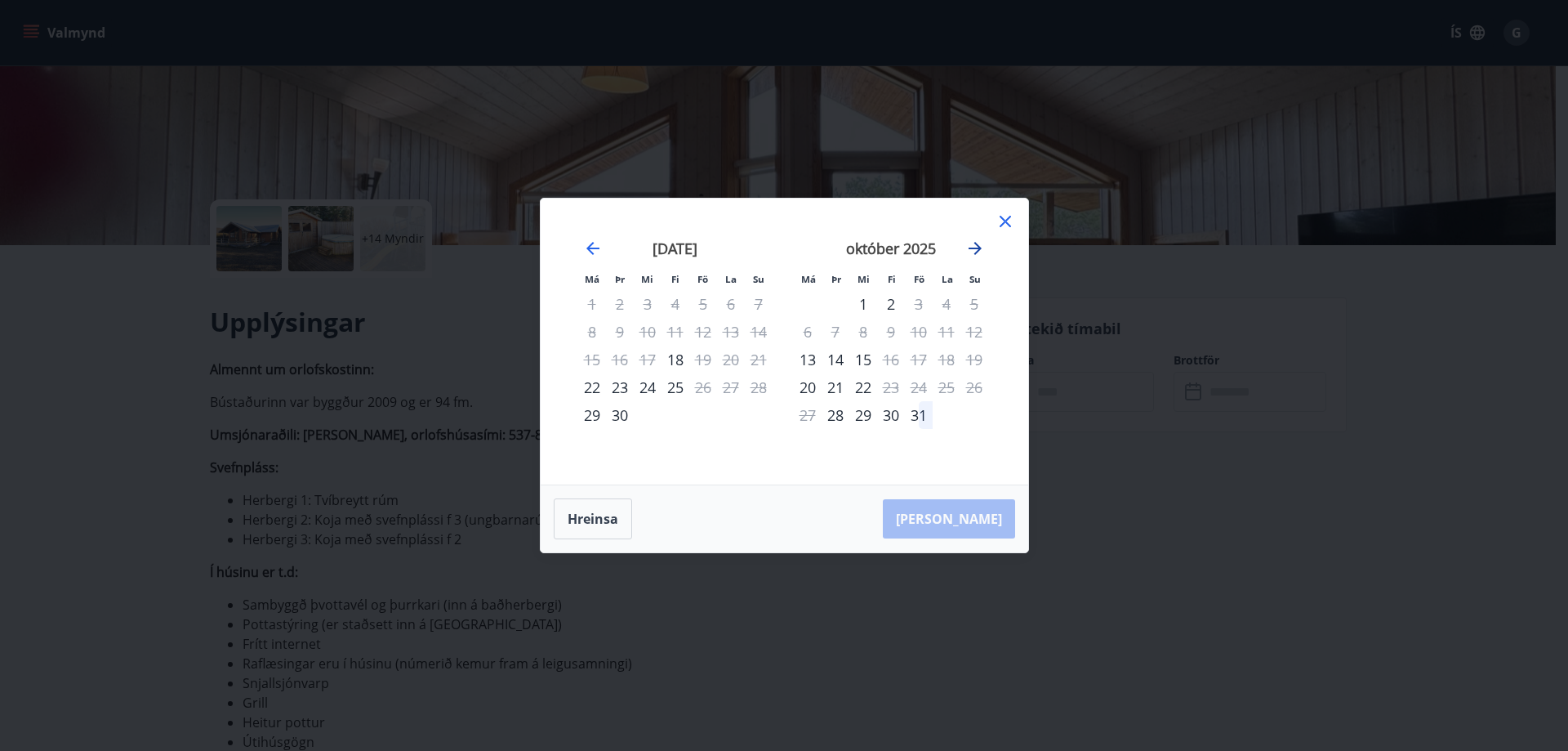
click at [980, 246] on icon "Move forward to switch to the next month." at bounding box center [975, 248] width 20 height 20
click at [979, 246] on icon "Move forward to switch to the next month." at bounding box center [975, 248] width 13 height 13
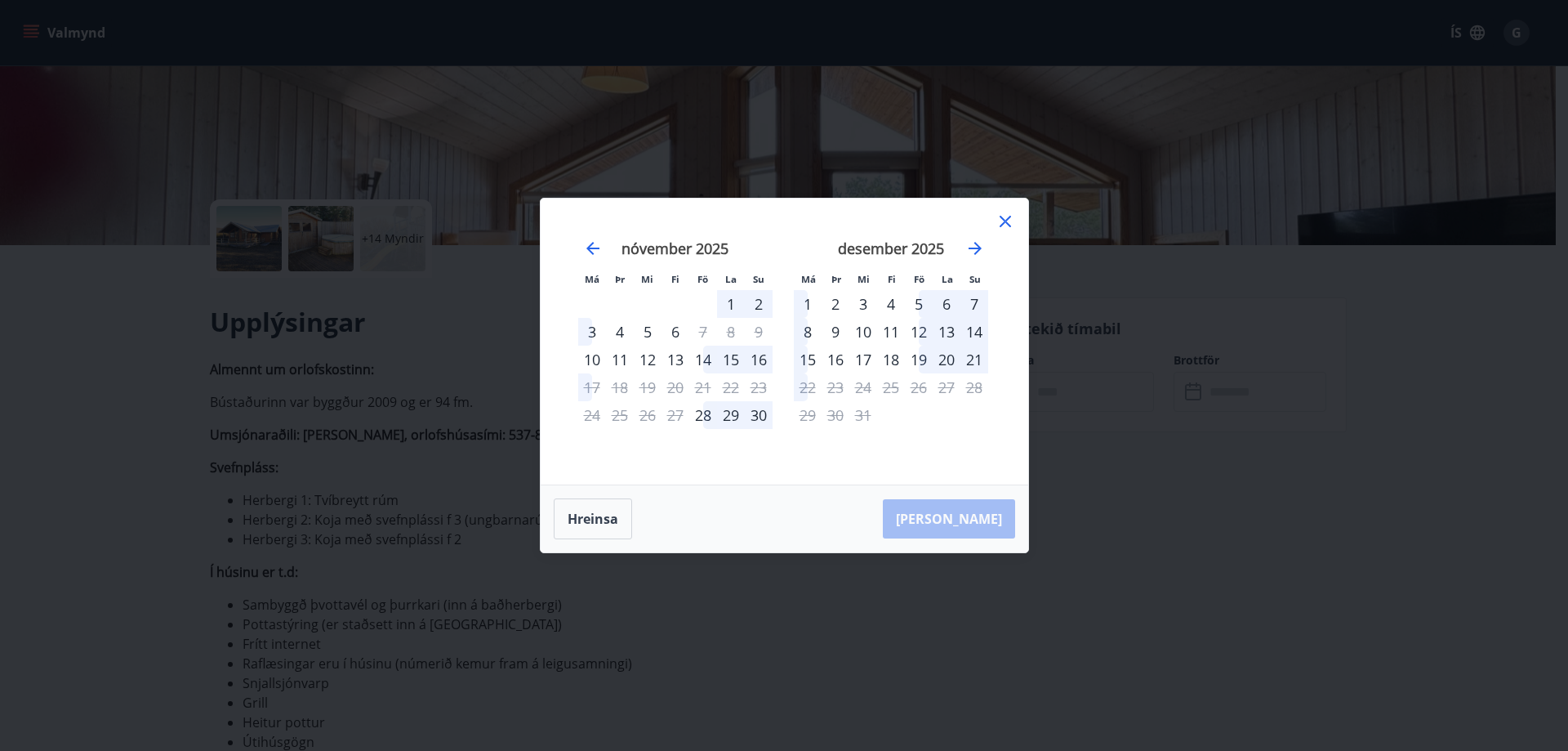
drag, startPoint x: 1003, startPoint y: 220, endPoint x: 978, endPoint y: 296, distance: 80.0
click at [1003, 221] on icon at bounding box center [1005, 221] width 20 height 20
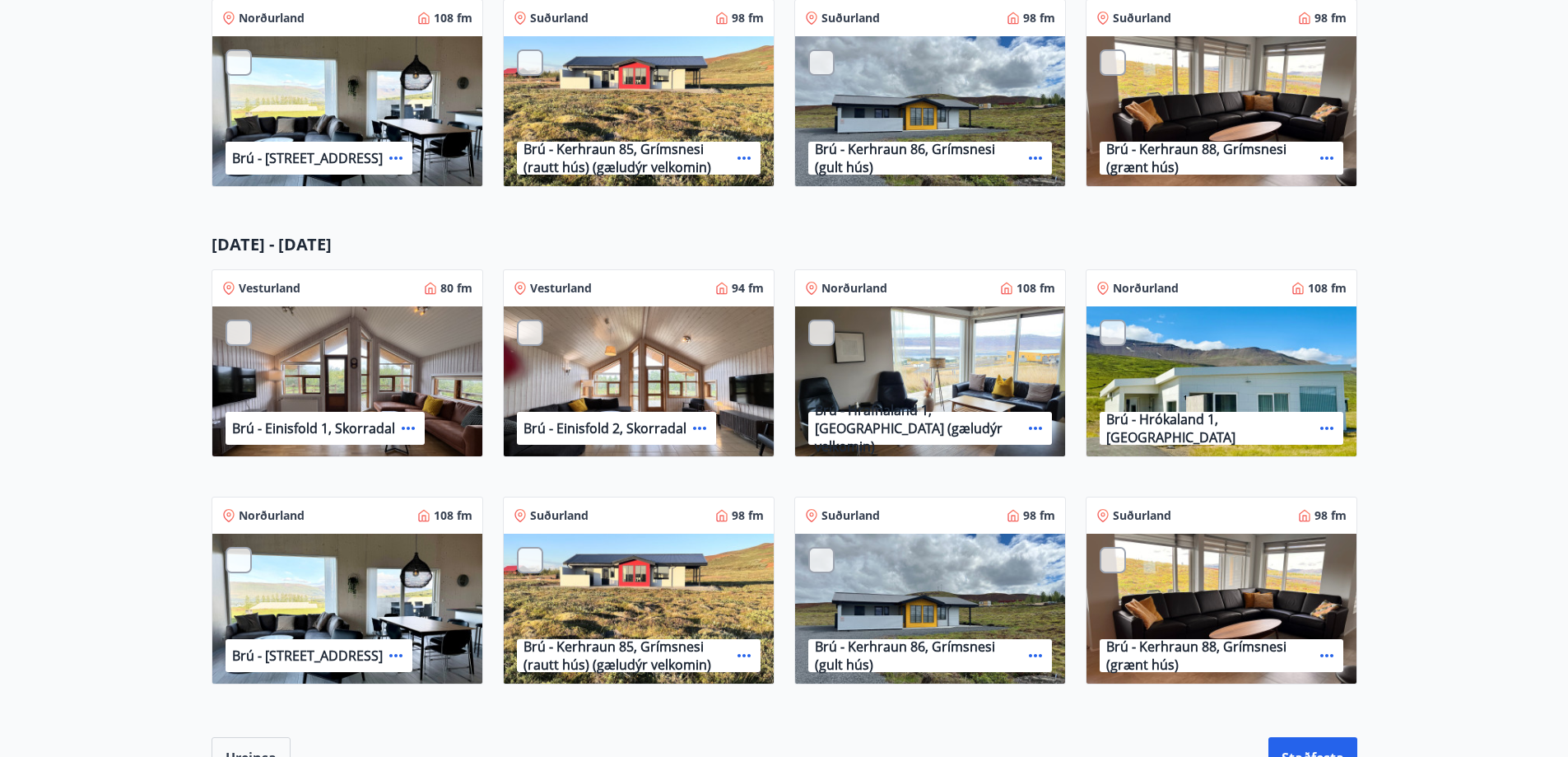
scroll to position [659, 0]
click at [1469, 427] on main "Brú - Jól og áramót Ítarleg leit Öll Sjá umsókn Sjá umsókn Val: 1 2 3 4 Veldu t…" at bounding box center [784, 113] width 1568 height 1330
click at [1462, 424] on main "Brú - Jól og áramót Ítarleg leit Öll Sjá umsókn Sjá umsókn Val: 1 2 3 4 Veldu t…" at bounding box center [784, 113] width 1568 height 1330
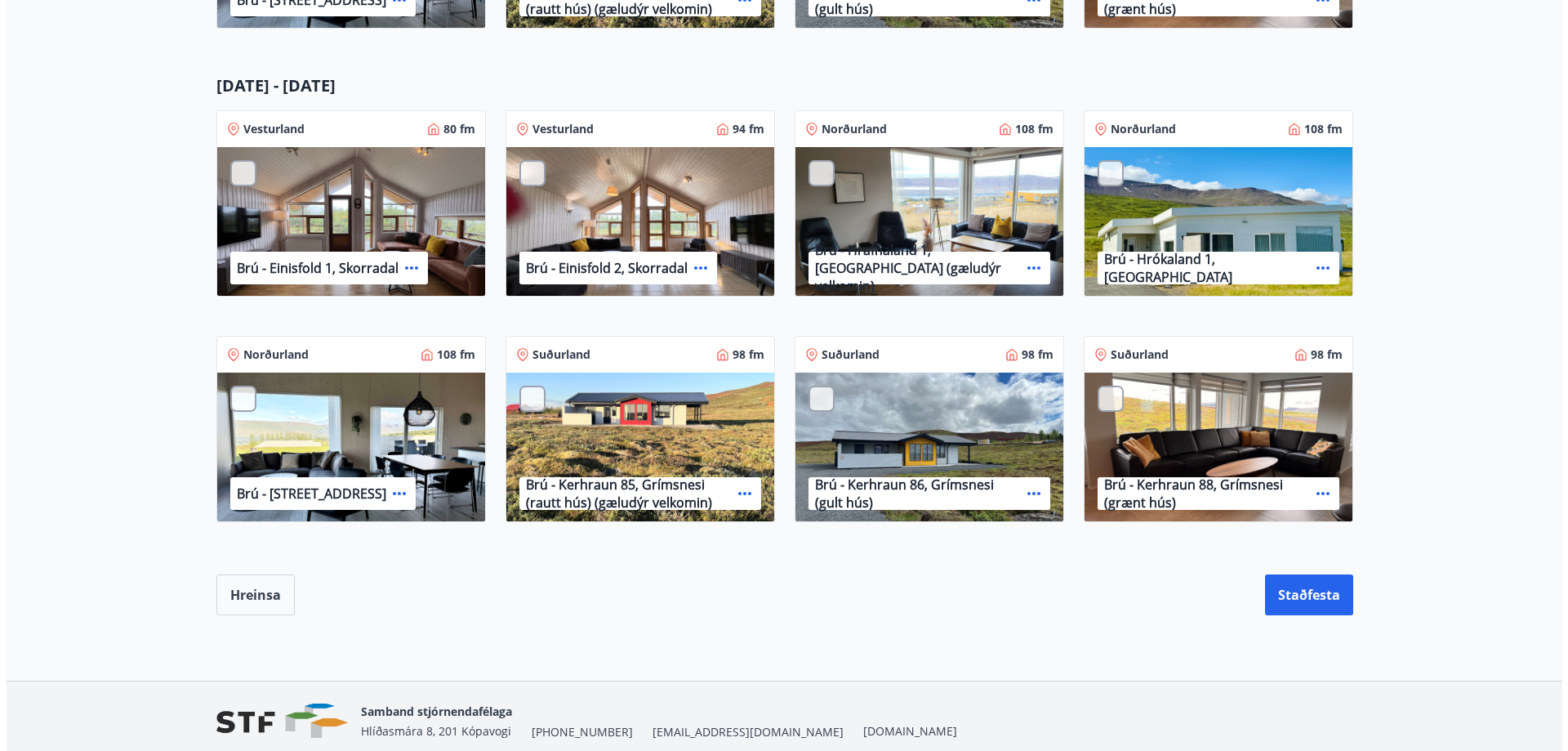
scroll to position [817, 0]
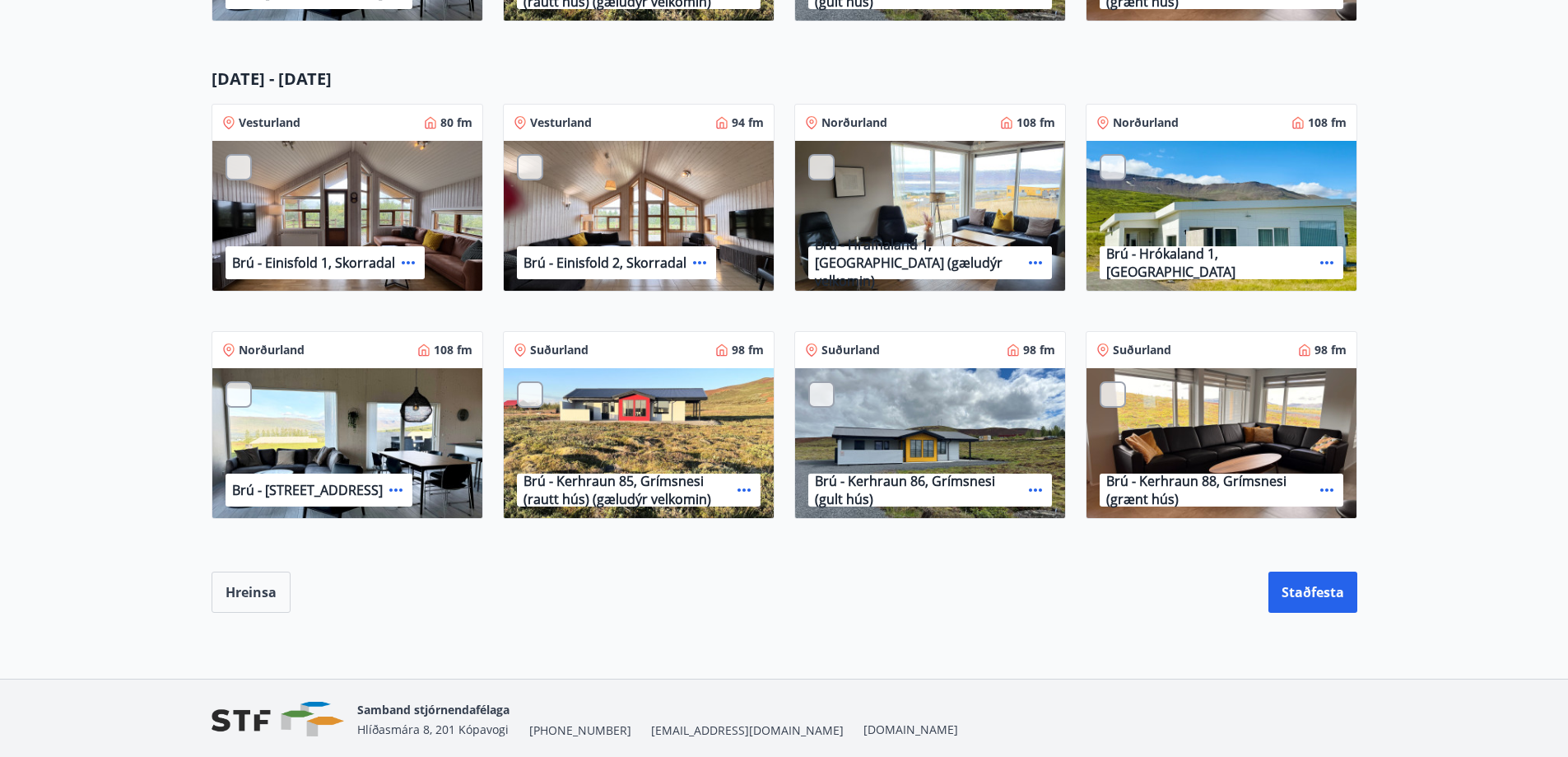
click at [1326, 487] on icon at bounding box center [1327, 490] width 20 height 20
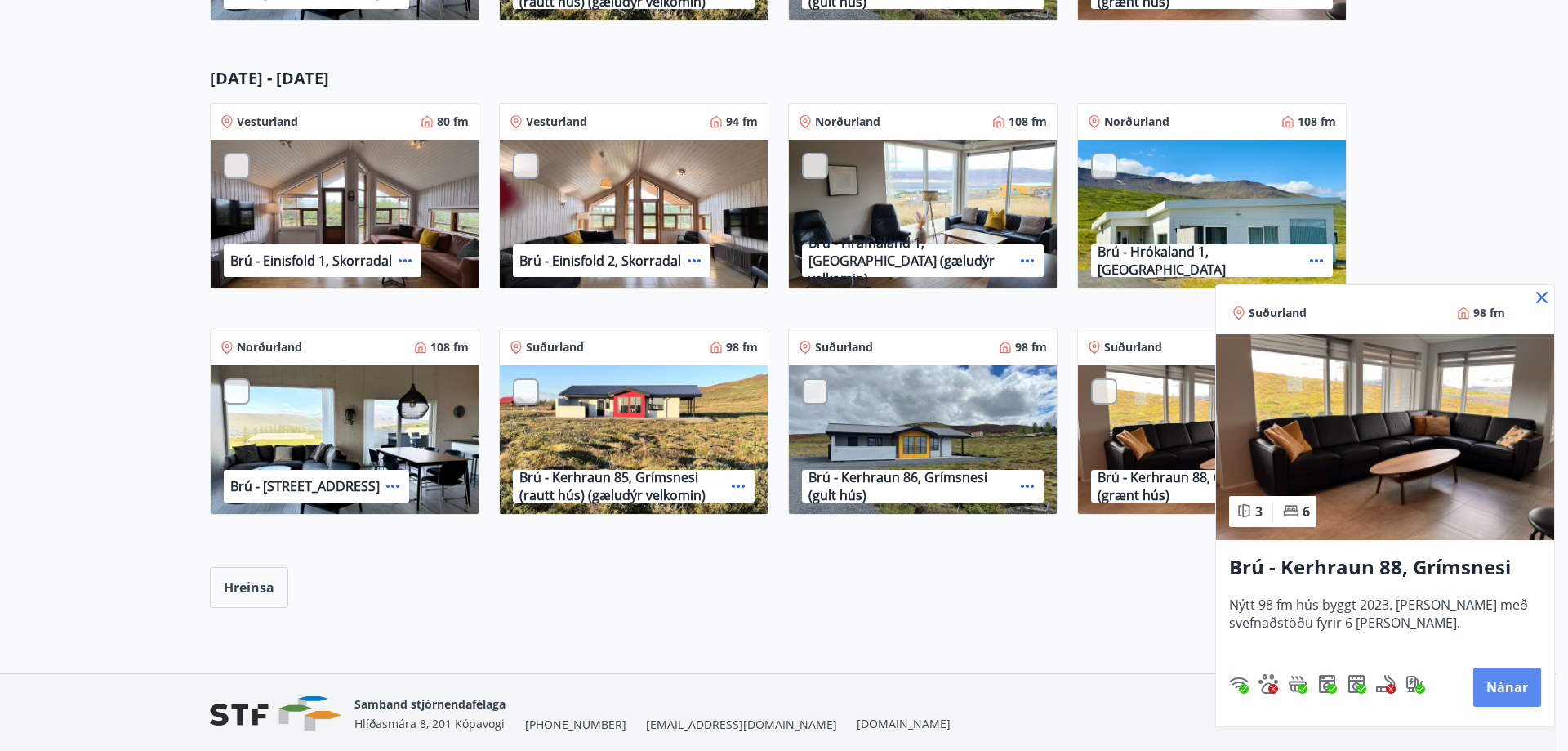
click at [1501, 685] on button "Nánar" at bounding box center [1507, 687] width 68 height 39
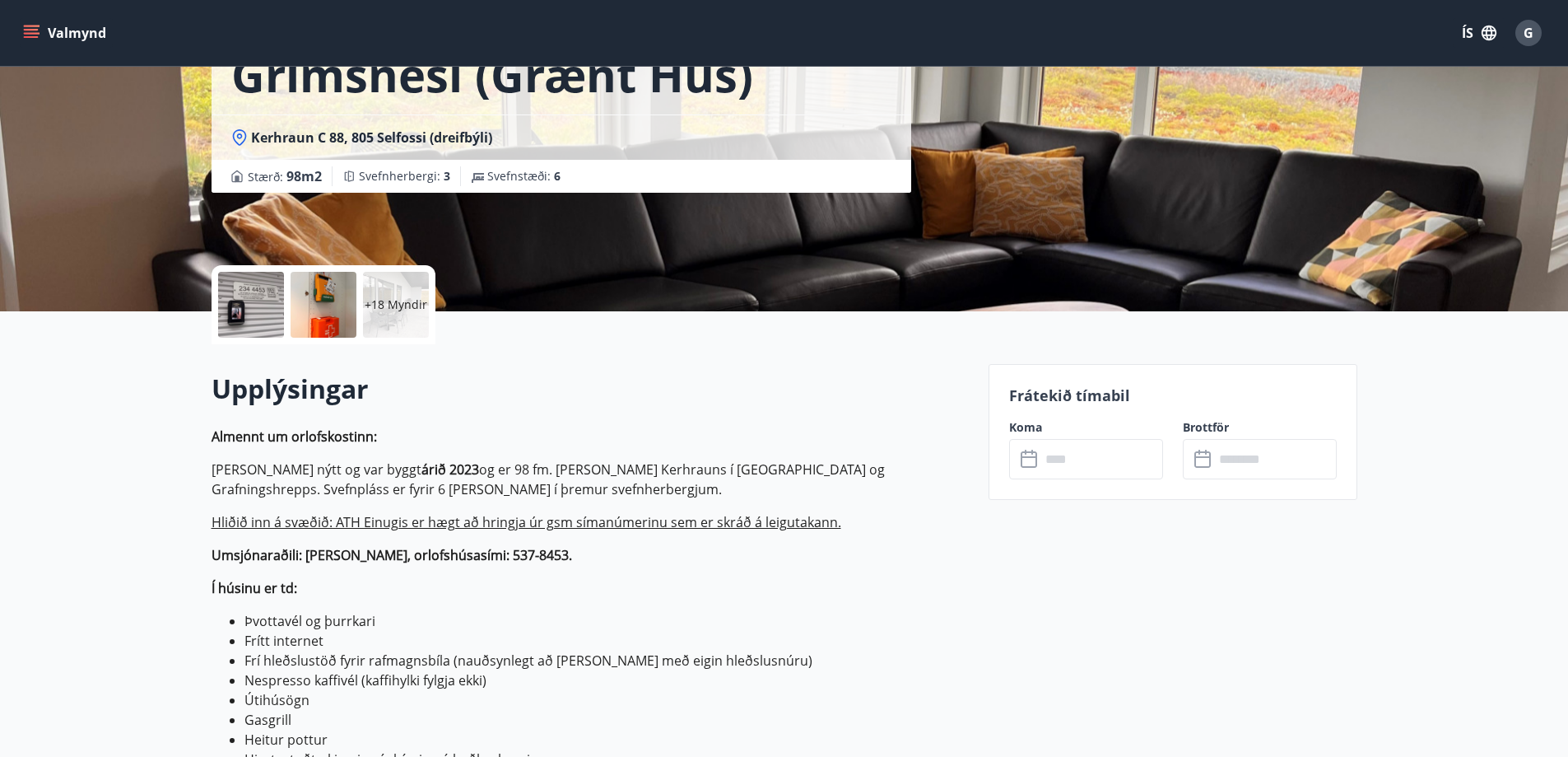
scroll to position [83, 0]
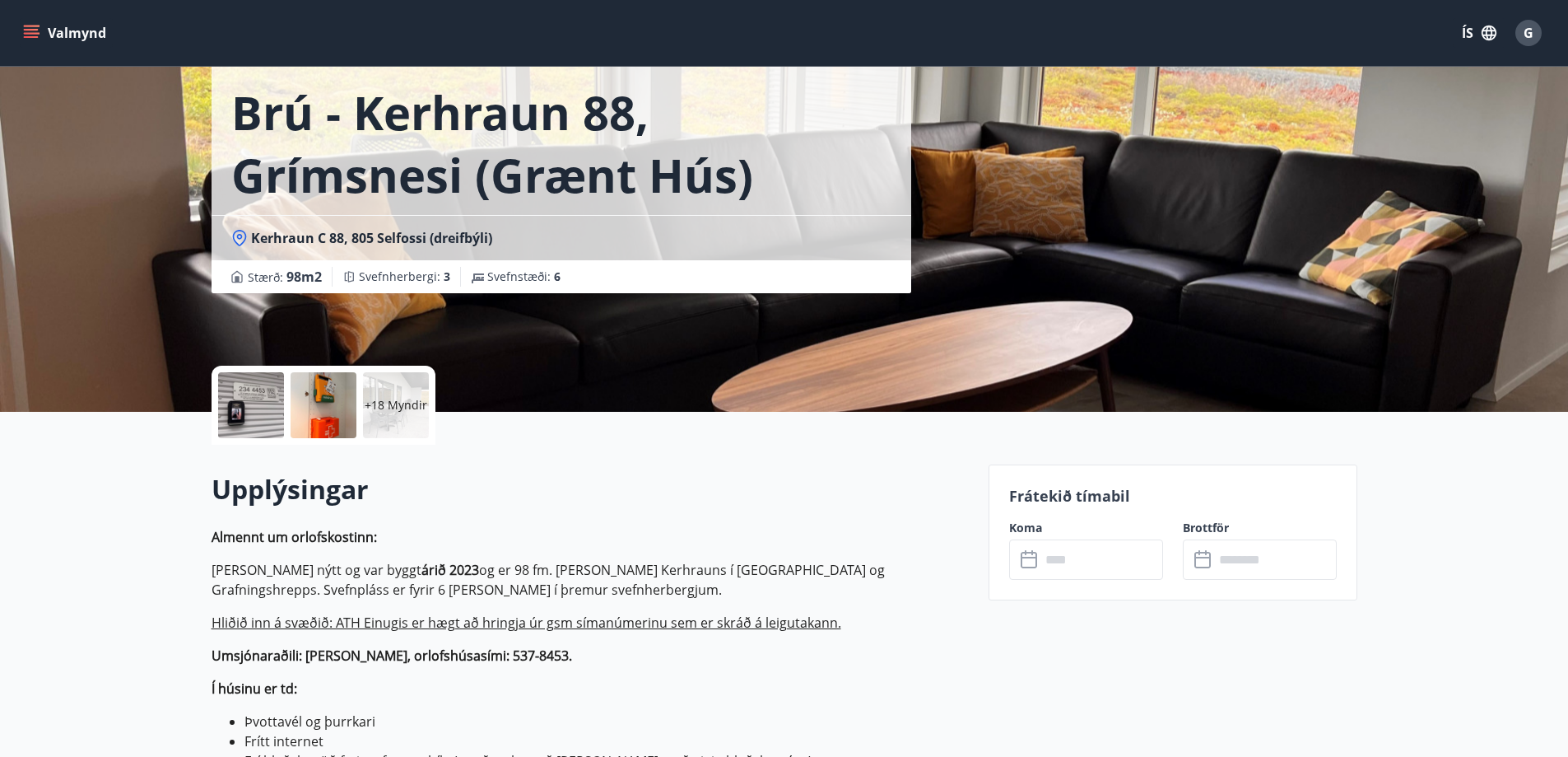
click at [1047, 230] on div "Brú - Kerhraun 88, Grímsnesi (grænt hús) Kerhraun C 88, 805 Selfossi (dreifbýli…" at bounding box center [785, 164] width 1146 height 494
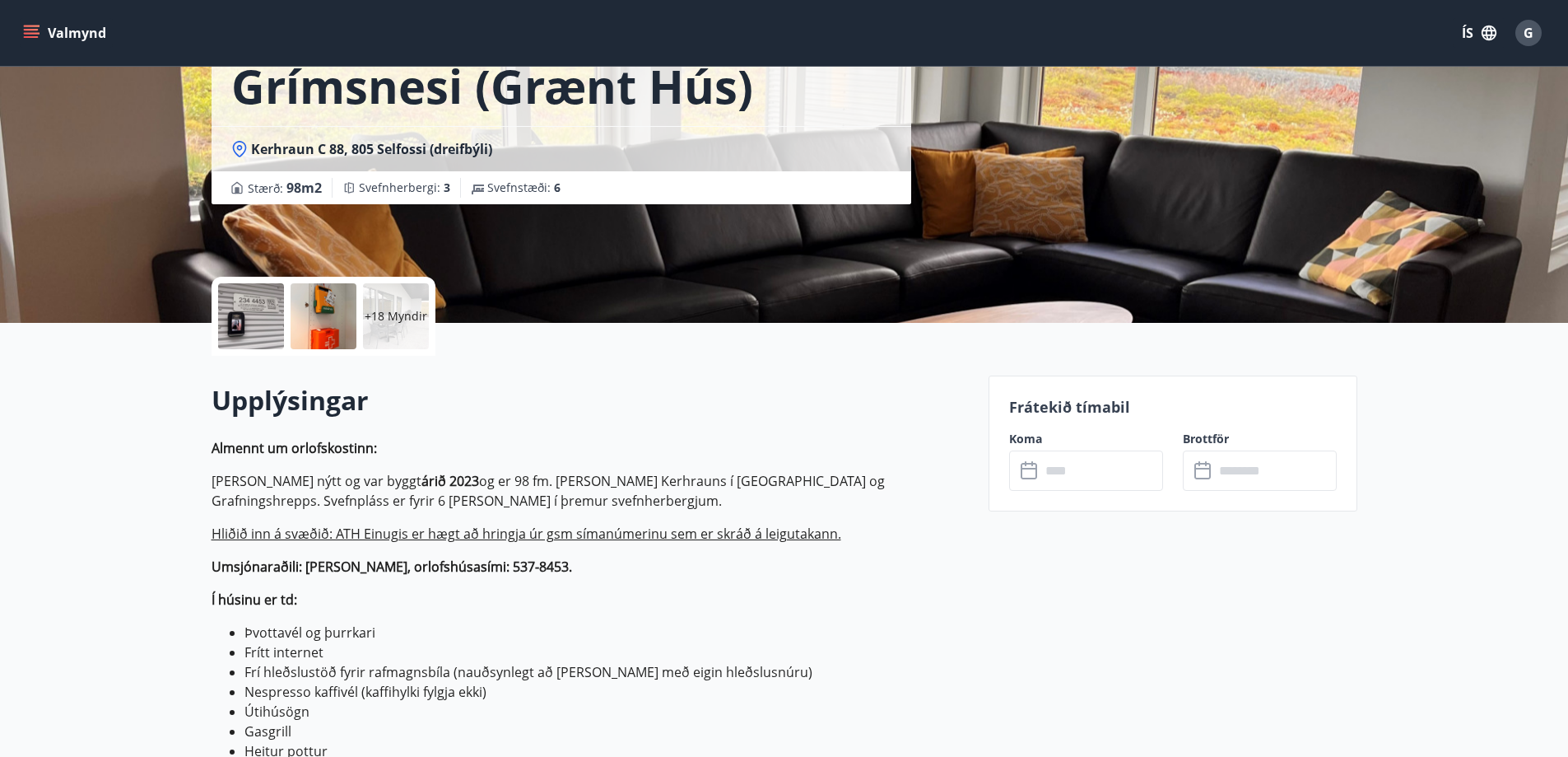
scroll to position [329, 0]
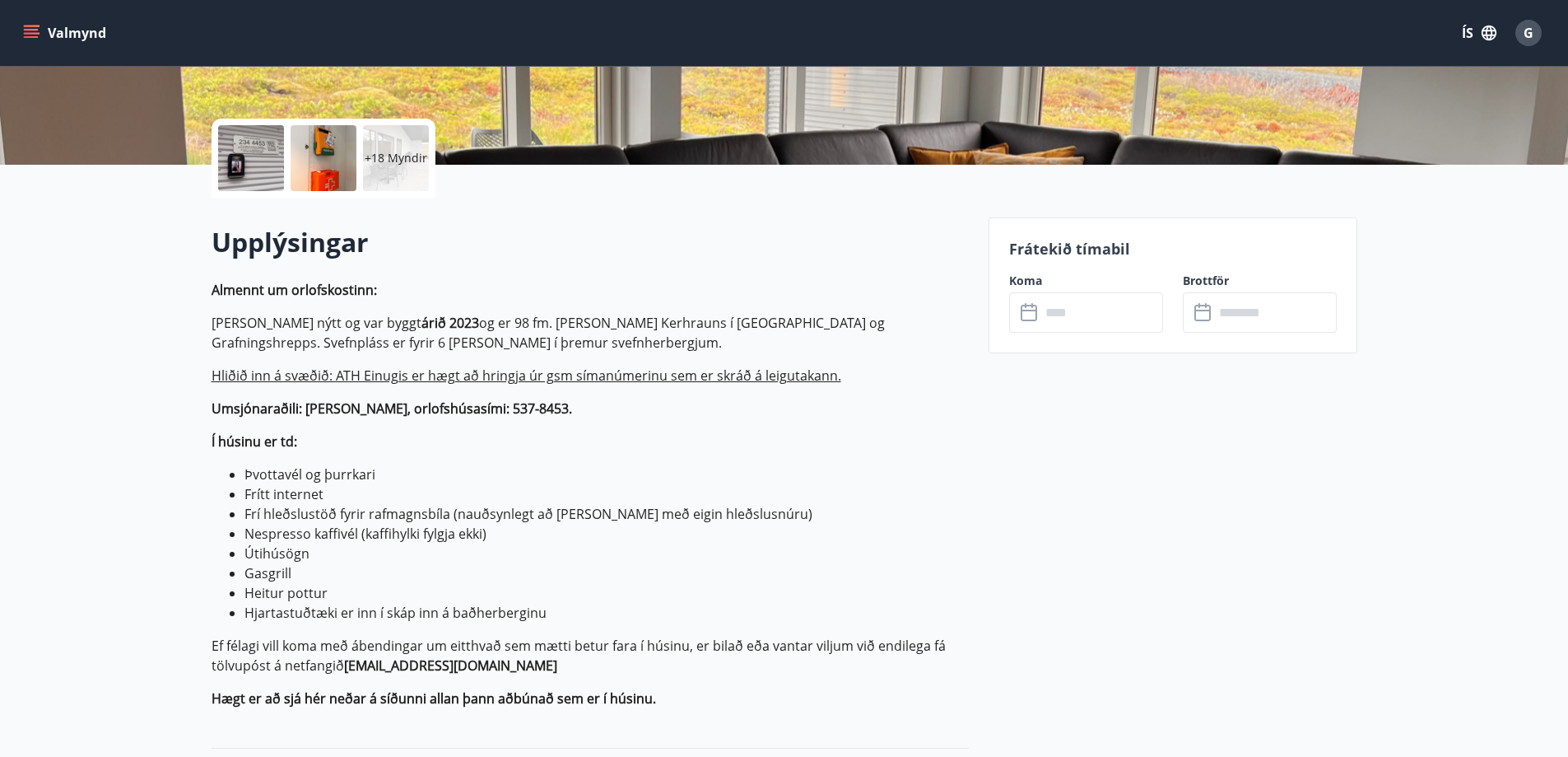
click at [1075, 311] on input "text" at bounding box center [1101, 312] width 123 height 40
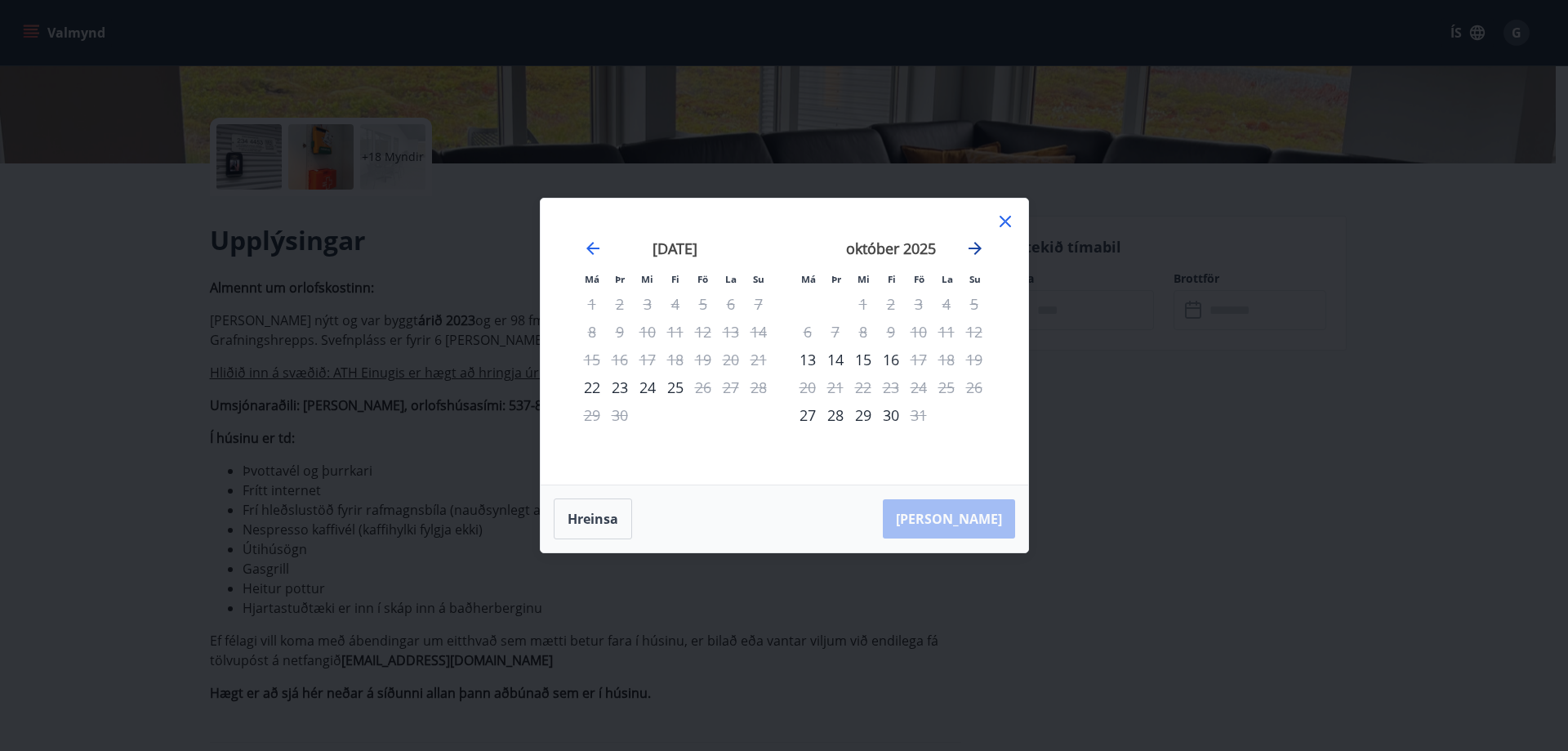
click at [975, 247] on icon "Move forward to switch to the next month." at bounding box center [975, 248] width 13 height 13
click at [1006, 220] on icon at bounding box center [1005, 221] width 12 height 12
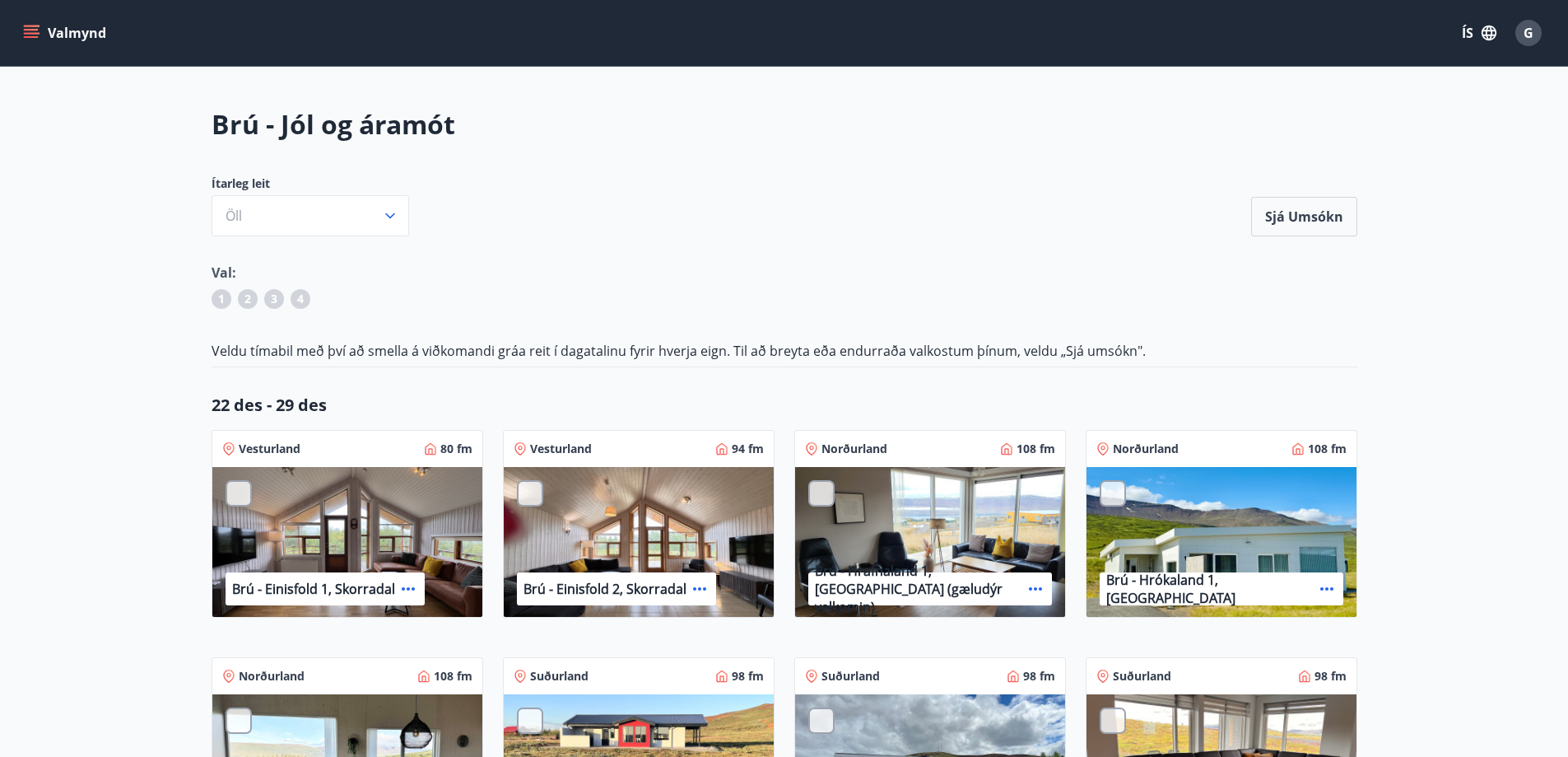
drag, startPoint x: 825, startPoint y: 280, endPoint x: 839, endPoint y: 278, distance: 14.1
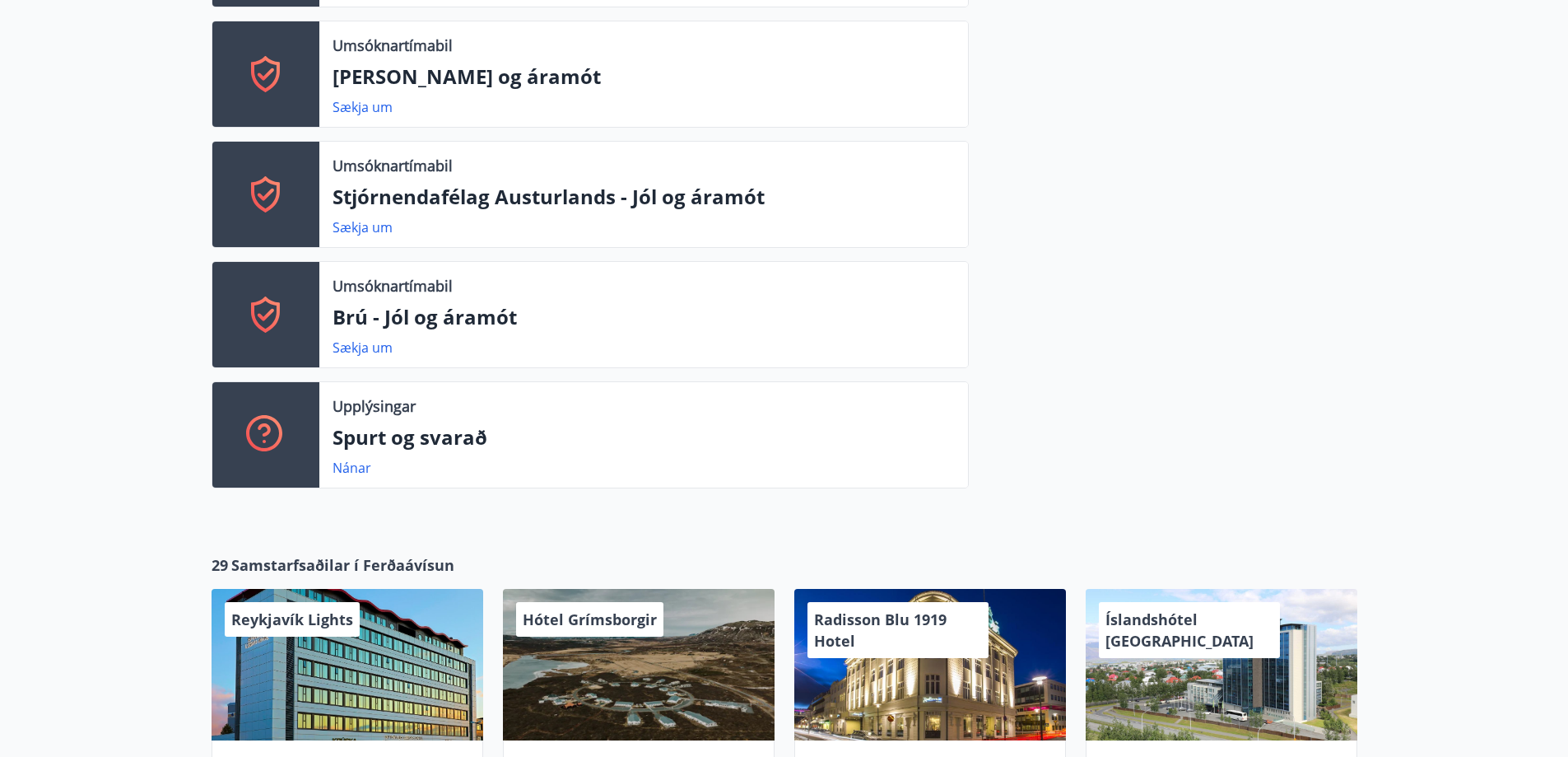
scroll to position [1031, 0]
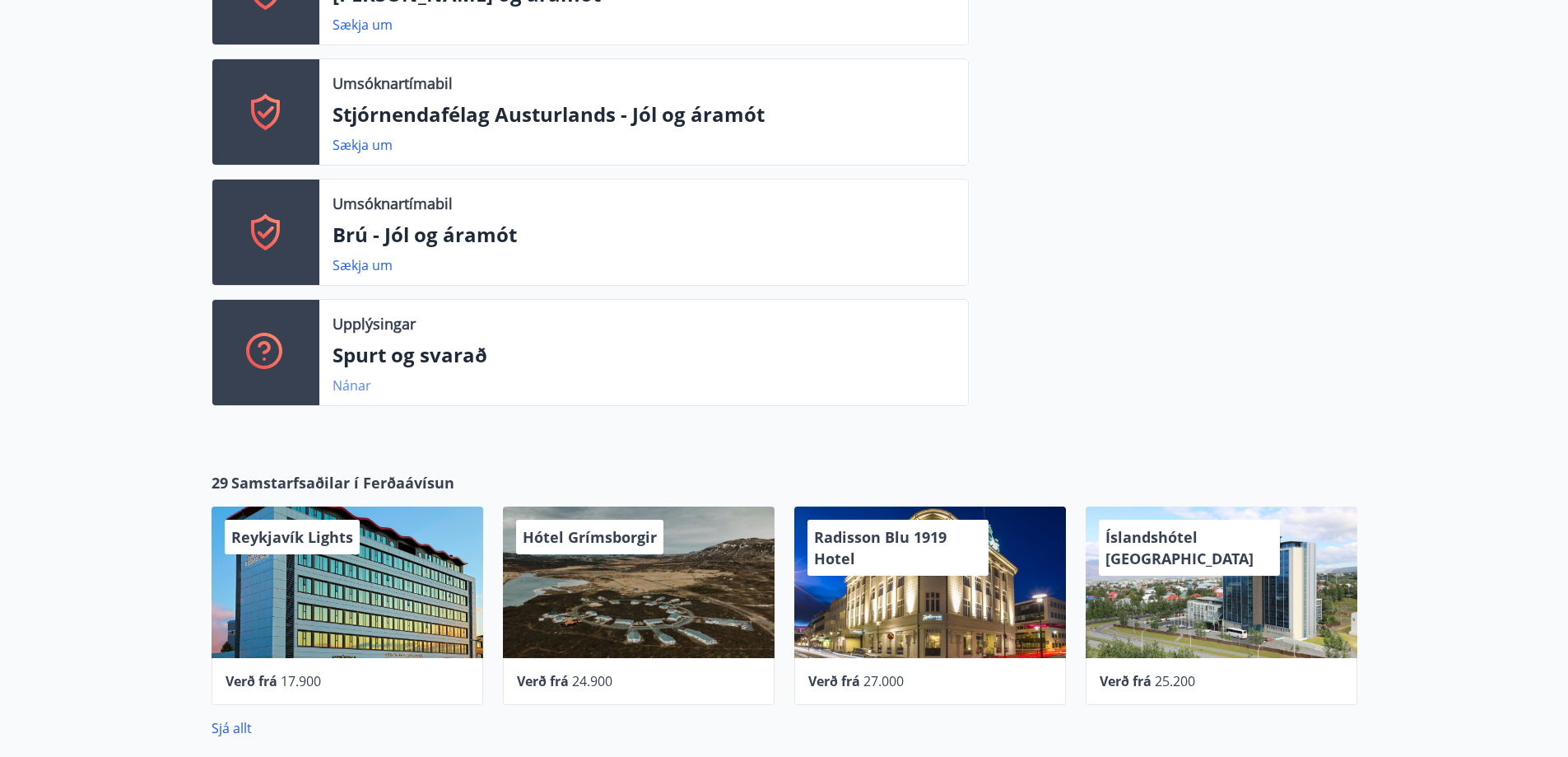
click at [354, 388] on link "Nánar" at bounding box center [352, 386] width 39 height 18
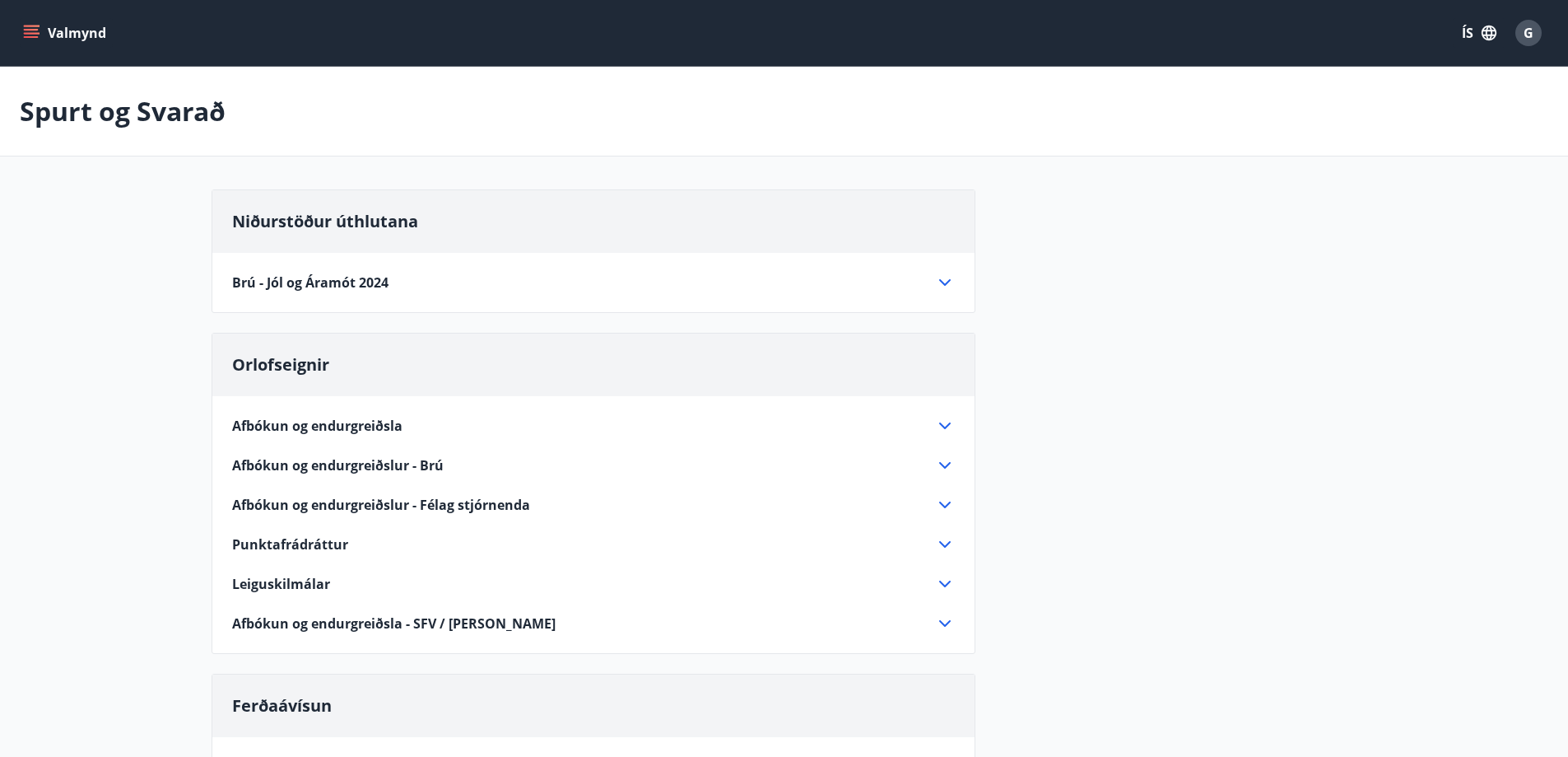
click at [1264, 385] on div "Niðurstöður úthlutana Brú - Jól og Áramót 2024 Alls bárust 12 umsóknir. Úthlutu…" at bounding box center [785, 717] width 1146 height 1055
click at [1263, 392] on div "Niðurstöður úthlutana Brú - Jól og Áramót 2024 Alls bárust 12 umsóknir. Úthlutu…" at bounding box center [785, 717] width 1146 height 1055
click at [939, 282] on icon at bounding box center [945, 283] width 20 height 20
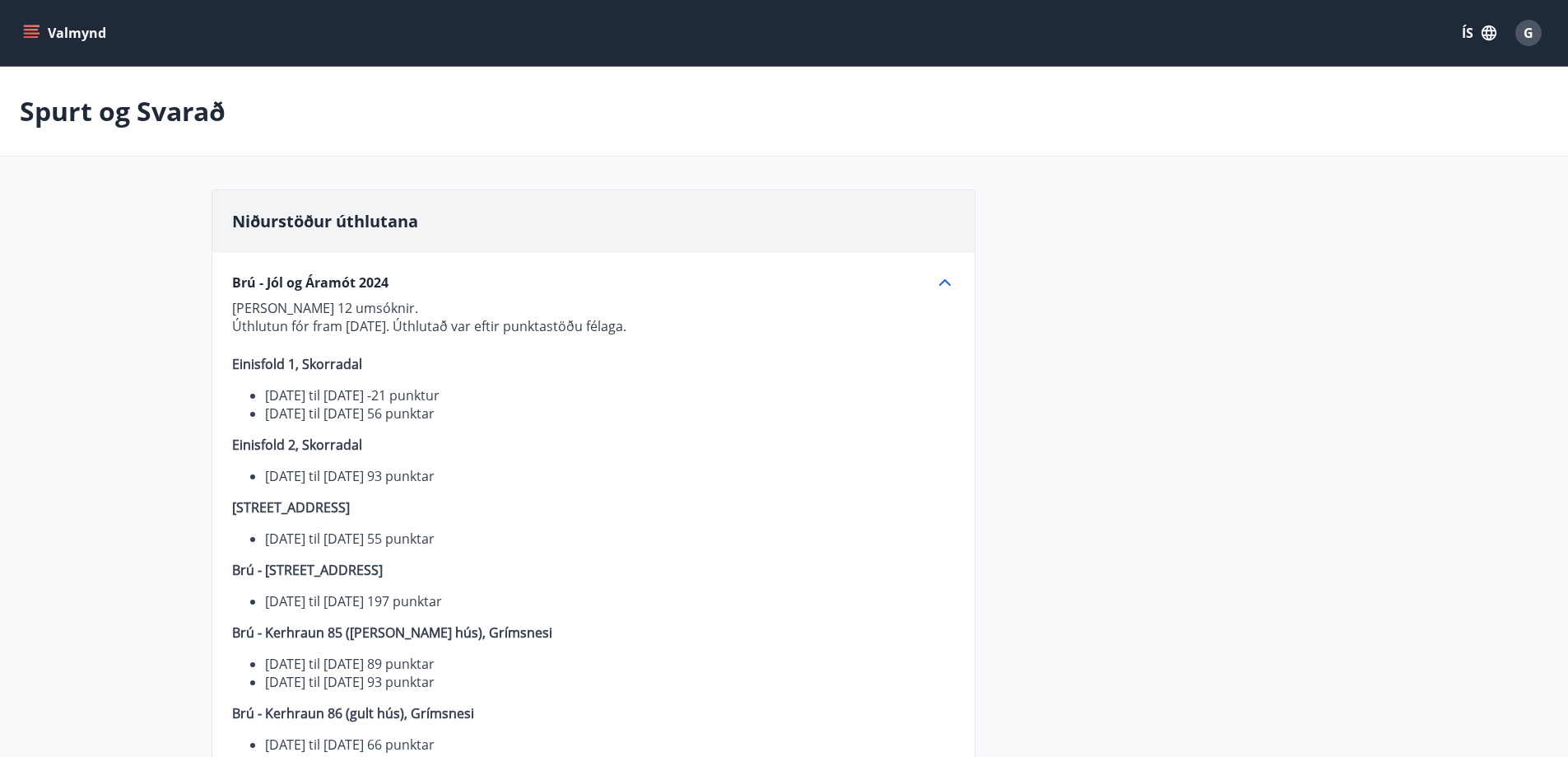
click at [942, 280] on icon at bounding box center [945, 283] width 20 height 20
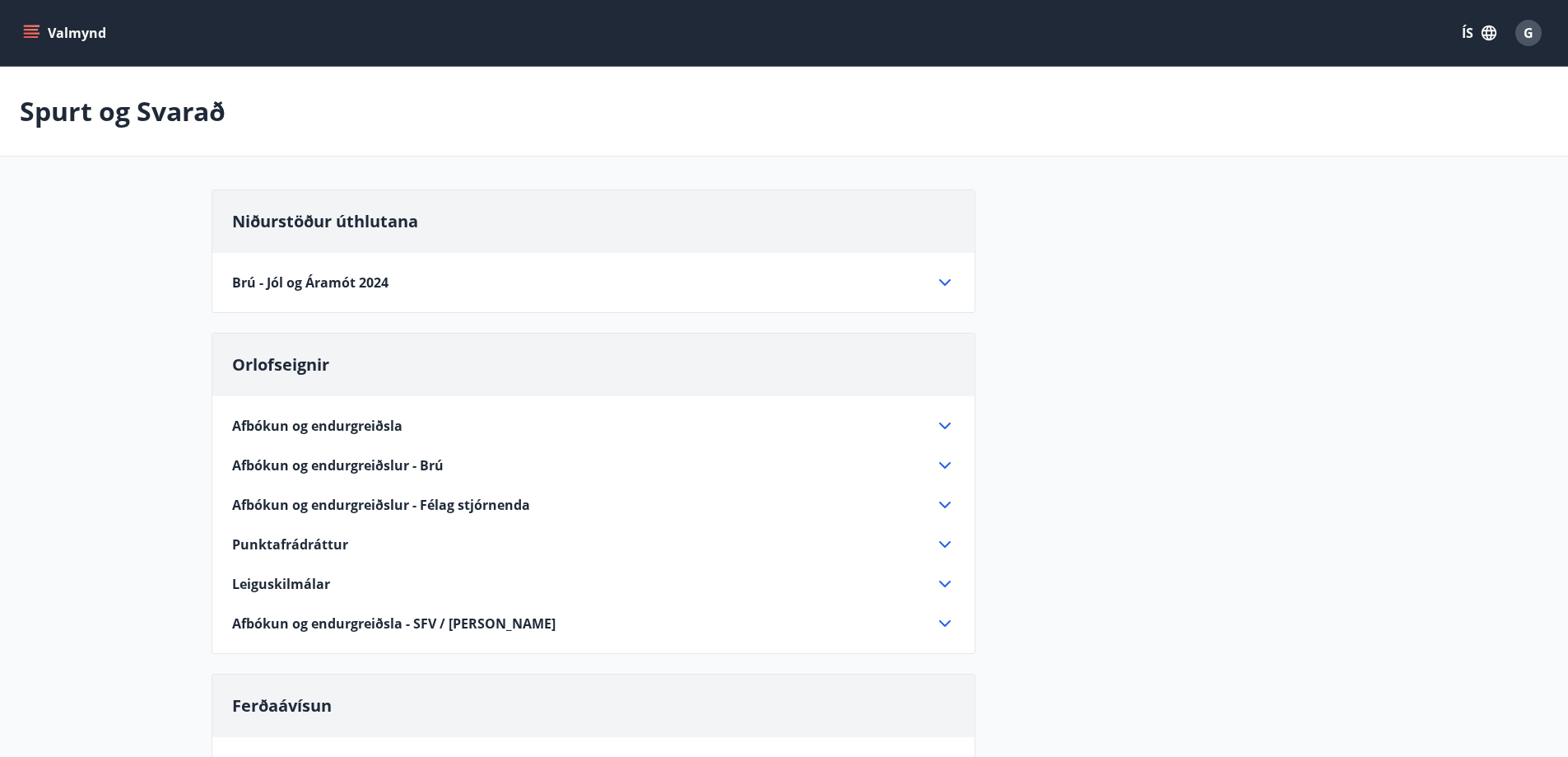
click at [940, 278] on icon at bounding box center [945, 283] width 20 height 20
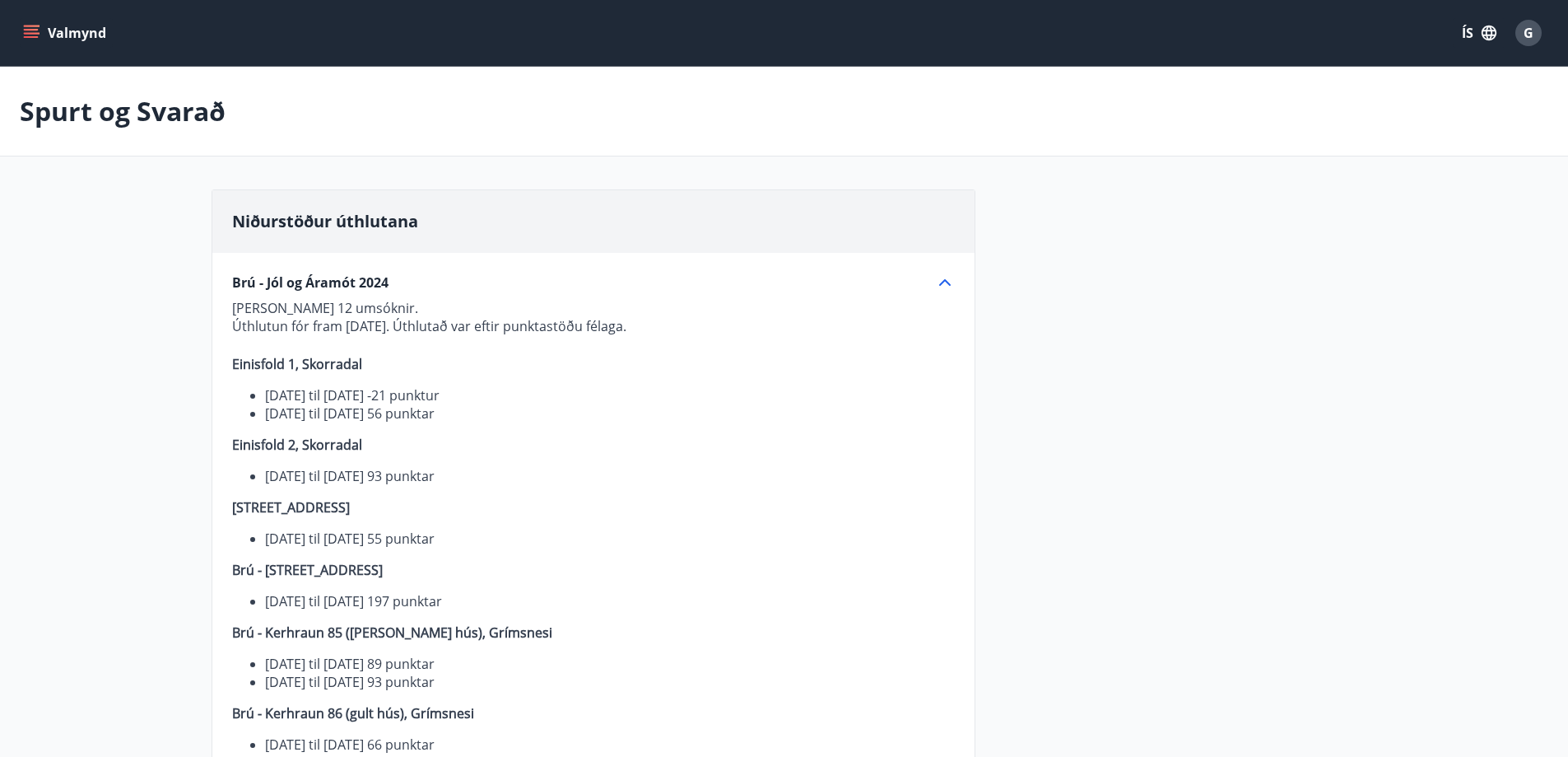
click at [942, 280] on icon at bounding box center [945, 283] width 20 height 20
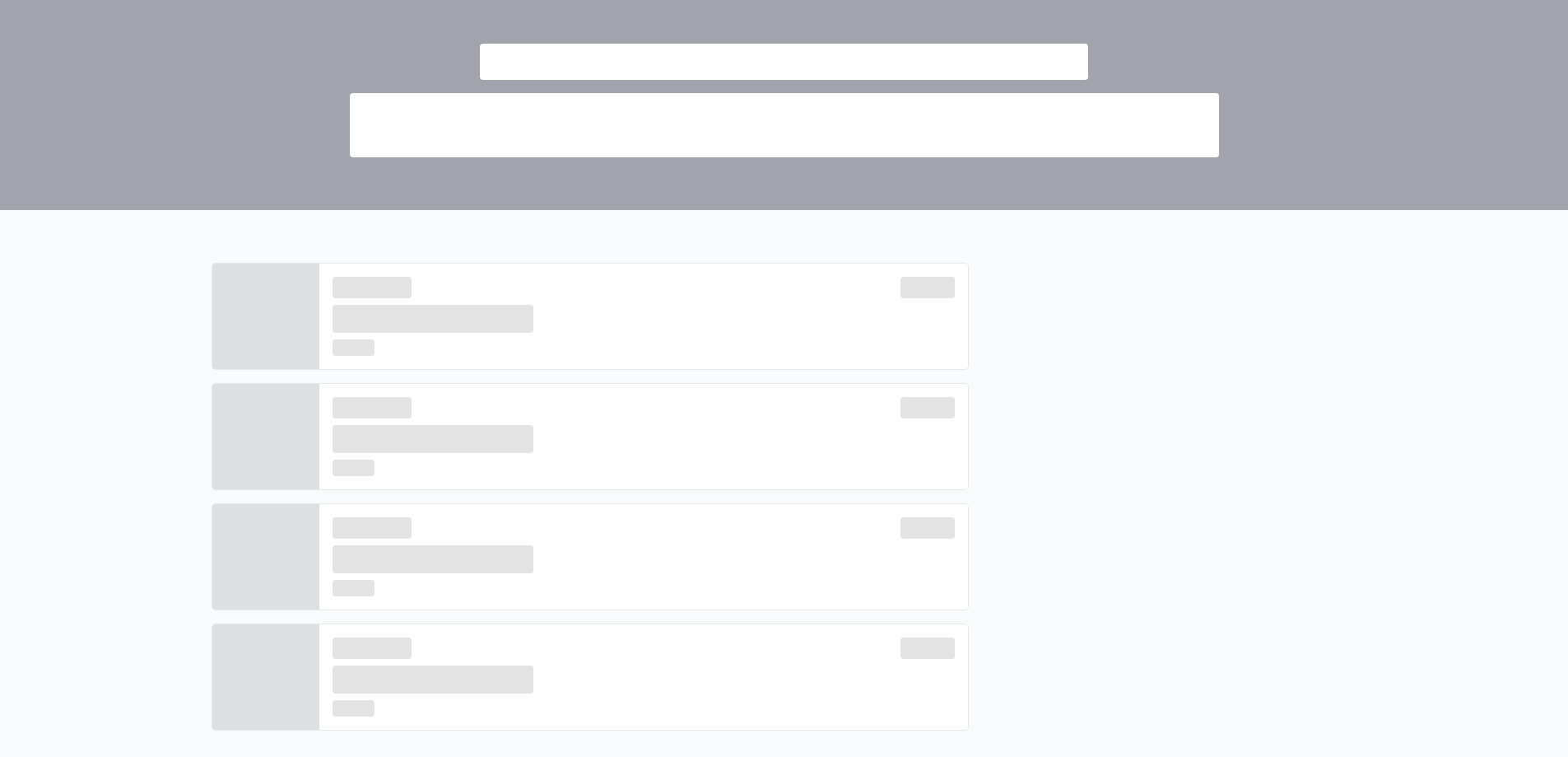
scroll to position [37, 0]
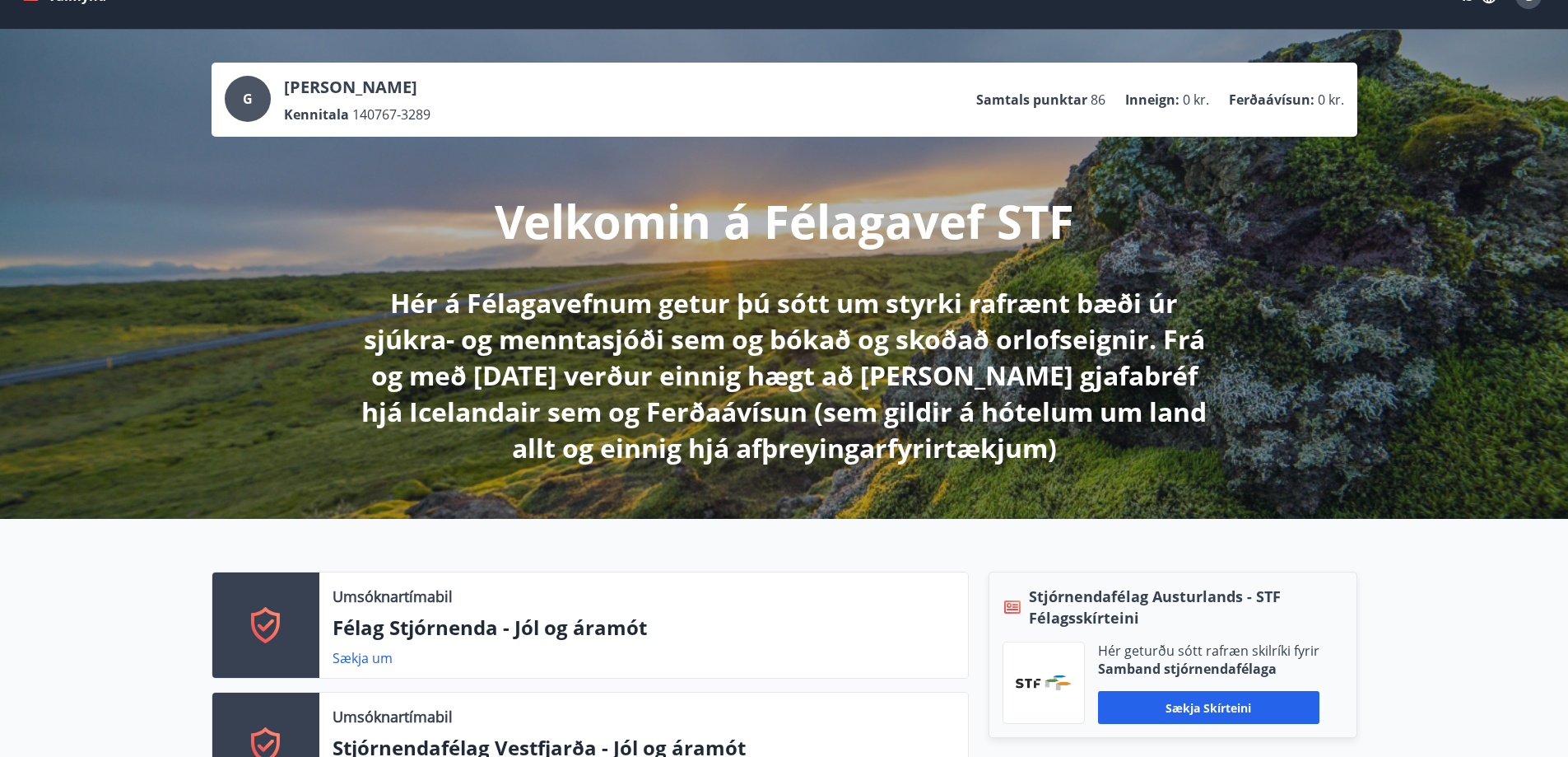
click at [760, 163] on div "Velkomin á Félagavef STF Hér á Félagavefnum getur þú sótt um styrki rafrænt bæð…" at bounding box center [785, 301] width 922 height 329
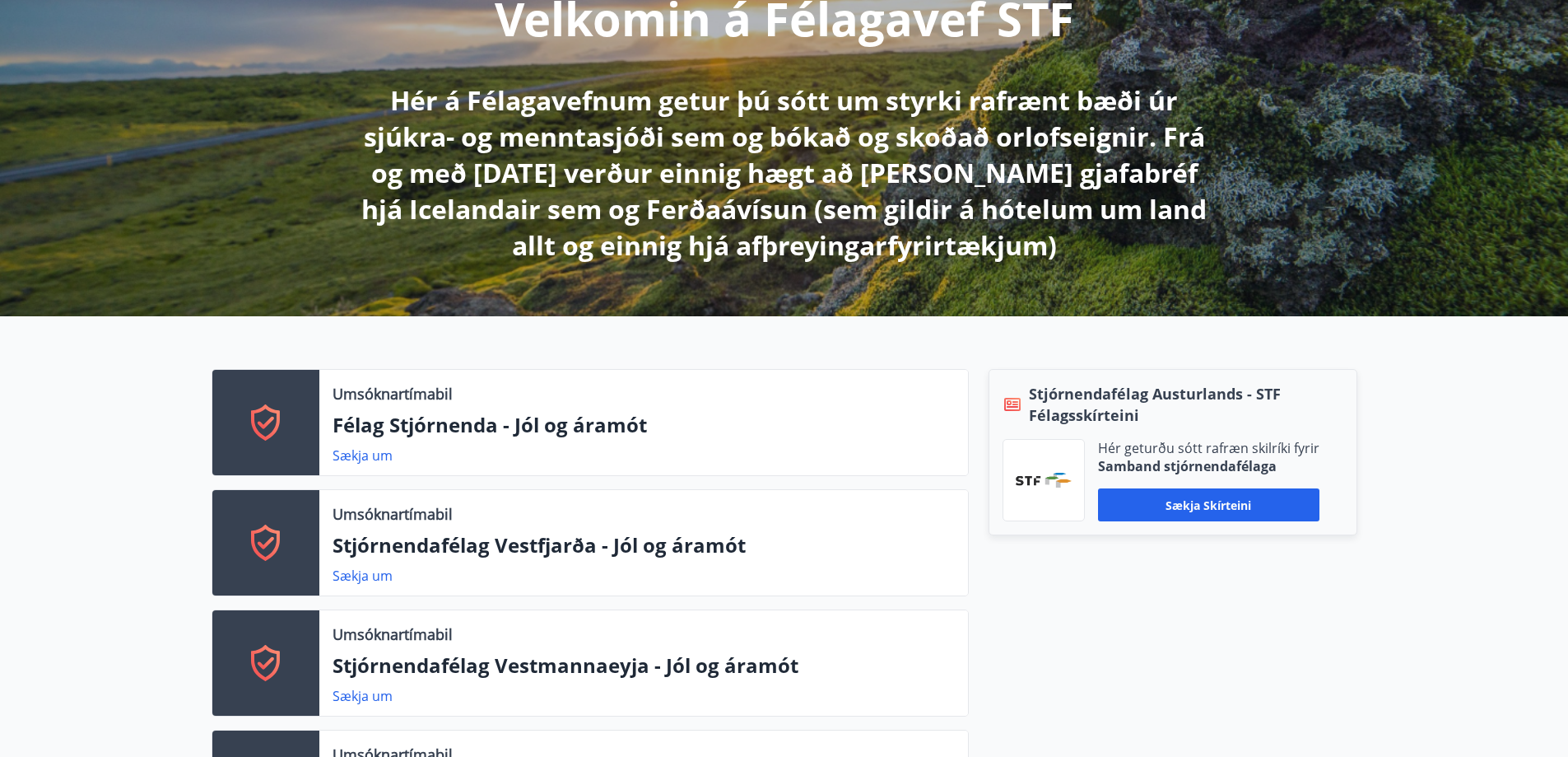
scroll to position [247, 0]
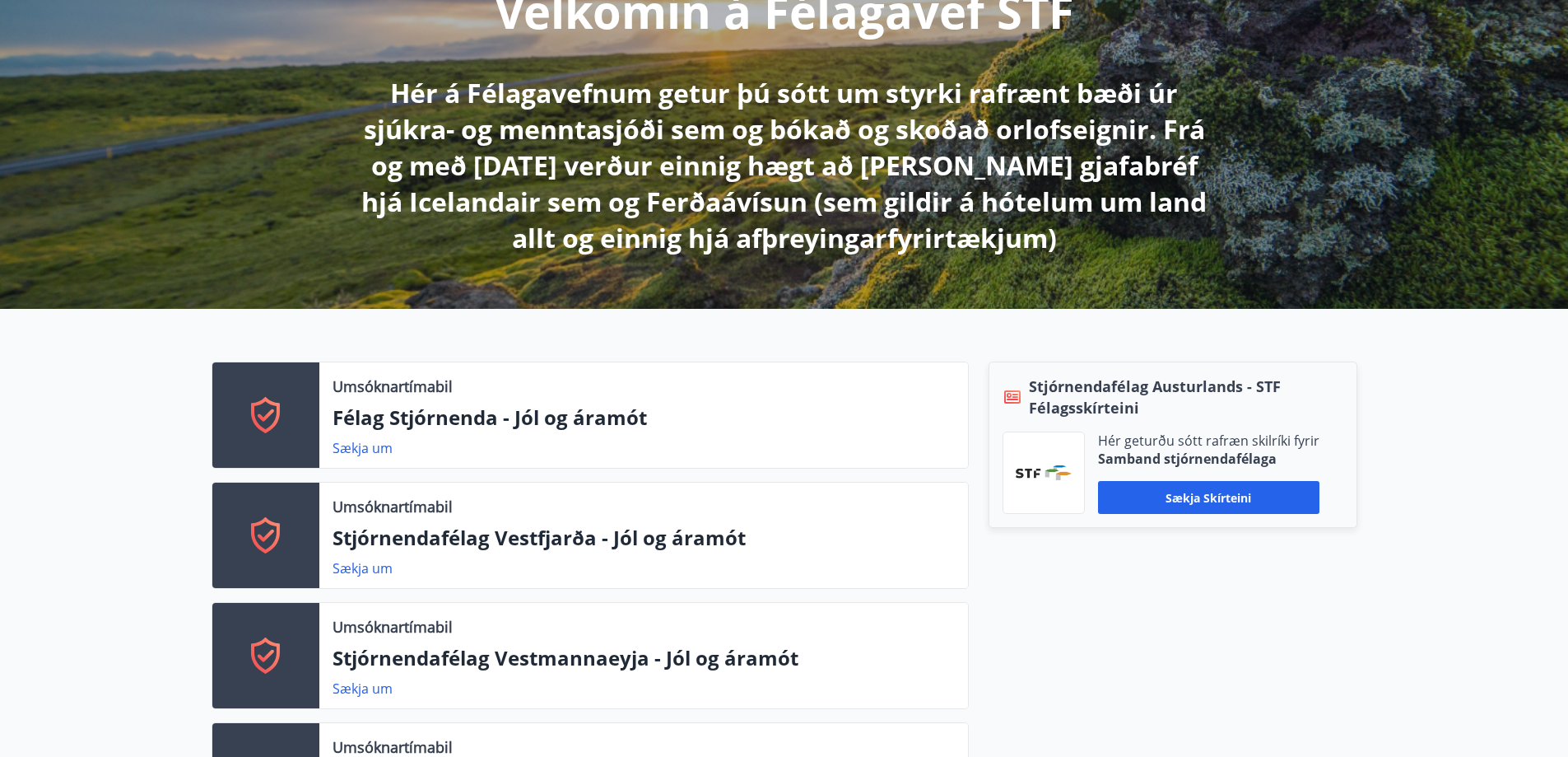
click at [1439, 443] on div "Umsóknartímabil Félag Stjórnenda - Jól og áramót Sækja um Umsóknartímabil Stjór…" at bounding box center [784, 769] width 1568 height 921
drag, startPoint x: 1426, startPoint y: 452, endPoint x: 1429, endPoint y: 469, distance: 17.3
click at [1428, 452] on div "Umsóknartímabil Félag Stjórnenda - Jól og áramót Sækja um Umsóknartímabil Stjór…" at bounding box center [784, 769] width 1568 height 921
click at [1449, 446] on div "Umsóknartímabil Félag Stjórnenda - Jól og áramót Sækja um Umsóknartímabil Stjór…" at bounding box center [784, 769] width 1568 height 921
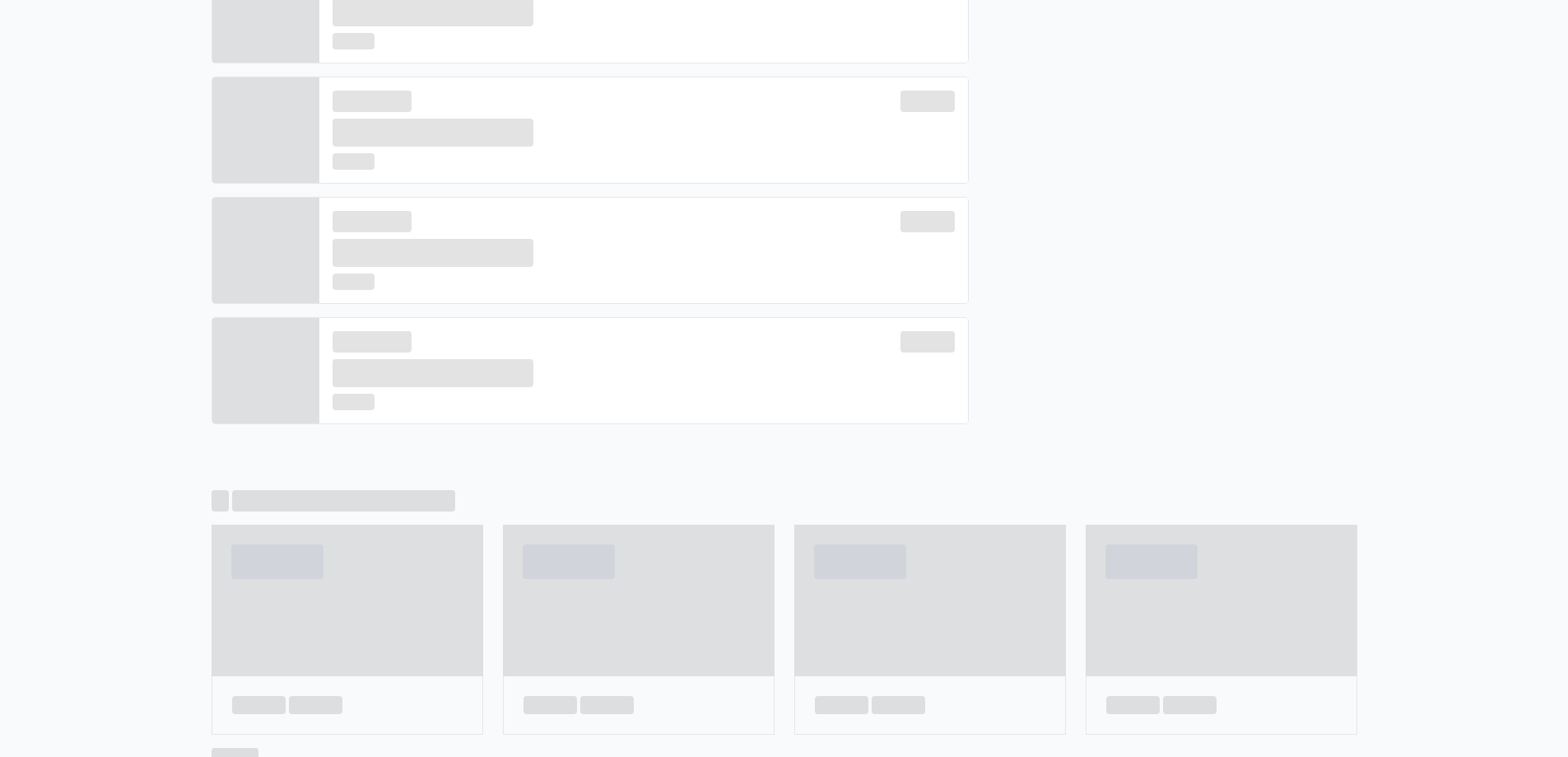
scroll to position [0, 0]
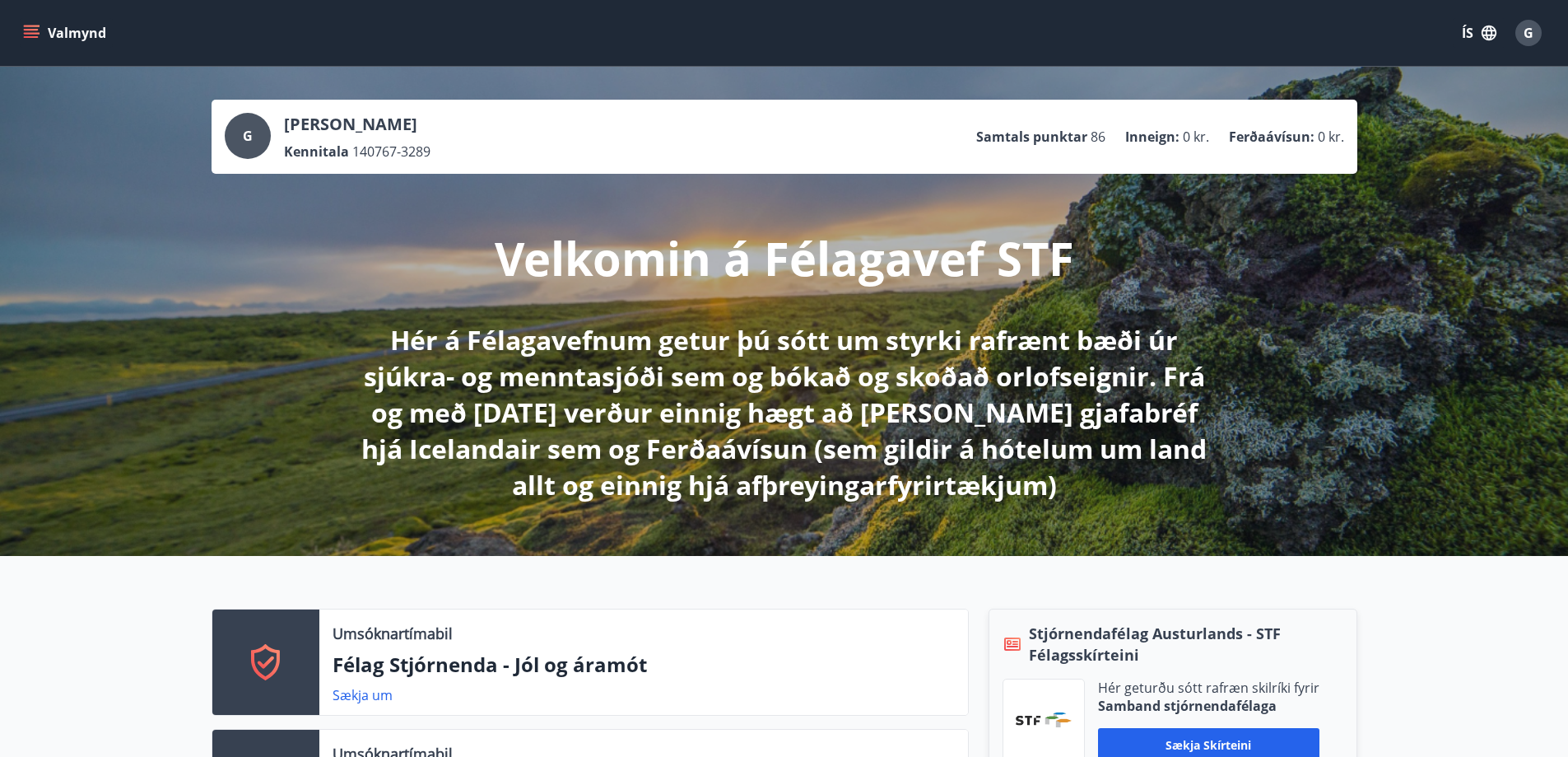
click at [28, 30] on icon "menu" at bounding box center [31, 30] width 15 height 2
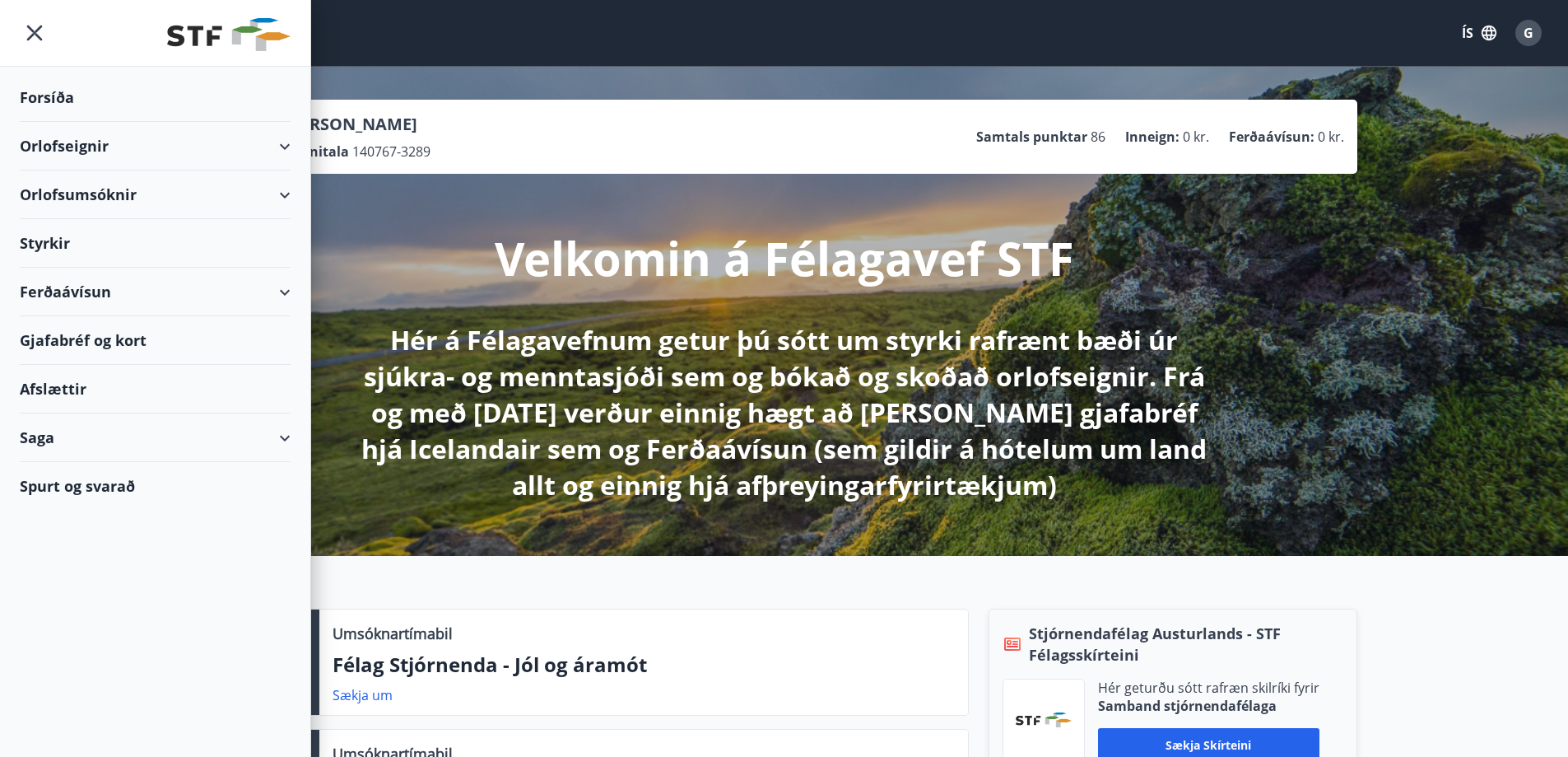
click at [60, 143] on div "Orlofseignir" at bounding box center [156, 146] width 271 height 48
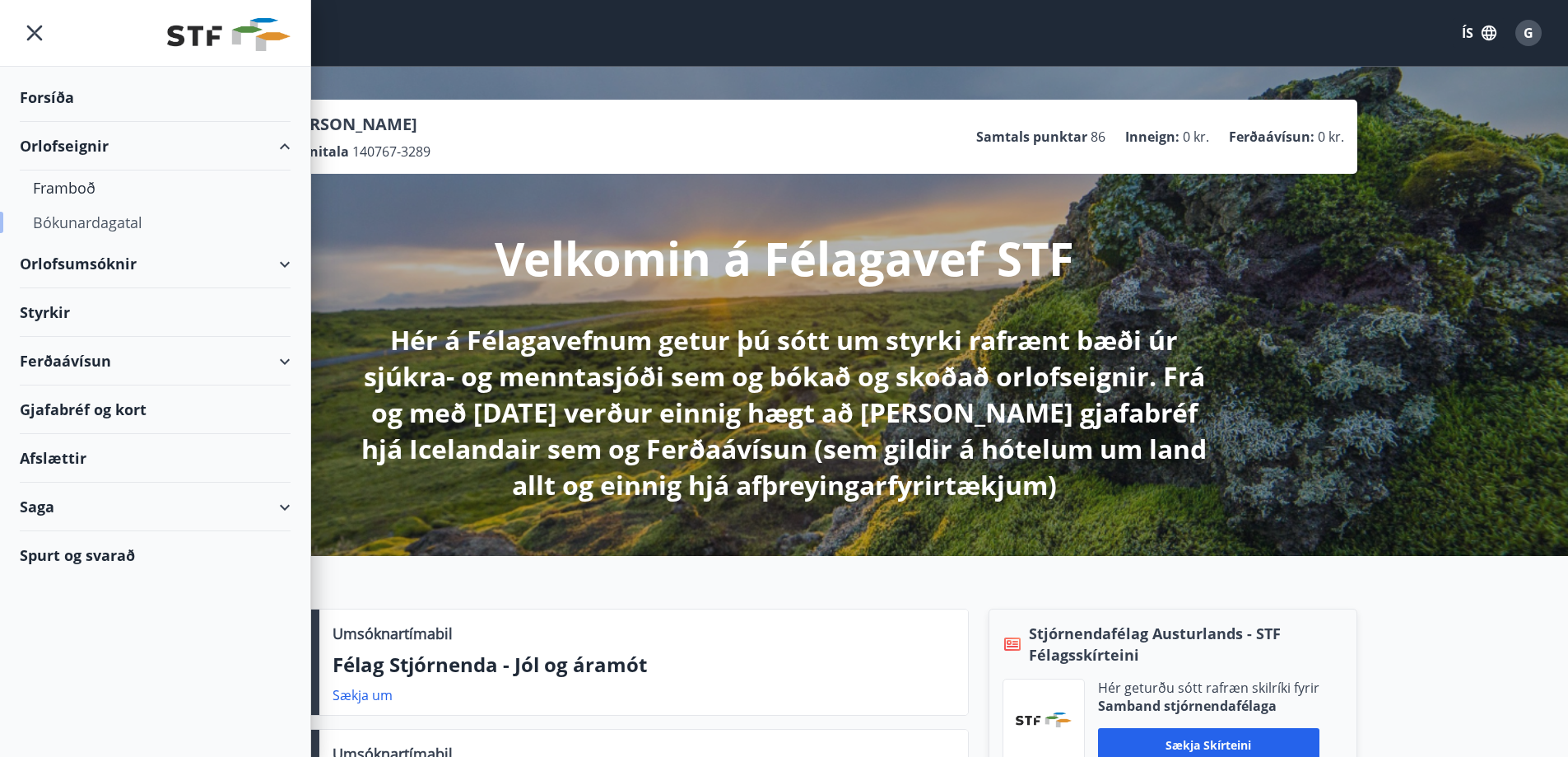
click at [79, 227] on div "Bókunardagatal" at bounding box center [155, 222] width 245 height 35
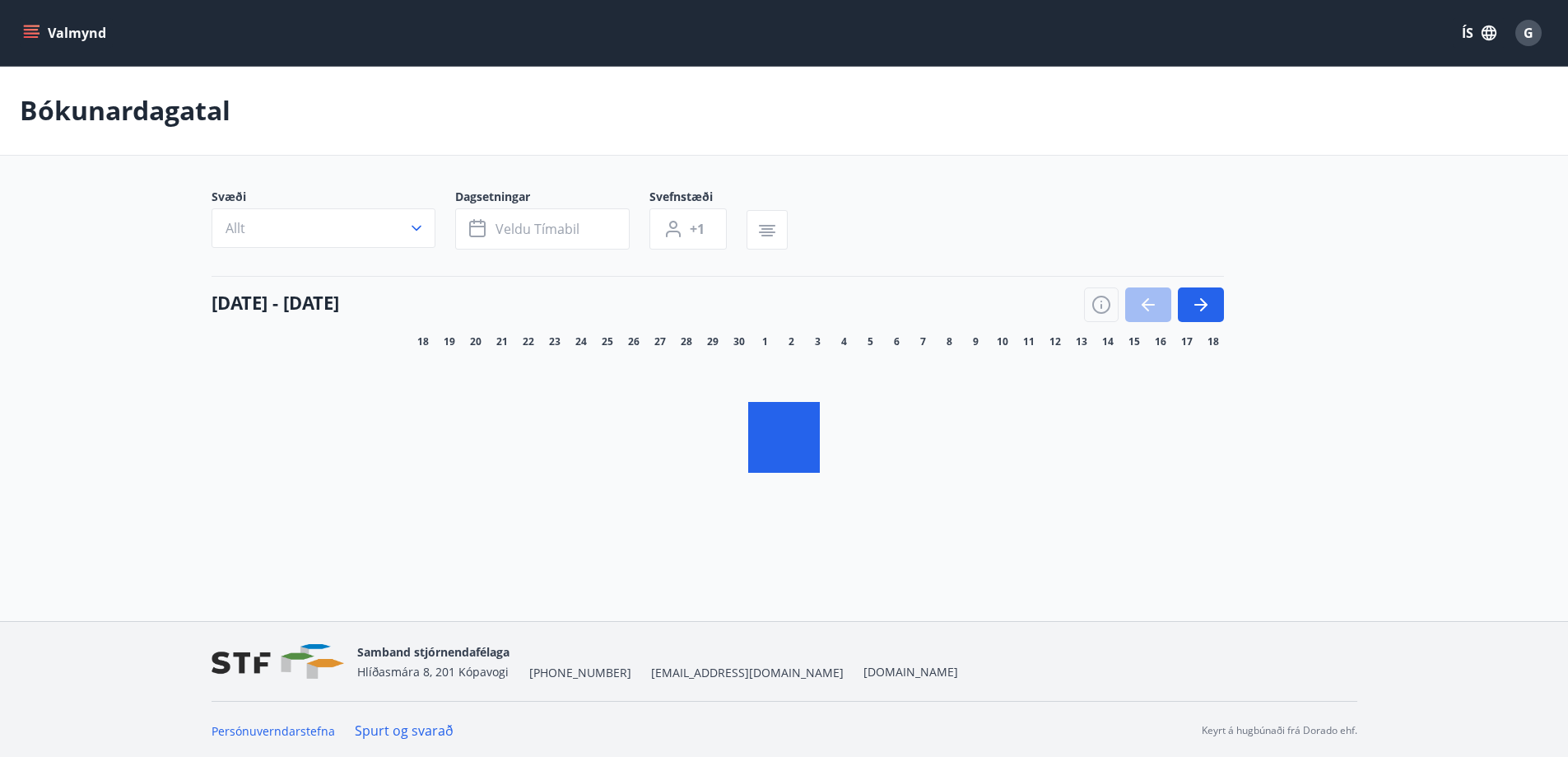
click at [1362, 323] on div "Svæði Allt Dagsetningar Veldu tímabil Svefnstæði +1 18 september - 18 október 1…" at bounding box center [785, 354] width 1186 height 331
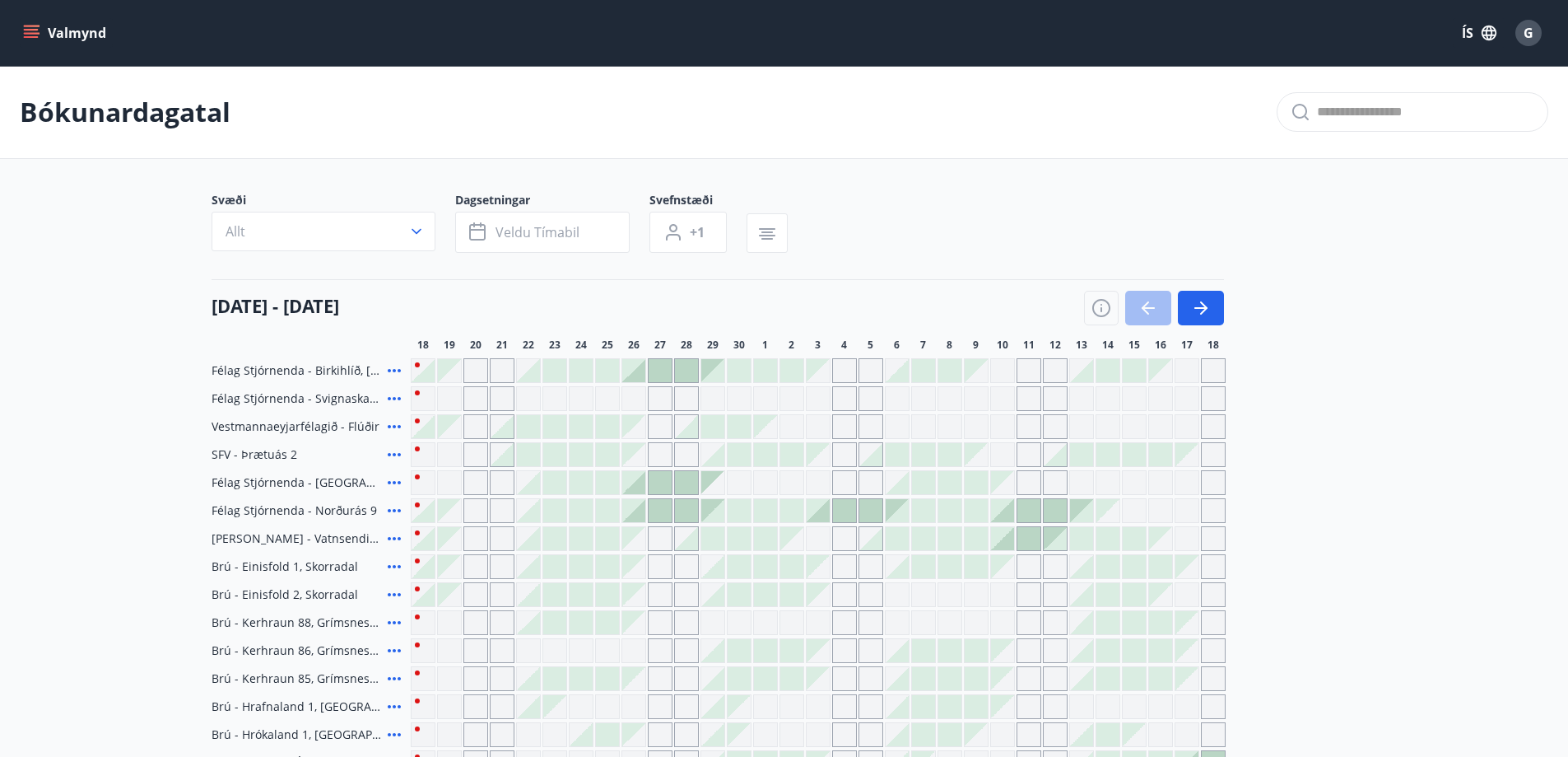
scroll to position [83, 0]
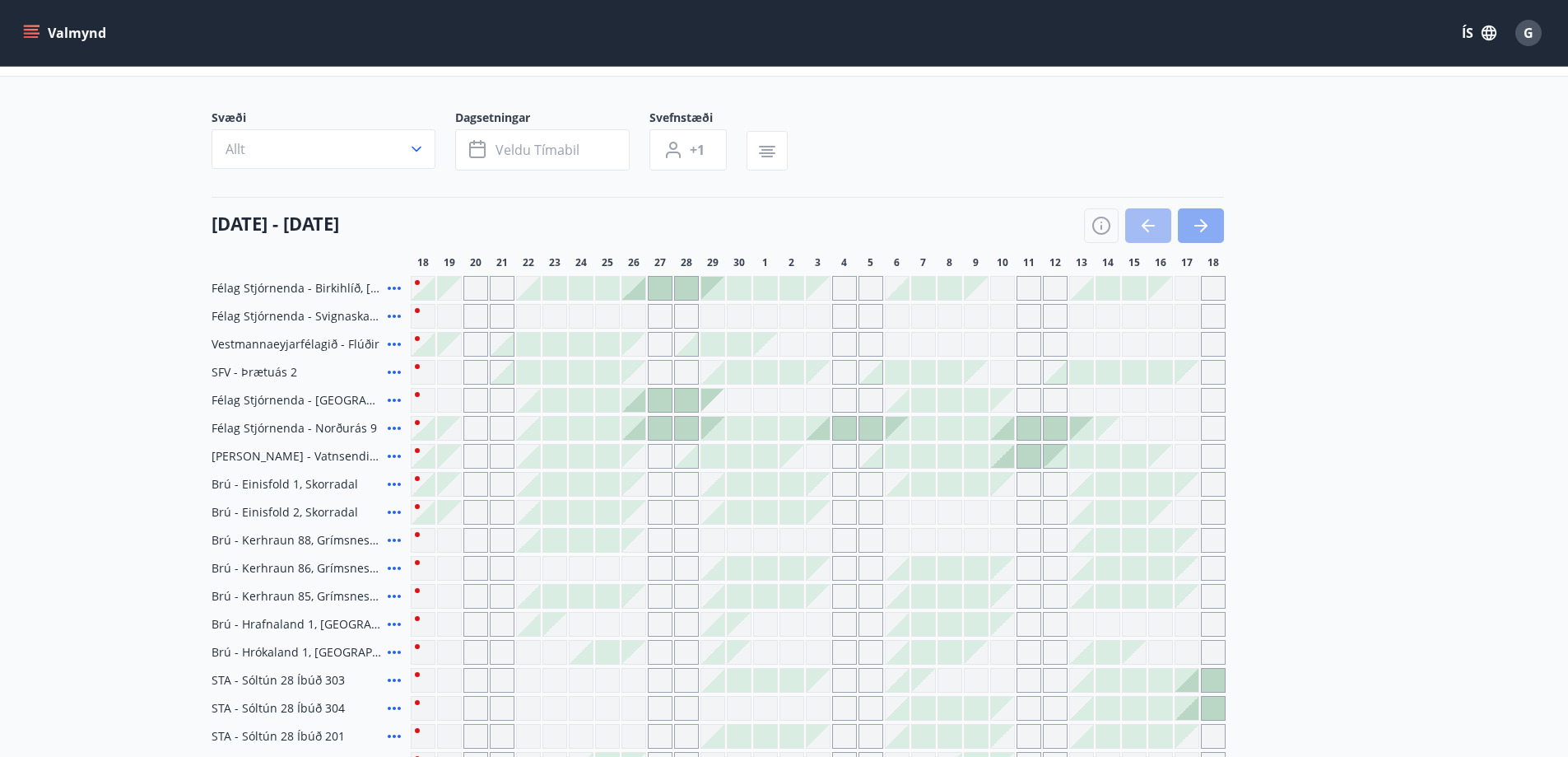
click at [1207, 225] on icon "button" at bounding box center [1201, 226] width 20 height 20
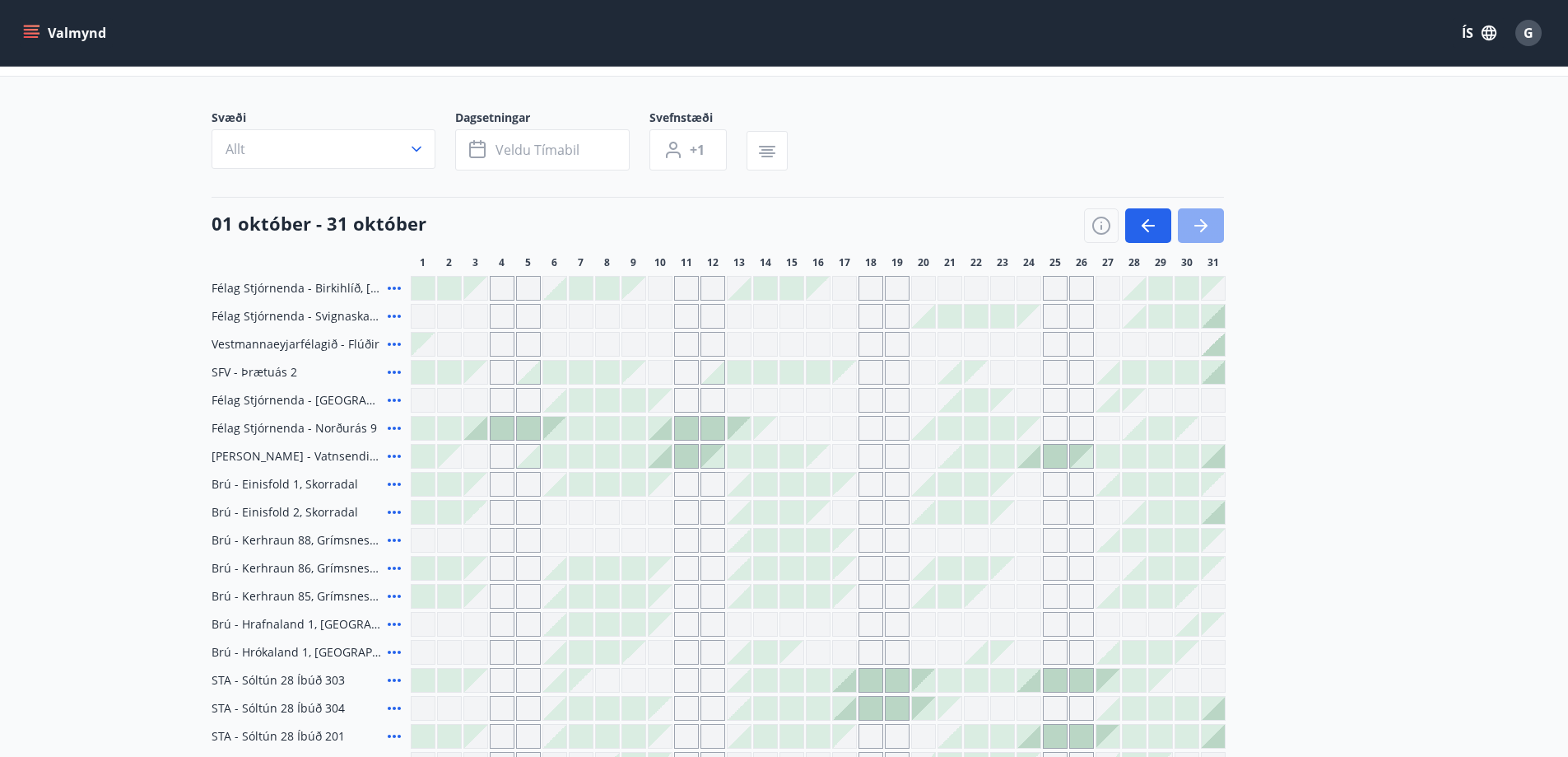
click at [1207, 225] on icon "button" at bounding box center [1201, 226] width 20 height 20
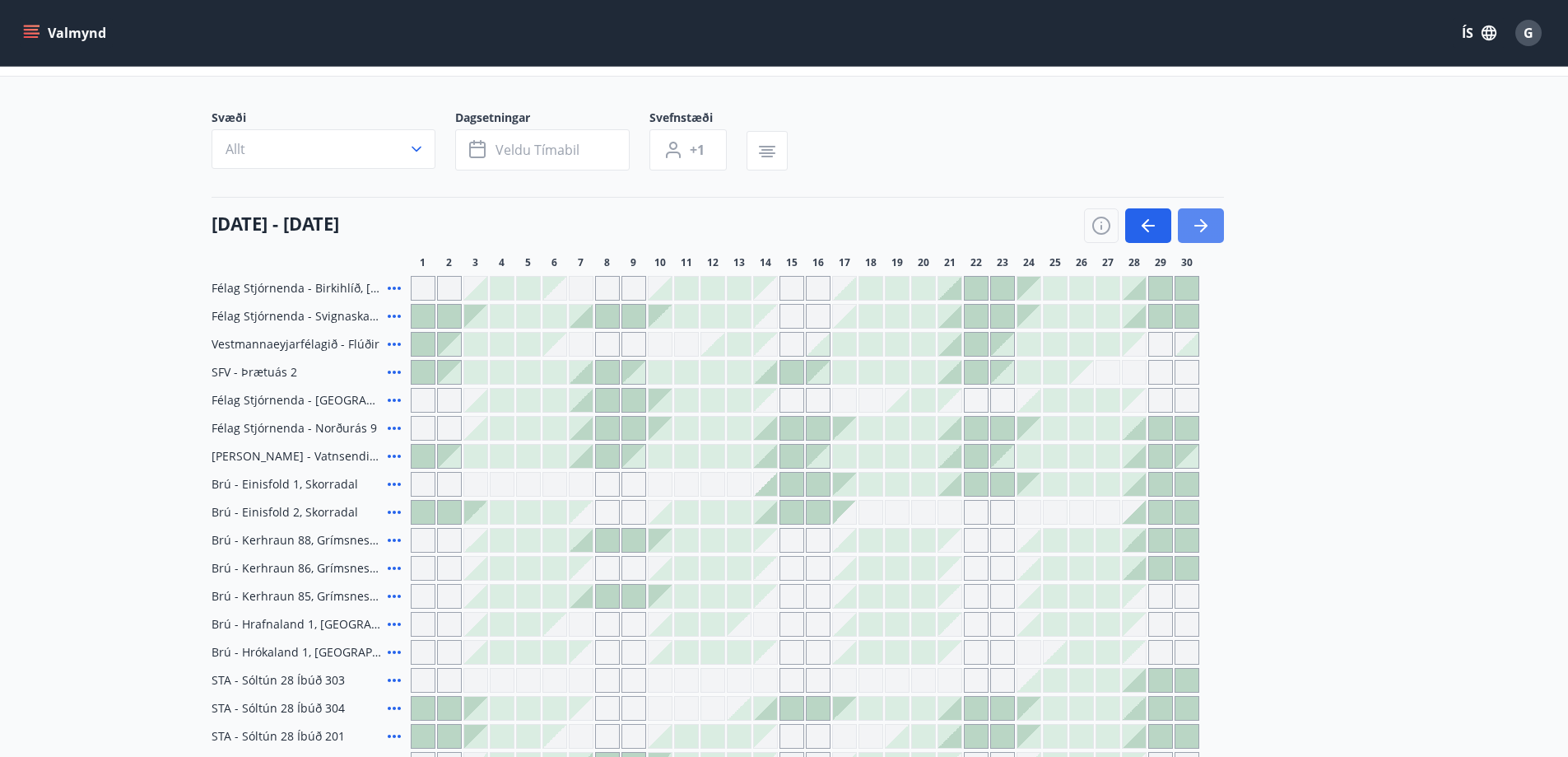
click at [1202, 227] on icon "button" at bounding box center [1201, 226] width 13 height 2
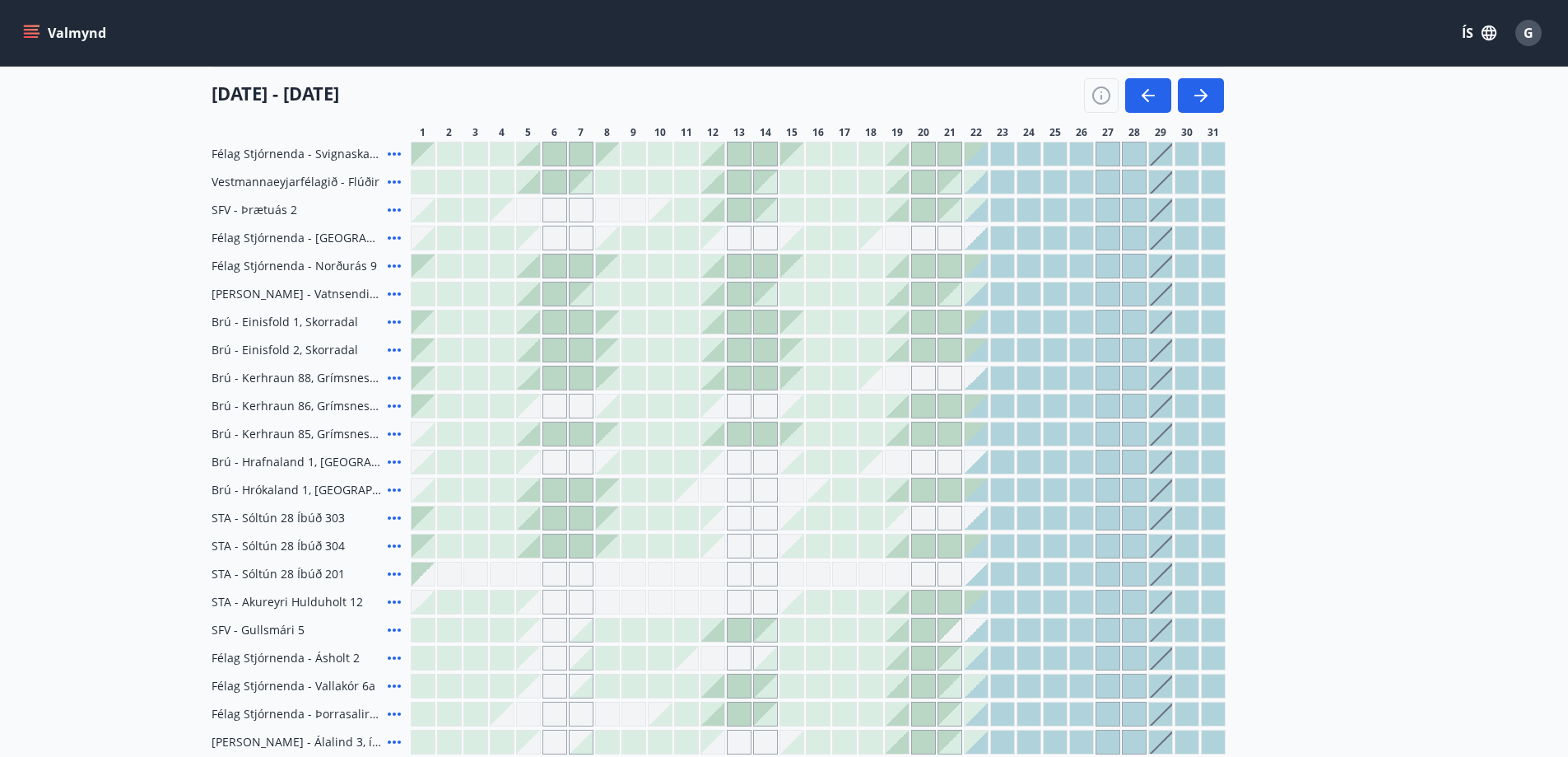
scroll to position [247, 0]
click at [1371, 340] on div "Svæði Allt Dagsetningar Veldu tímabil Svefnstæði +1 01 desember - 31 desember 1…" at bounding box center [785, 404] width 1186 height 919
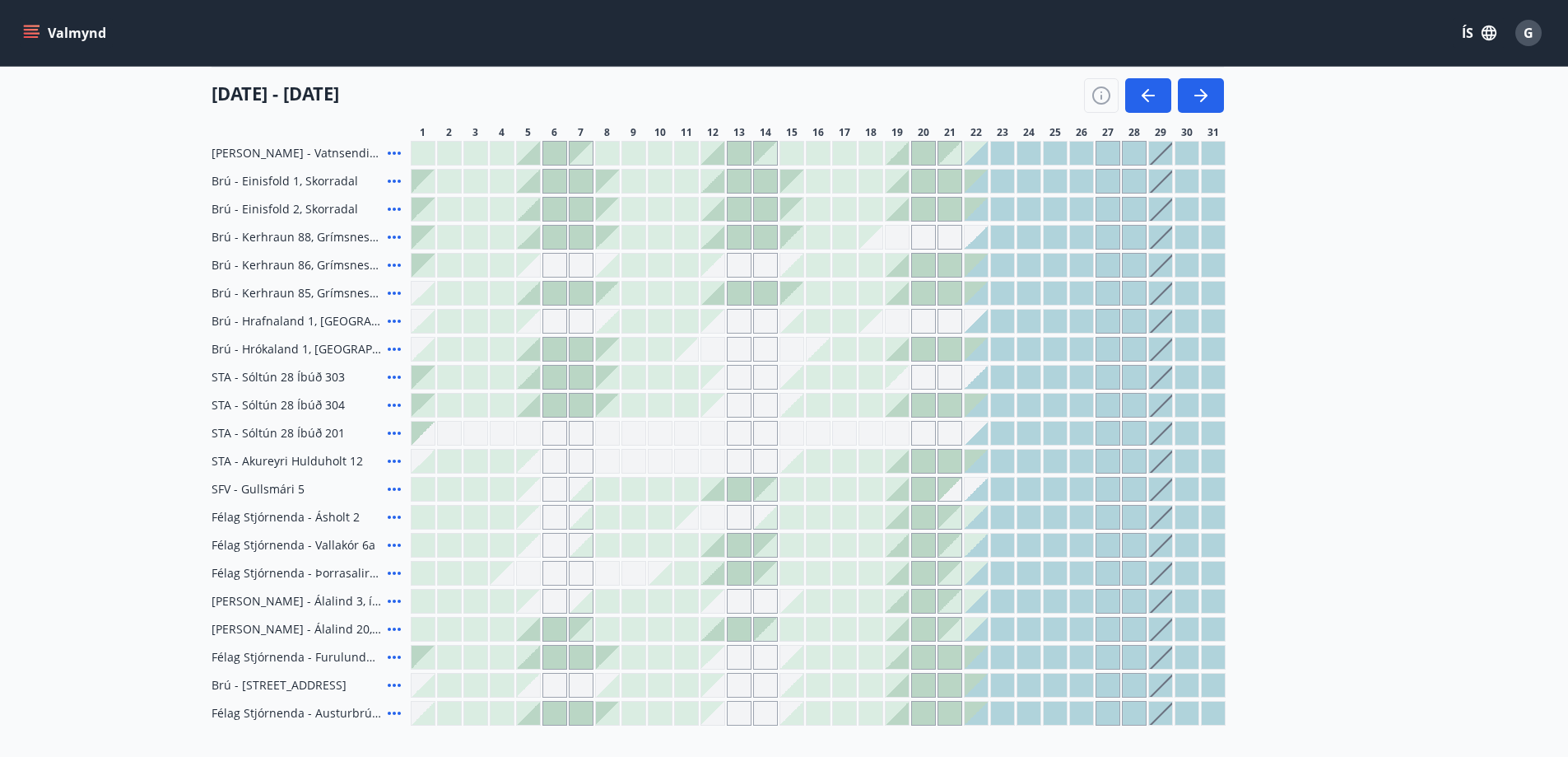
scroll to position [311, 0]
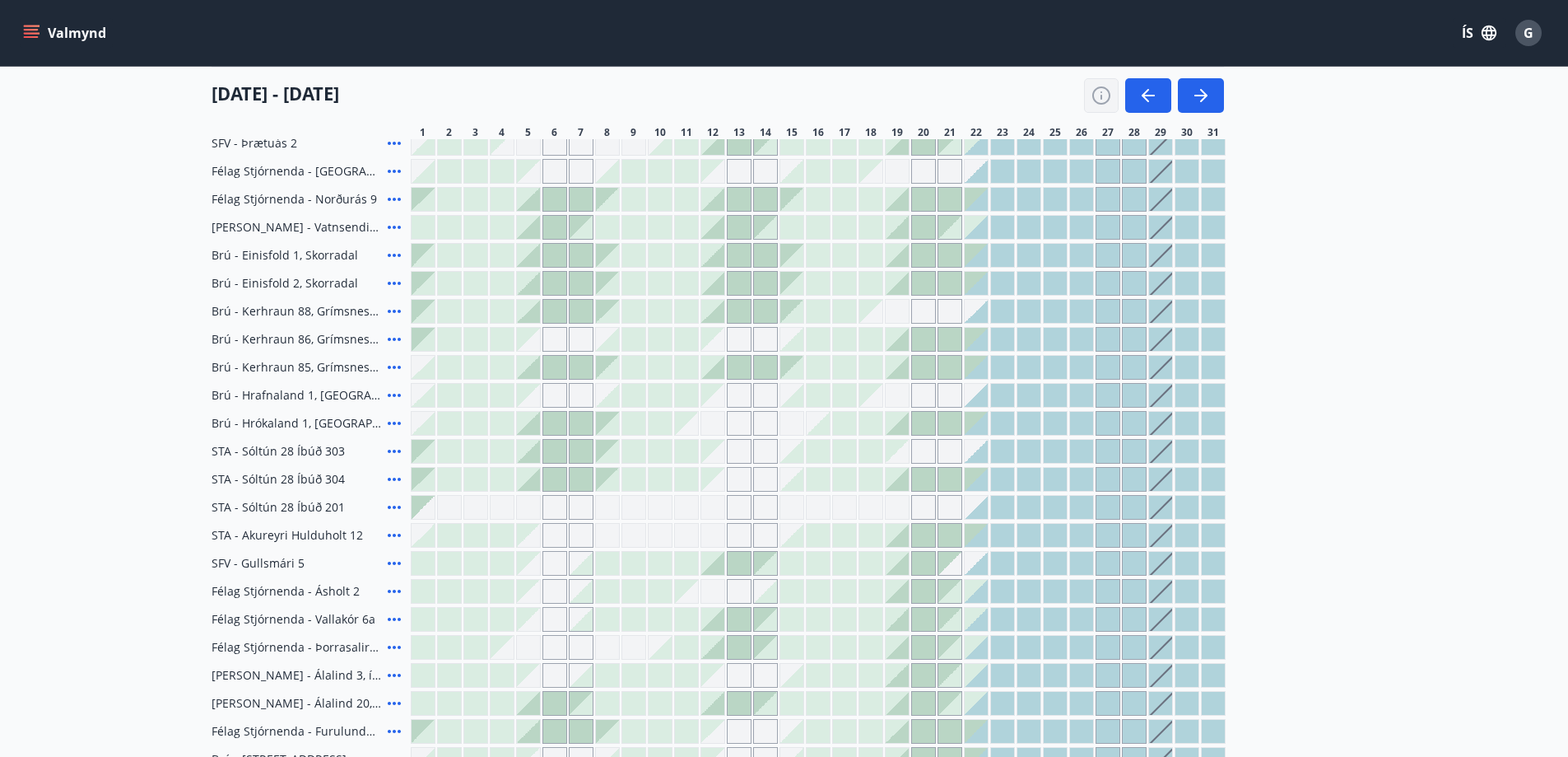
click at [1108, 94] on icon "button" at bounding box center [1101, 96] width 20 height 20
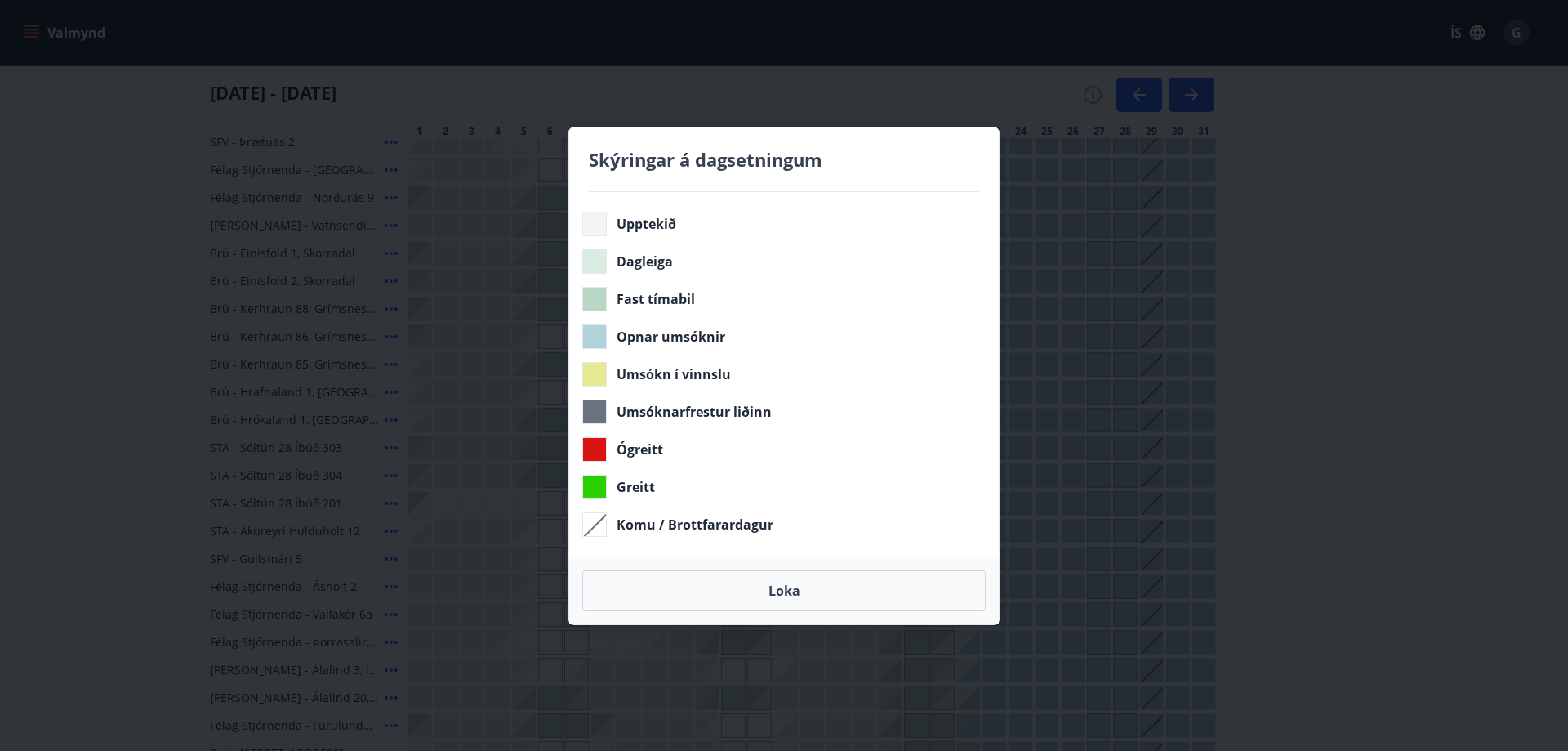
drag, startPoint x: 787, startPoint y: 588, endPoint x: 869, endPoint y: 296, distance: 303.3
click at [784, 588] on button "Loka" at bounding box center [783, 590] width 403 height 41
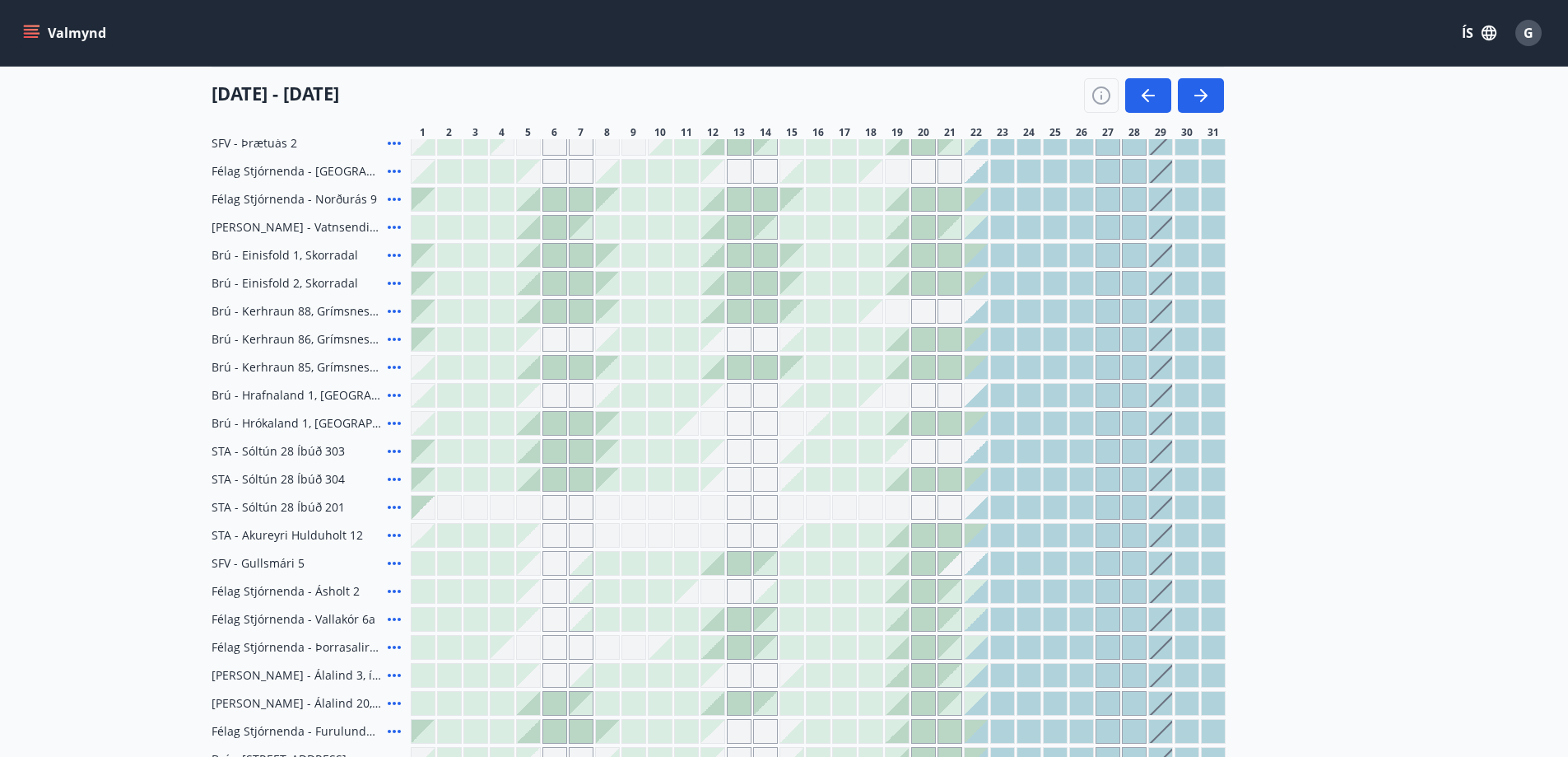
scroll to position [394, 0]
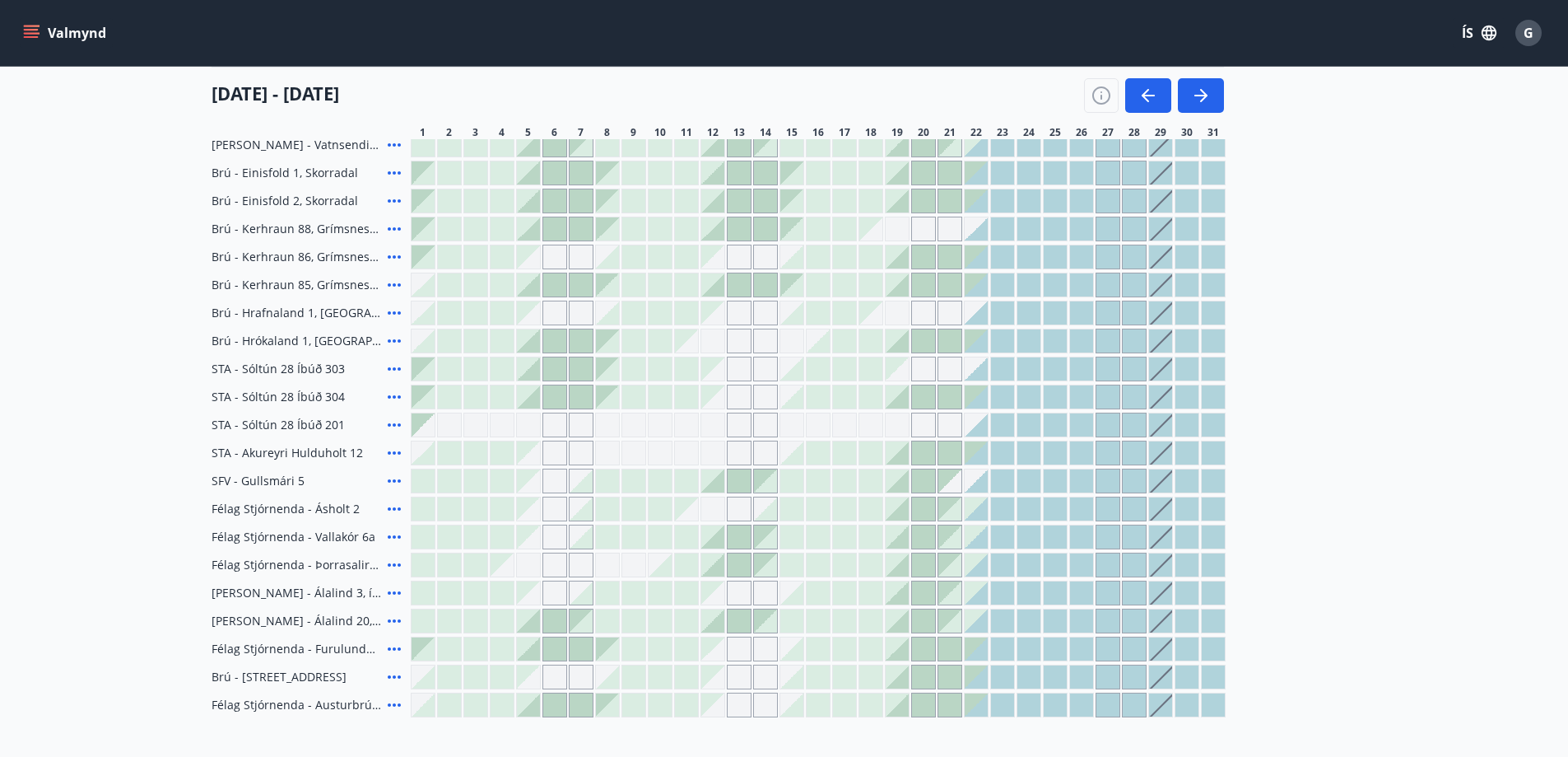
click at [998, 421] on div at bounding box center [1002, 424] width 23 height 23
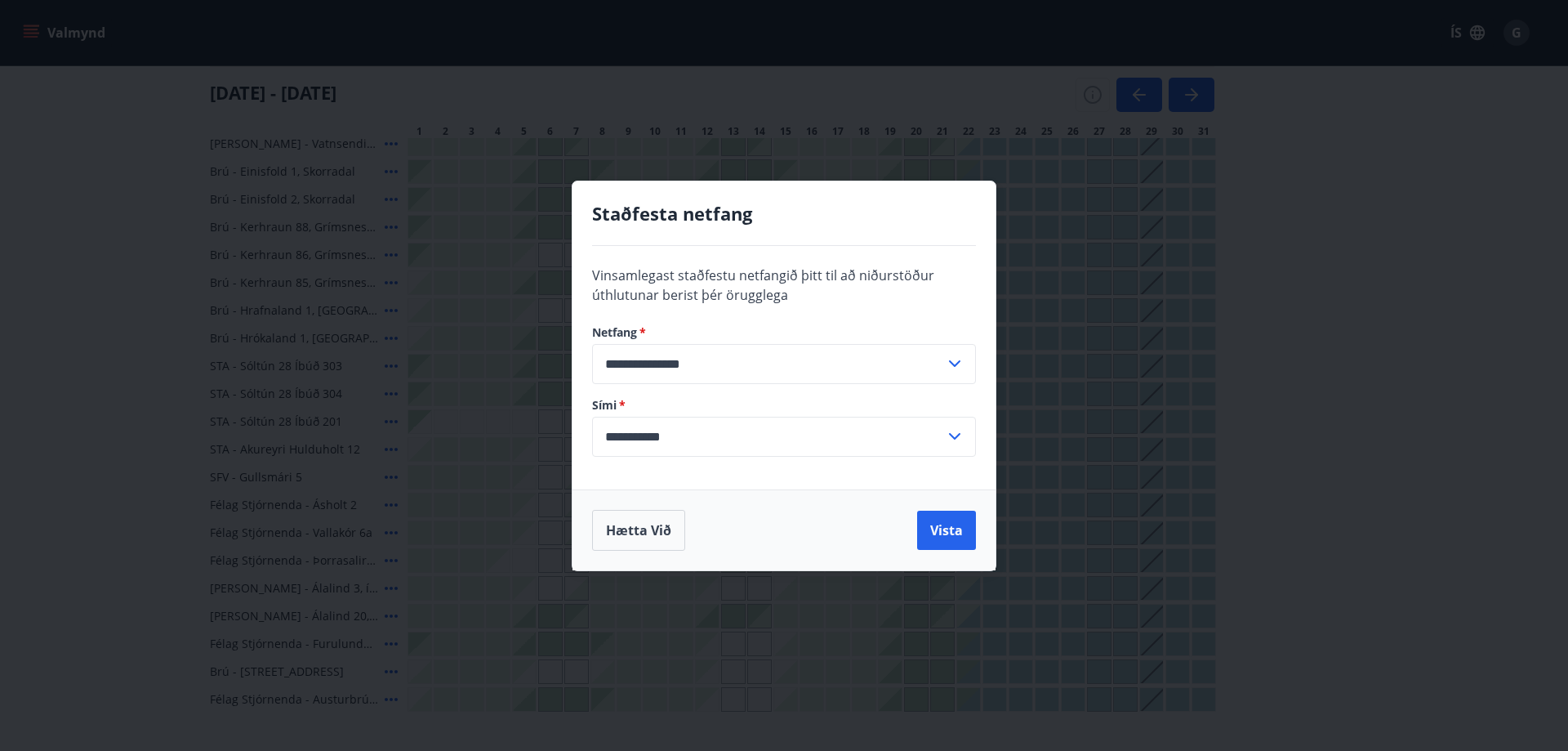
click at [866, 307] on div "**********" at bounding box center [784, 367] width 423 height 244
click at [943, 527] on button "Vista" at bounding box center [946, 530] width 59 height 39
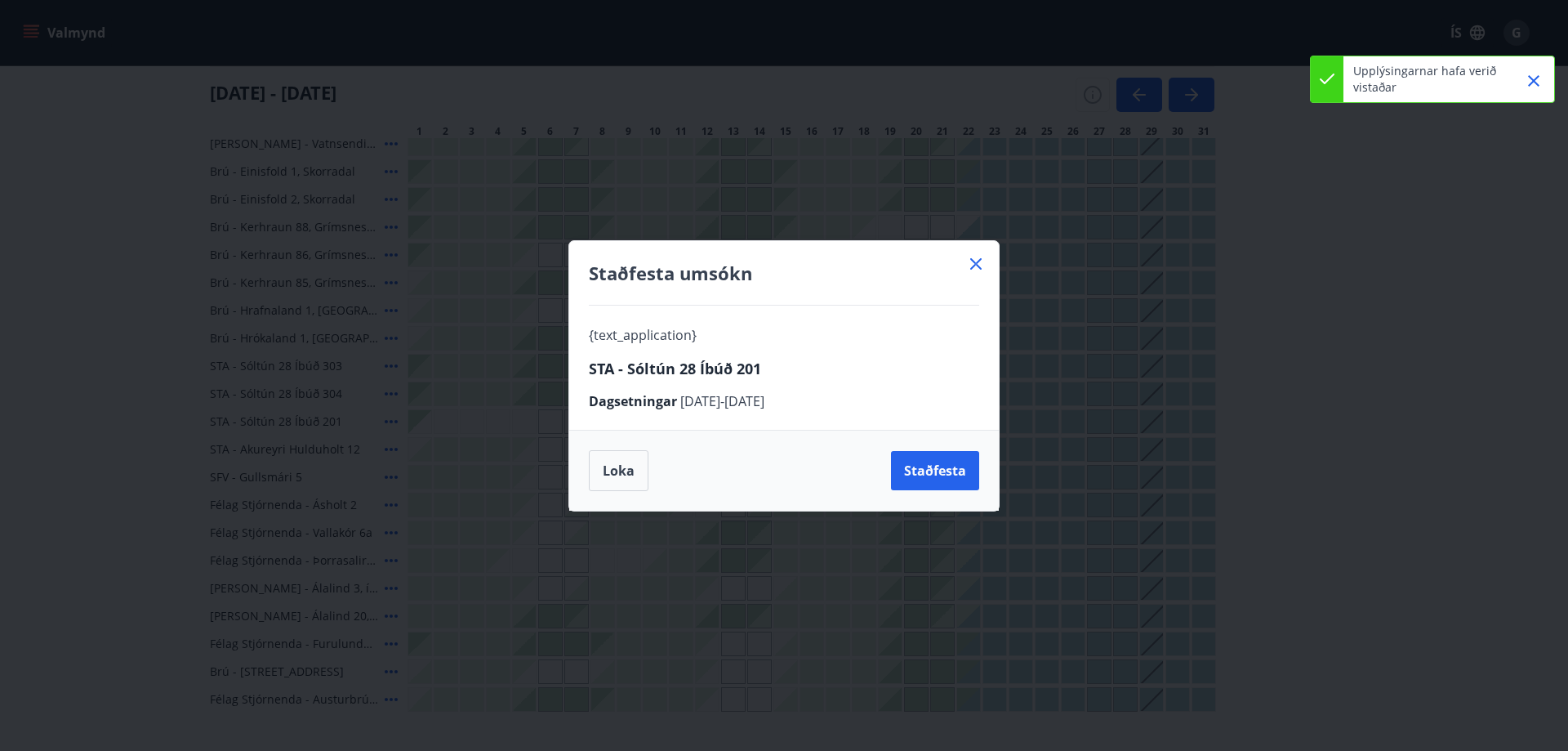
click at [921, 330] on div "{text_application}" at bounding box center [784, 335] width 391 height 20
click at [618, 468] on button "Loka" at bounding box center [619, 470] width 60 height 41
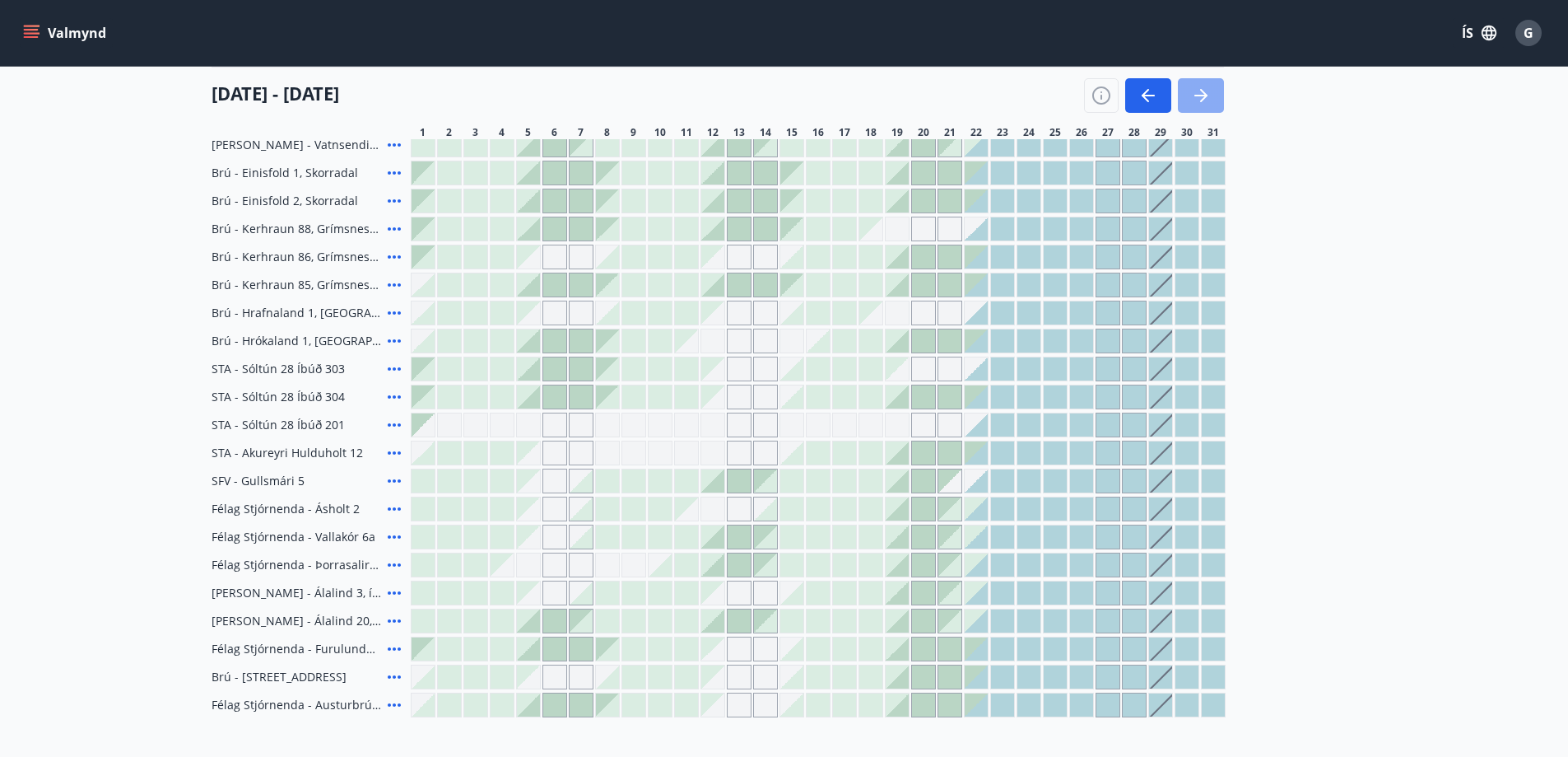
click at [1201, 91] on icon "button" at bounding box center [1201, 96] width 20 height 20
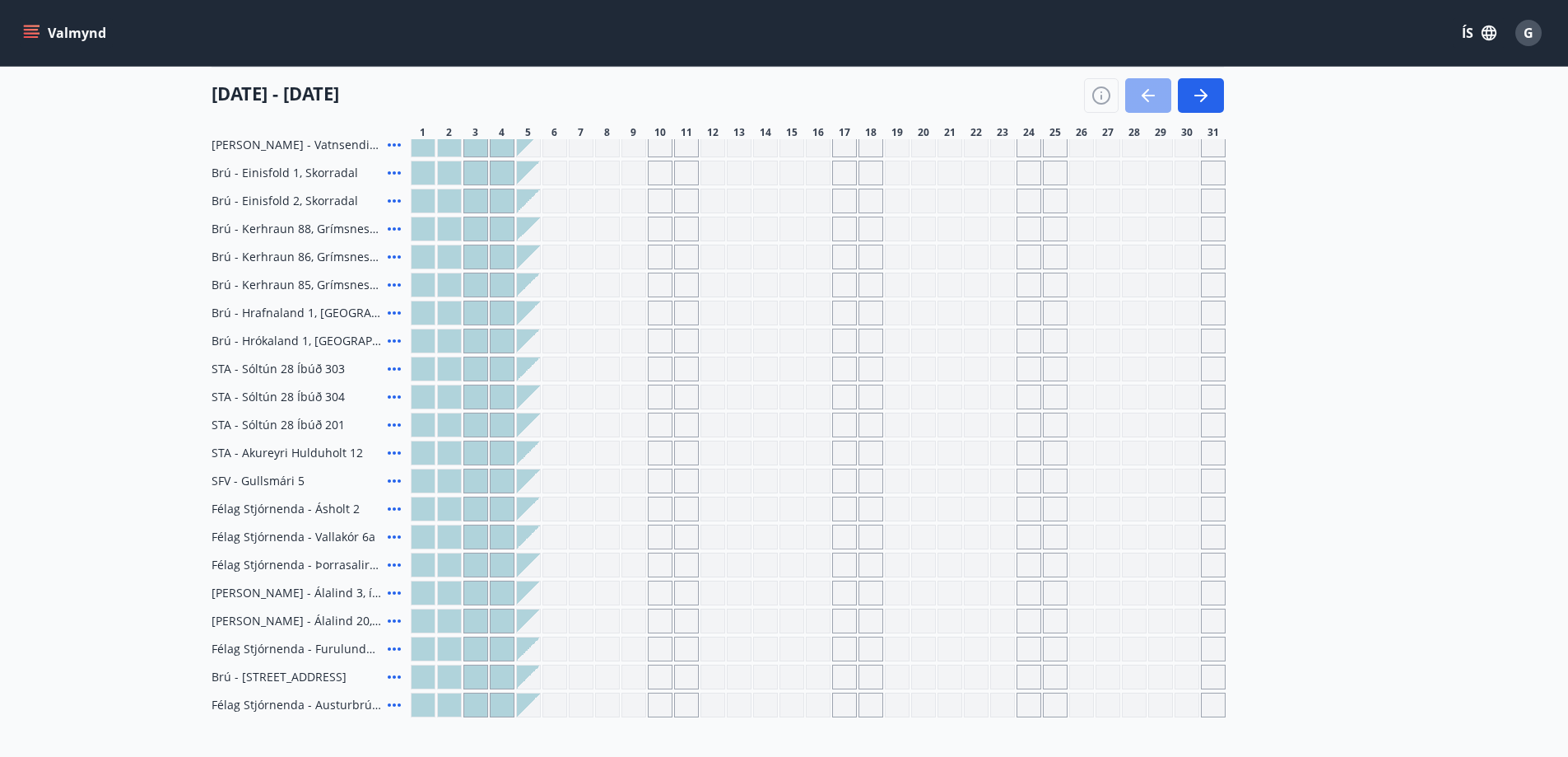
click at [1147, 91] on icon "button" at bounding box center [1146, 96] width 7 height 13
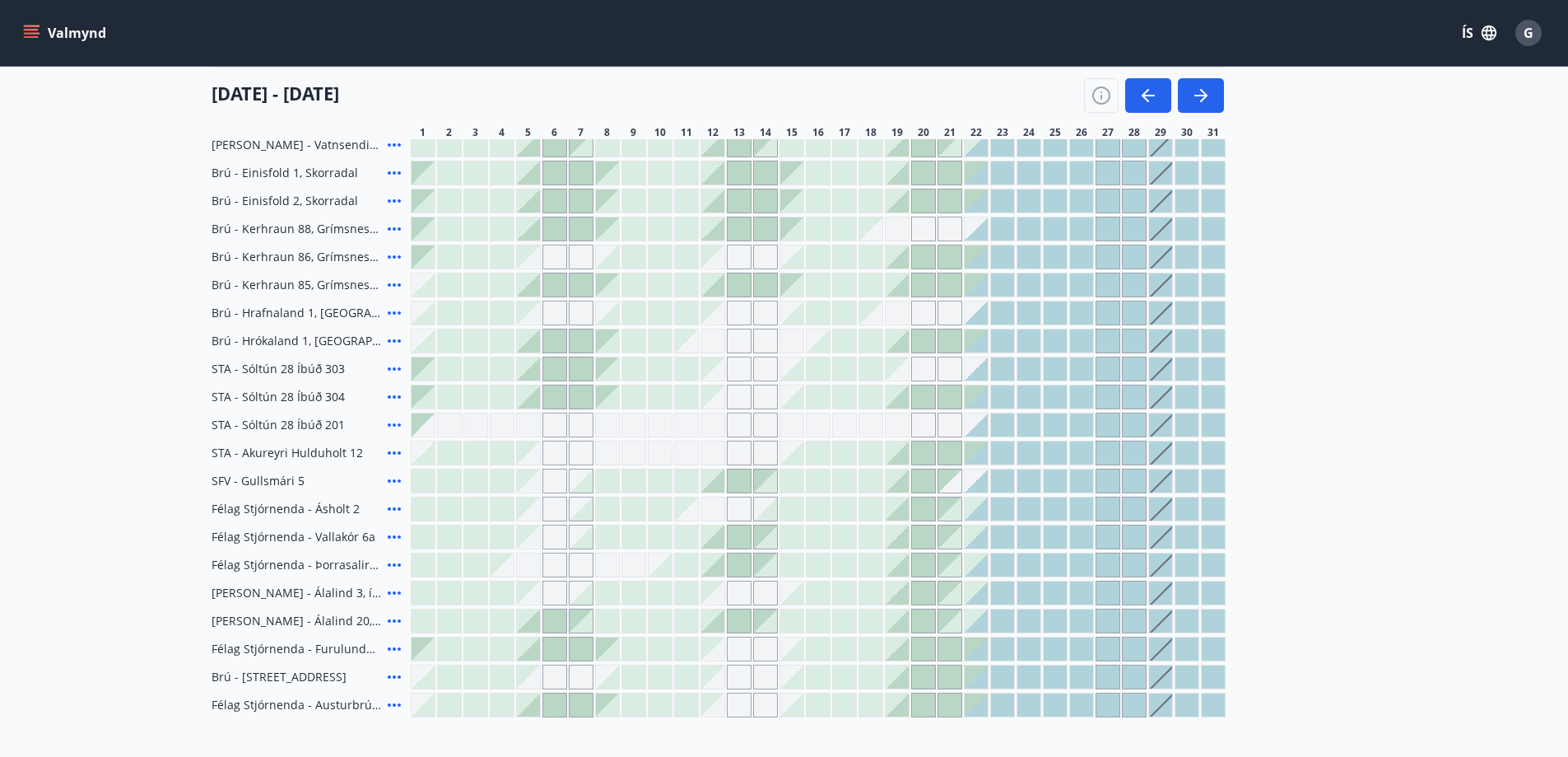
click at [1363, 243] on div "Svæði Allt Dagsetningar Veldu tímabil Svefnstæði +1 01 desember - 31 desember 1…" at bounding box center [785, 257] width 1186 height 919
click at [1104, 91] on icon "button" at bounding box center [1101, 96] width 20 height 20
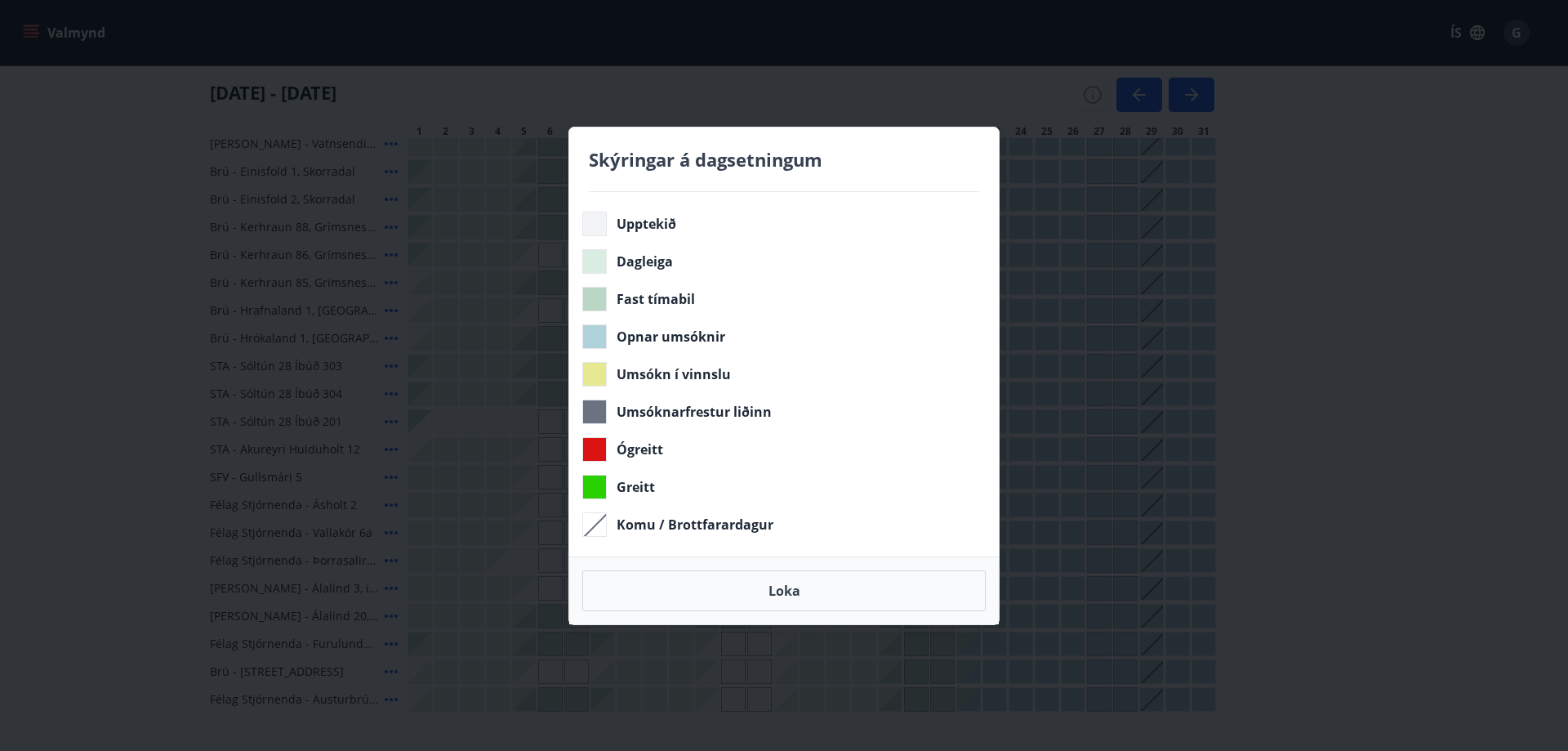
drag, startPoint x: 915, startPoint y: 150, endPoint x: 881, endPoint y: 154, distance: 34.2
click at [881, 154] on h4 "Skýringar á dagsetningum" at bounding box center [784, 159] width 391 height 24
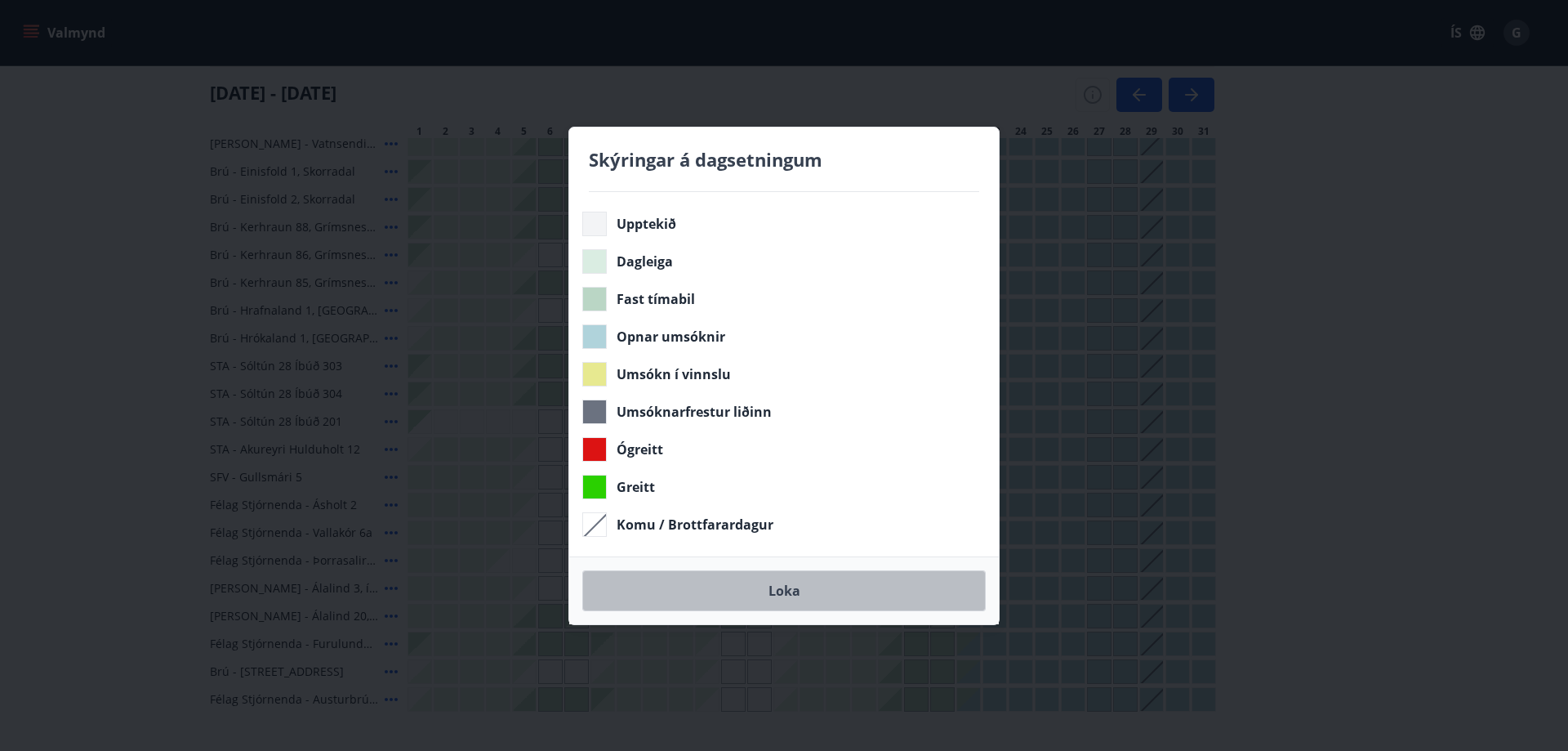
click at [787, 588] on button "Loka" at bounding box center [783, 590] width 403 height 41
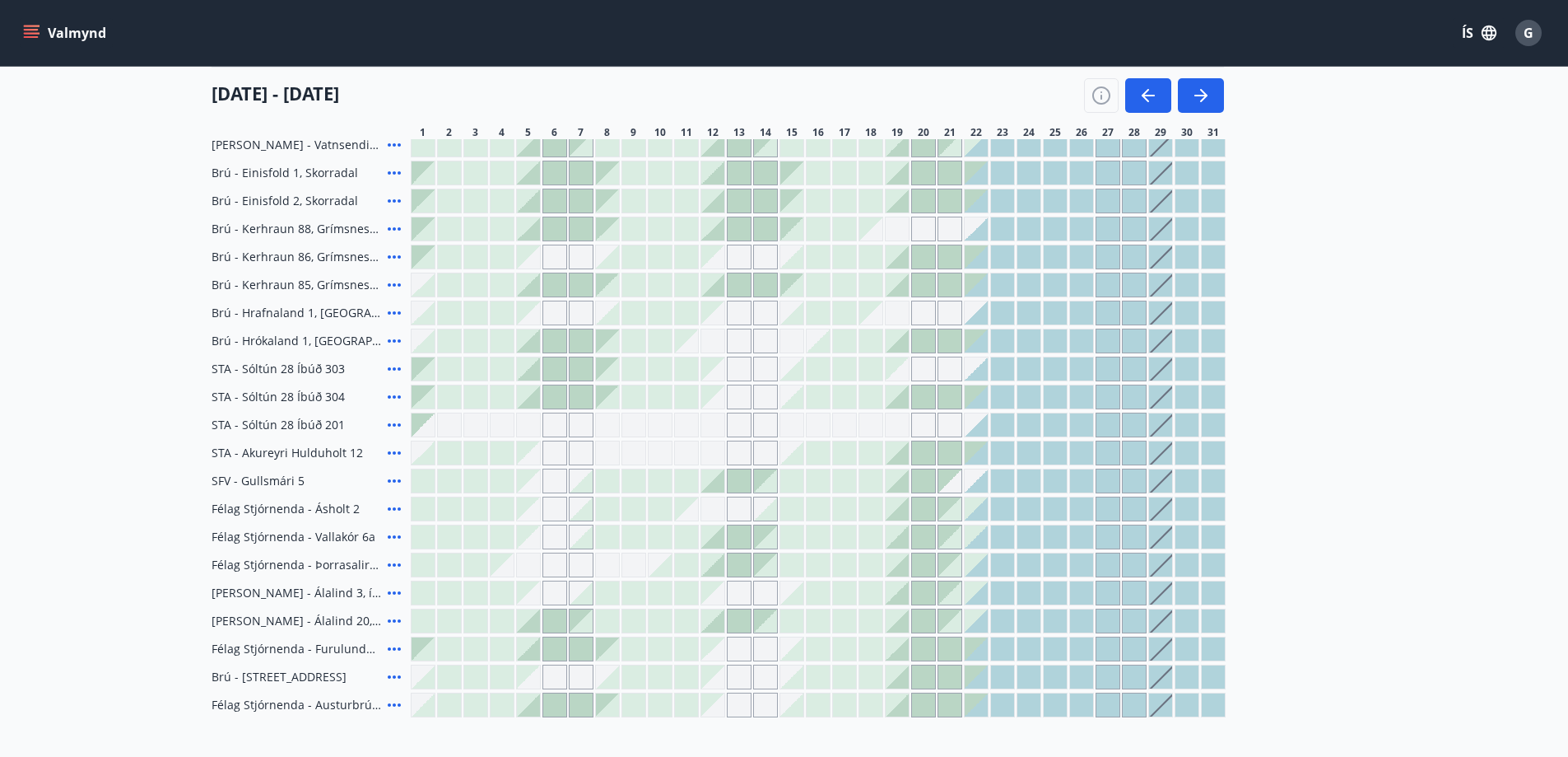
click at [1372, 338] on div "Svæði Allt Dagsetningar Veldu tímabil Svefnstæði +1 01 desember - 31 desember 1…" at bounding box center [785, 257] width 1186 height 919
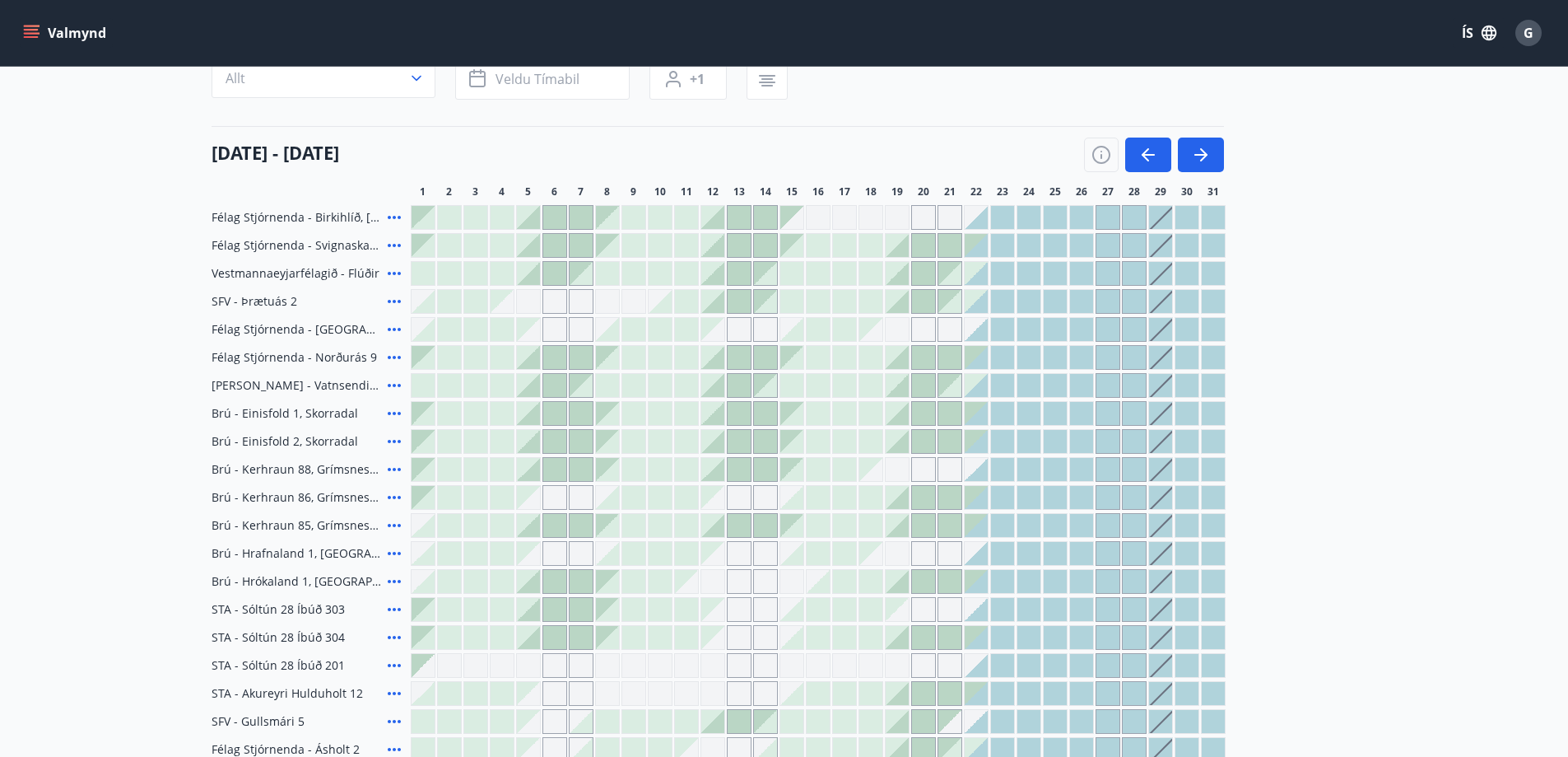
scroll to position [146, 0]
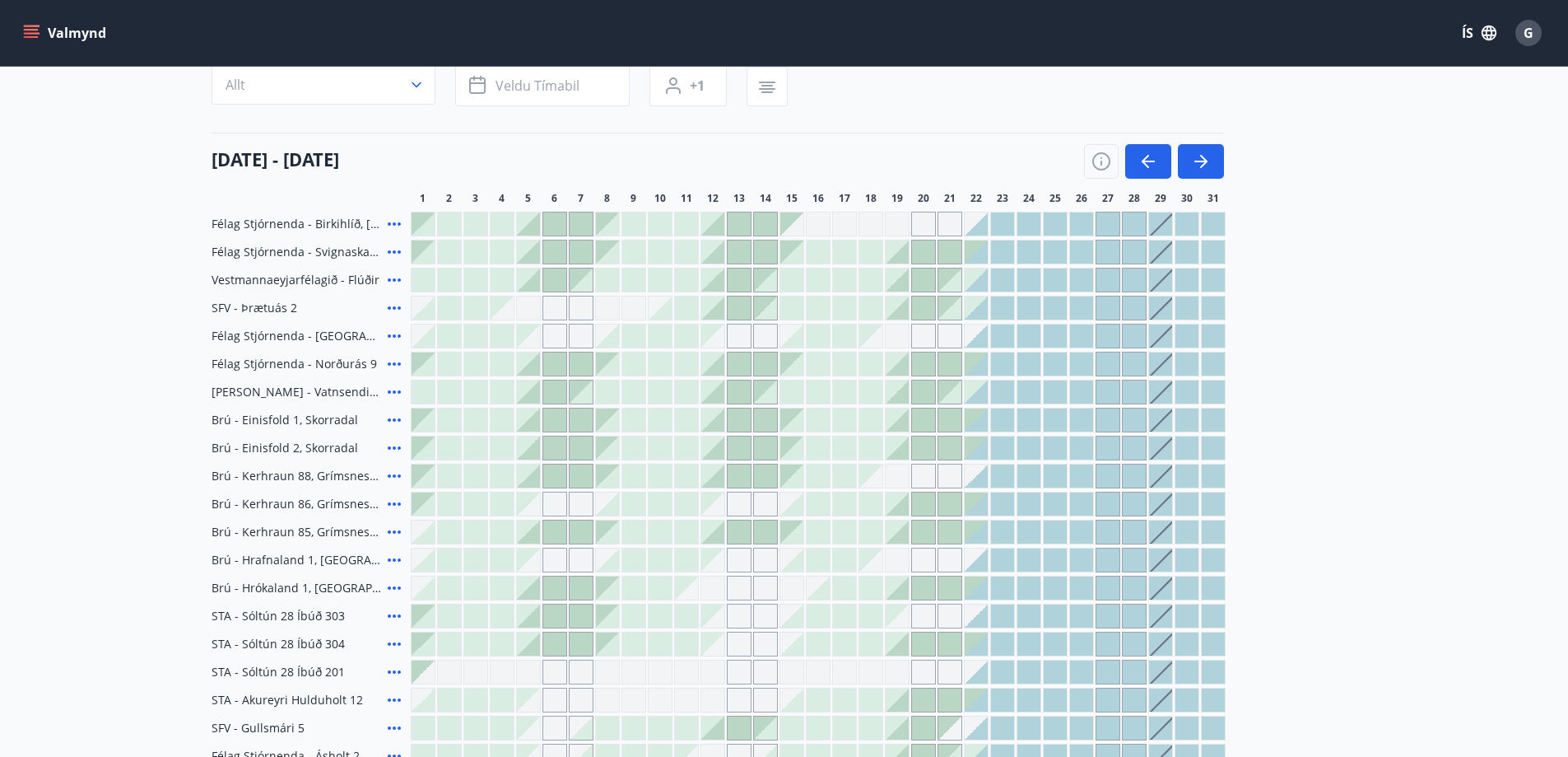
click at [1377, 280] on main "Bókunardagatal Svæði Allt Dagsetningar Veldu tímabil Svefnstæði +1 01 desember …" at bounding box center [784, 441] width 1568 height 1045
click at [1377, 270] on main "Bókunardagatal Svæði Allt Dagsetningar Veldu tímabil Svefnstæði +1 01 desember …" at bounding box center [784, 441] width 1568 height 1045
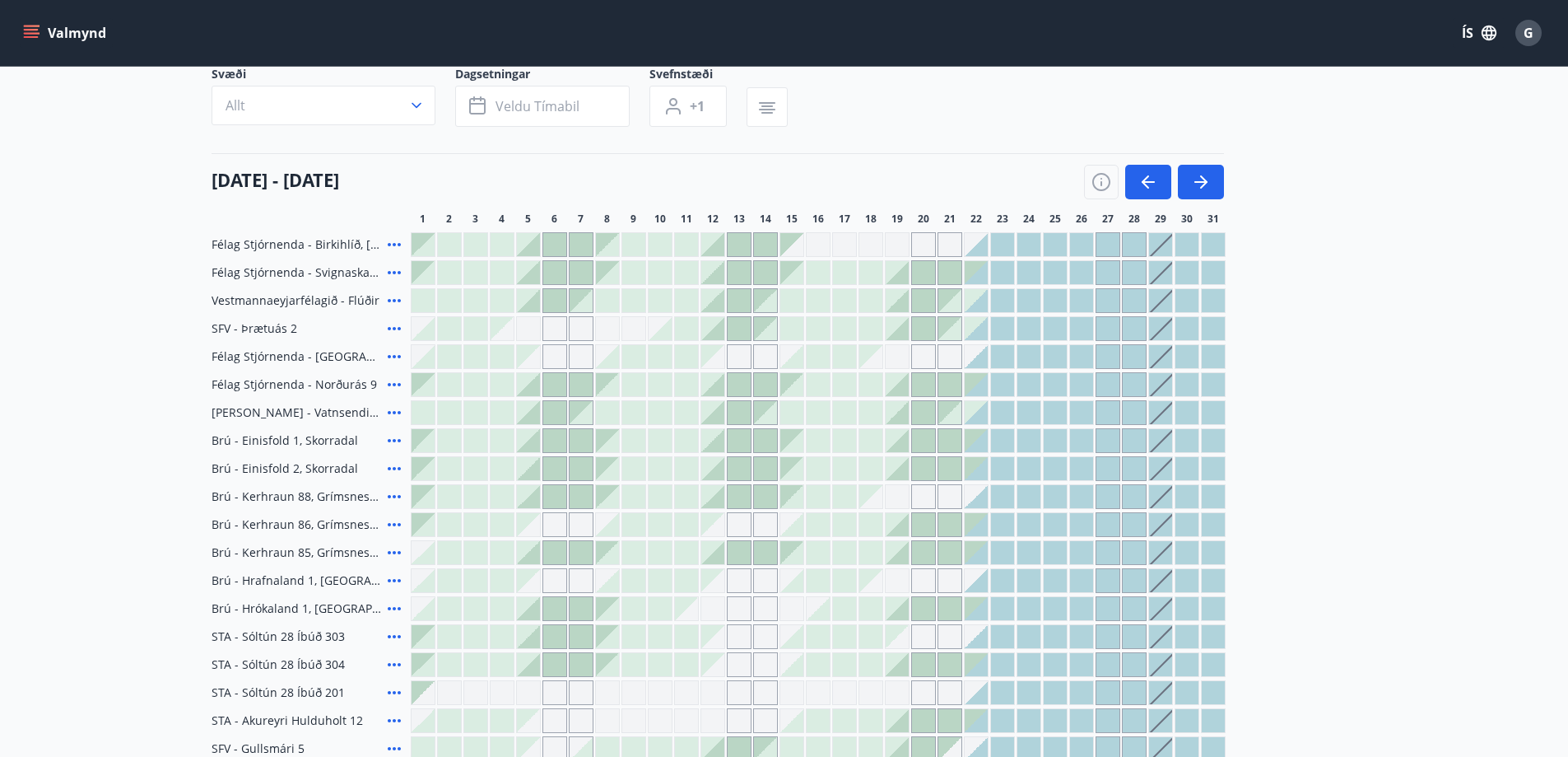
scroll to position [65, 0]
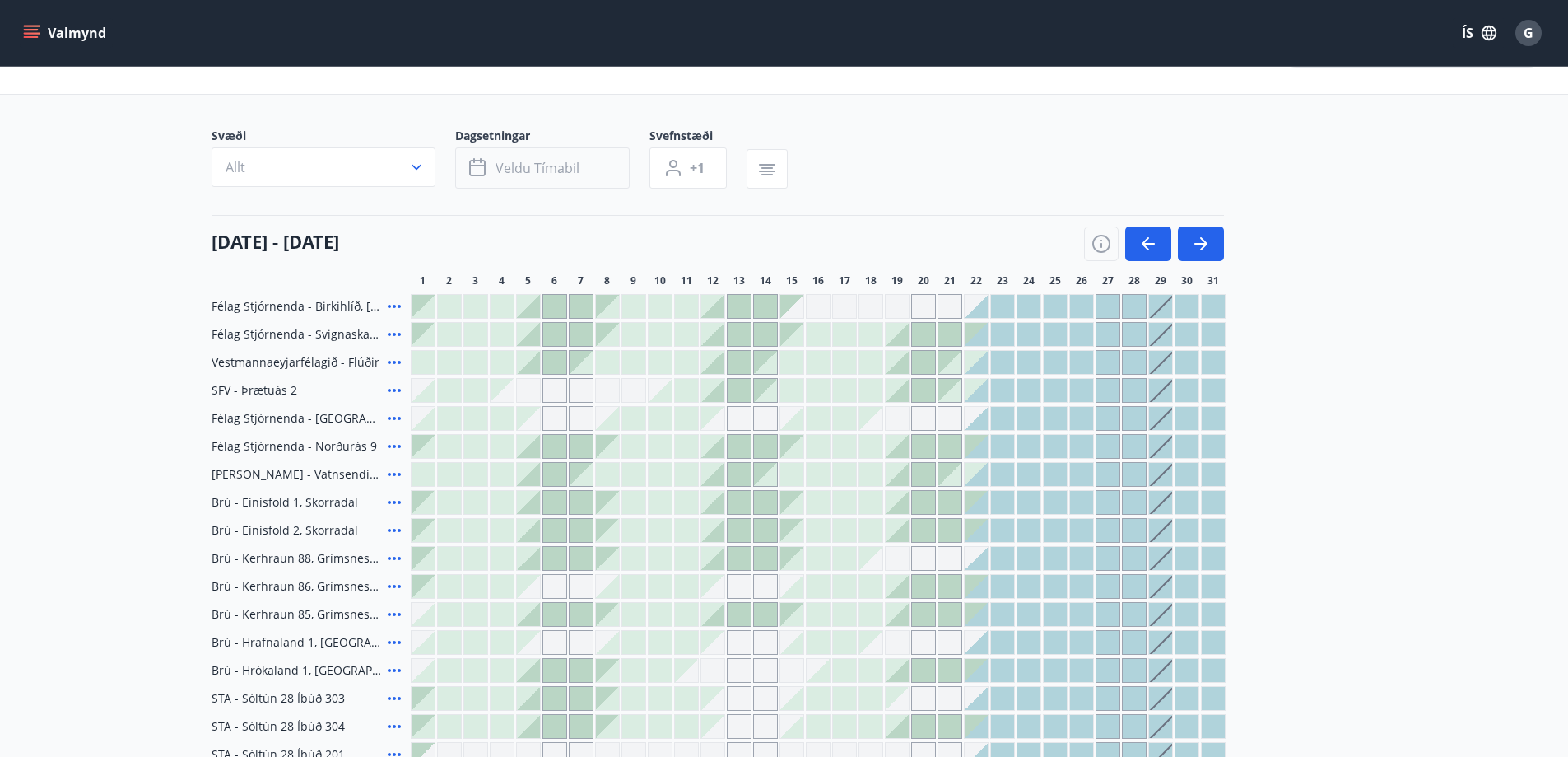
click at [550, 168] on span "Veldu tímabil" at bounding box center [538, 168] width 84 height 18
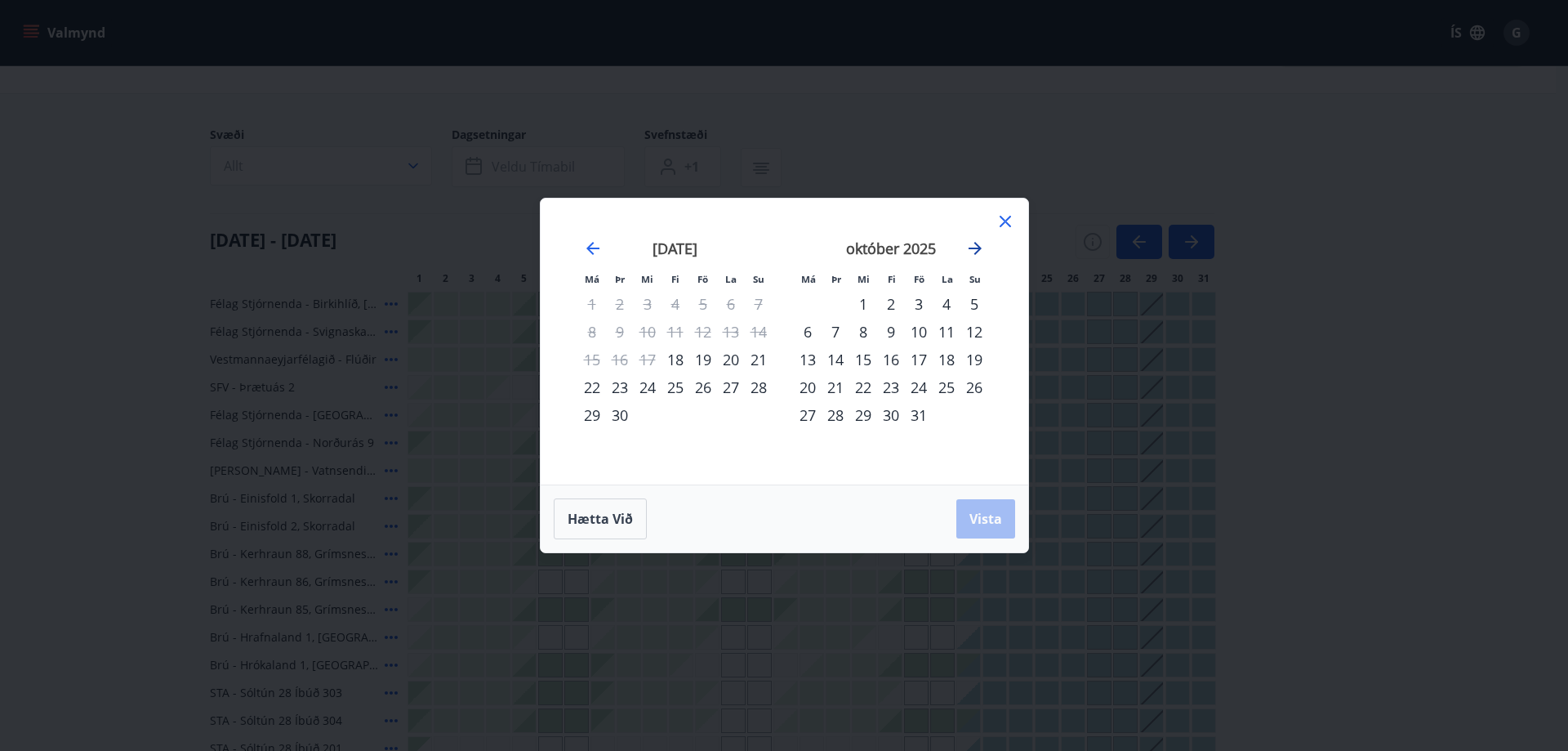
click at [979, 246] on icon "Move forward to switch to the next month." at bounding box center [975, 248] width 13 height 13
click at [1004, 222] on icon at bounding box center [1005, 221] width 20 height 20
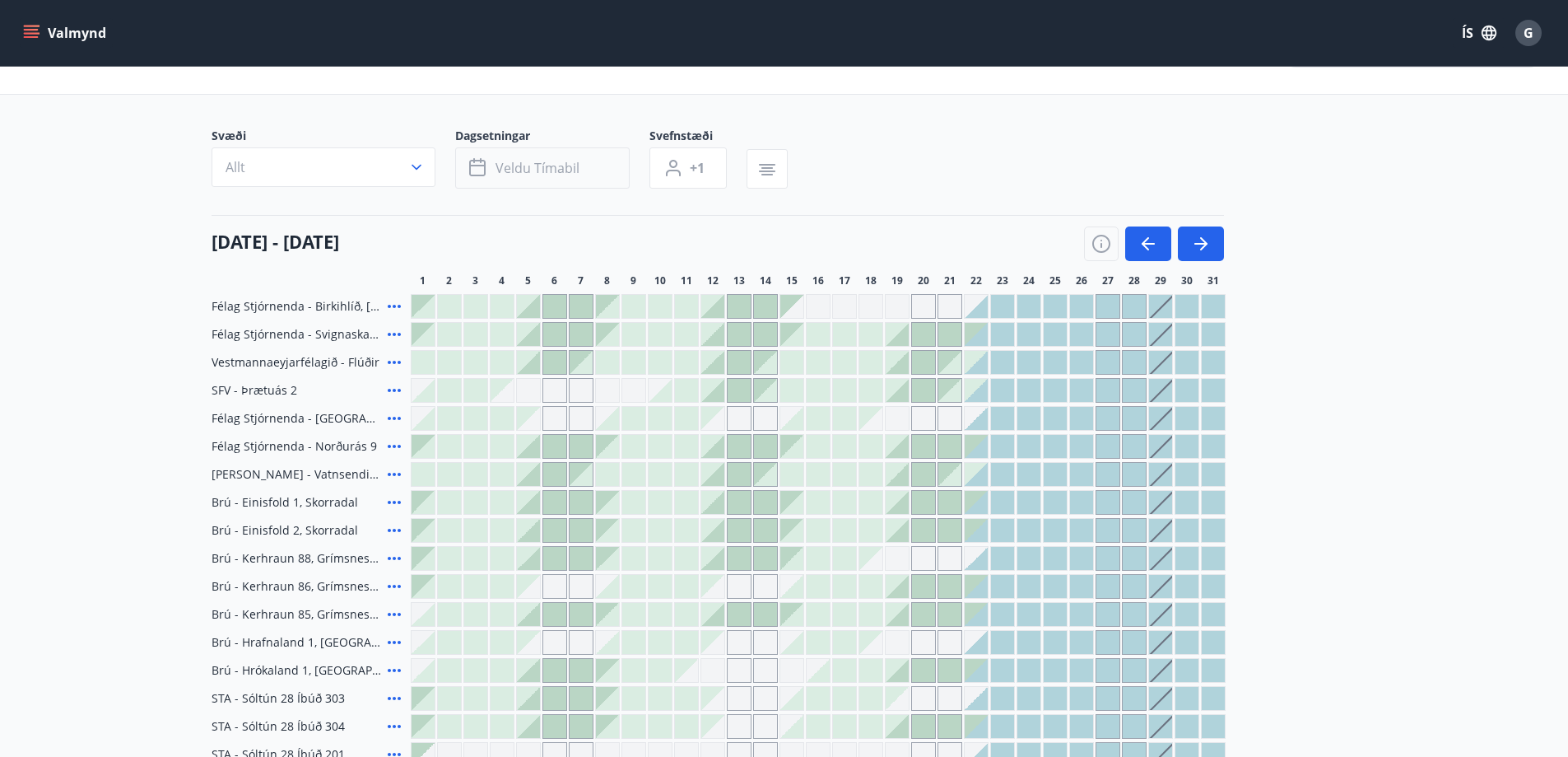
click at [559, 162] on span "Veldu tímabil" at bounding box center [538, 168] width 84 height 18
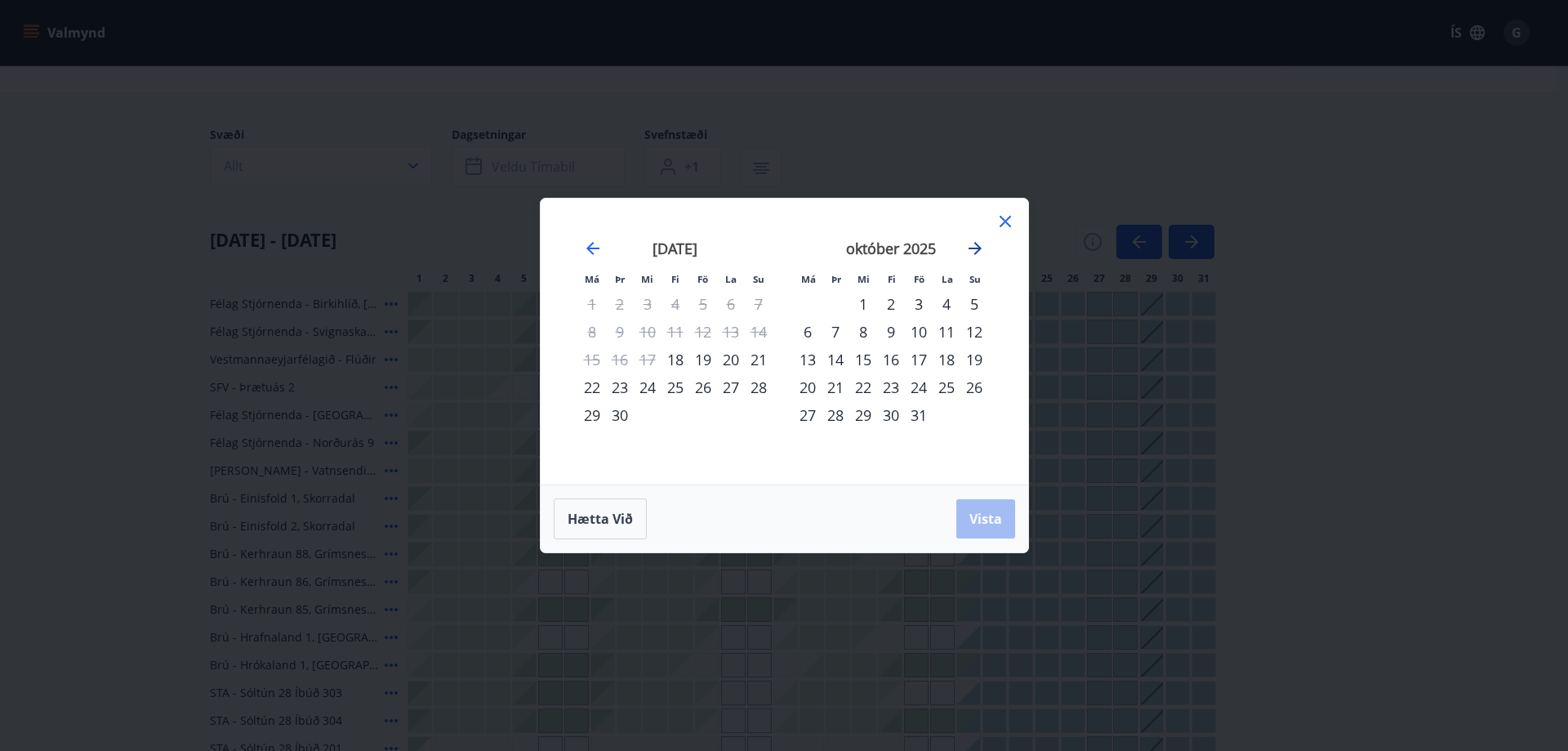
click at [974, 245] on icon "Move forward to switch to the next month." at bounding box center [975, 248] width 20 height 20
click at [807, 385] on div "22" at bounding box center [807, 387] width 28 height 28
click at [977, 245] on icon "Move forward to switch to the next month." at bounding box center [975, 248] width 13 height 13
click at [621, 303] on div "2" at bounding box center [620, 303] width 28 height 28
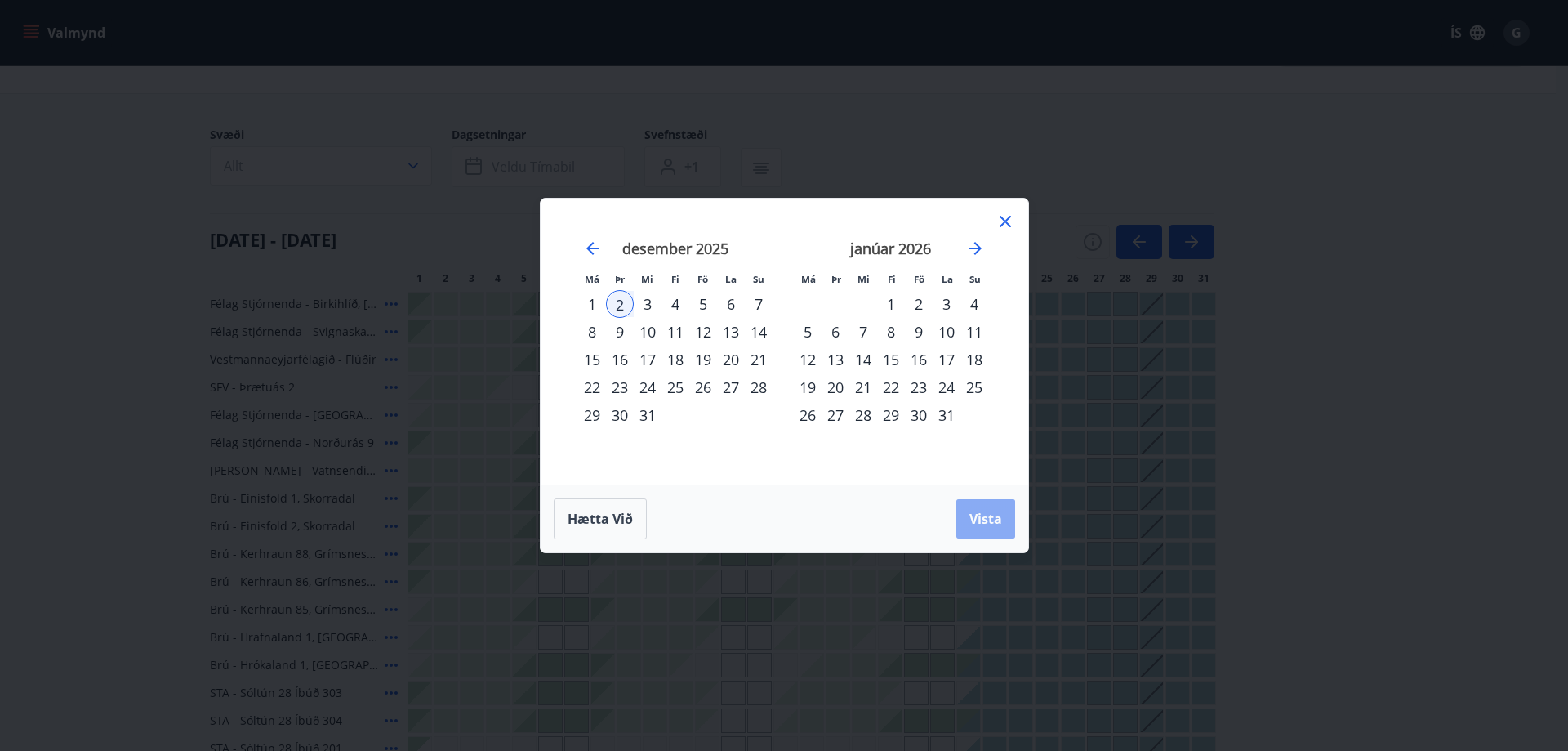
click at [983, 514] on span "Vista" at bounding box center [985, 519] width 32 height 18
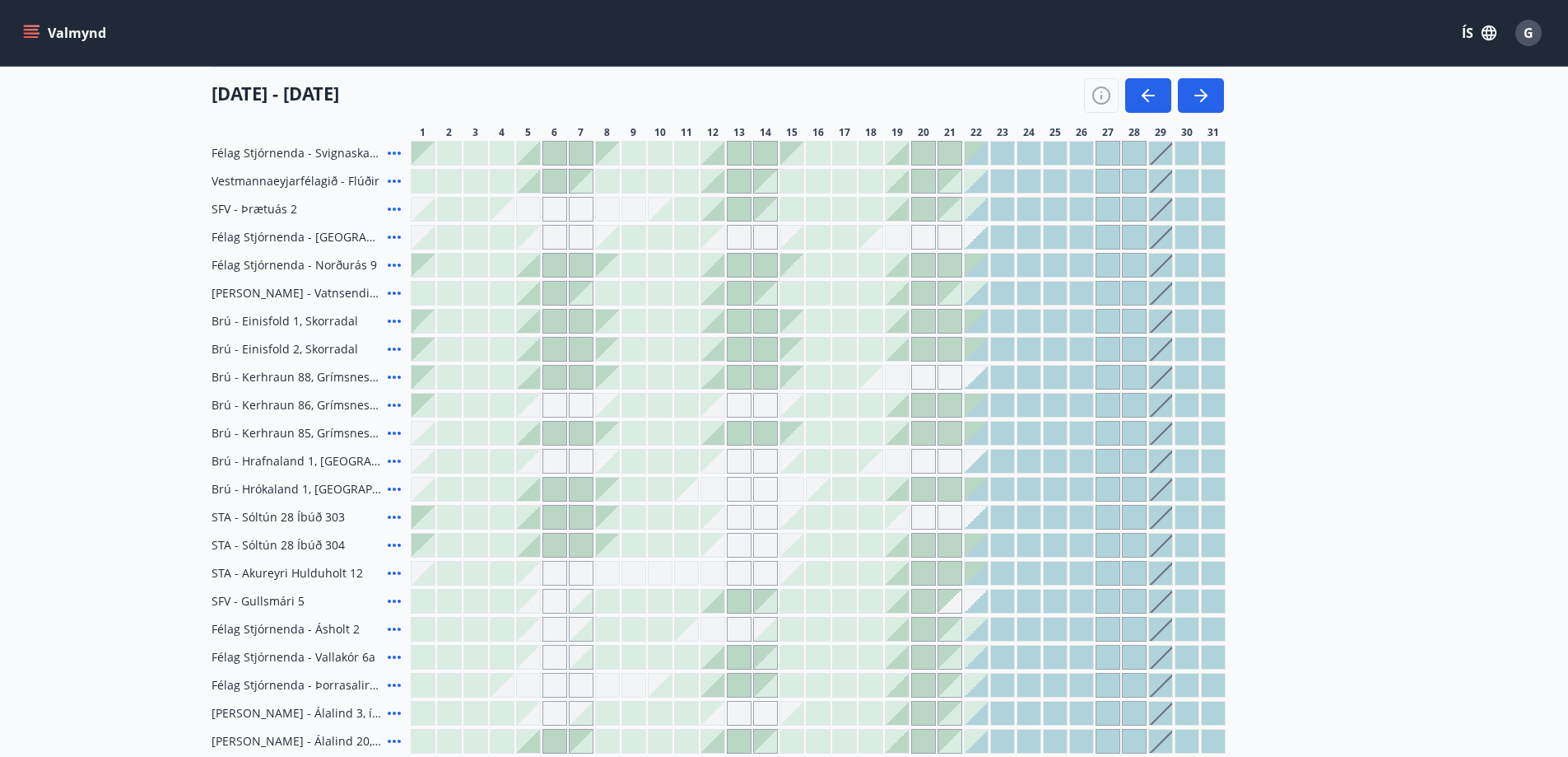
scroll to position [247, 0]
click at [1387, 352] on main "Bókunardagatal Svæði Allt Dagsetningar Veldu tímabil Svefnstæði +1 Hreinsa síu …" at bounding box center [784, 328] width 1568 height 1017
click at [1391, 359] on main "Bókunardagatal Svæði Allt Dagsetningar Veldu tímabil Svefnstæði +1 Hreinsa síu …" at bounding box center [784, 328] width 1568 height 1017
click at [1355, 322] on div "Félag Stjórnenda - Birkihlíð, Brekkuheiði Félag Stjórnenda - Svignaskarð 32 Ves…" at bounding box center [785, 473] width 1146 height 725
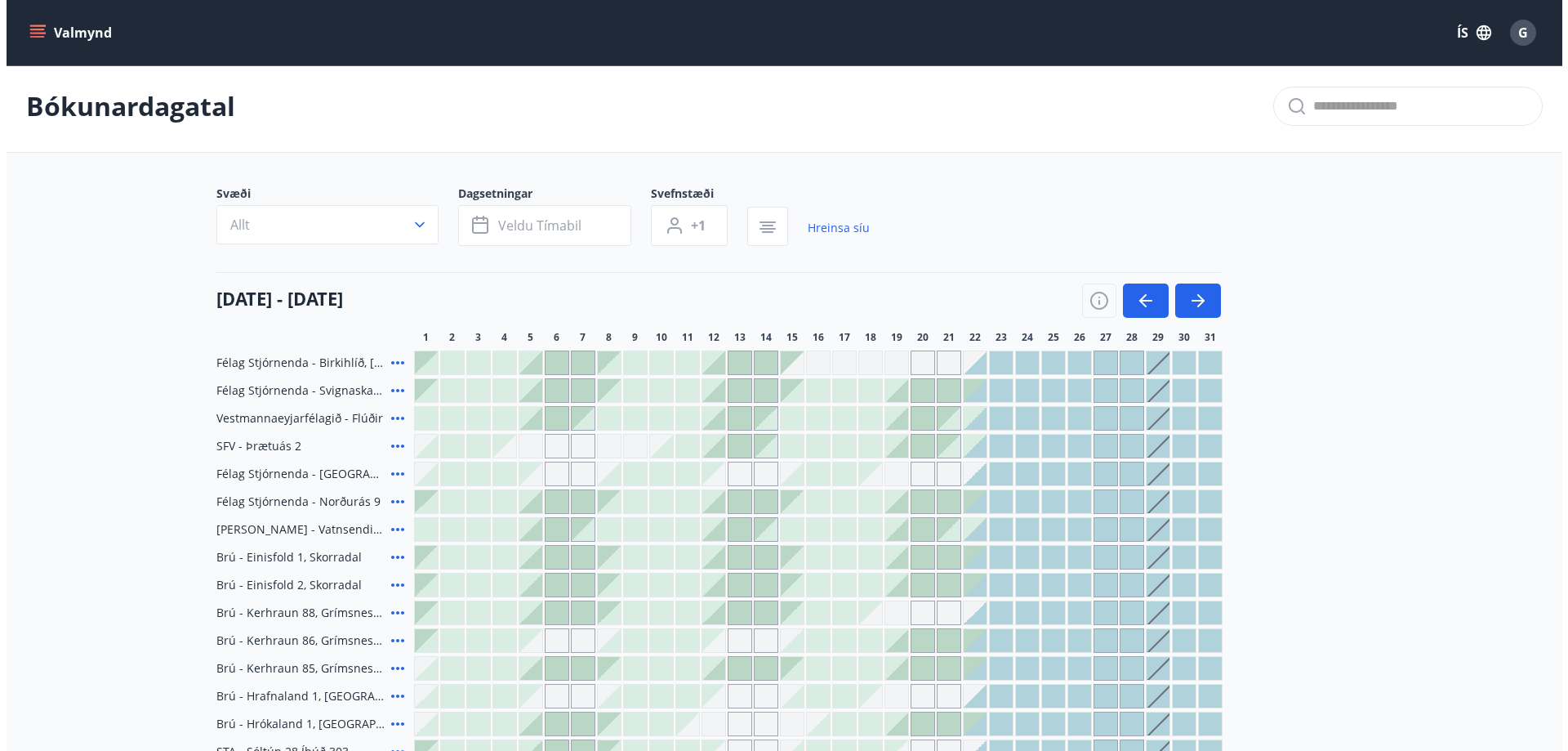
scroll to position [0, 0]
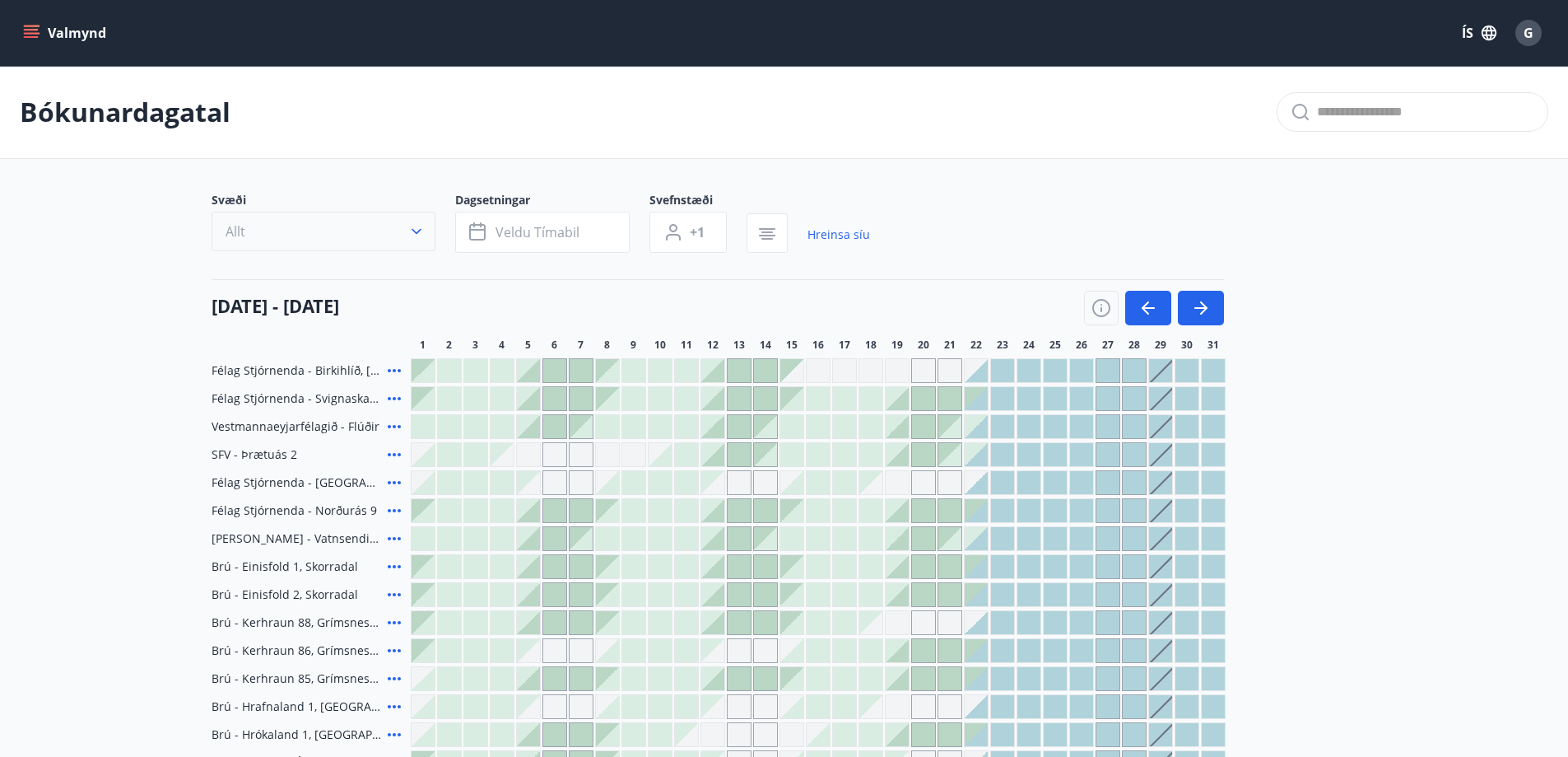
click at [414, 231] on icon "button" at bounding box center [417, 232] width 10 height 5
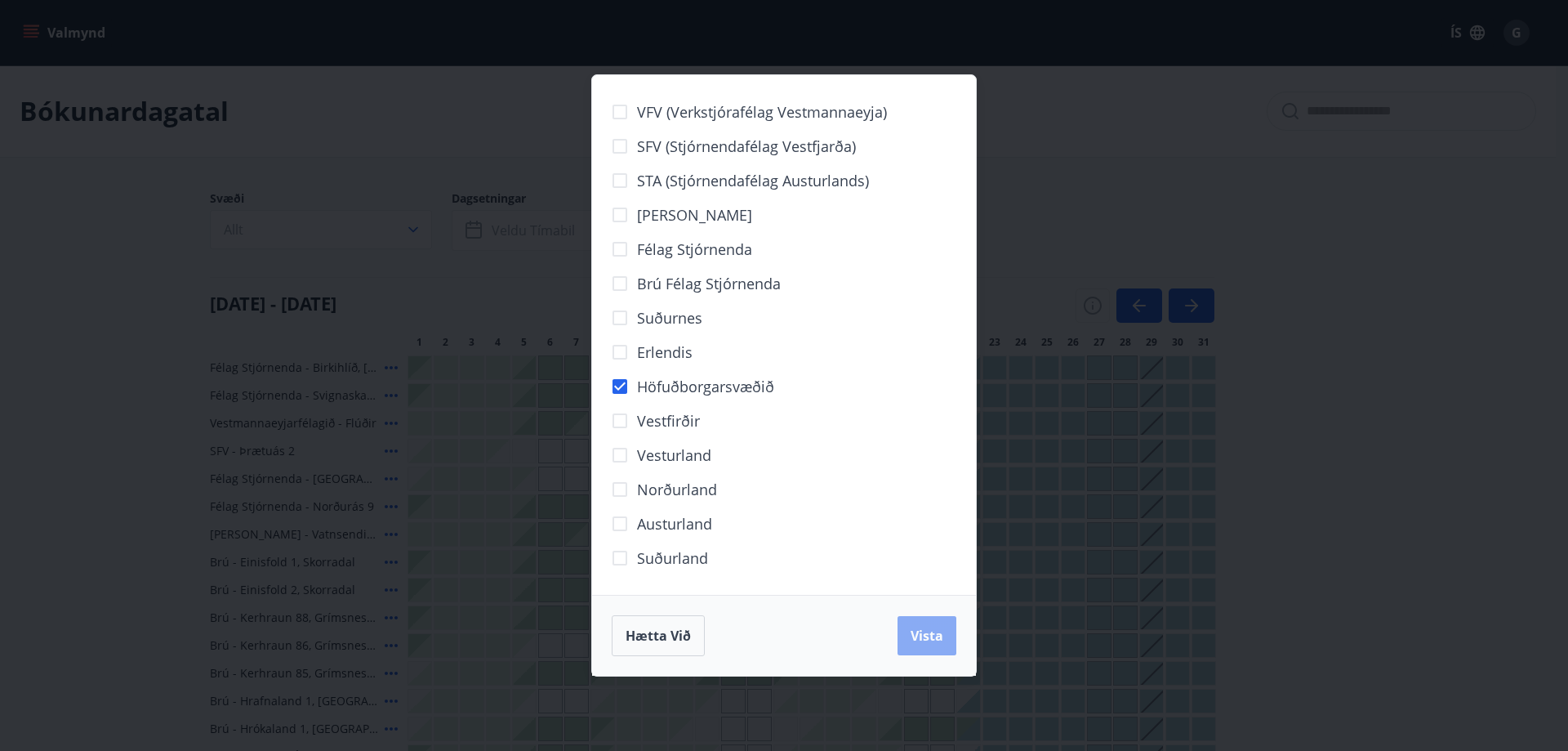
click at [935, 634] on span "Vista" at bounding box center [927, 635] width 32 height 18
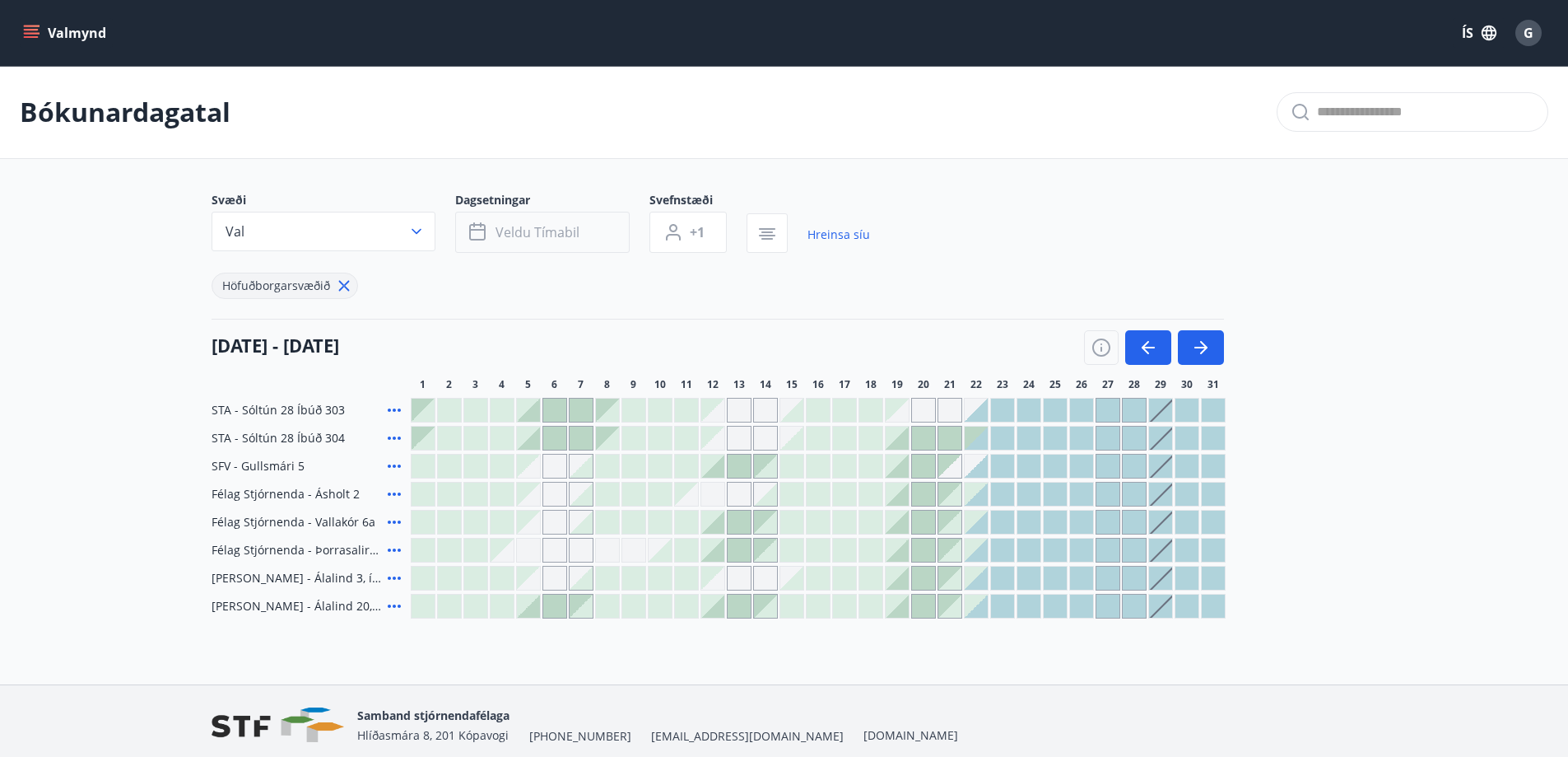
click at [546, 227] on span "Veldu tímabil" at bounding box center [538, 232] width 84 height 18
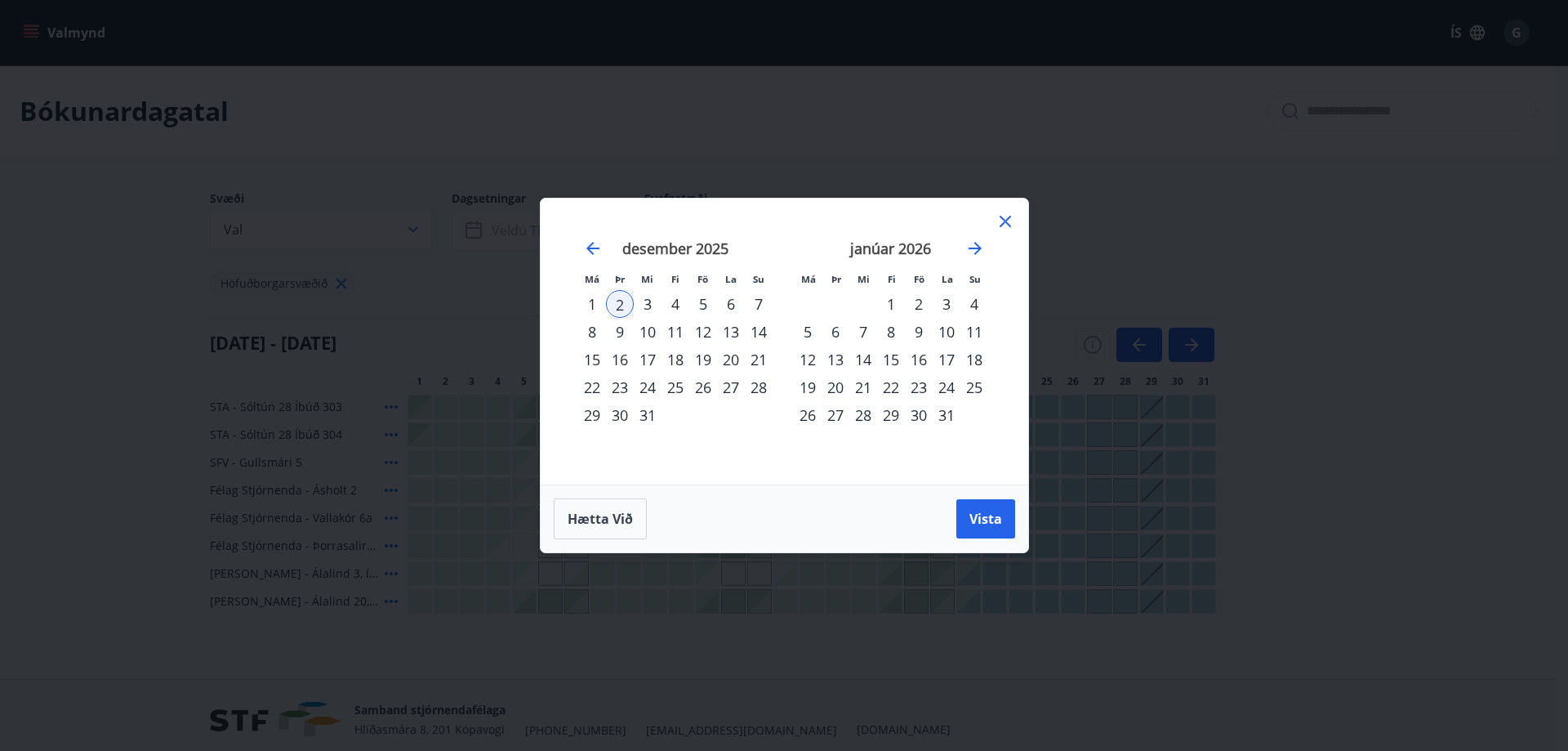
click at [593, 384] on div "22" at bounding box center [592, 387] width 28 height 28
click at [947, 304] on div "3" at bounding box center [946, 303] width 28 height 28
click at [595, 382] on div "22" at bounding box center [592, 387] width 28 height 28
click at [942, 300] on div "3" at bounding box center [946, 303] width 28 height 28
click at [978, 519] on span "Vista" at bounding box center [985, 519] width 32 height 18
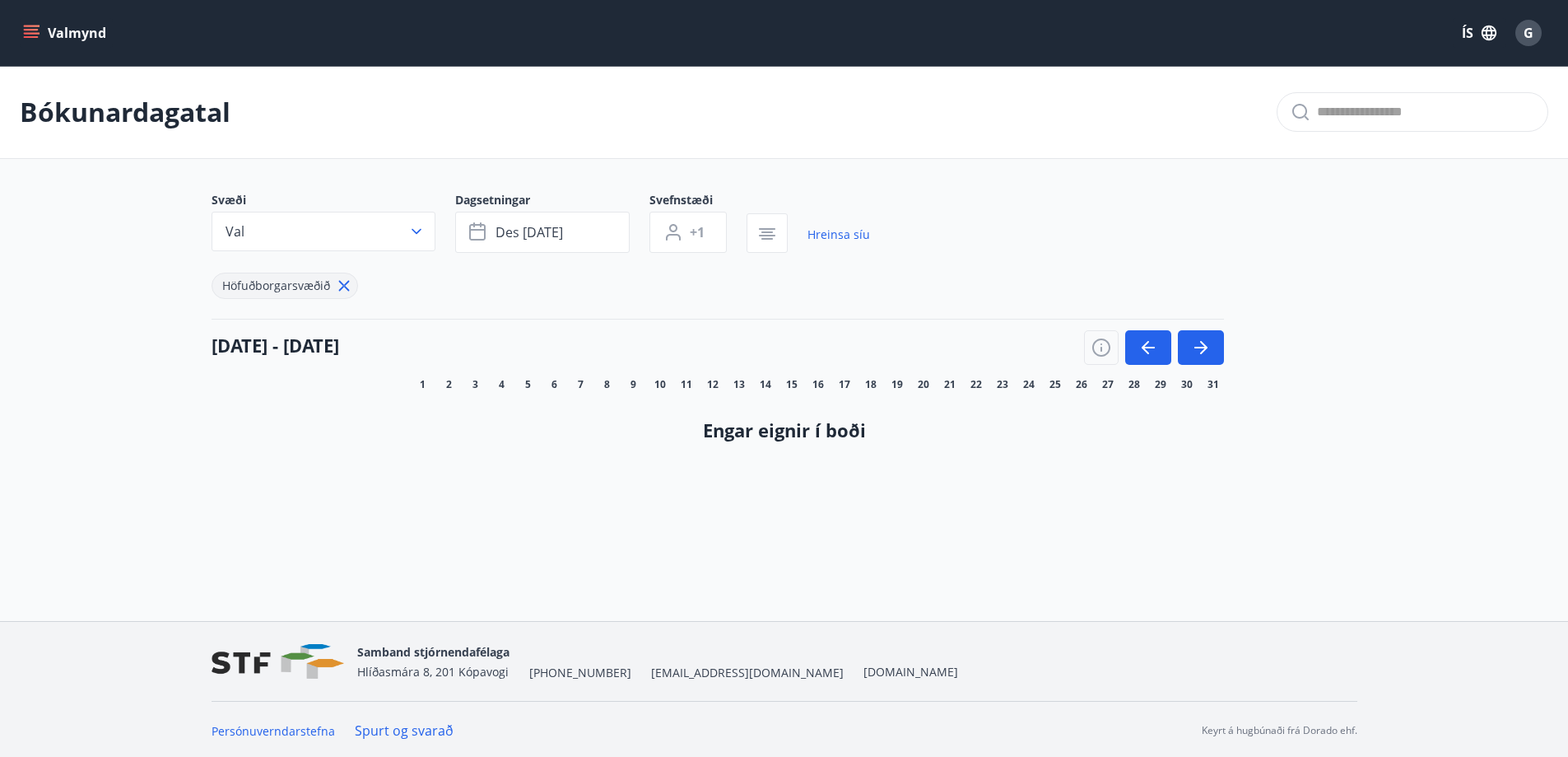
click at [1381, 333] on main "Bókunardagatal Svæði Val Dagsetningar des 22 - jan 03 Svefnstæði +1 Hreinsa síu…" at bounding box center [784, 267] width 1568 height 403
click at [530, 224] on span "des 22 - jan 03" at bounding box center [529, 232] width 67 height 18
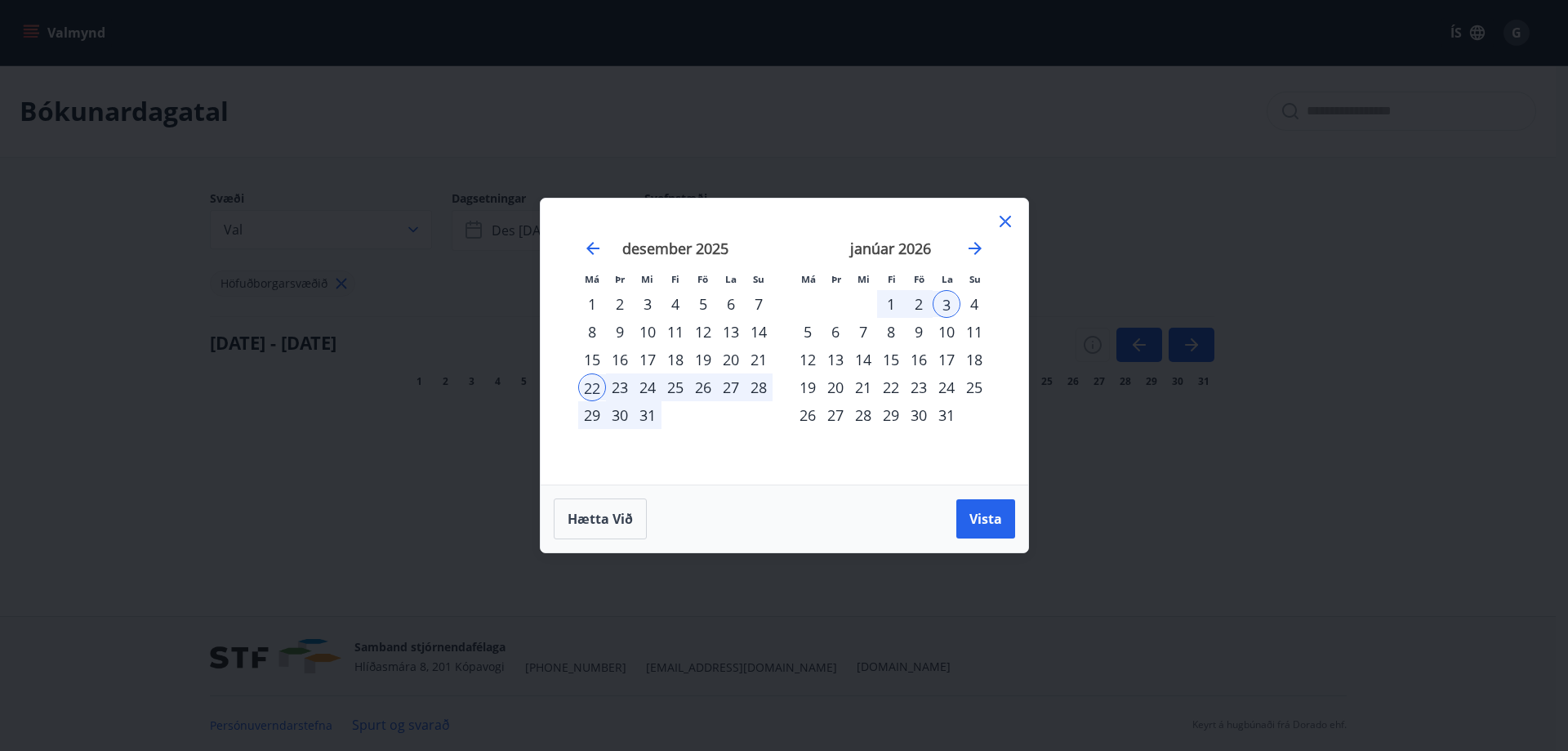
drag, startPoint x: 1007, startPoint y: 220, endPoint x: 853, endPoint y: 264, distance: 160.2
click at [1006, 222] on icon at bounding box center [1005, 221] width 20 height 20
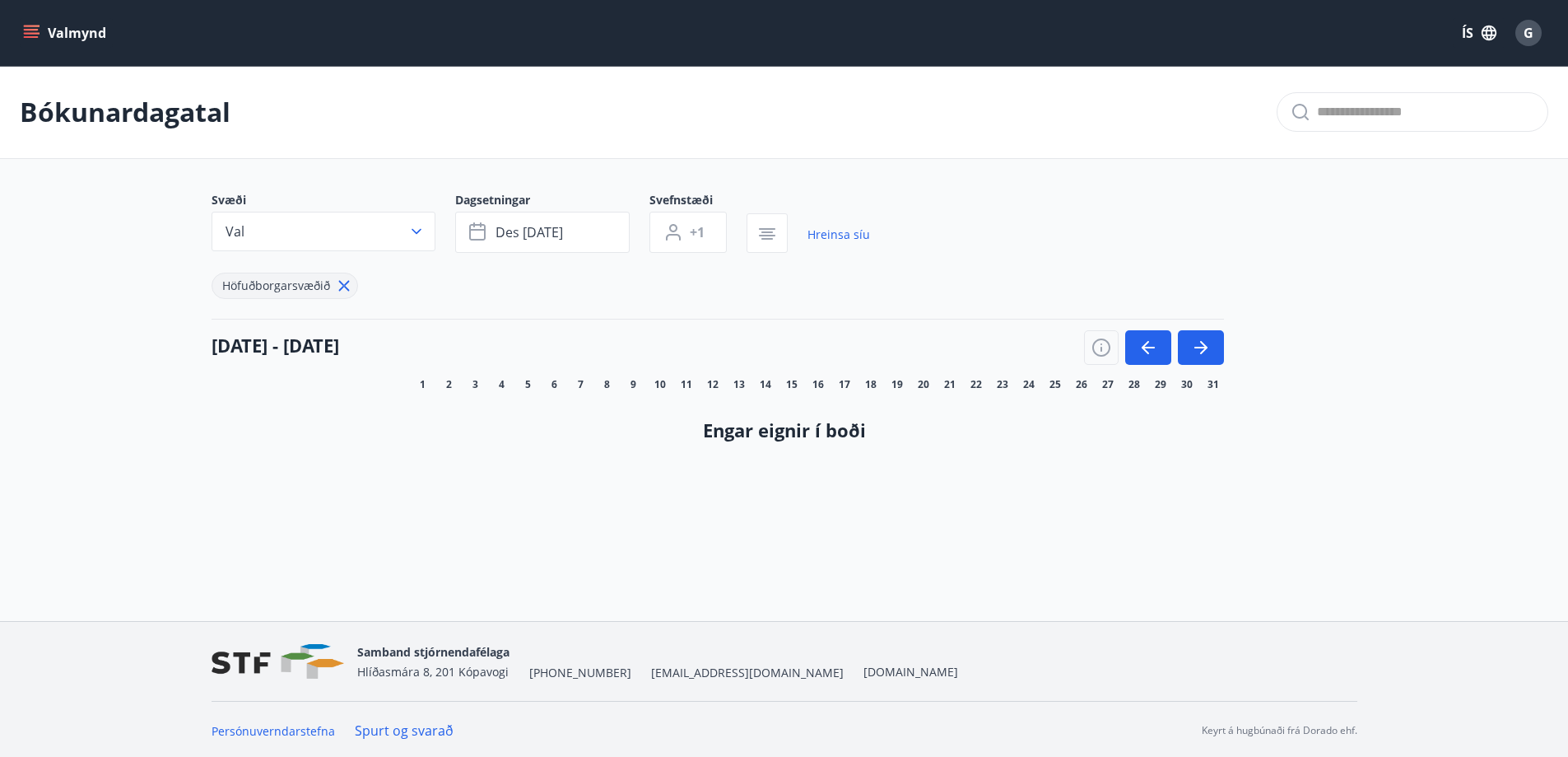
click at [1527, 28] on span "G" at bounding box center [1529, 33] width 10 height 18
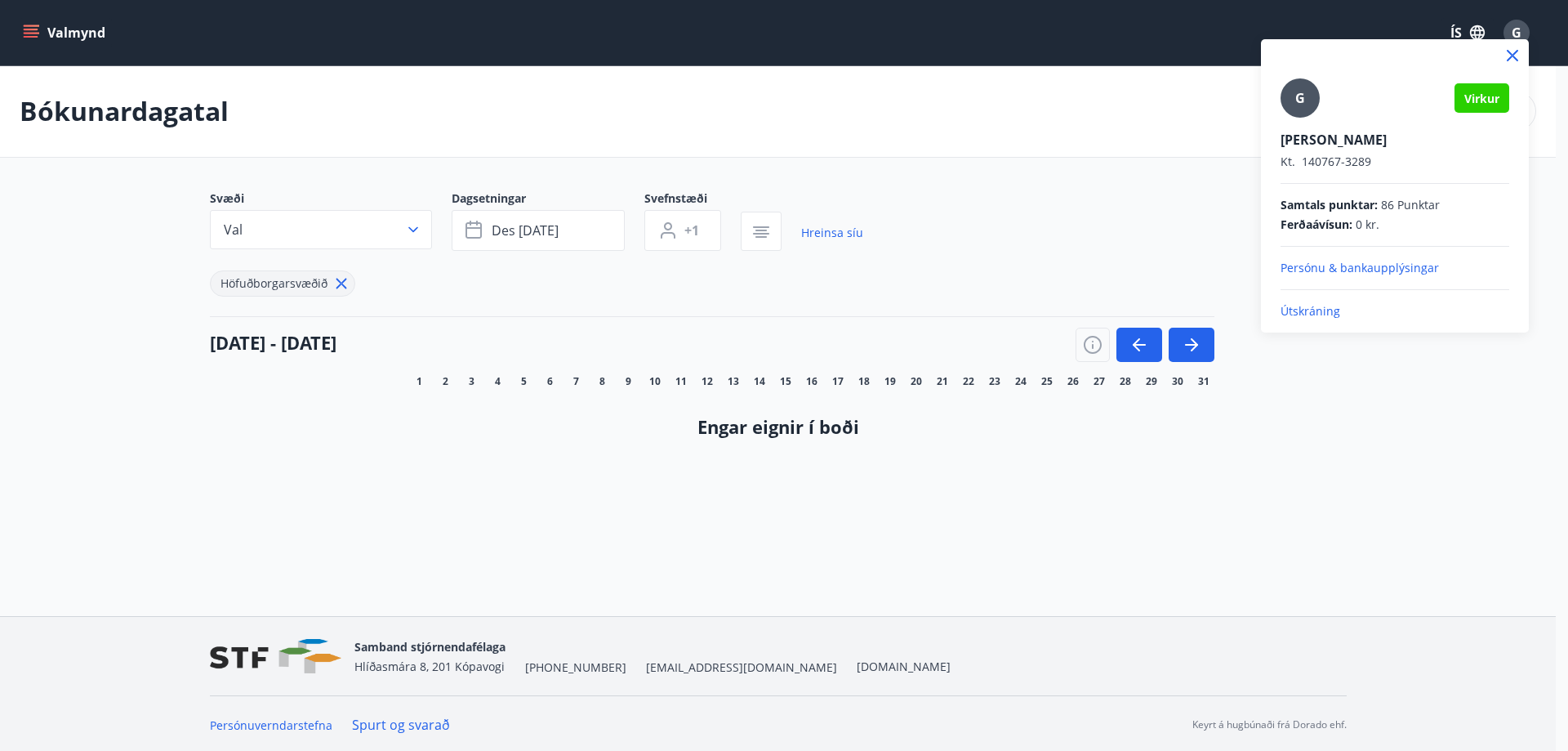
click at [1296, 307] on p "Útskráning" at bounding box center [1394, 311] width 228 height 16
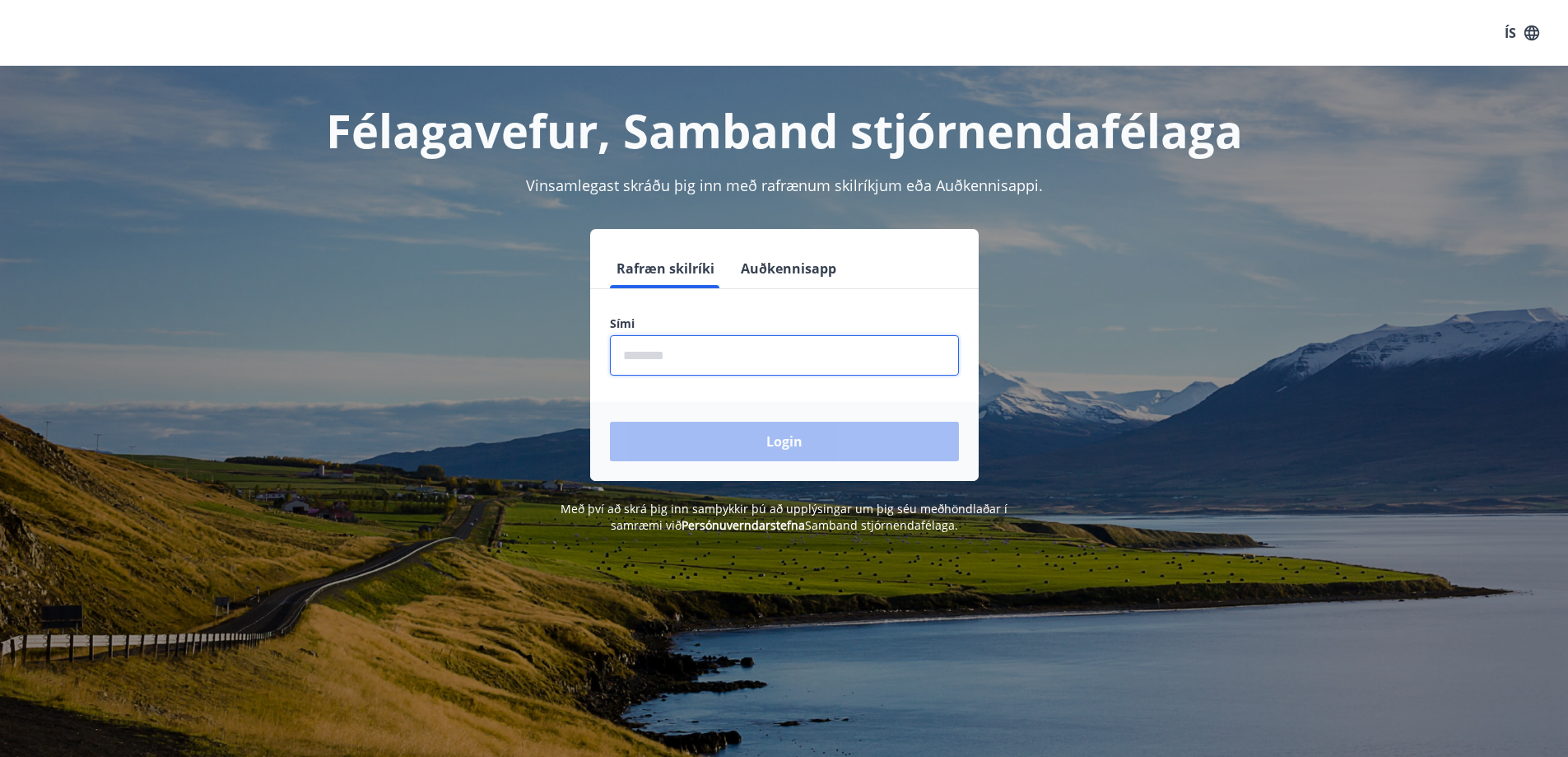
click at [728, 354] on input "phone" at bounding box center [785, 355] width 349 height 40
type input "********"
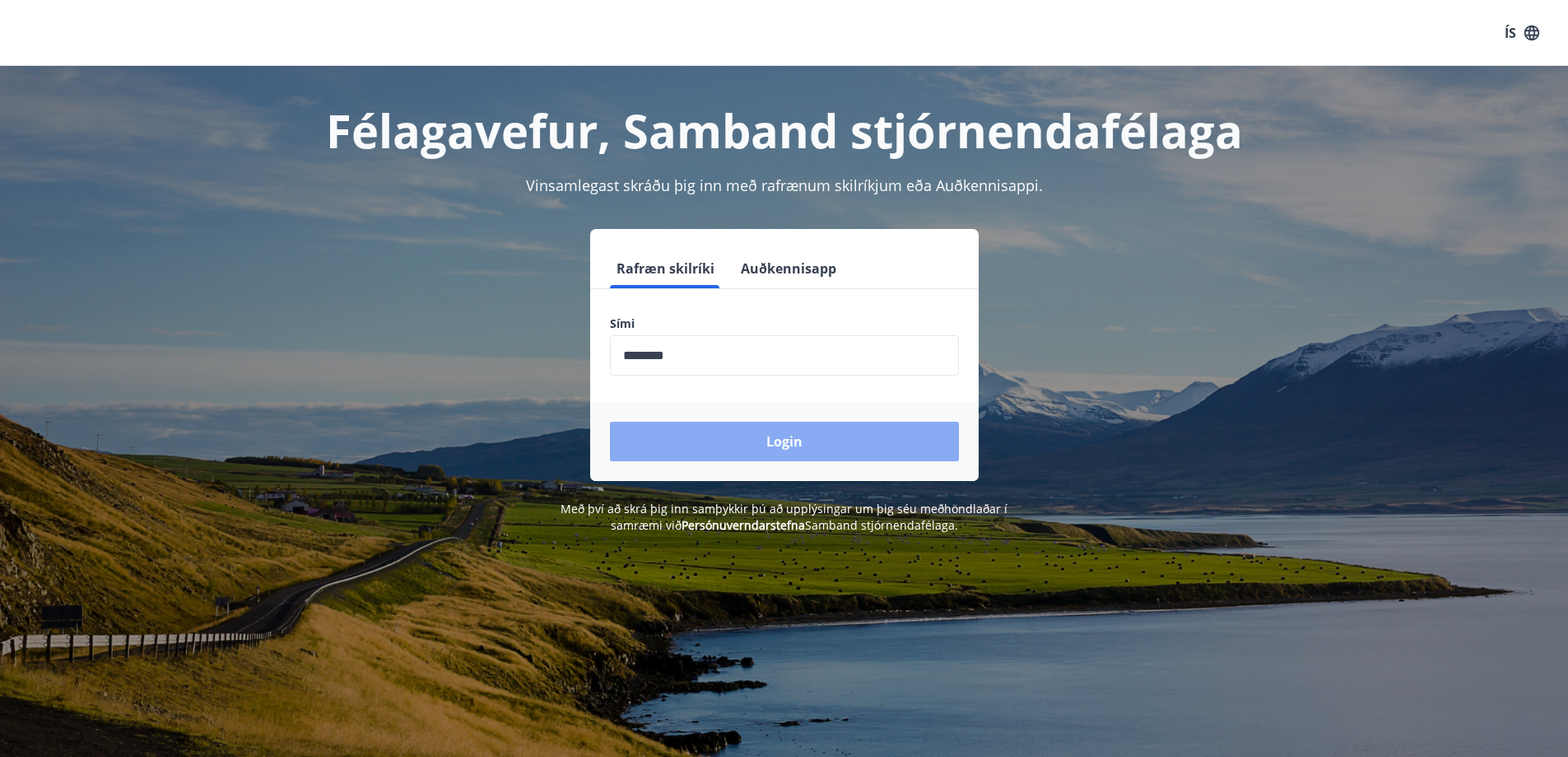
click at [784, 439] on button "Login" at bounding box center [785, 440] width 349 height 39
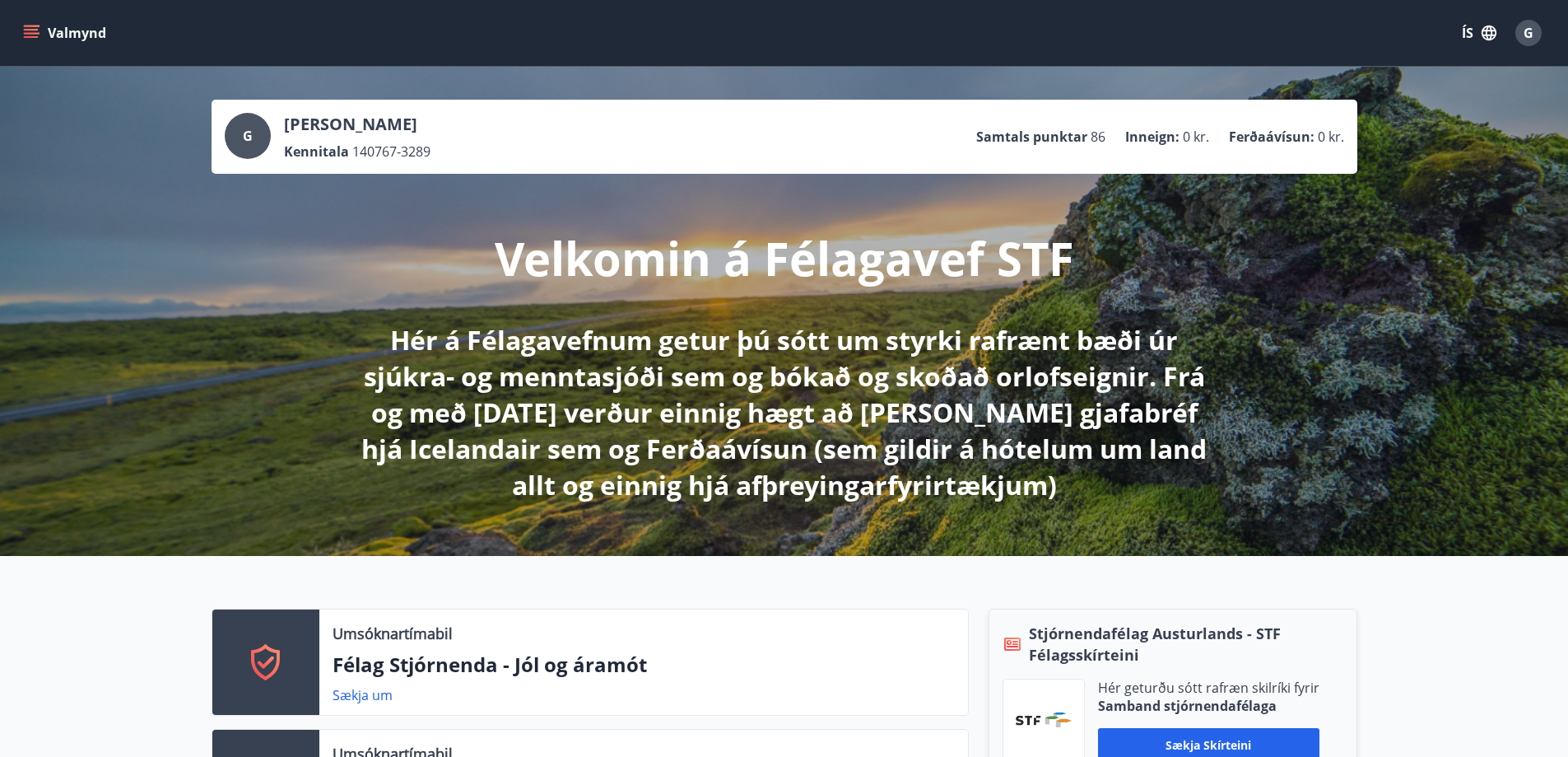
click at [1248, 224] on div "G Guðlaugur Björn Birgisson Kennitala 140767-3289 Samtals punktar 86 Inneign : …" at bounding box center [784, 311] width 1568 height 490
click at [1206, 275] on div "Velkomin á Félagavef STF Hér á Félagavefnum getur þú sótt um styrki rafrænt bæð…" at bounding box center [785, 338] width 922 height 329
click at [28, 27] on icon "menu" at bounding box center [31, 33] width 16 height 16
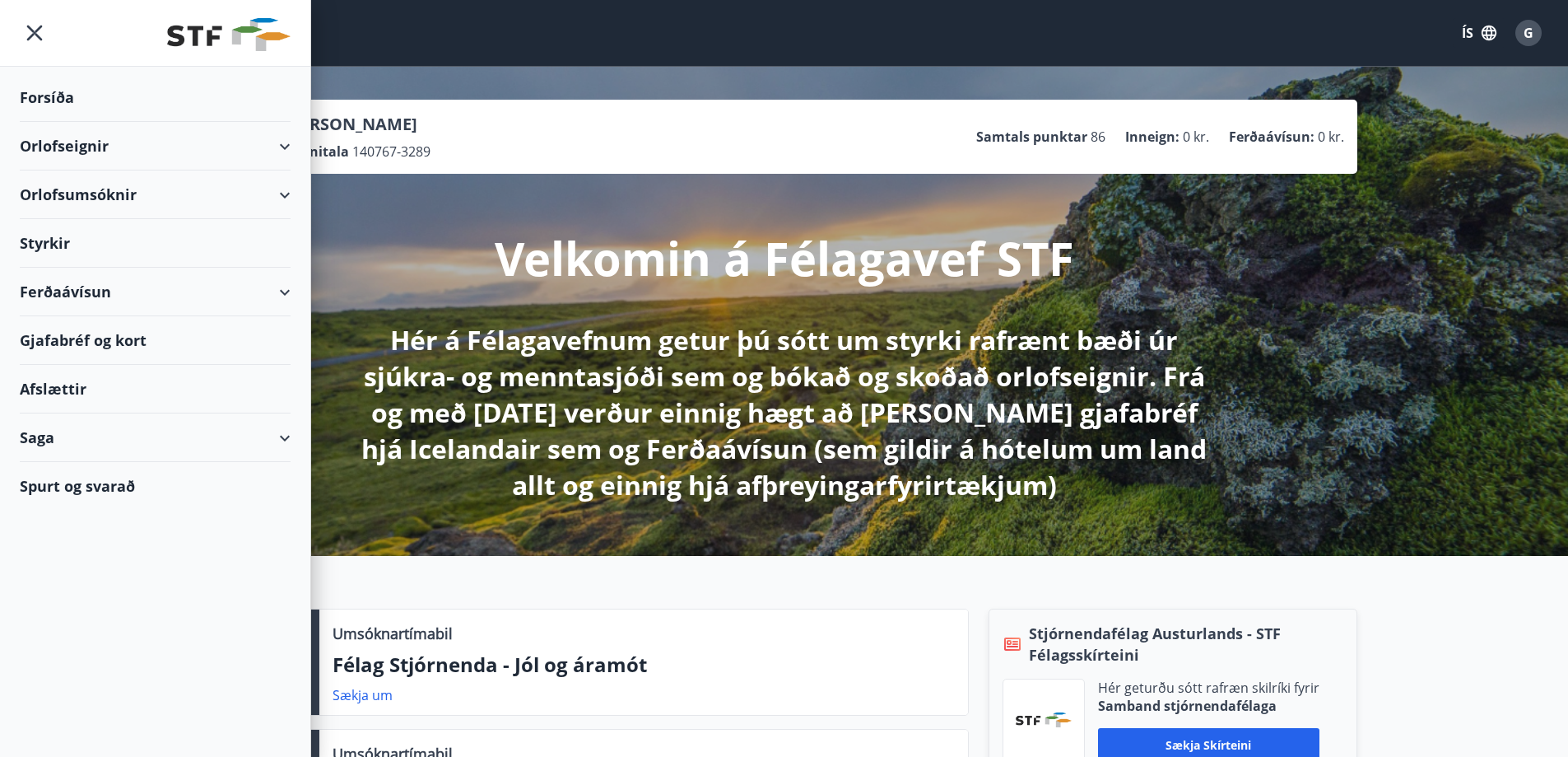
click at [59, 142] on div "Orlofseignir" at bounding box center [156, 146] width 271 height 48
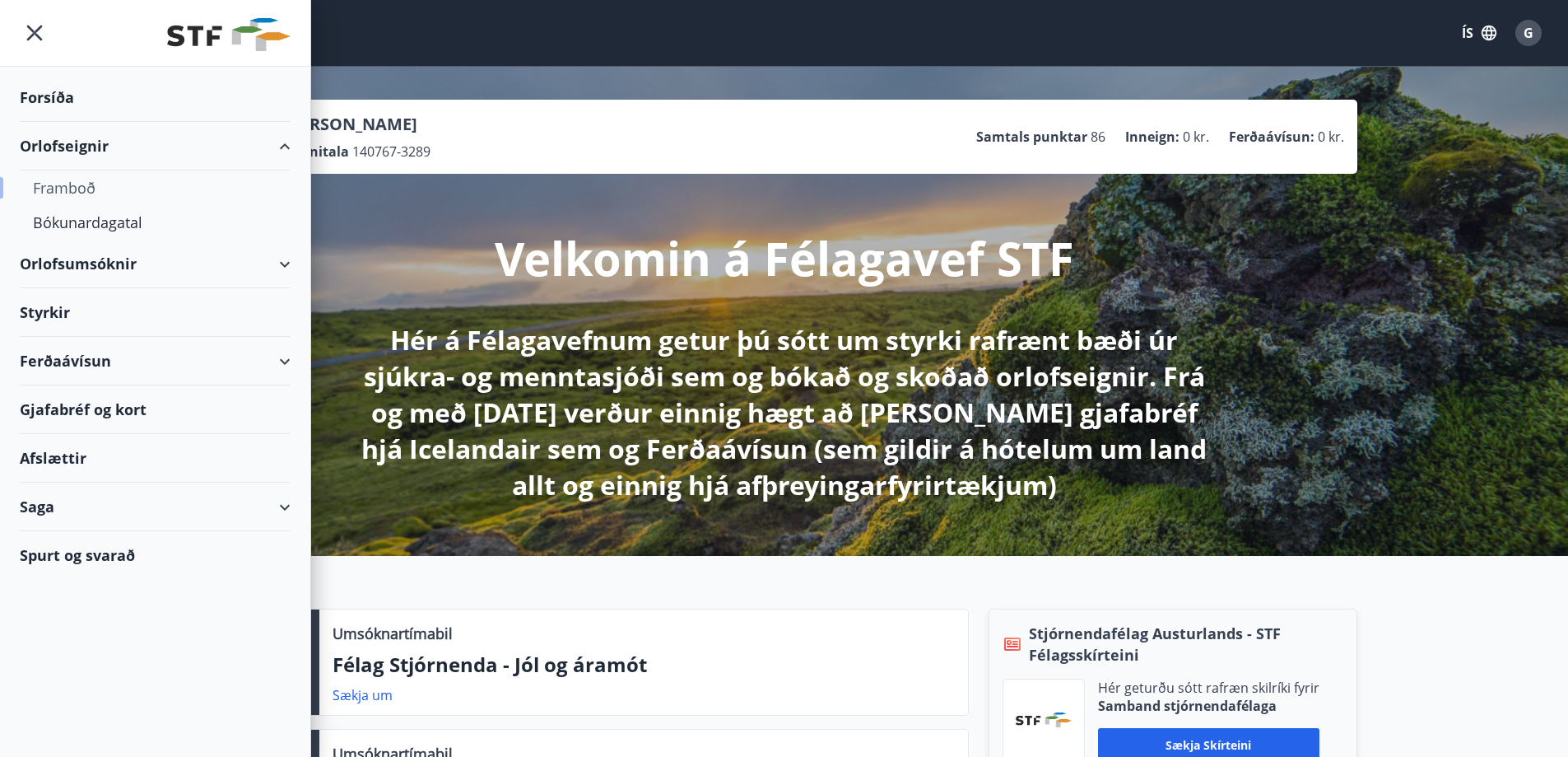
click at [65, 189] on div "Framboð" at bounding box center [155, 187] width 245 height 35
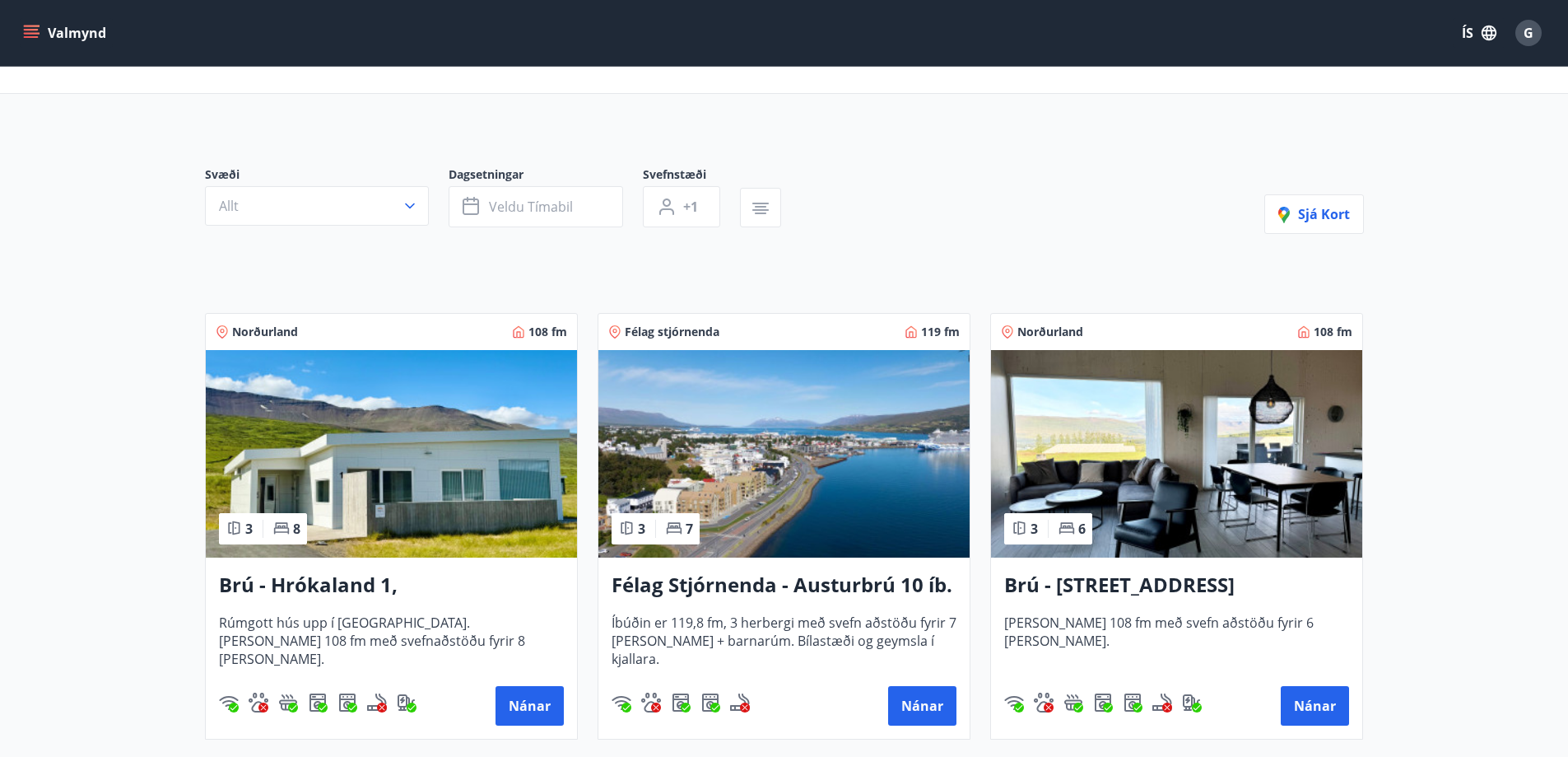
scroll to position [247, 0]
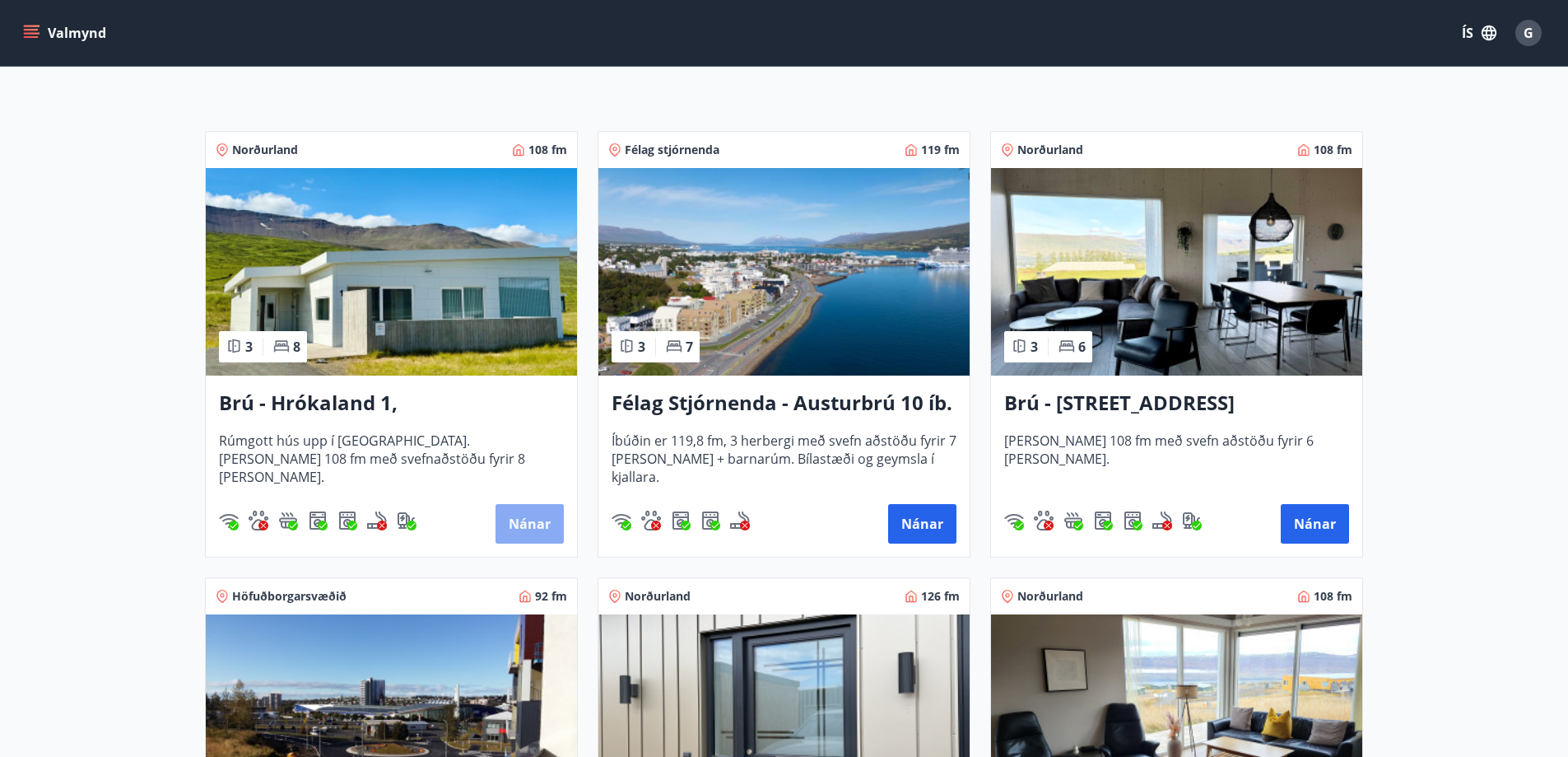
click at [527, 519] on button "Nánar" at bounding box center [529, 523] width 68 height 39
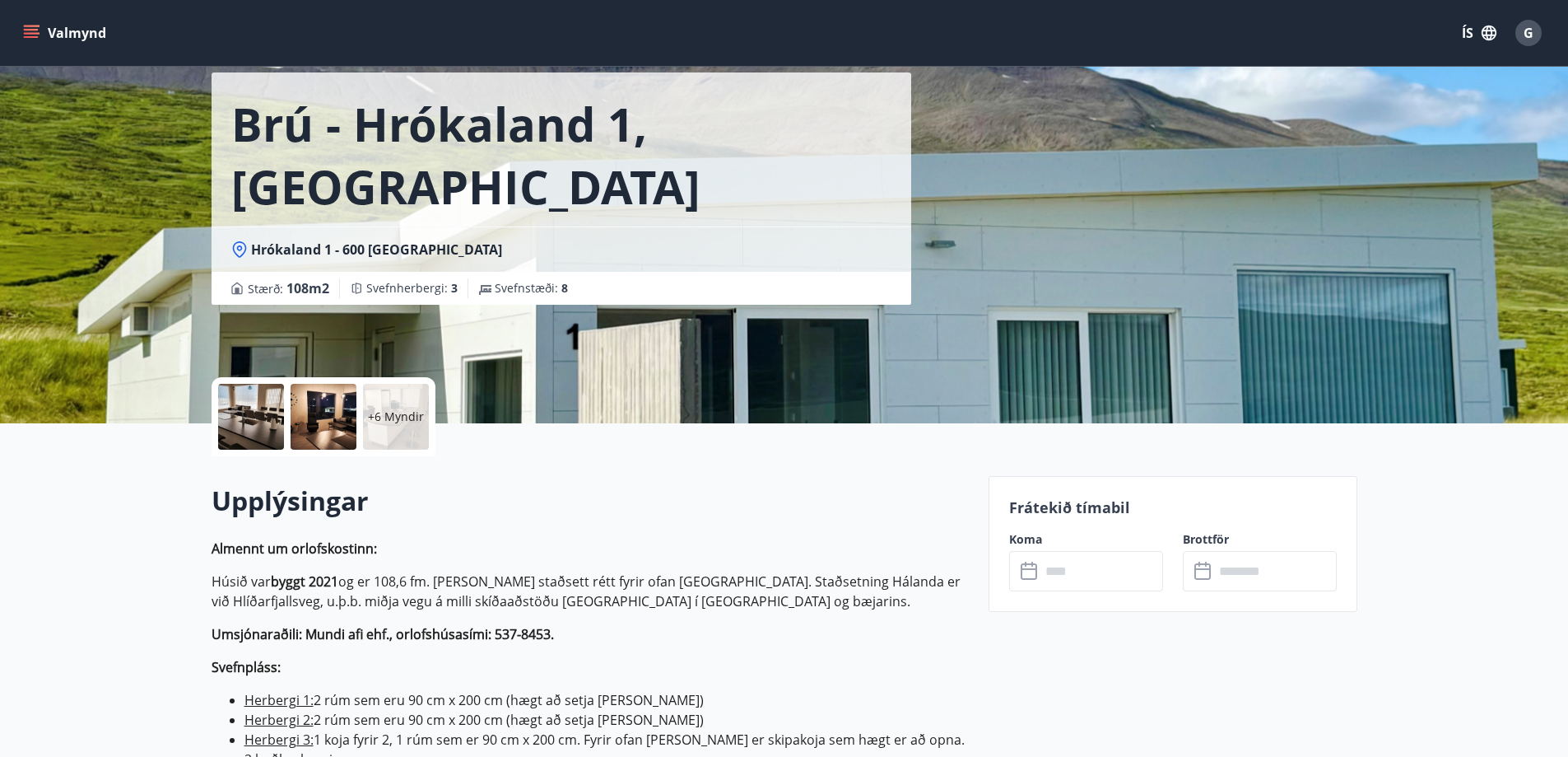
scroll to position [165, 0]
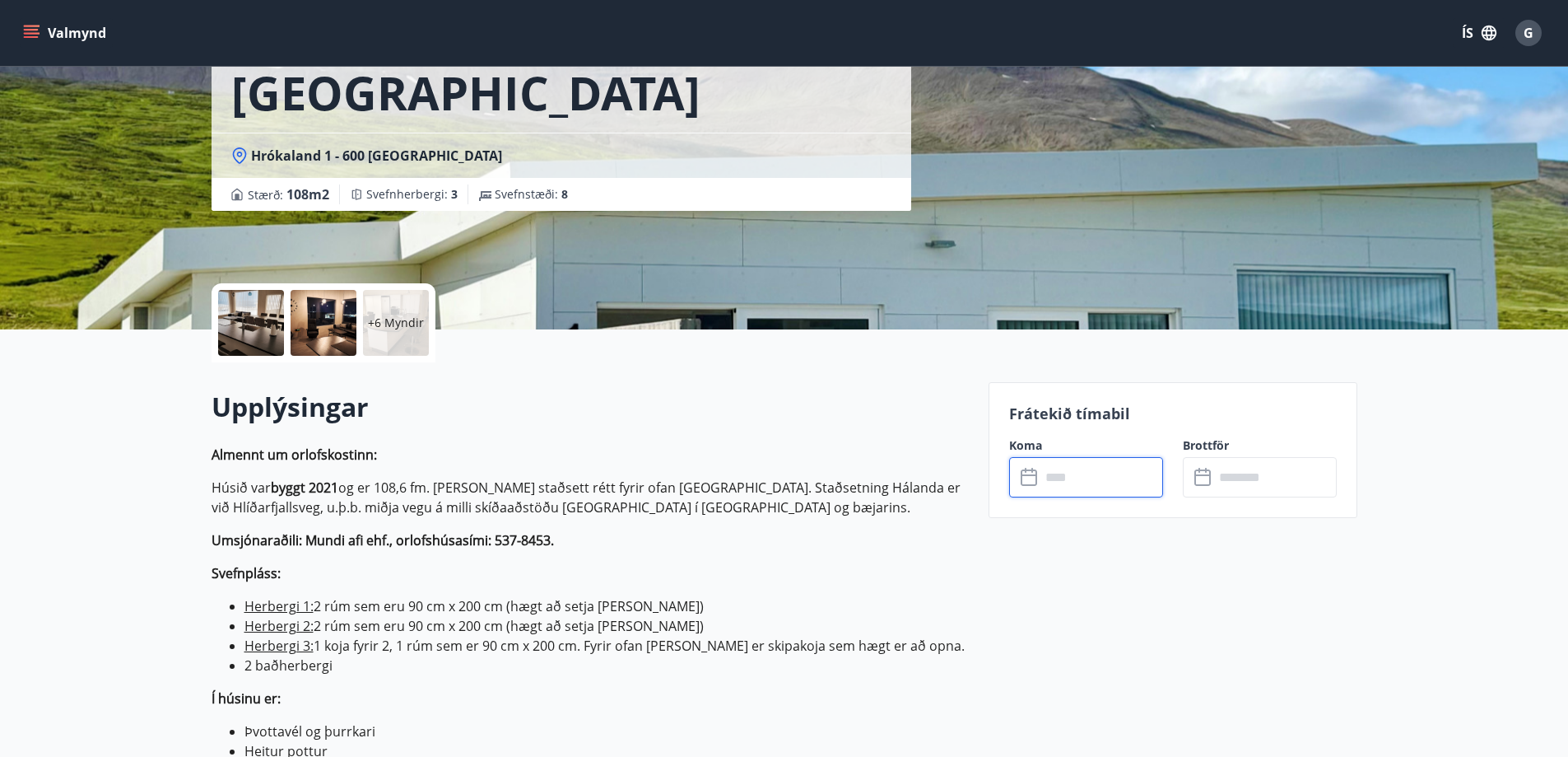
click at [1089, 481] on input "text" at bounding box center [1101, 477] width 123 height 40
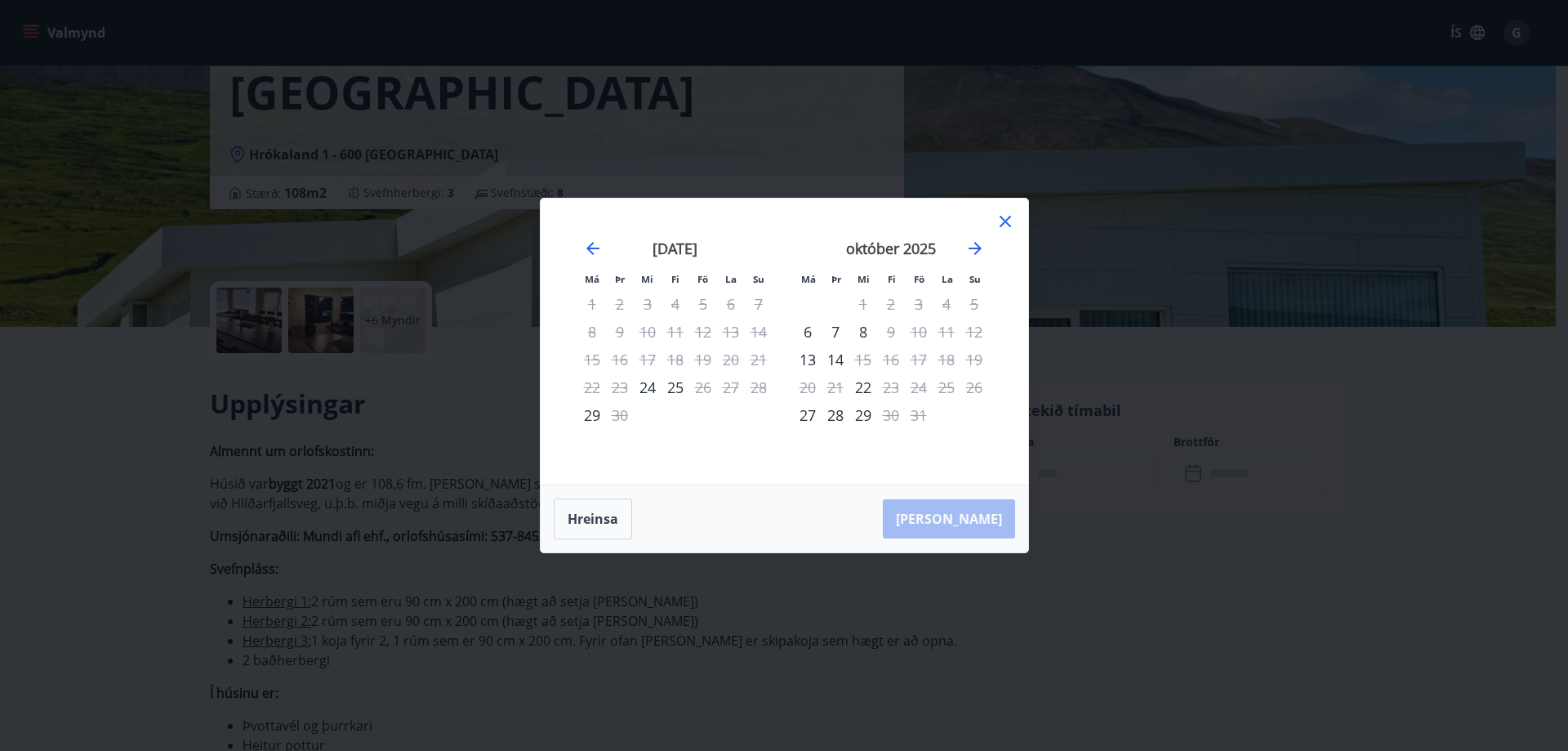
click at [1007, 219] on icon at bounding box center [1005, 221] width 12 height 12
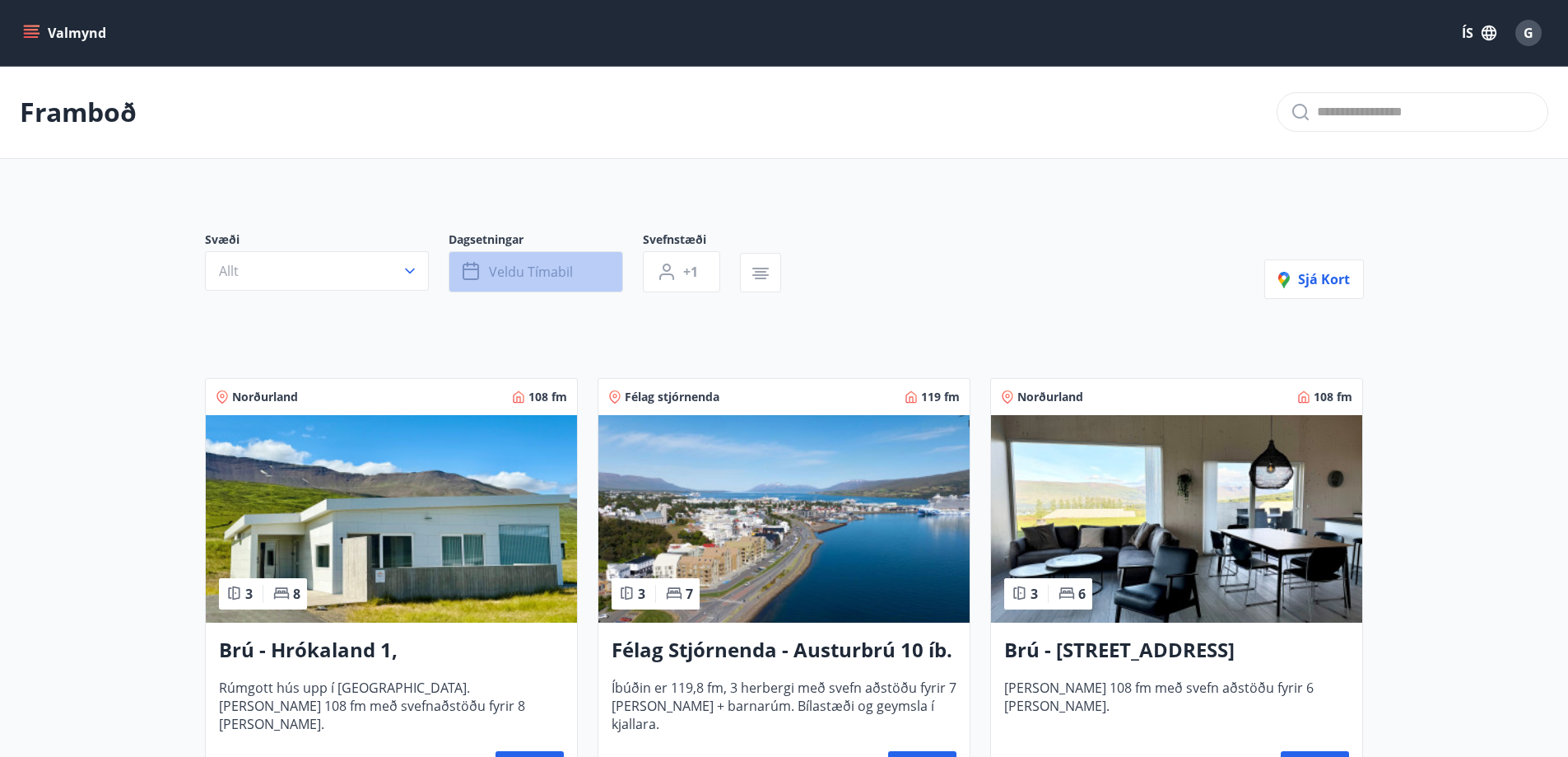
click at [512, 267] on span "Veldu tímabil" at bounding box center [531, 272] width 84 height 18
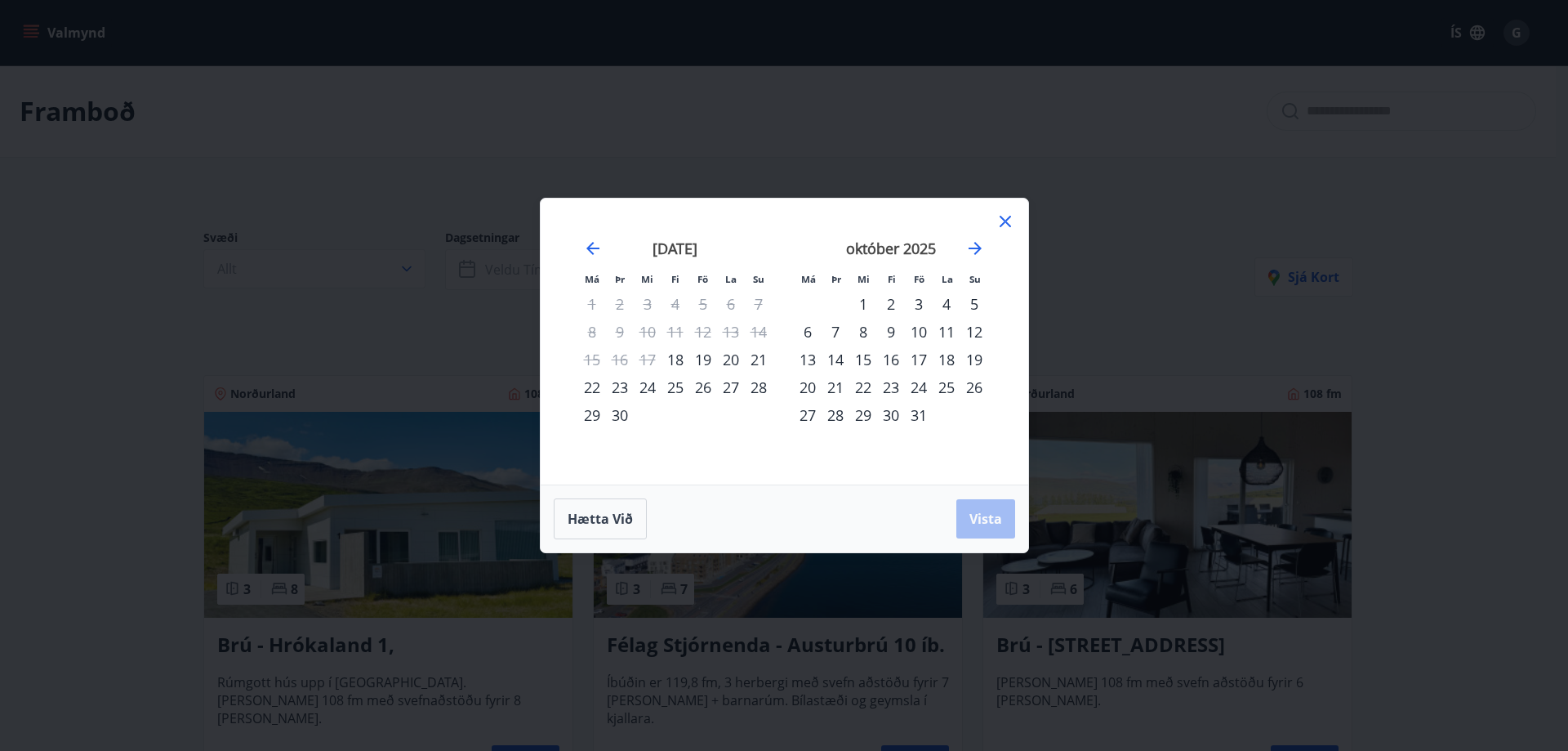
click at [834, 417] on div "28" at bounding box center [835, 414] width 28 height 28
click at [980, 246] on icon "Move forward to switch to the next month." at bounding box center [975, 248] width 20 height 20
click at [973, 303] on div "2" at bounding box center [974, 303] width 28 height 28
click at [984, 513] on span "Vista" at bounding box center [985, 519] width 32 height 18
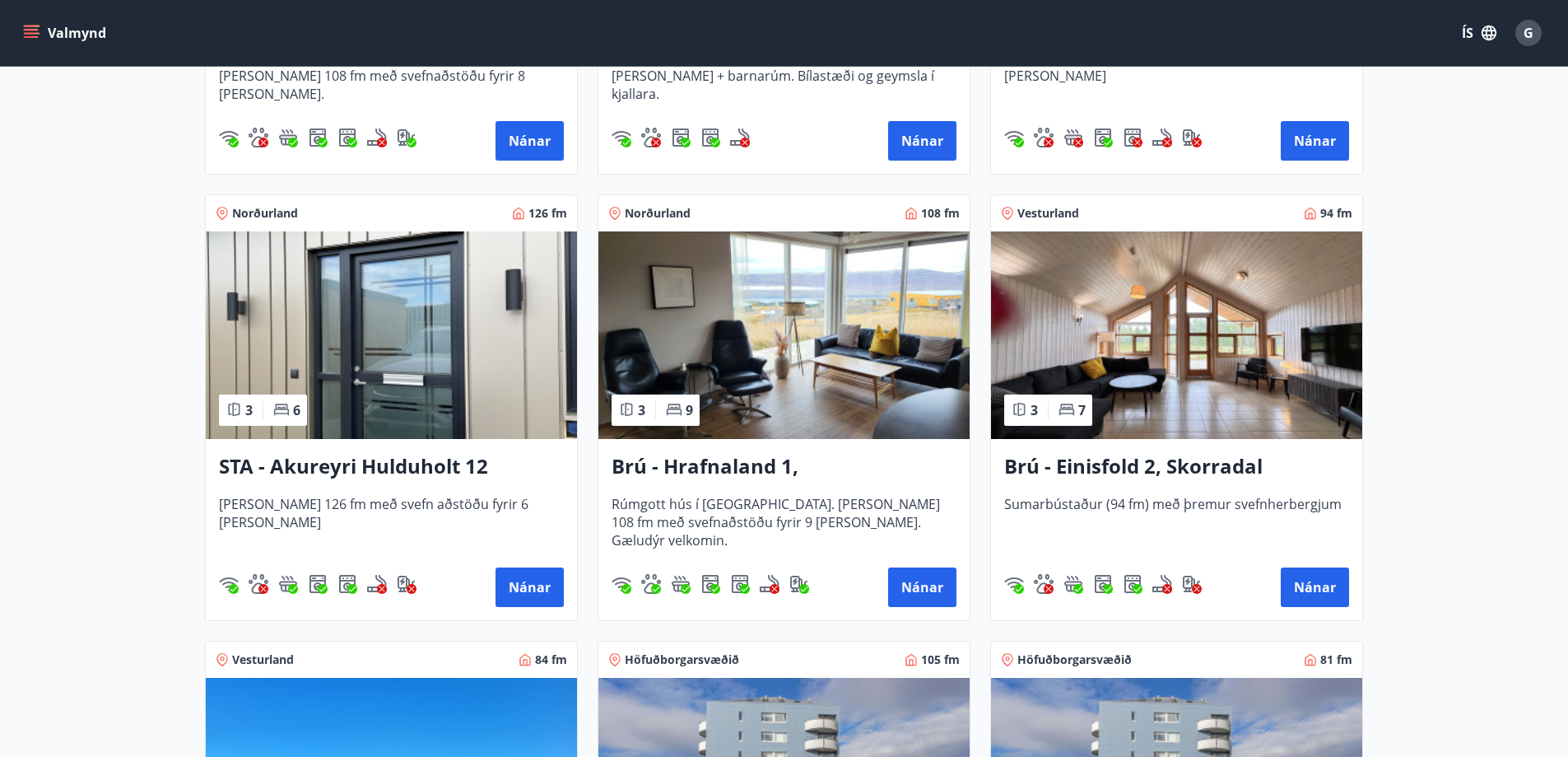
scroll to position [659, 0]
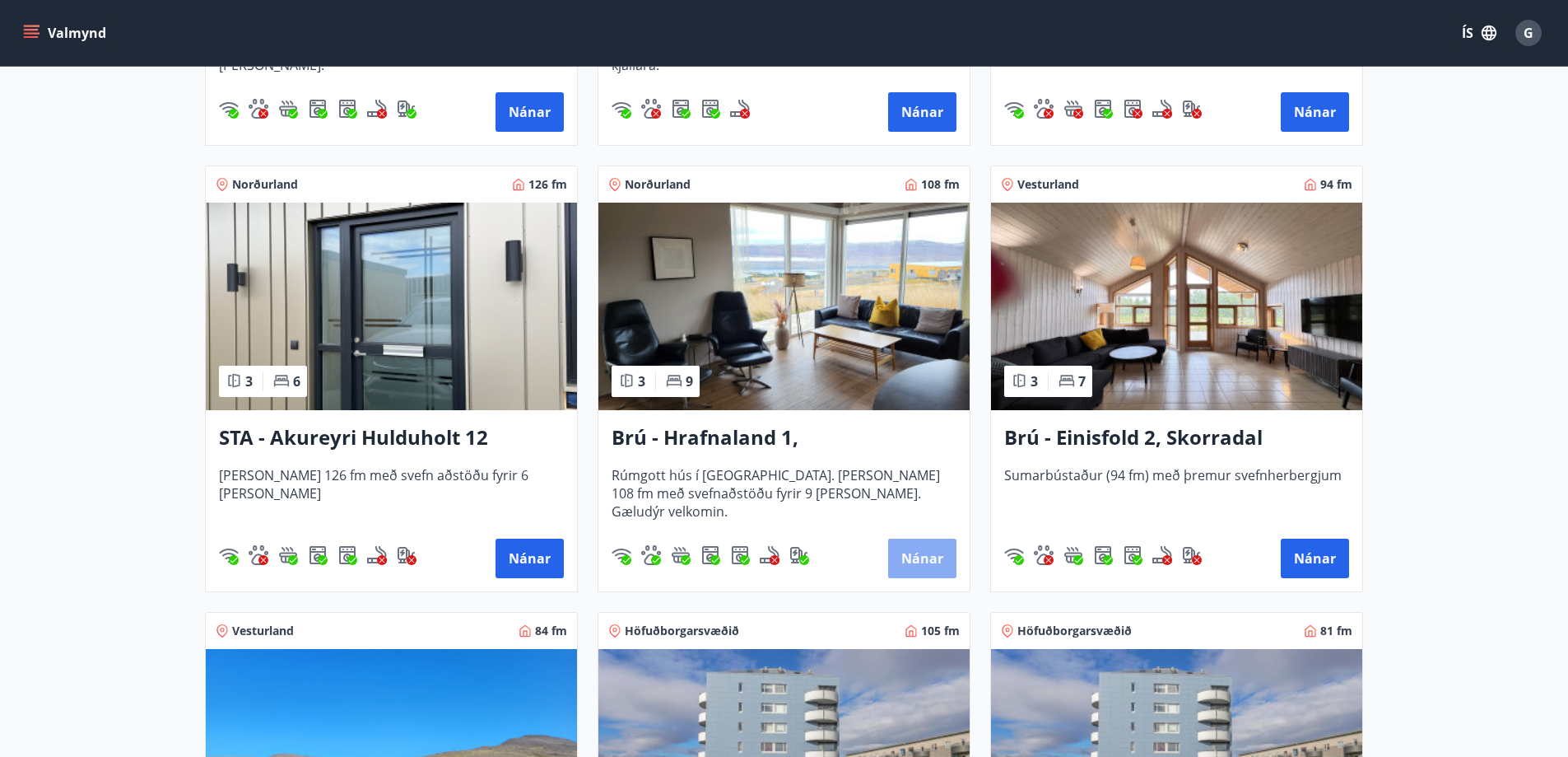
click at [914, 554] on button "Nánar" at bounding box center [922, 558] width 68 height 39
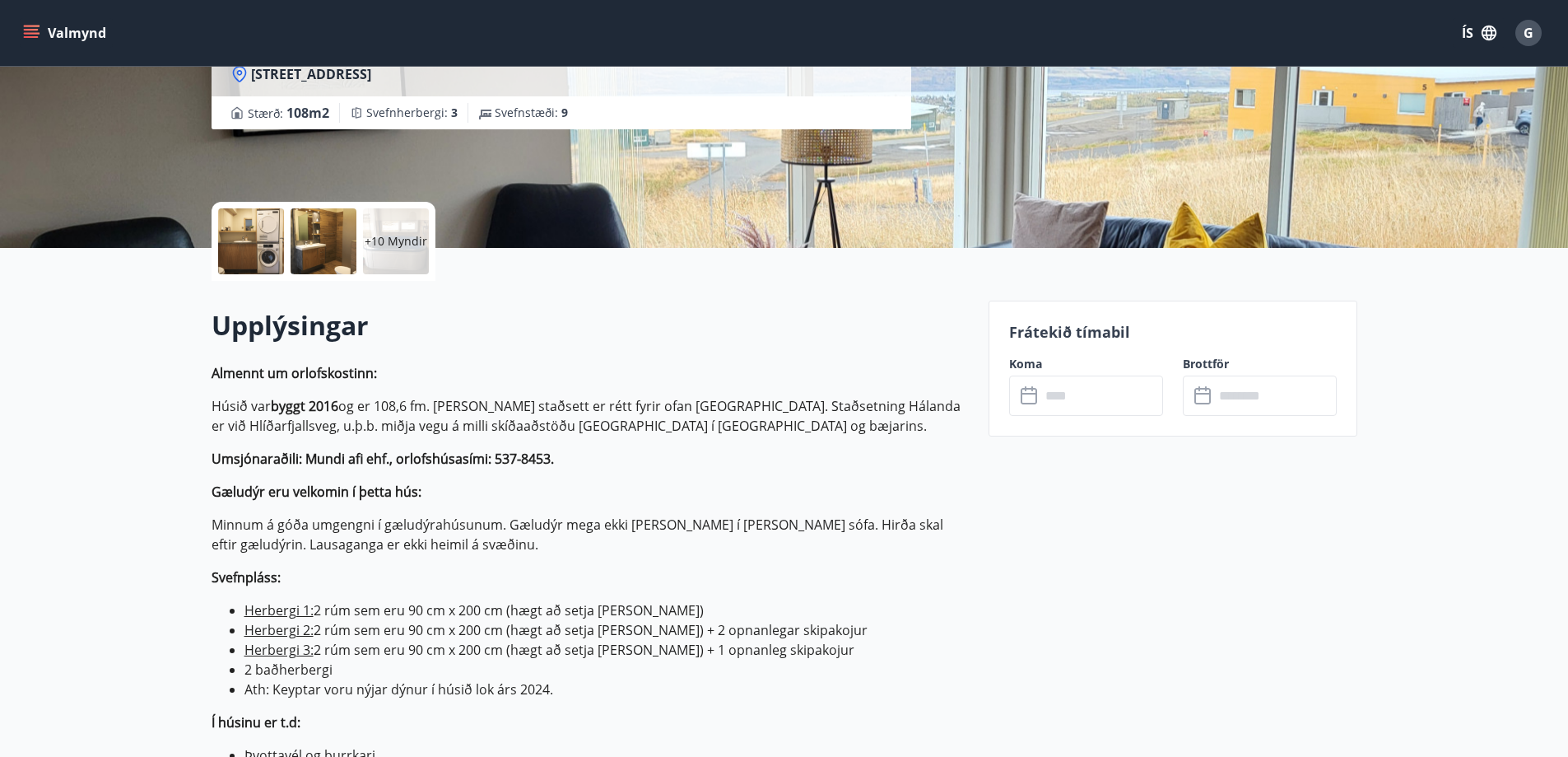
scroll to position [247, 0]
click at [1076, 392] on input "text" at bounding box center [1101, 395] width 123 height 40
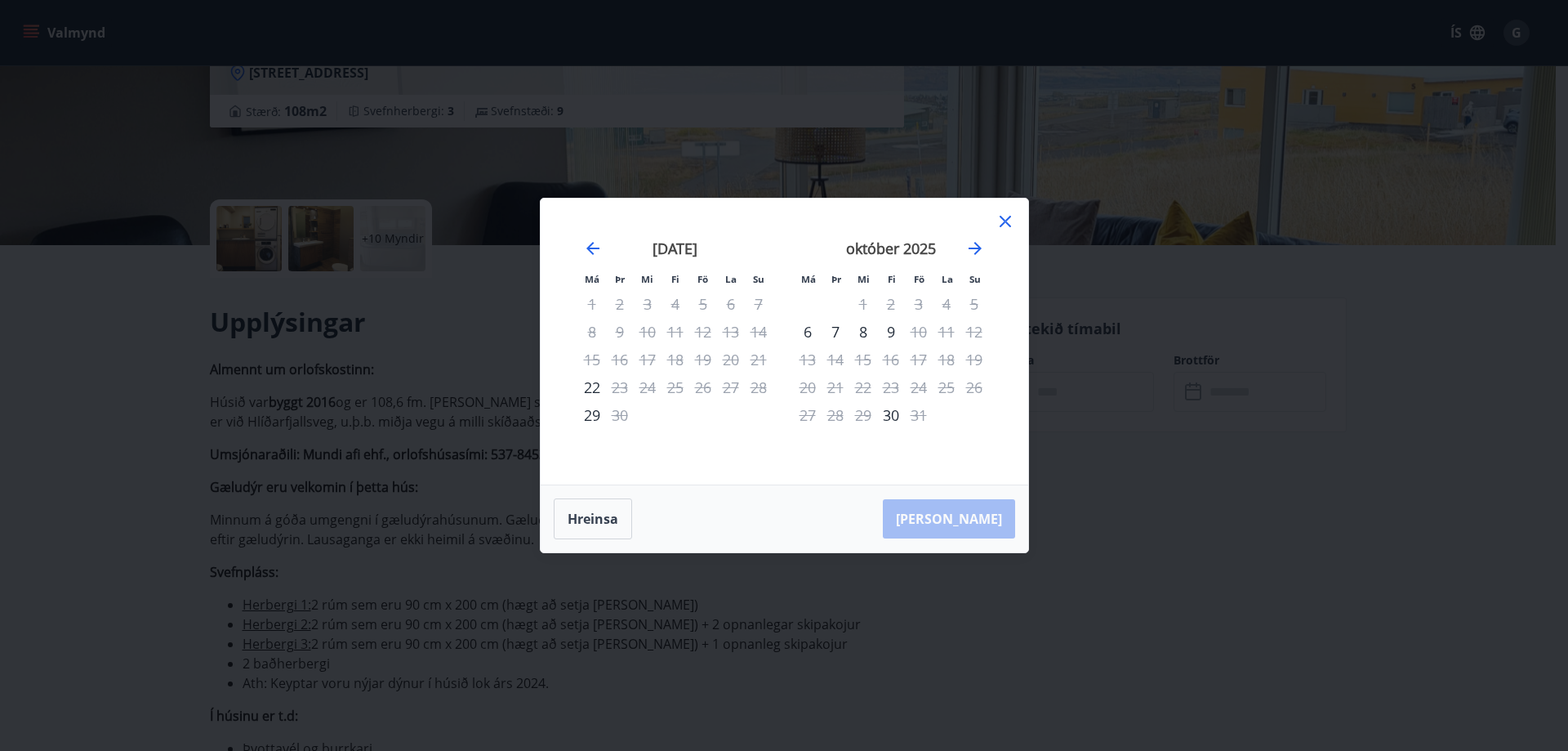
click at [1005, 219] on icon at bounding box center [1005, 221] width 20 height 20
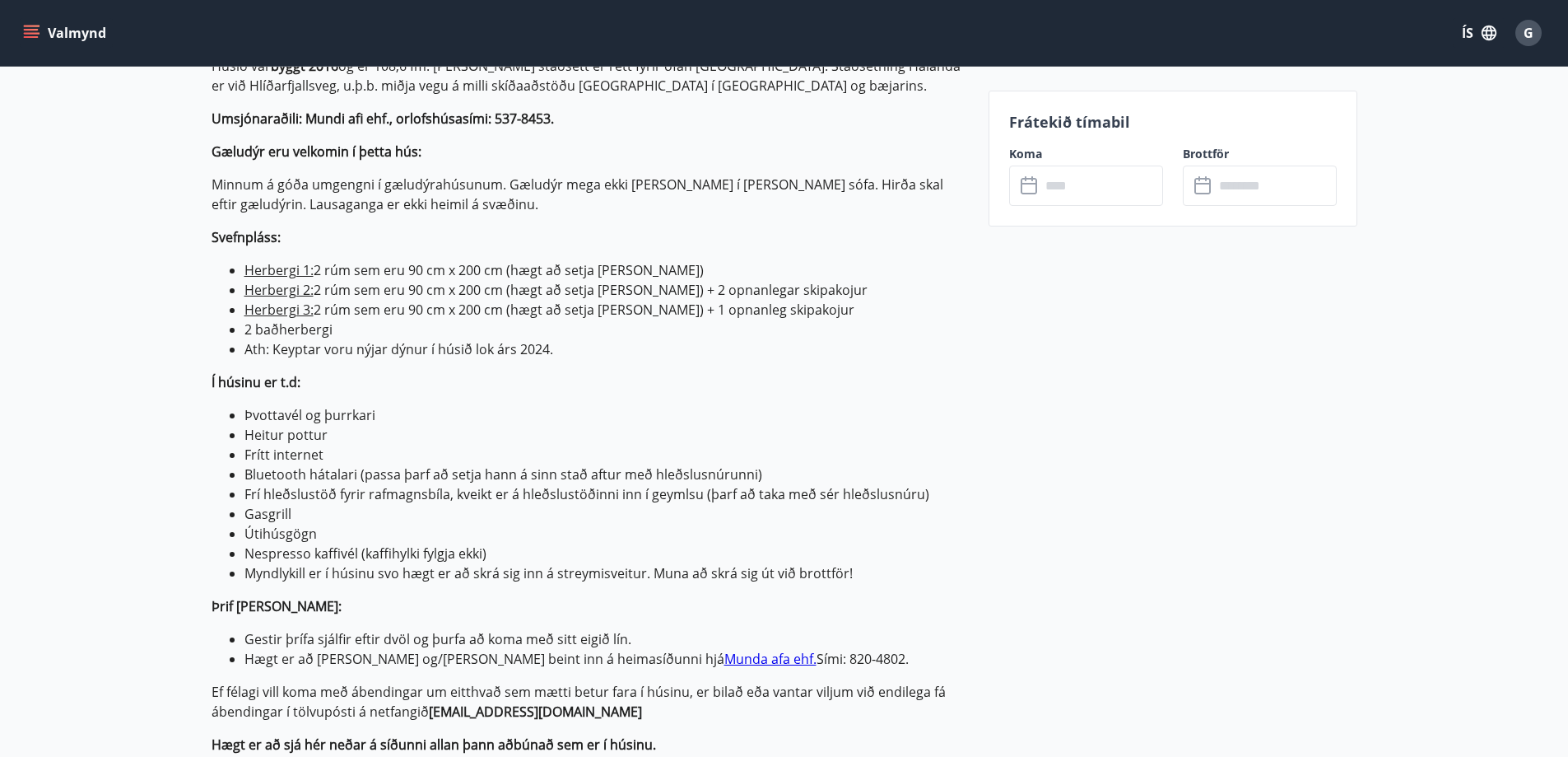
scroll to position [659, 0]
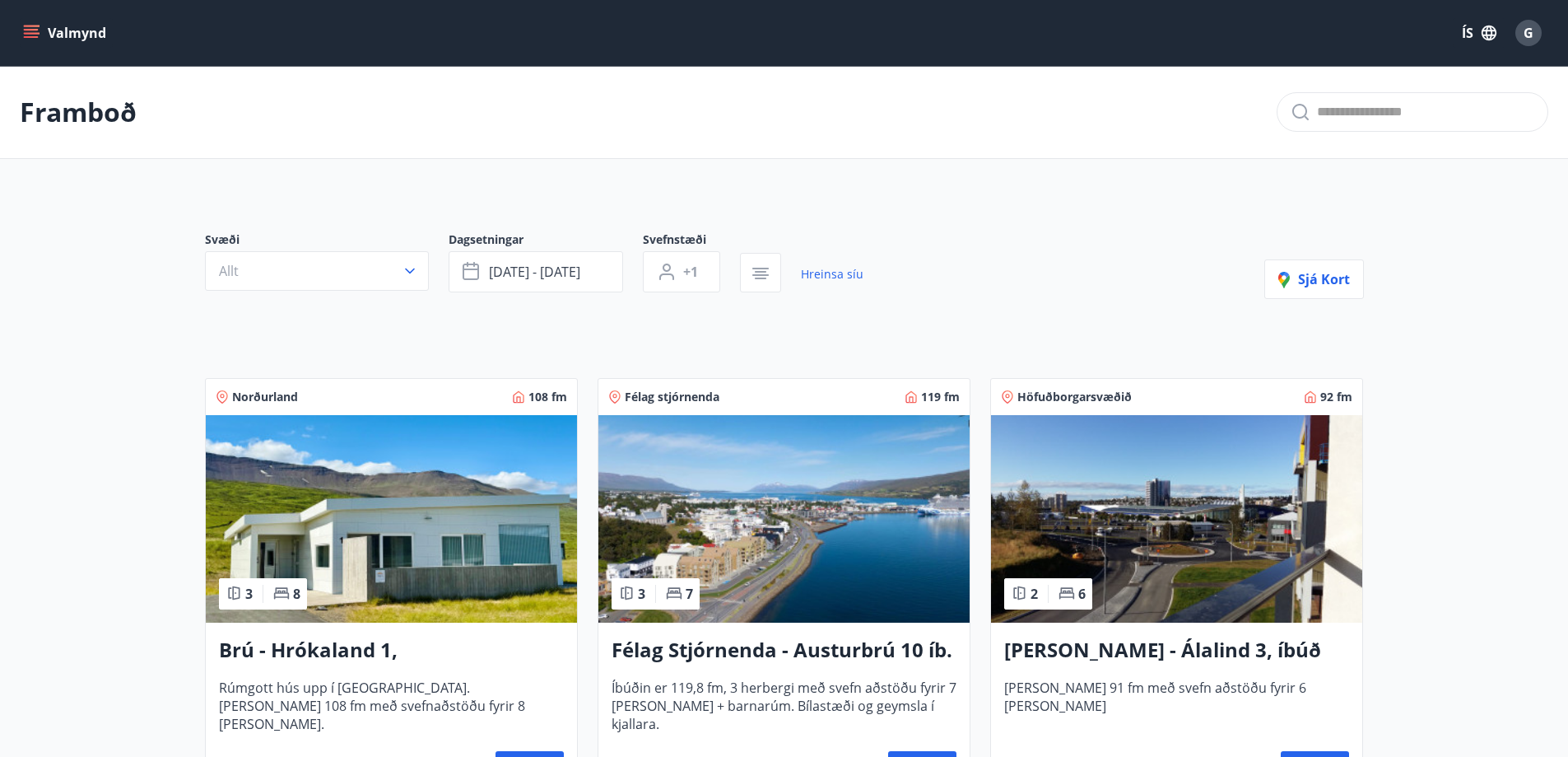
click at [26, 27] on icon "menu" at bounding box center [31, 33] width 16 height 16
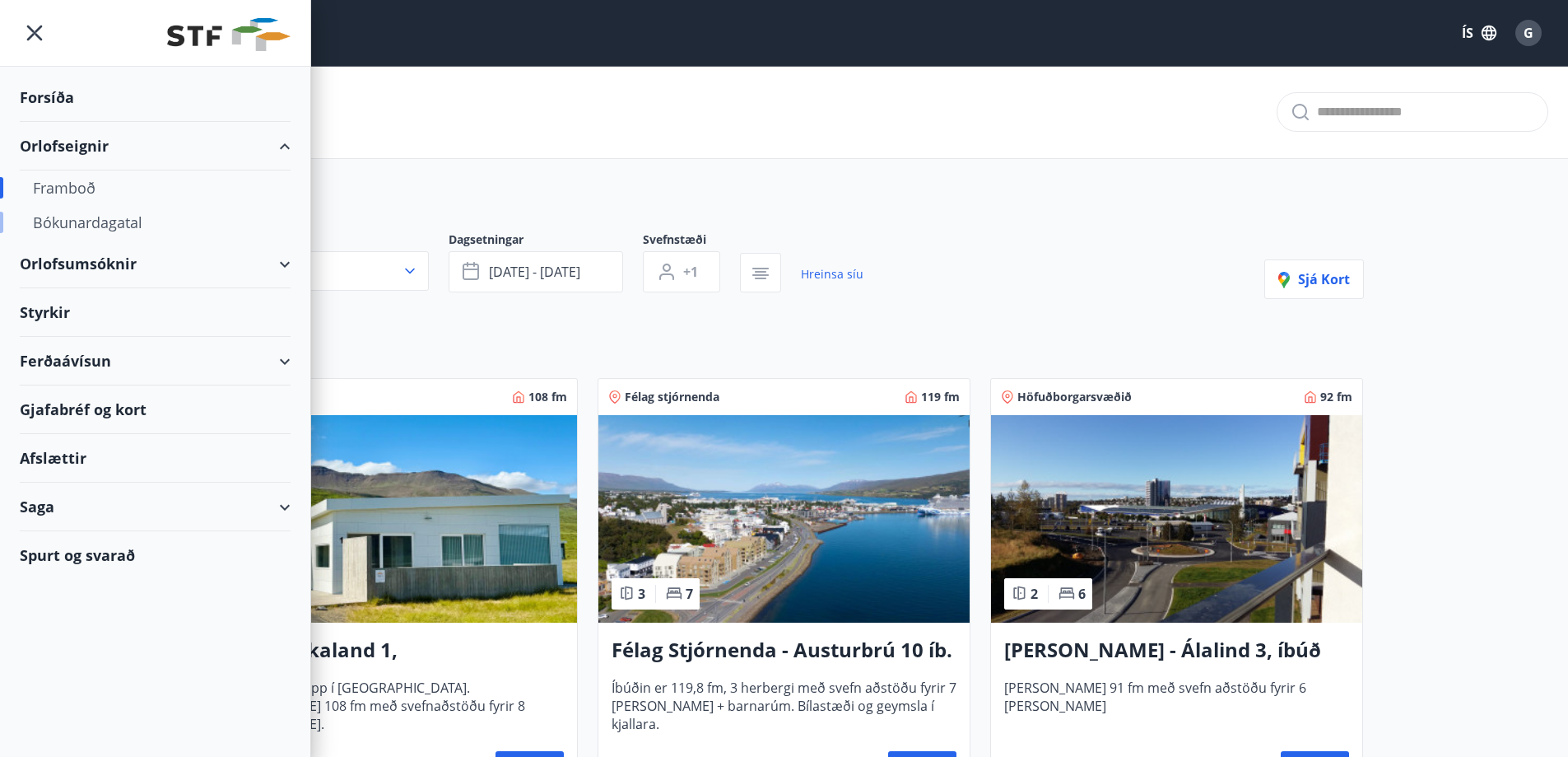
click at [78, 219] on div "Bókunardagatal" at bounding box center [155, 222] width 245 height 35
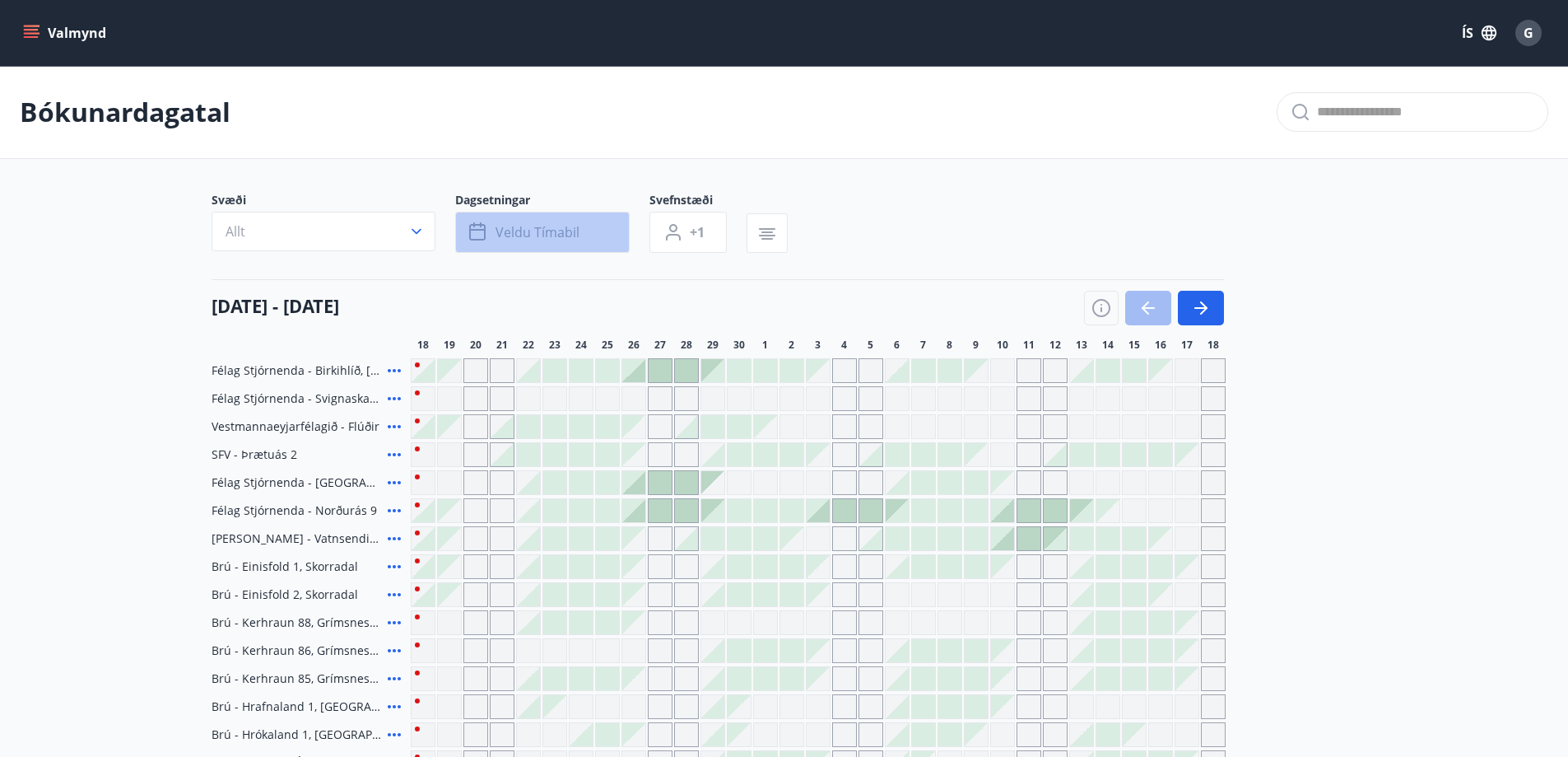
click at [546, 227] on span "Veldu tímabil" at bounding box center [538, 232] width 84 height 18
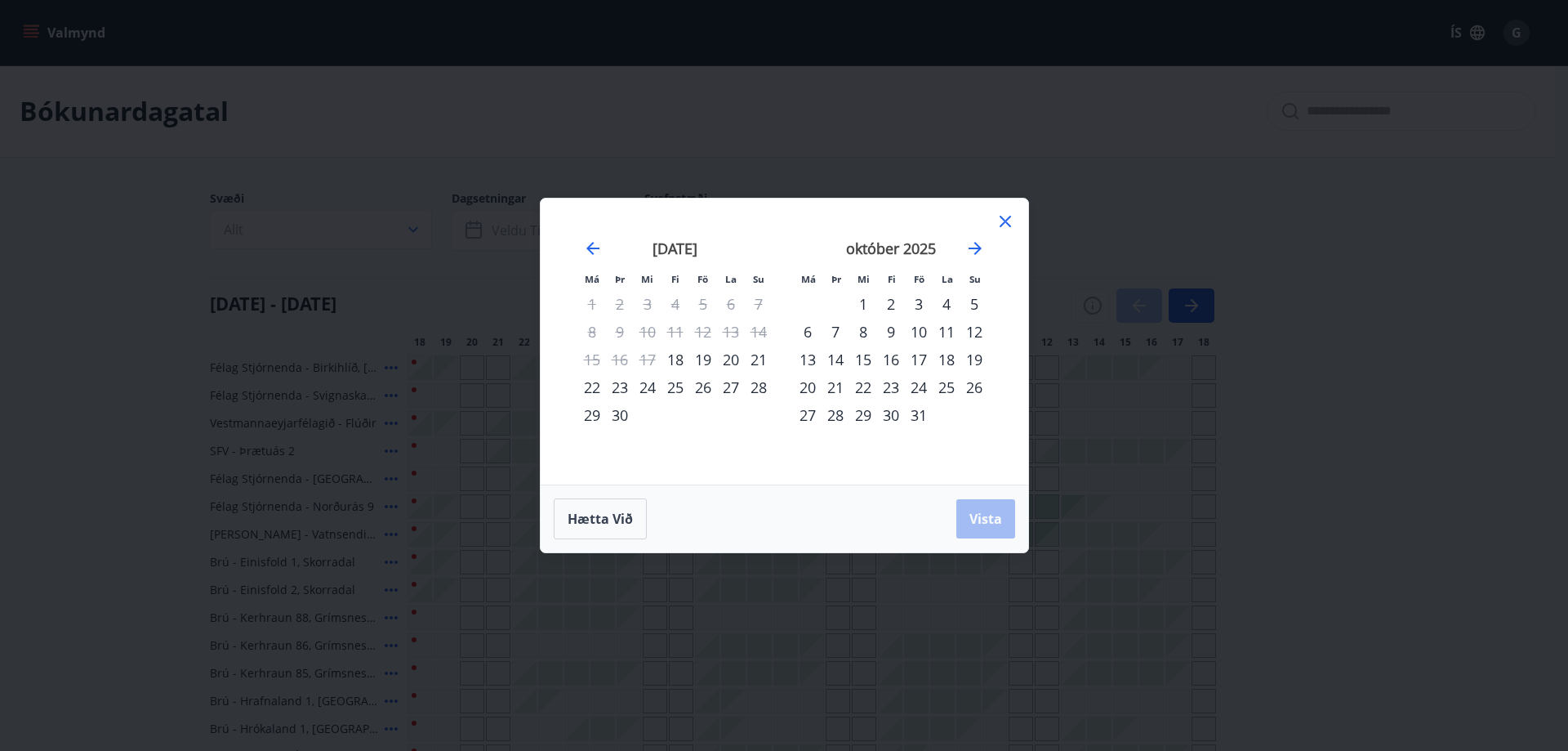
click at [838, 415] on div "28" at bounding box center [835, 414] width 28 height 28
click at [972, 246] on icon "Move forward to switch to the next month." at bounding box center [975, 248] width 20 height 20
click at [972, 306] on div "2" at bounding box center [974, 303] width 28 height 28
click at [984, 517] on span "Vista" at bounding box center [985, 519] width 32 height 18
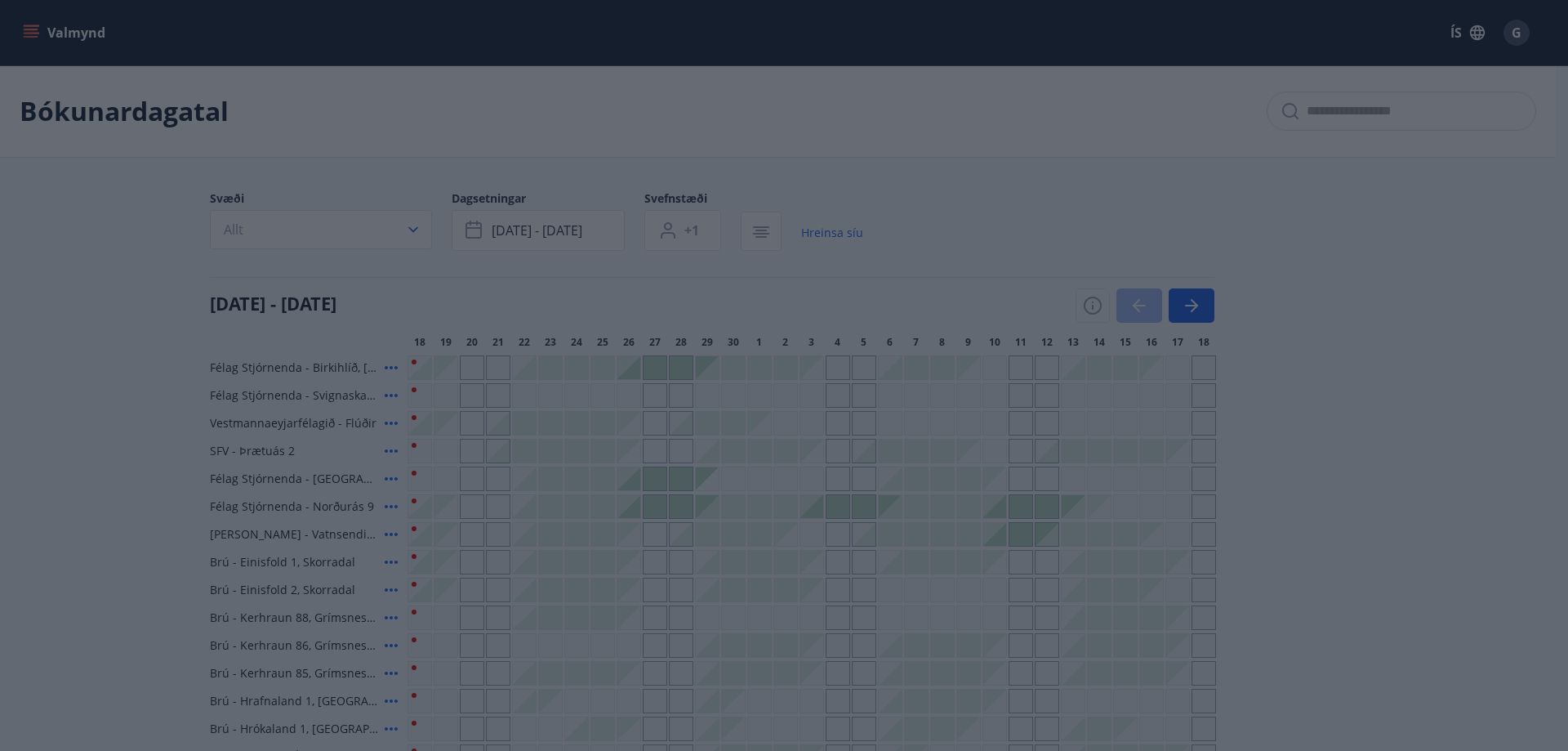
click at [413, 228] on div "Má Þr Mi Fi Fö La Su Má Þr Mi Fi Fö La Su september 2025 1 2 3 4 5 6 7 8 9 10 1…" at bounding box center [784, 376] width 1568 height 751
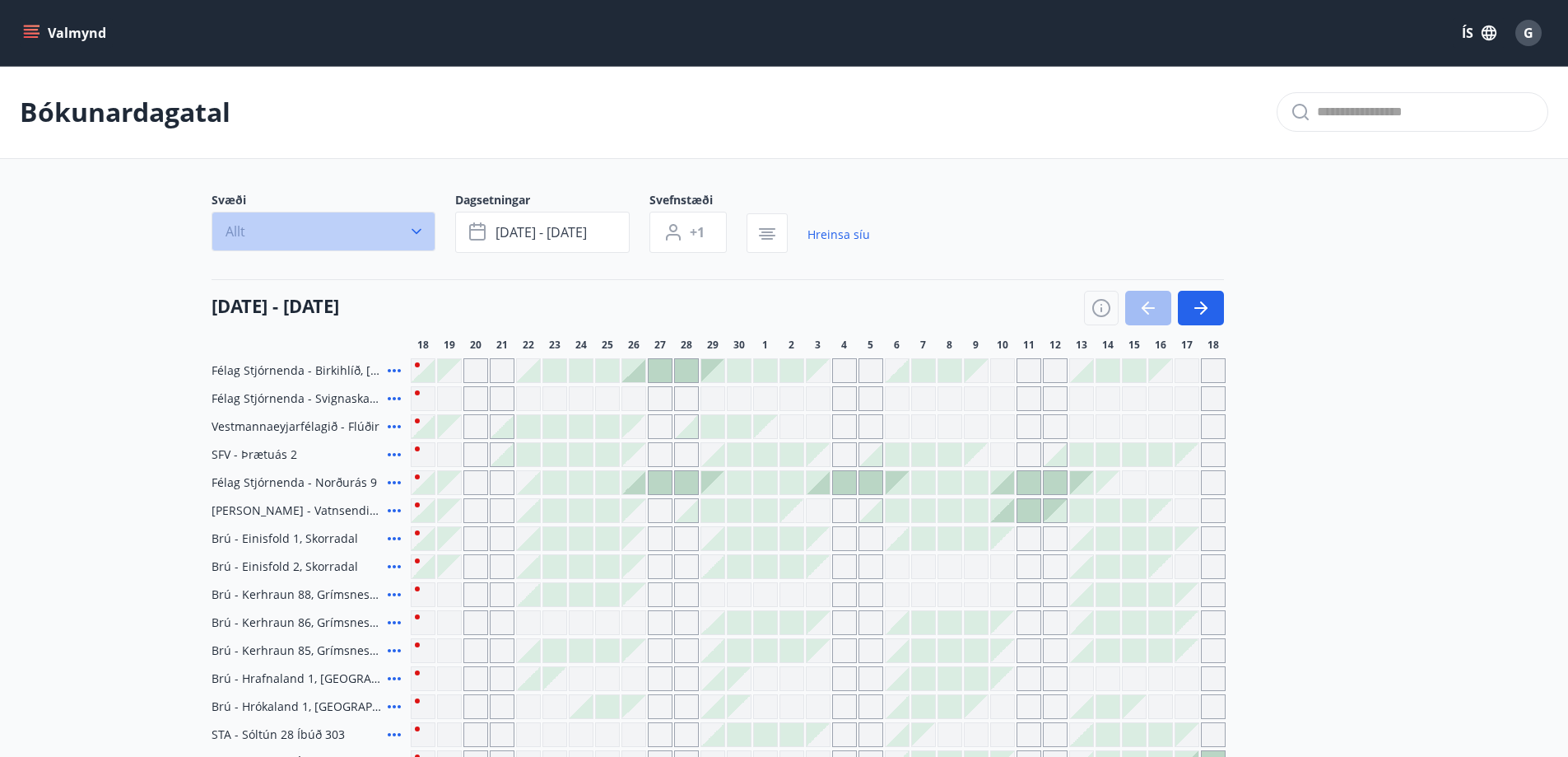
click at [417, 230] on icon "button" at bounding box center [417, 231] width 16 height 16
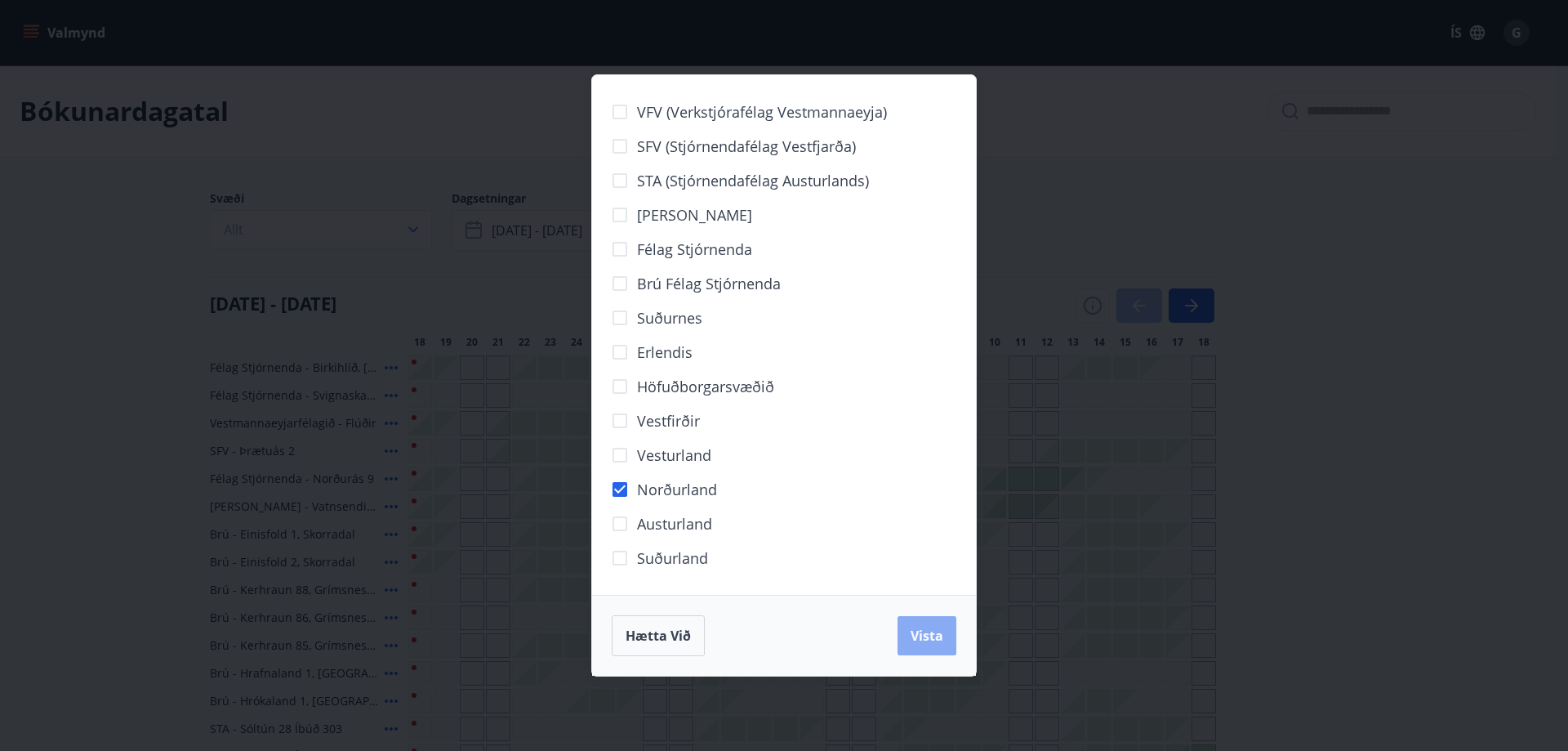
click at [927, 636] on span "Vista" at bounding box center [927, 635] width 32 height 18
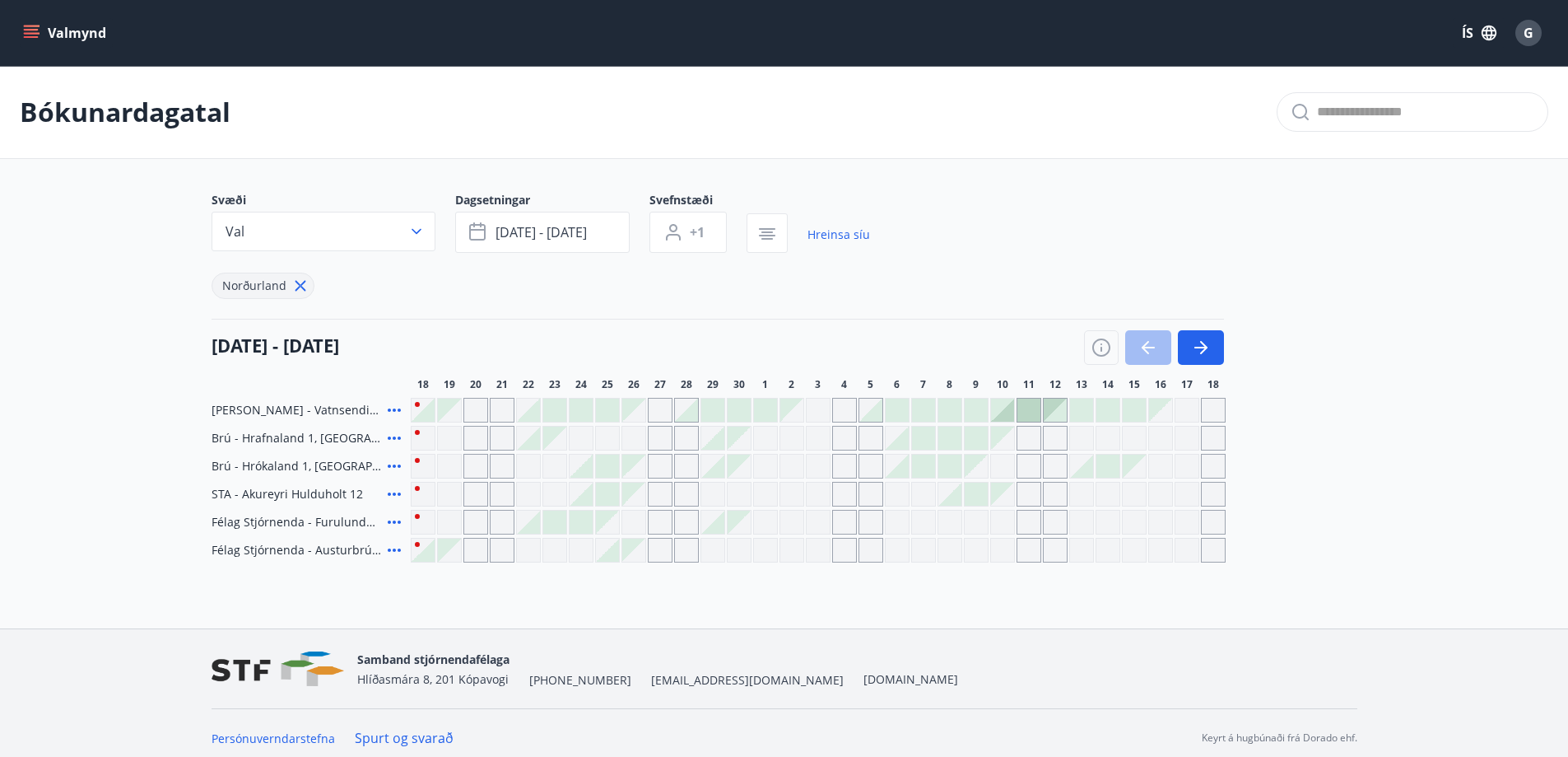
click at [395, 491] on icon at bounding box center [395, 494] width 20 height 20
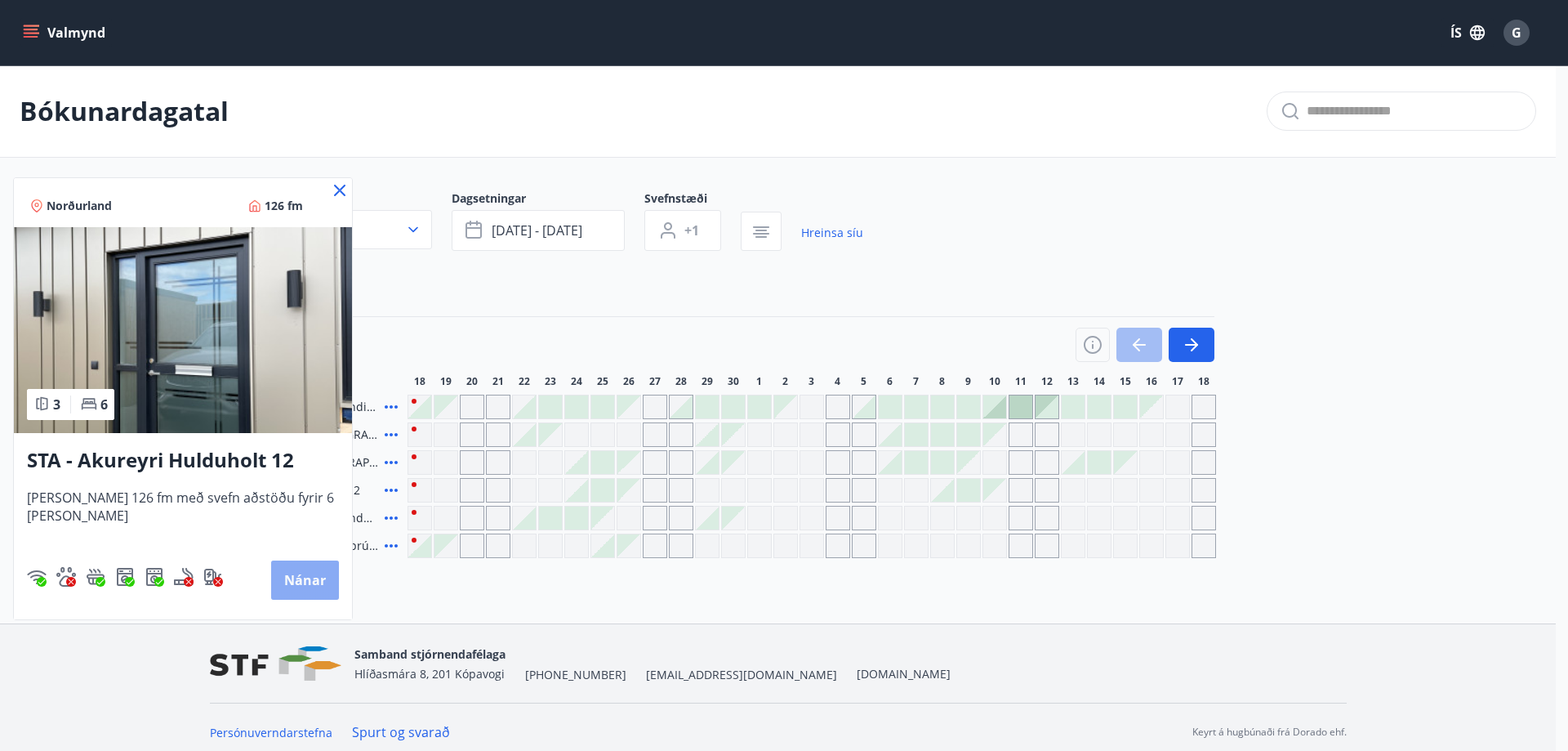
click at [287, 579] on button "Nánar" at bounding box center [305, 579] width 68 height 39
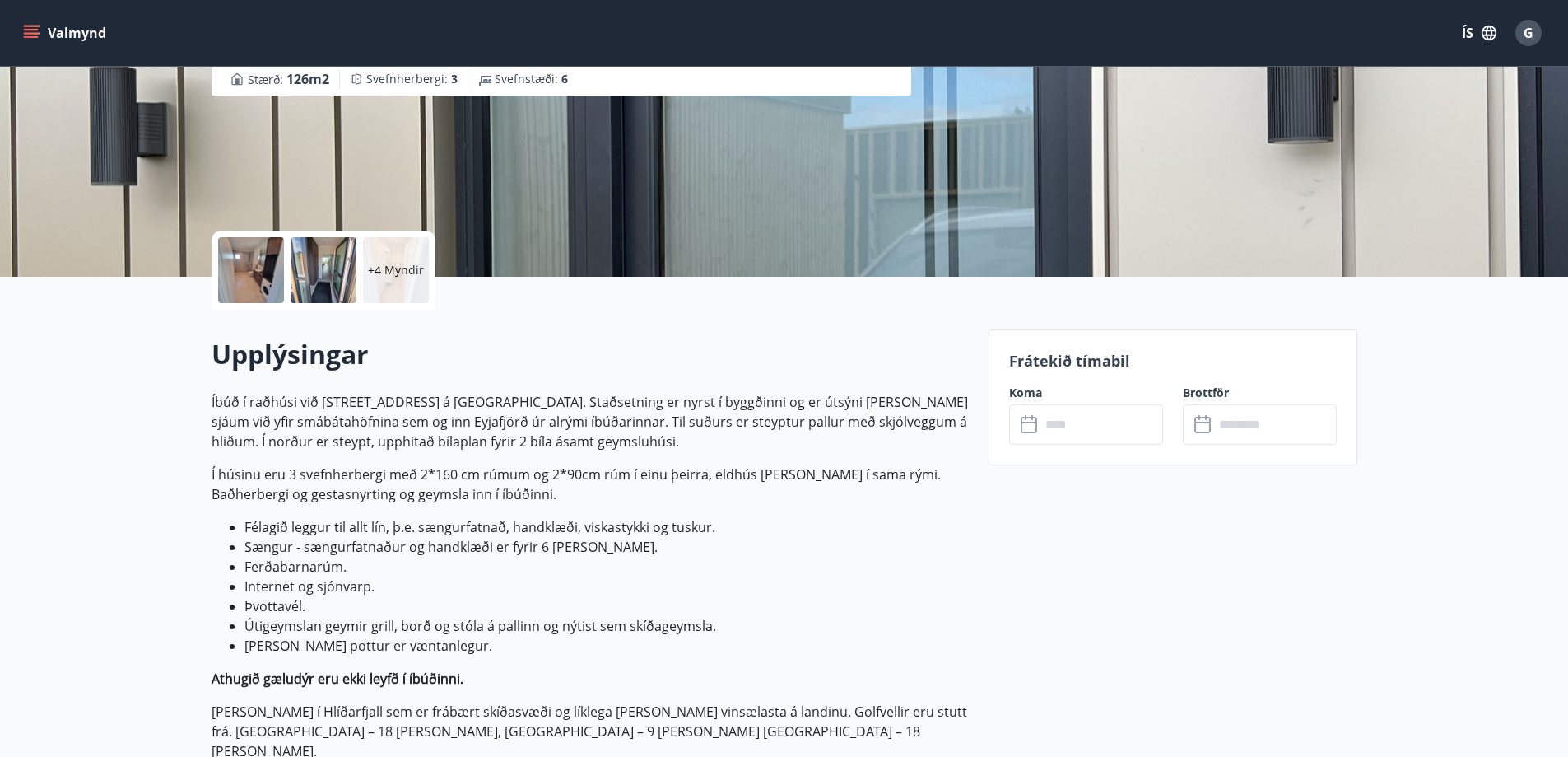
scroll to position [247, 0]
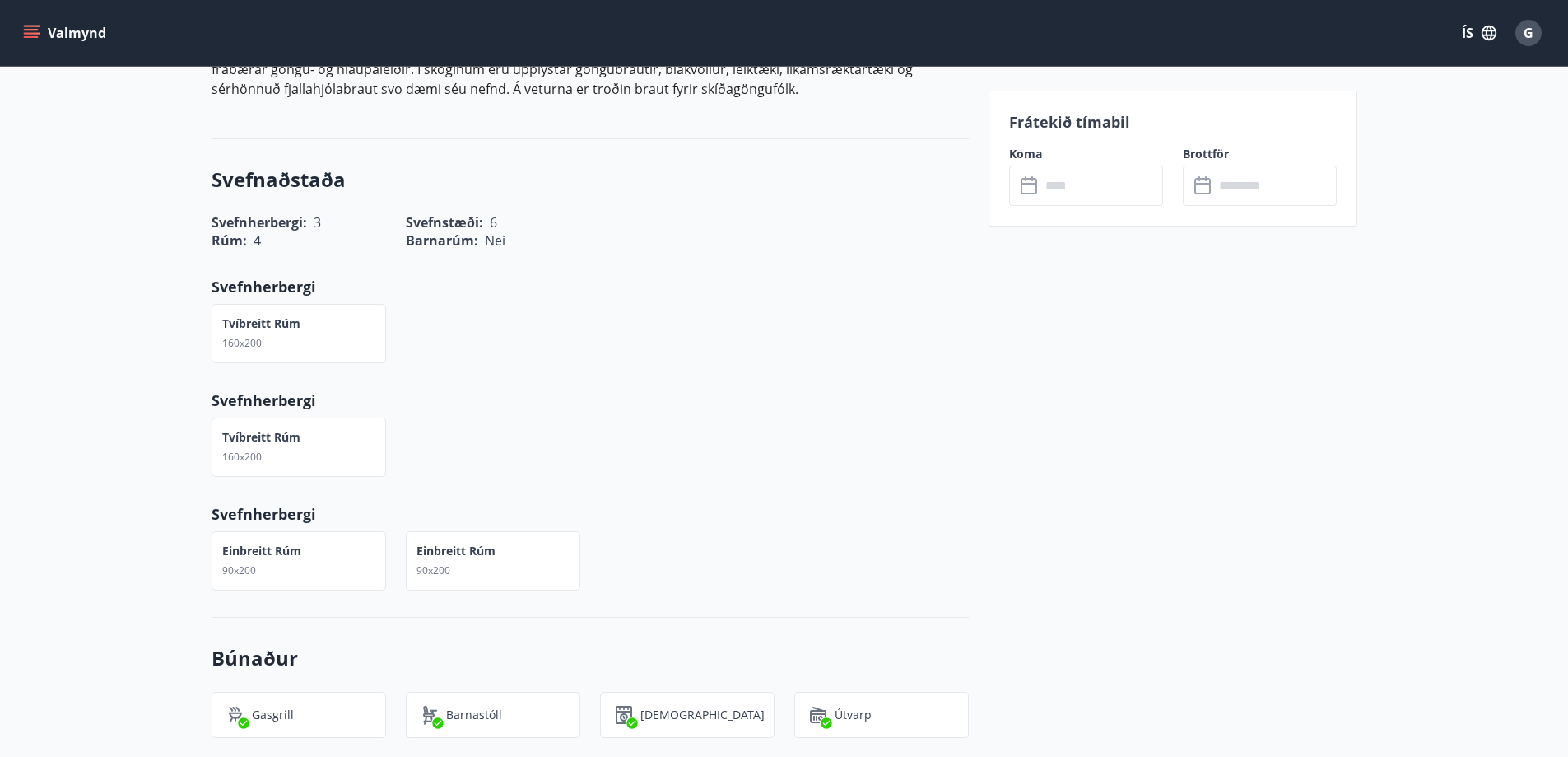
scroll to position [1071, 0]
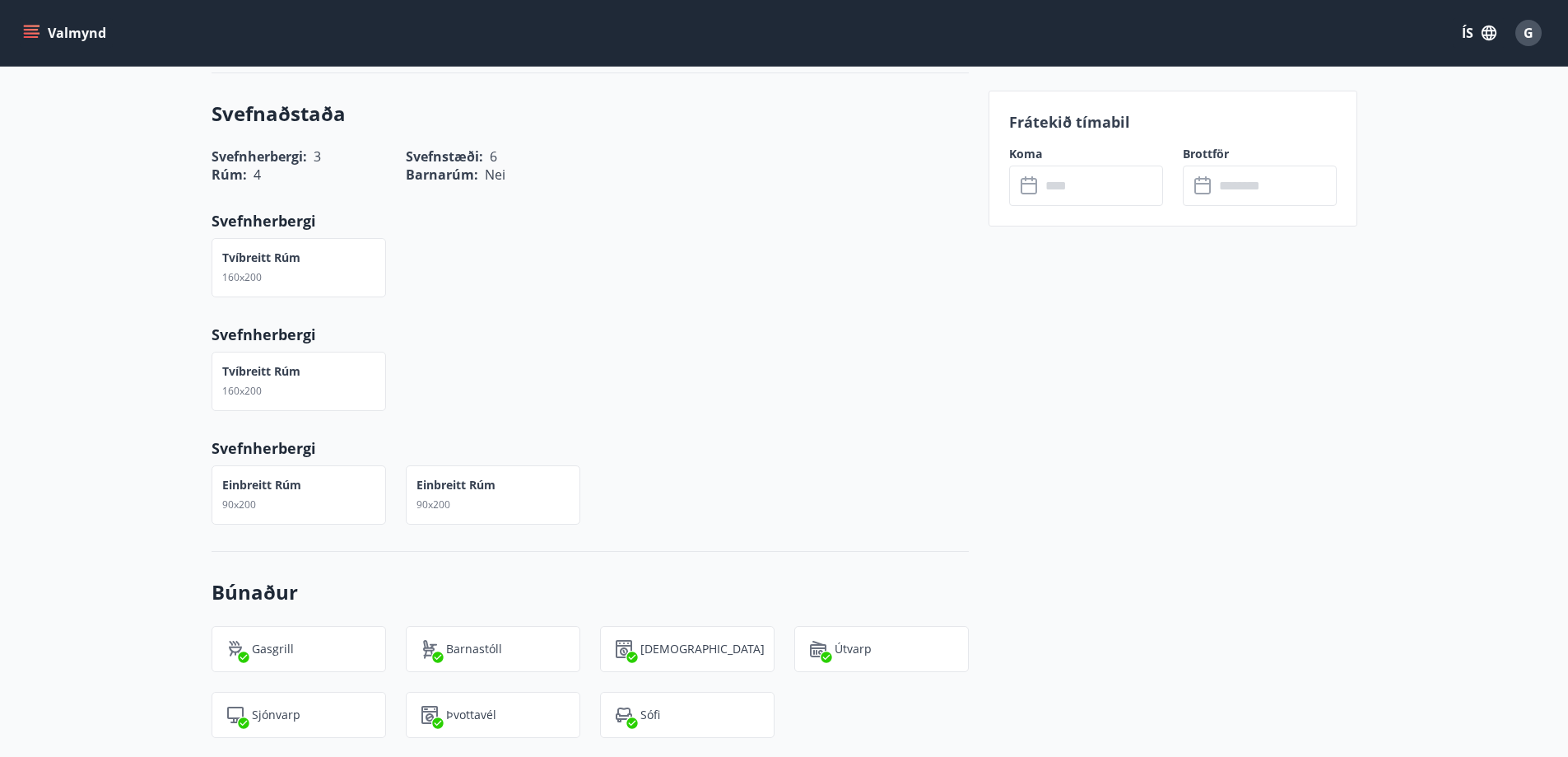
click at [1389, 436] on div "+4 Myndir Upplýsingar Íbúð í raðhúsi við Hulduholt 12 á Akureyri. Staðsetning e…" at bounding box center [784, 709] width 1568 height 2571
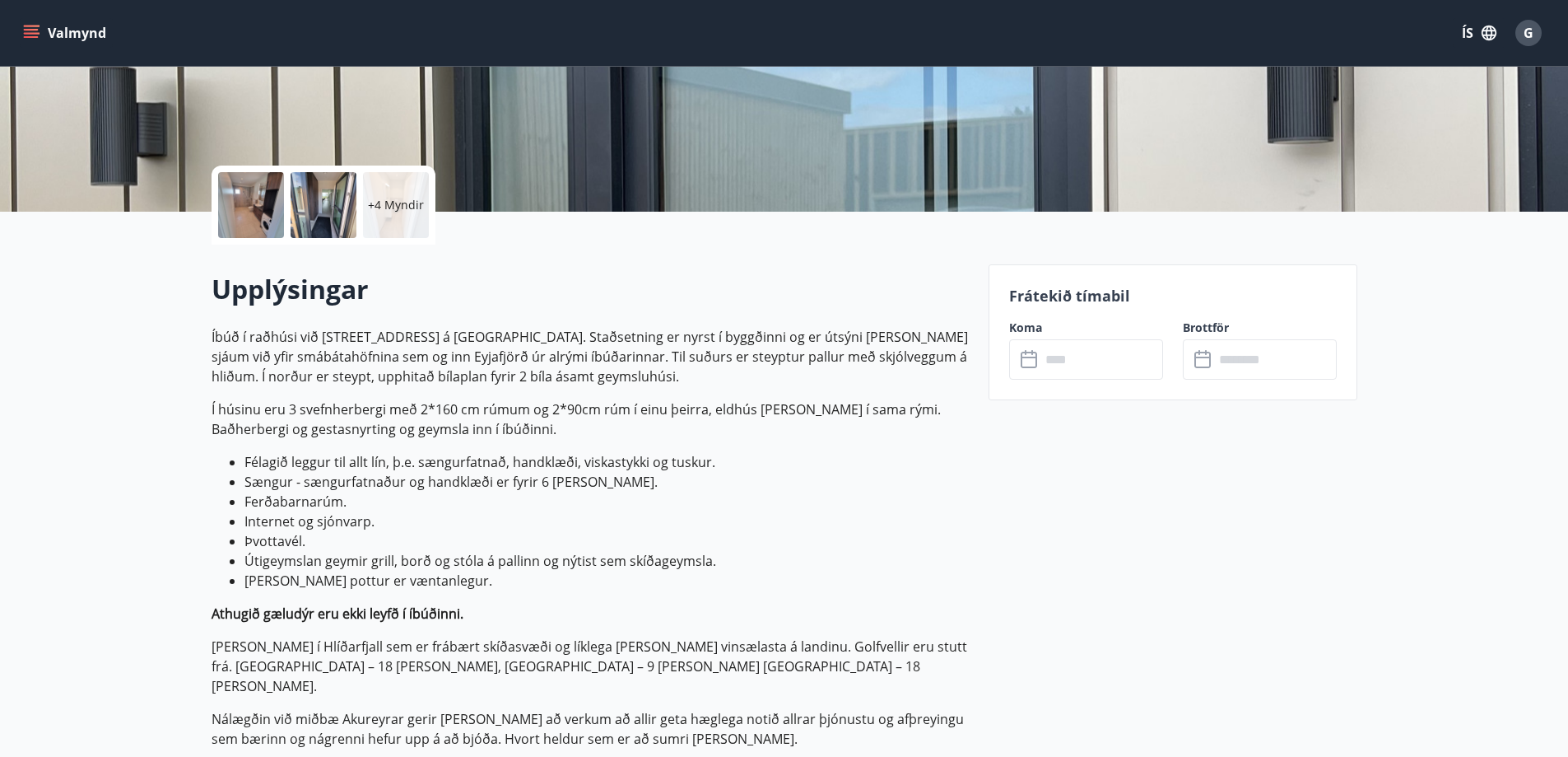
scroll to position [247, 0]
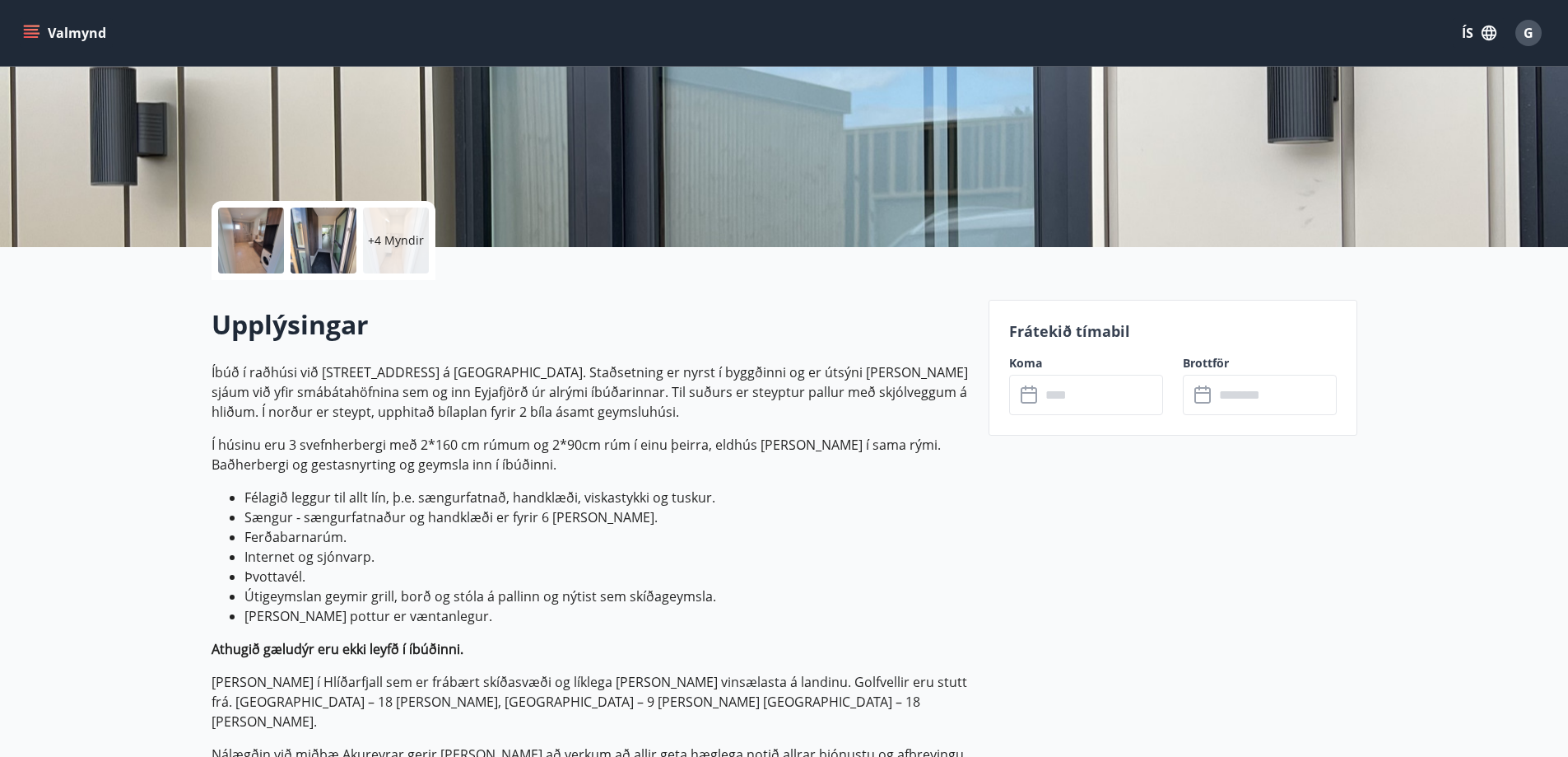
click at [1071, 394] on input "text" at bounding box center [1101, 395] width 123 height 40
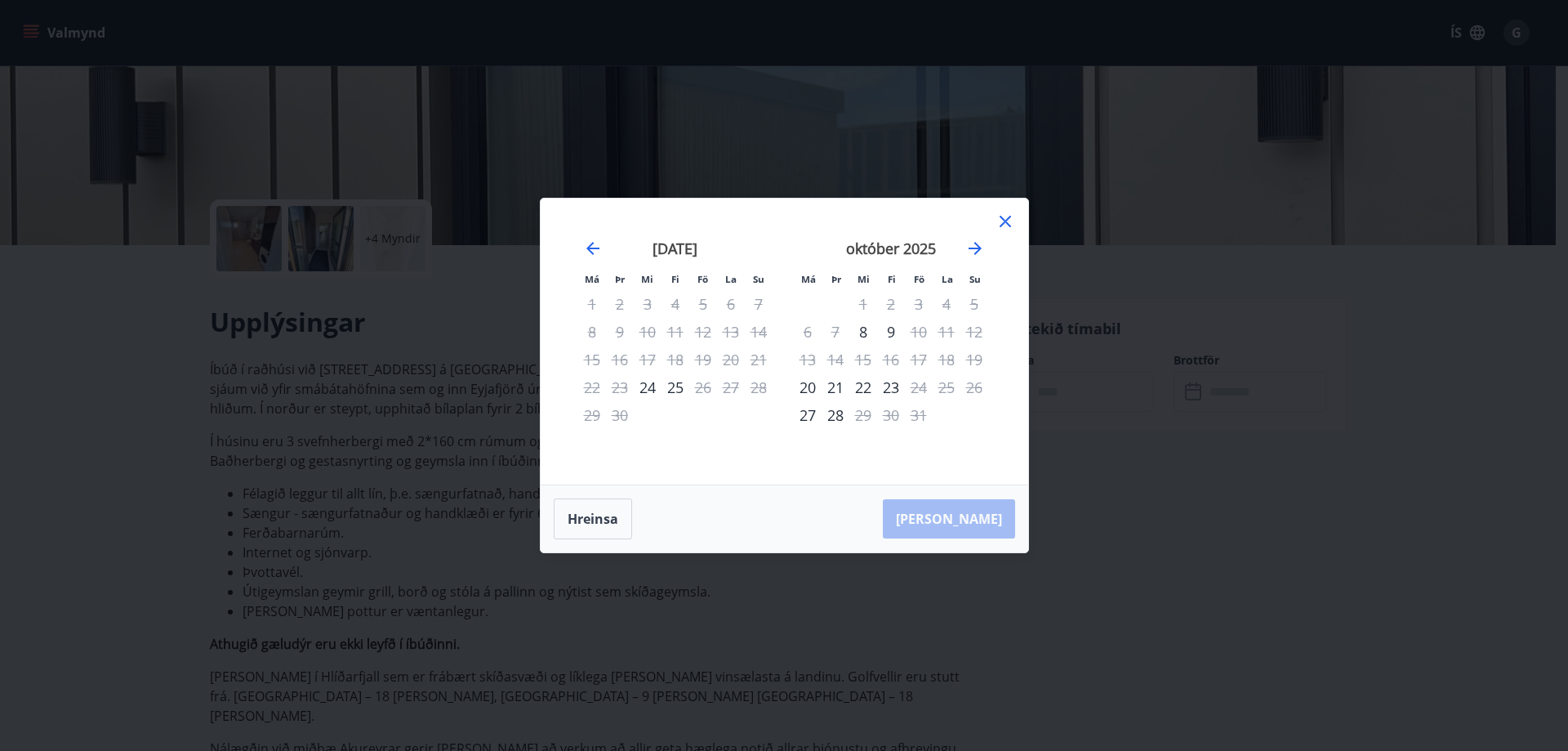
click at [1004, 218] on icon at bounding box center [1005, 221] width 20 height 20
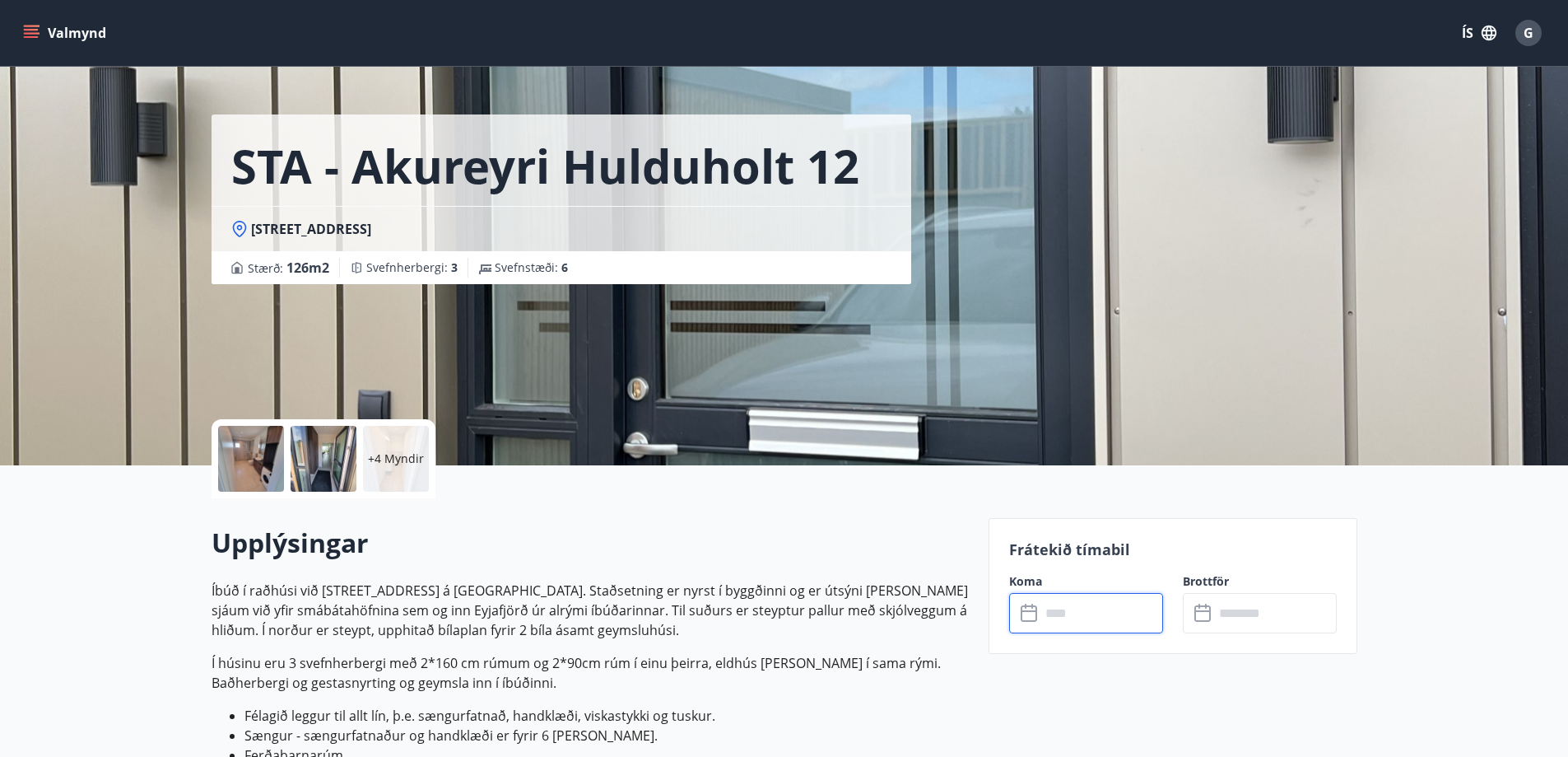
scroll to position [0, 0]
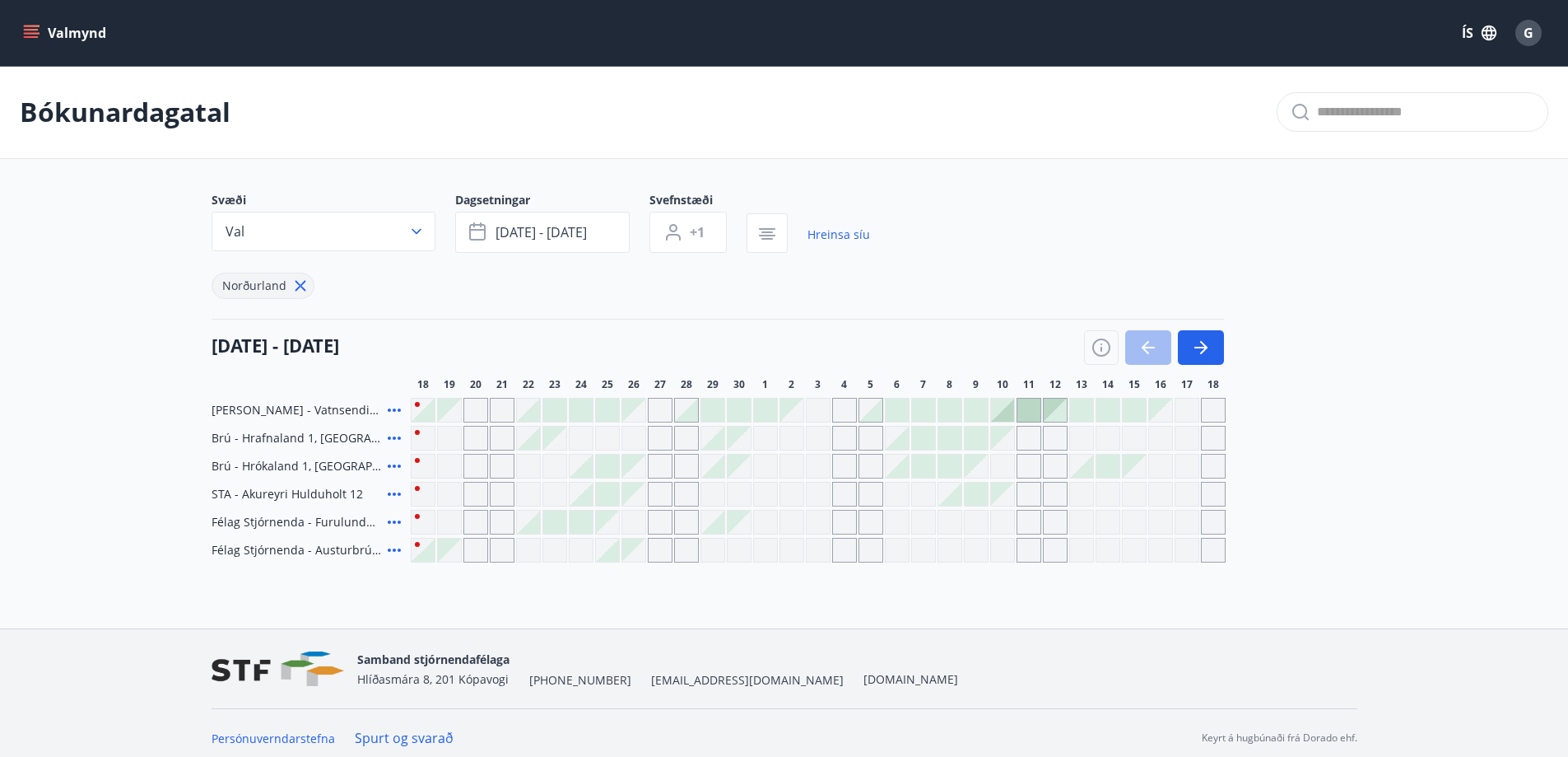
scroll to position [10, 0]
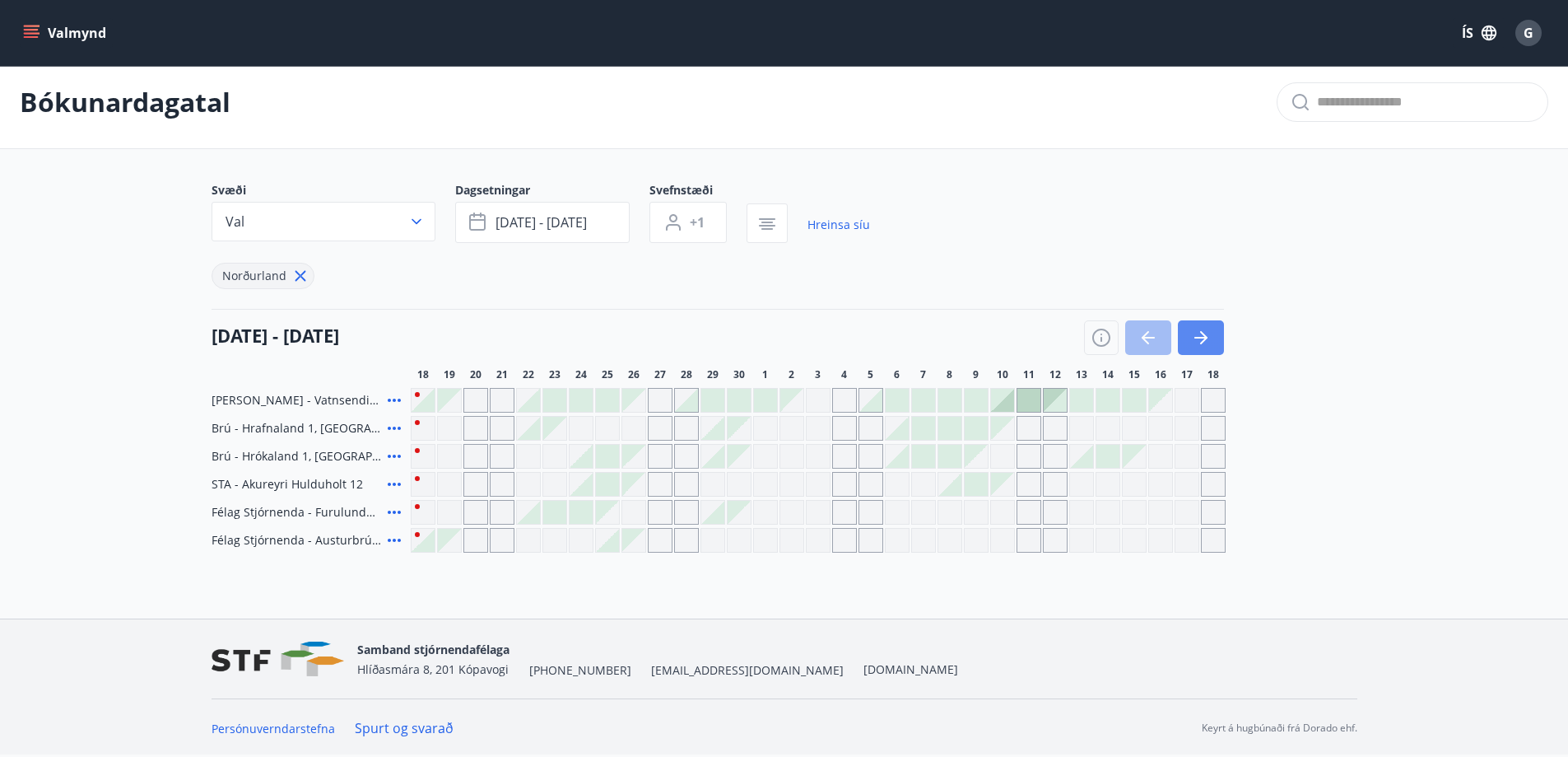
click at [1194, 335] on icon "button" at bounding box center [1201, 338] width 20 height 20
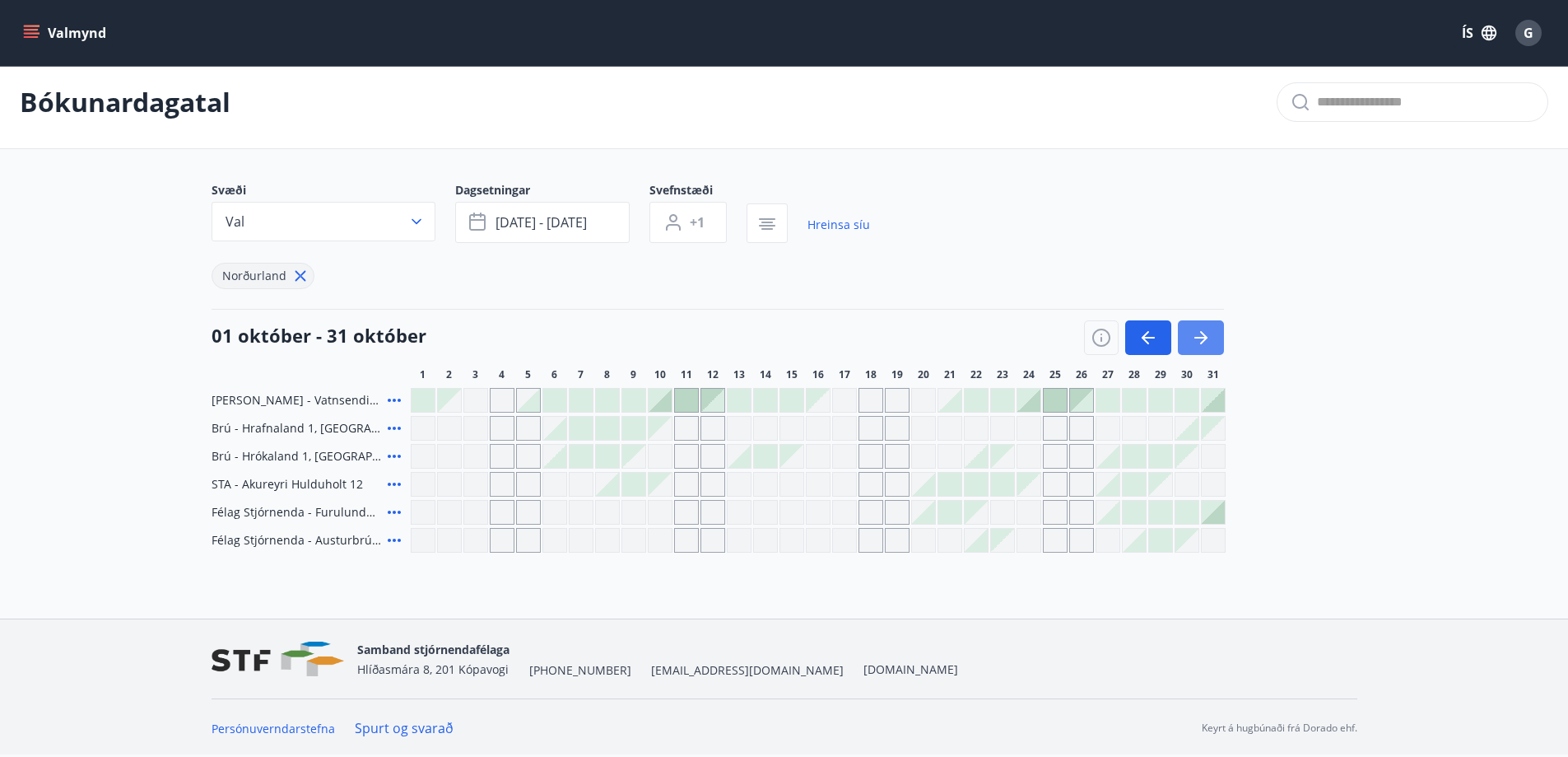
click at [1203, 331] on icon "button" at bounding box center [1201, 338] width 20 height 20
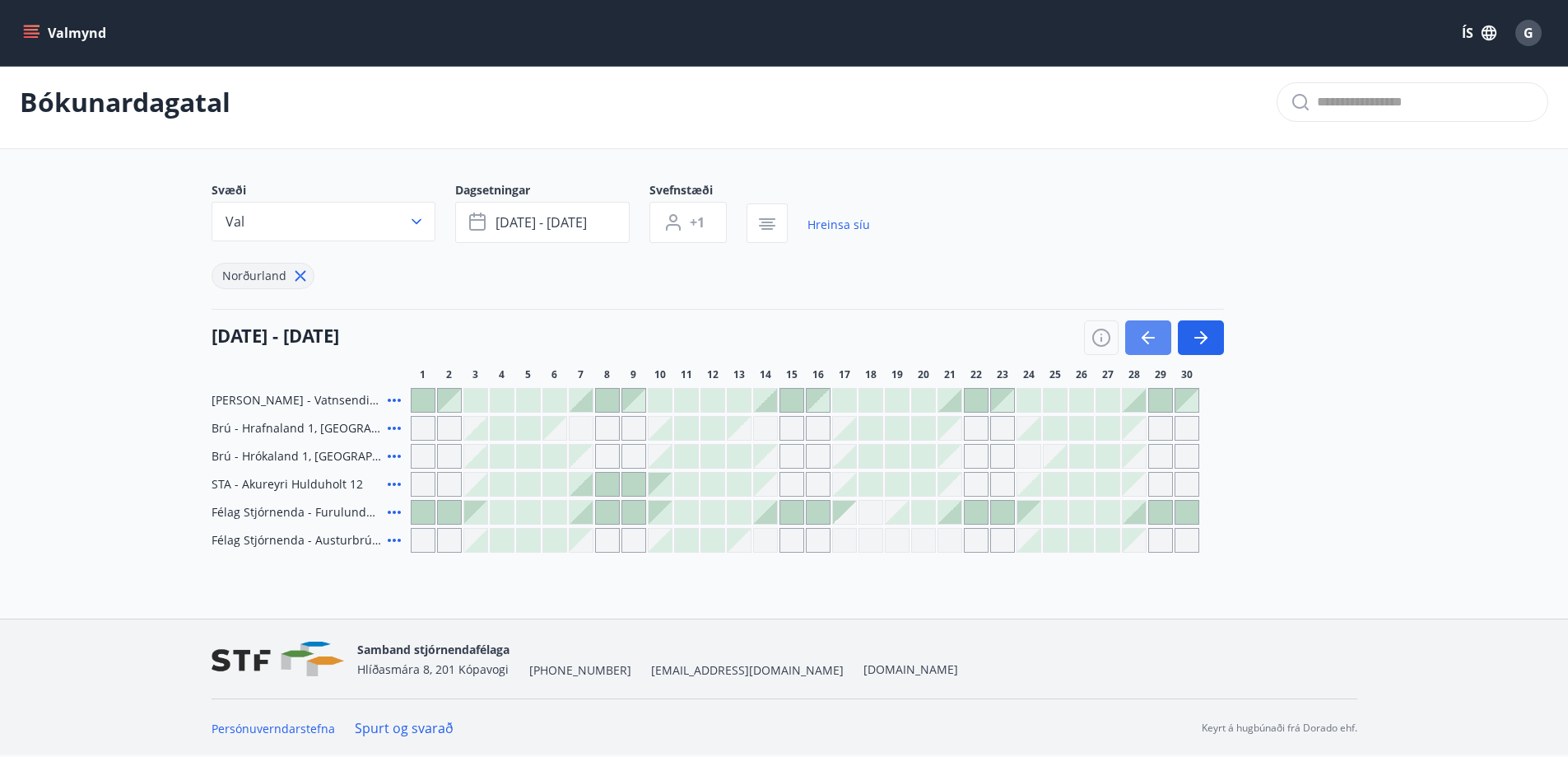
click at [1146, 333] on icon "button" at bounding box center [1149, 338] width 20 height 20
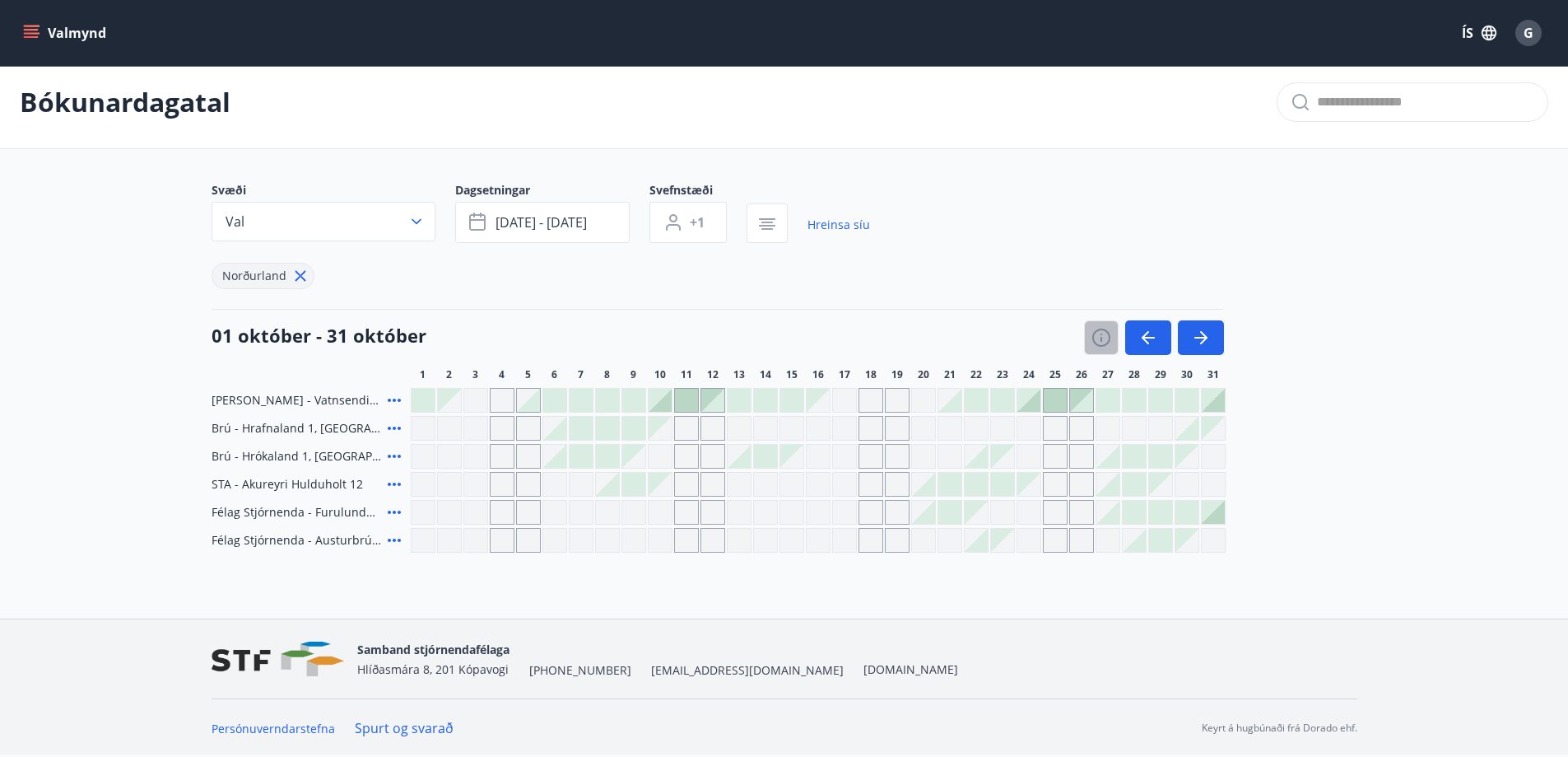
click at [1099, 337] on icon "button" at bounding box center [1101, 338] width 20 height 20
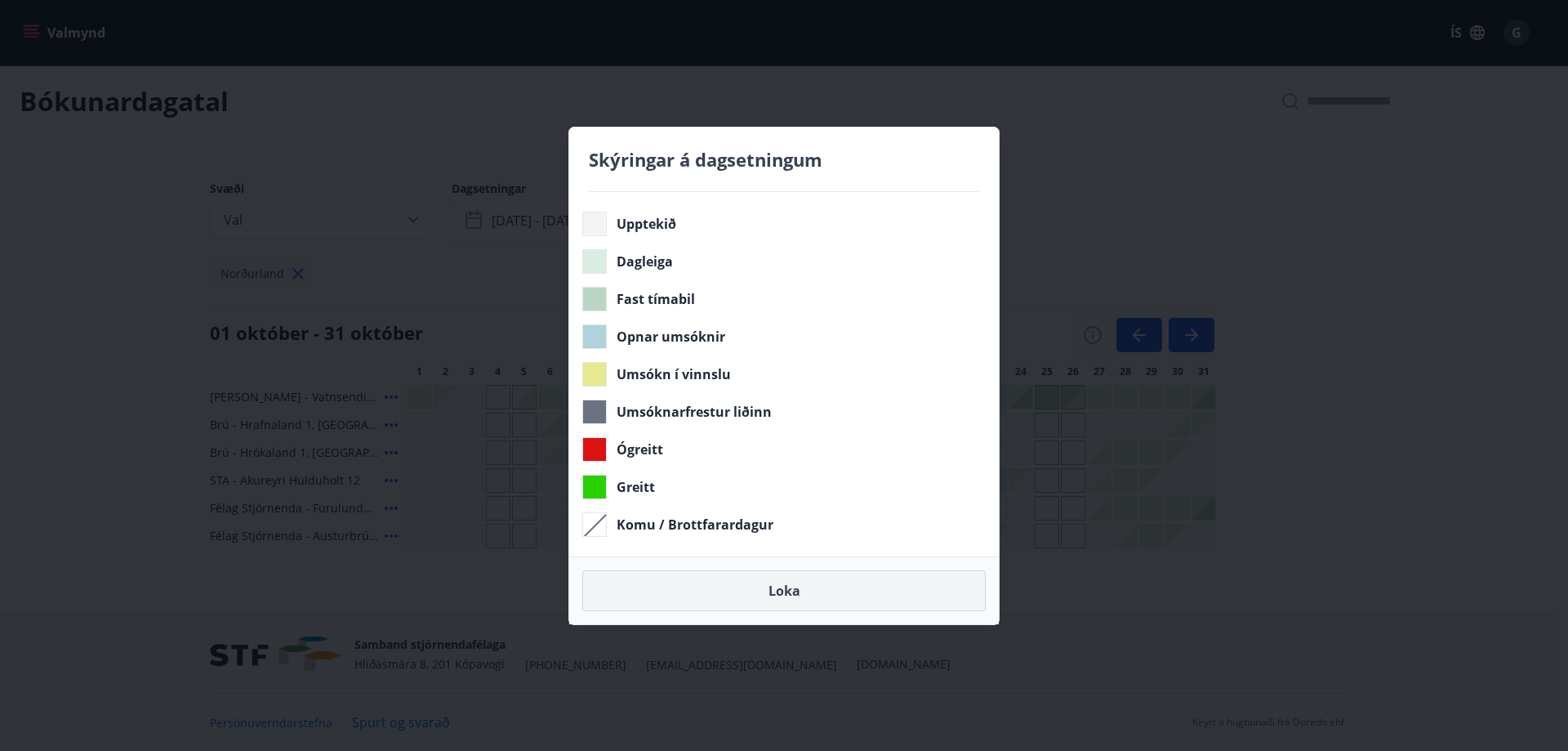
click at [801, 587] on button "Loka" at bounding box center [783, 590] width 403 height 41
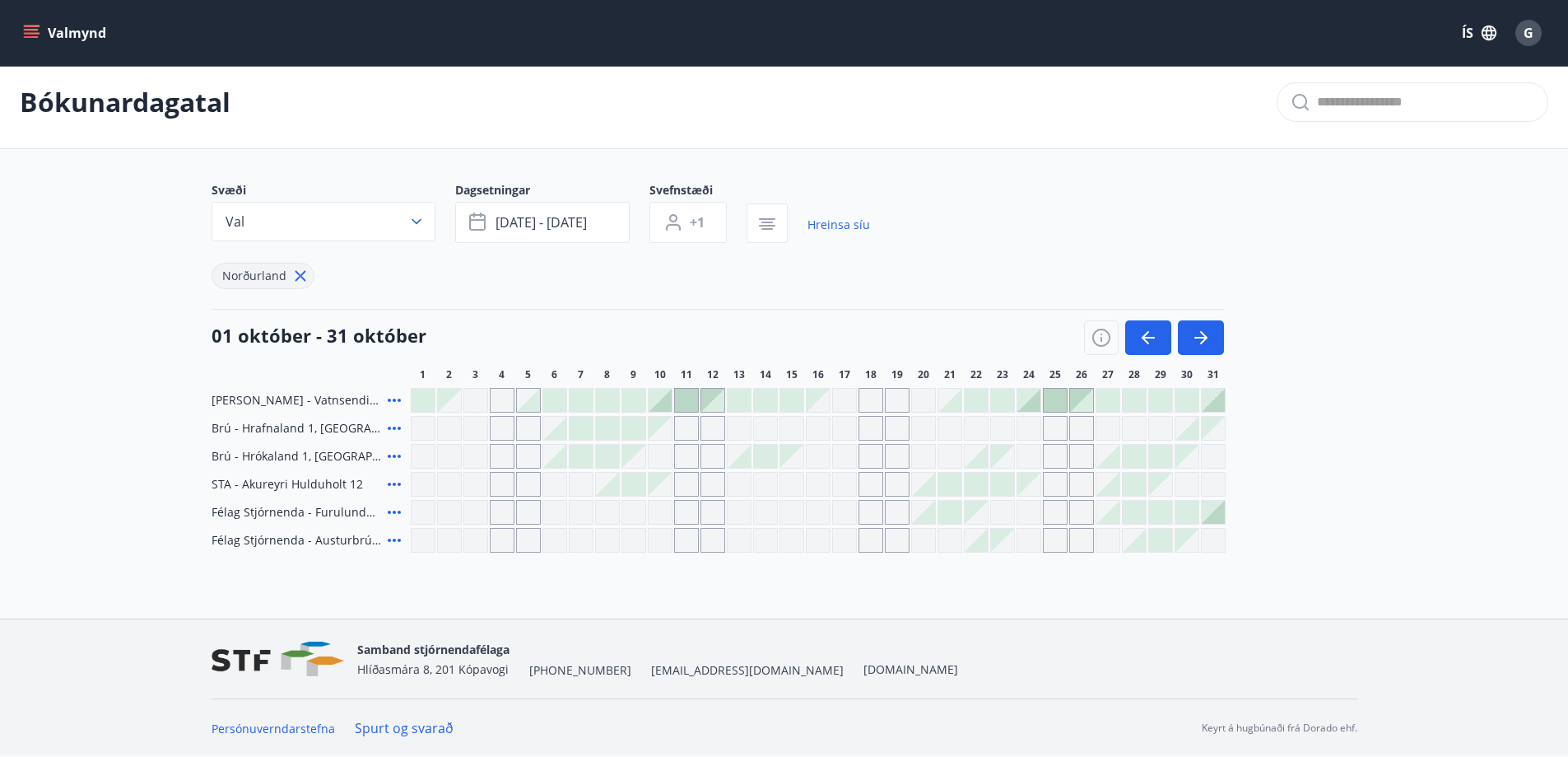
click at [1420, 400] on main "Bókunardagatal Svæði Val Dagsetningar okt 28 - nóv 02 Svefnstæði +1 Hreinsa síu…" at bounding box center [784, 305] width 1568 height 497
click at [1134, 508] on div at bounding box center [1134, 511] width 23 height 23
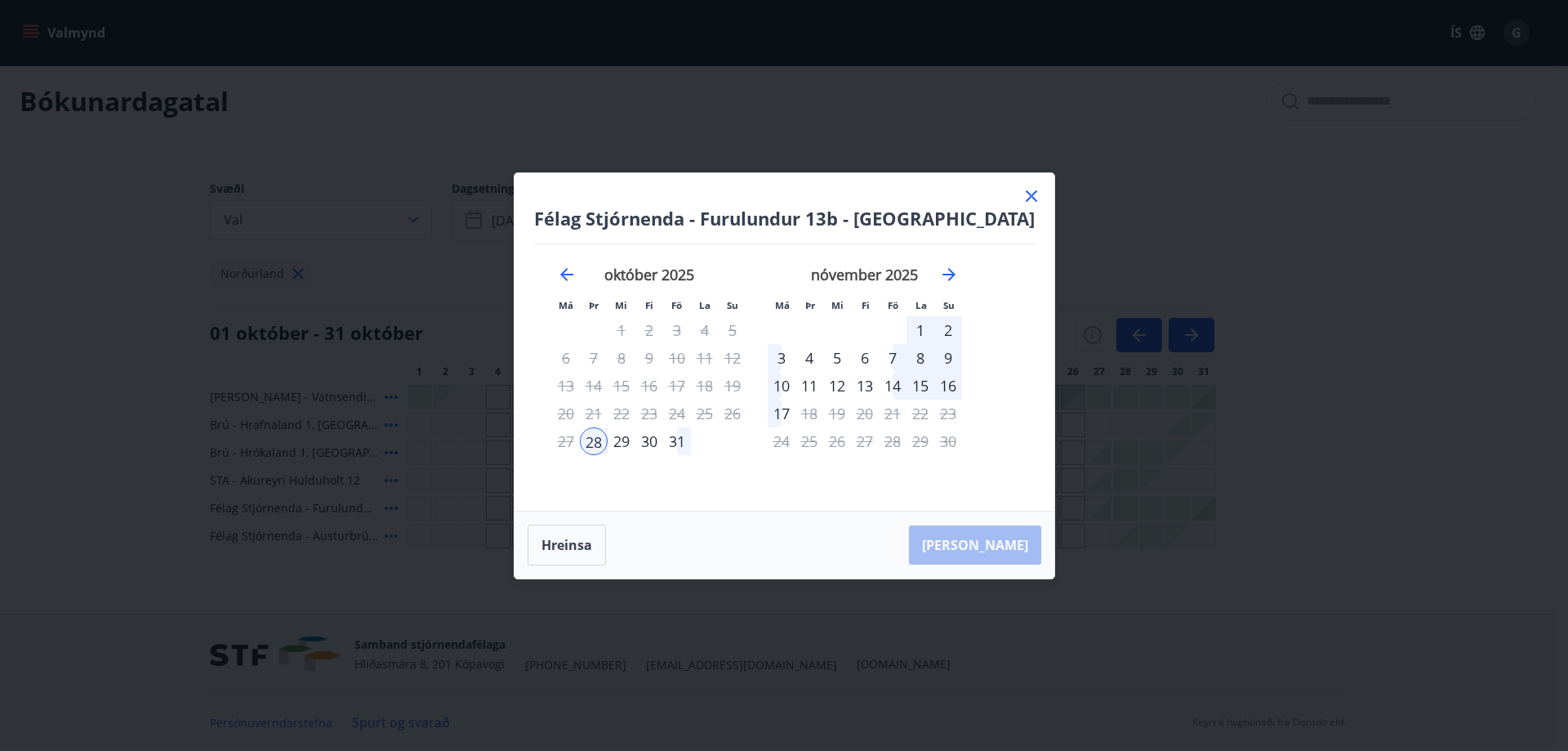
click at [962, 330] on div "2" at bounding box center [948, 329] width 28 height 28
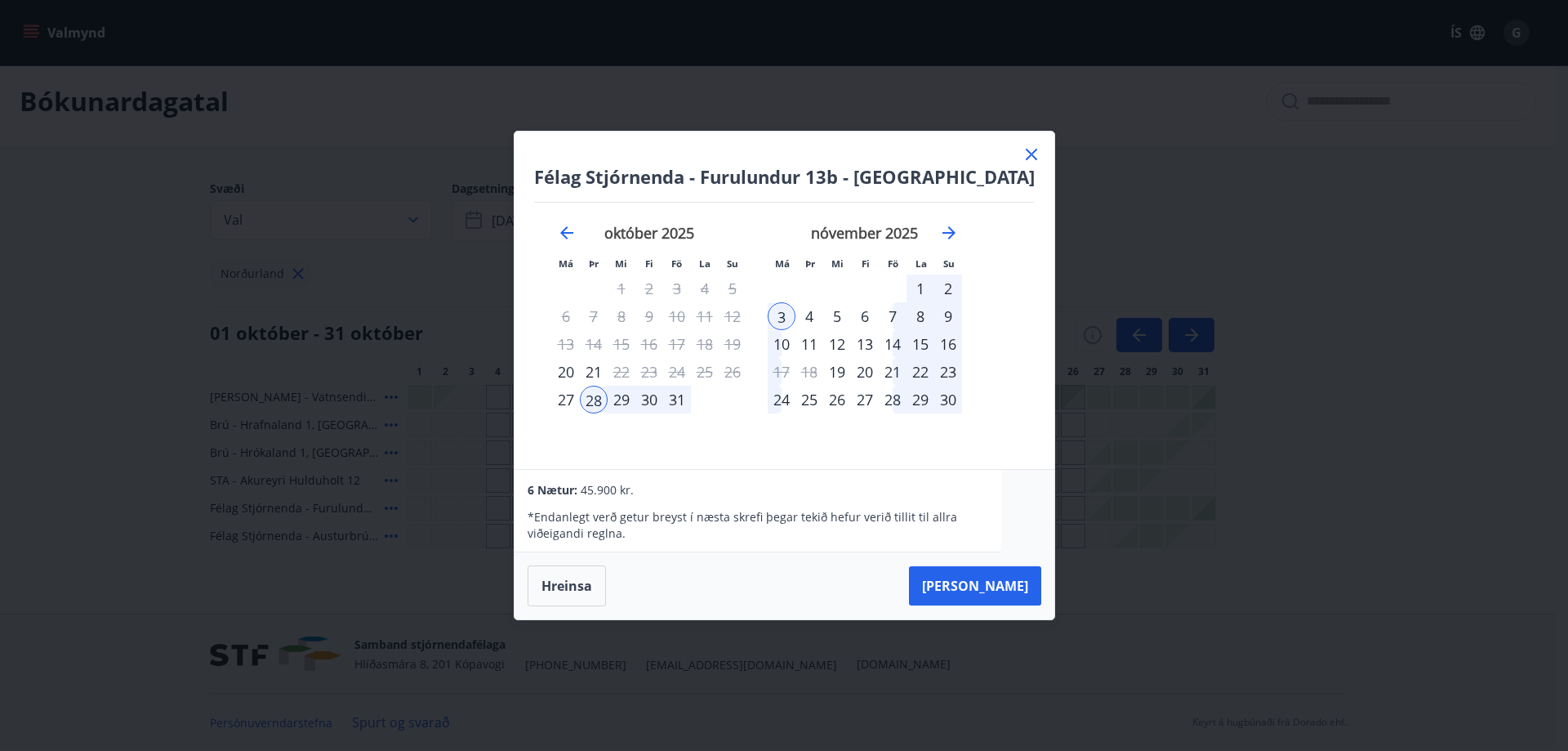
click at [790, 434] on div "nóvember 2025 1 2 3 4 5 6 7 8 9 10 11 12 13 14 15 16 17 18 19 20 21 22 23 24 25…" at bounding box center [864, 336] width 216 height 268
click at [866, 431] on div "nóvember 2025 1 2 3 4 5 6 7 8 9 10 11 12 13 14 15 16 17 18 19 20 21 22 23 24 25…" at bounding box center [864, 336] width 216 height 268
click at [589, 580] on button "Hreinsa" at bounding box center [567, 585] width 78 height 41
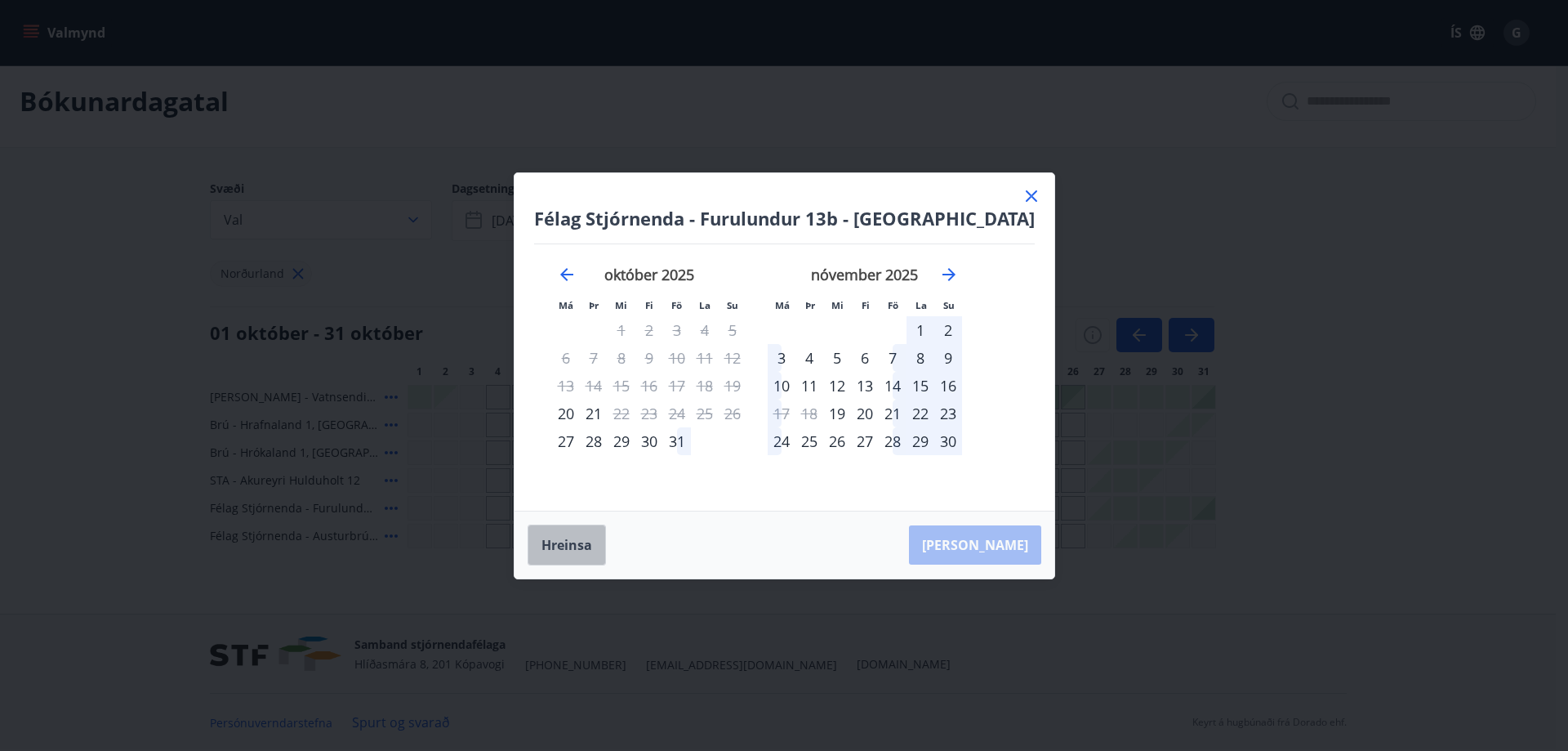
click at [601, 543] on button "Hreinsa" at bounding box center [567, 544] width 78 height 41
click at [1026, 198] on icon at bounding box center [1031, 196] width 12 height 12
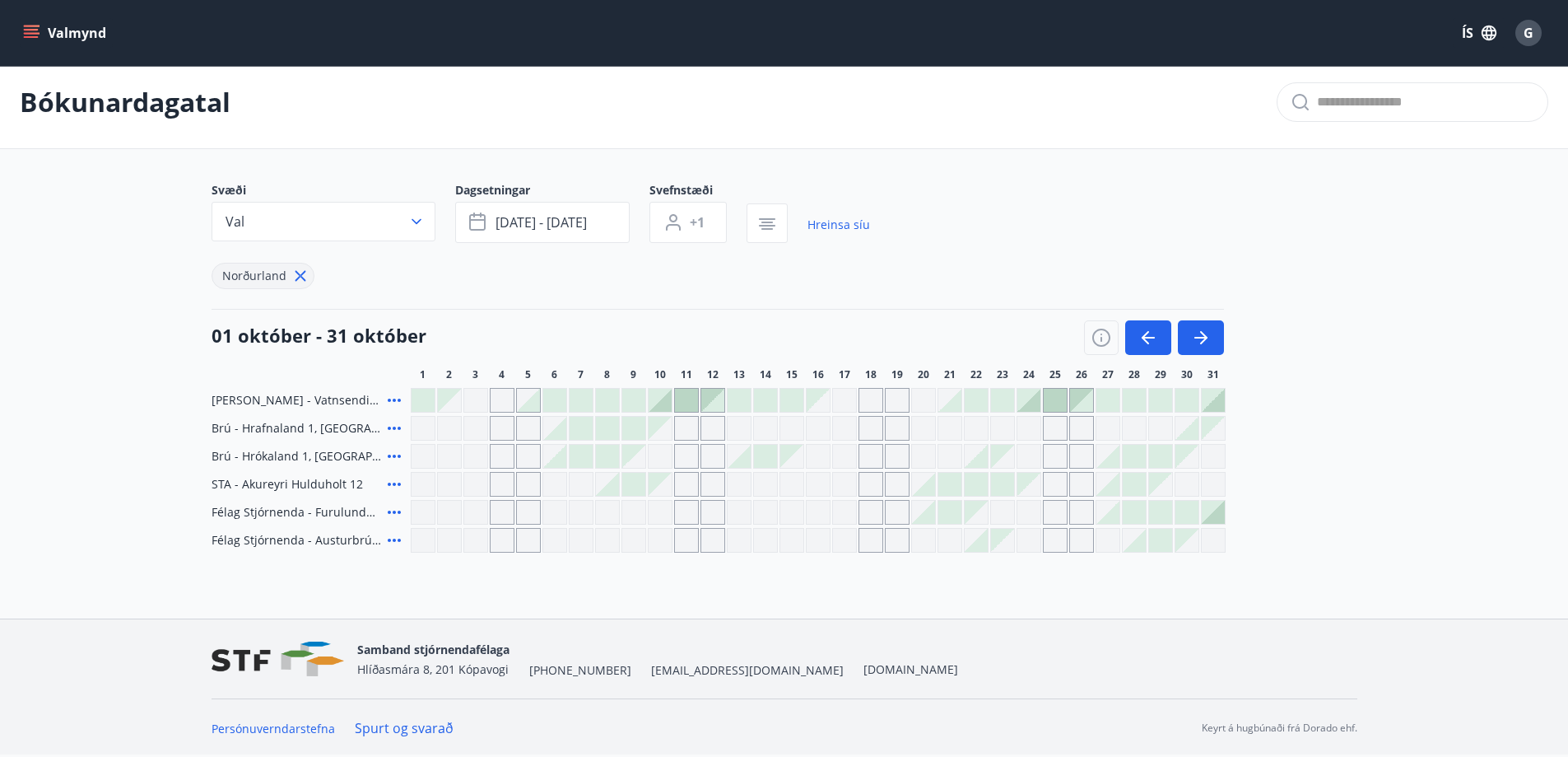
click at [1395, 434] on main "Bókunardagatal Svæði Val Dagsetningar okt 28 - nóv 02 Svefnstæði +1 Hreinsa síu…" at bounding box center [784, 305] width 1568 height 497
click at [1527, 29] on span "G" at bounding box center [1529, 33] width 10 height 18
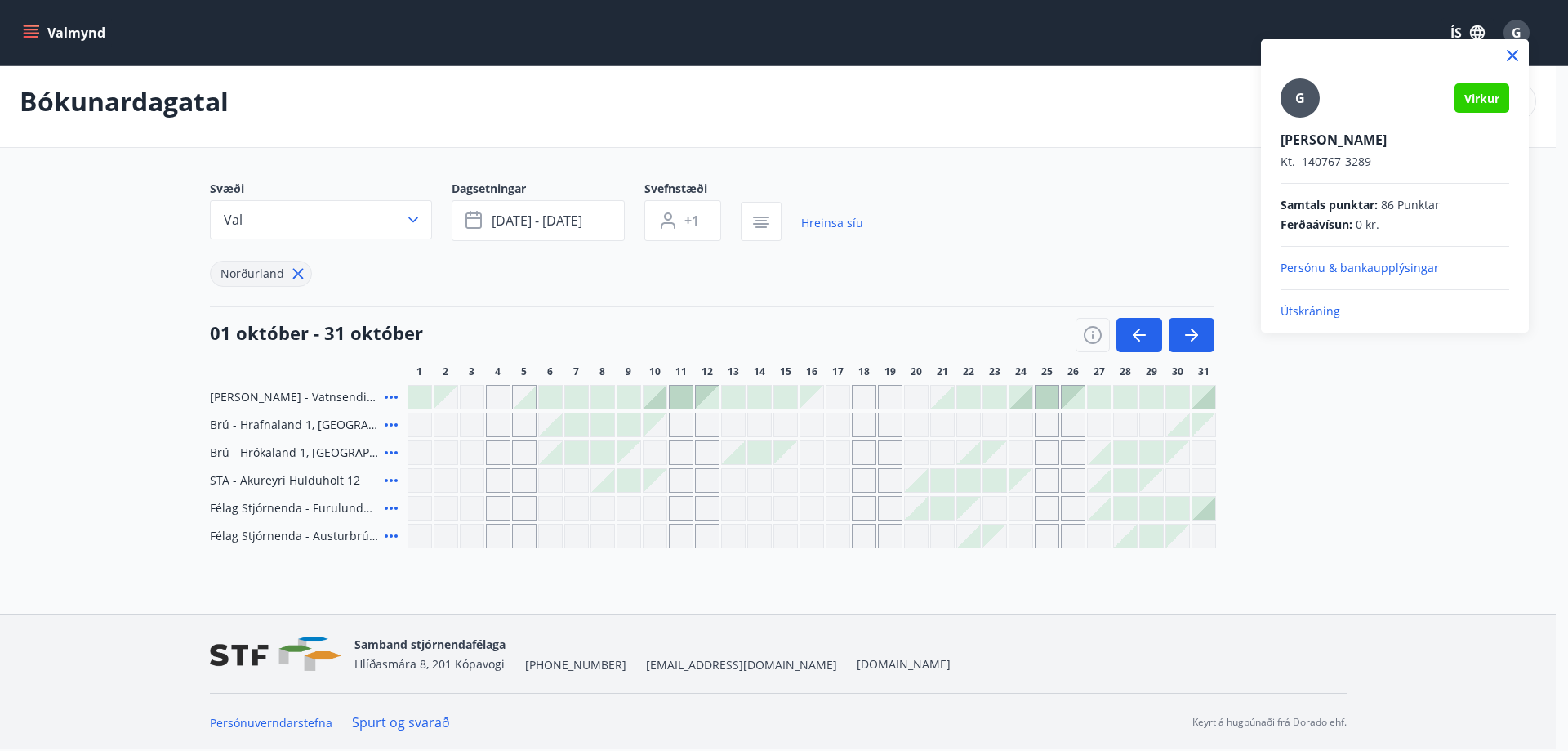
click at [1099, 154] on div at bounding box center [784, 376] width 1568 height 751
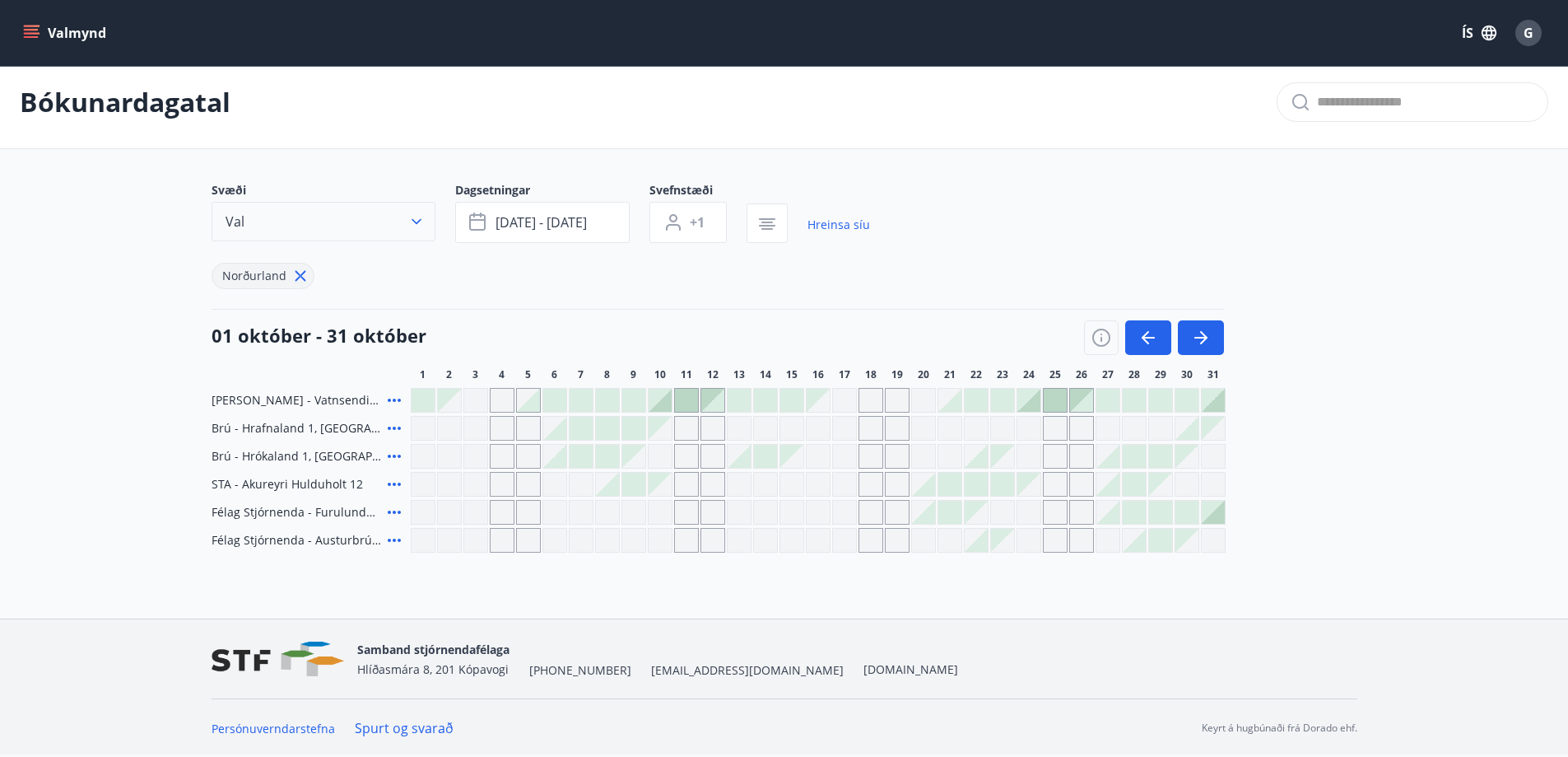
click at [413, 218] on icon "button" at bounding box center [417, 221] width 16 height 16
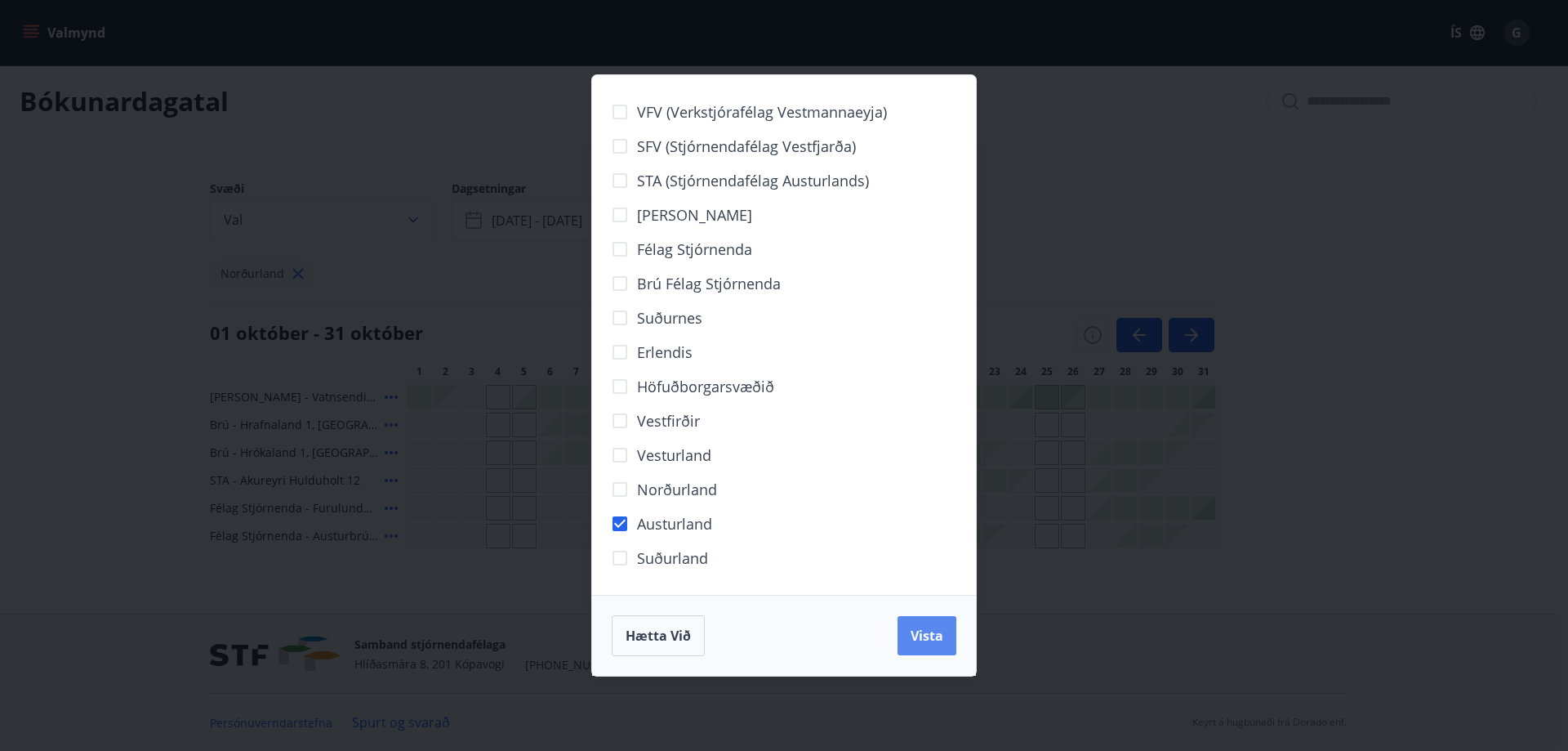
click at [931, 630] on span "Vista" at bounding box center [927, 635] width 32 height 18
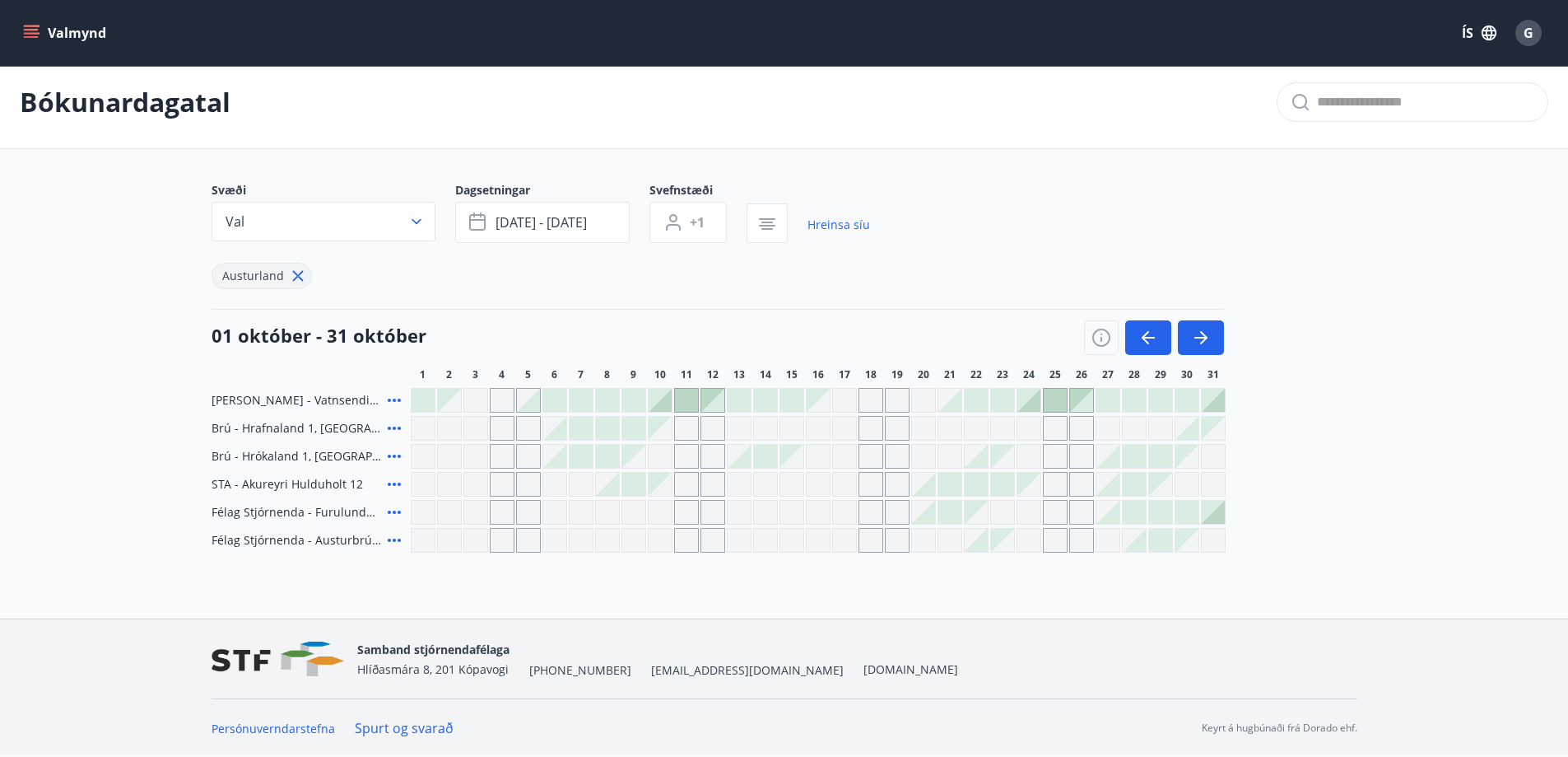
scroll to position [3, 0]
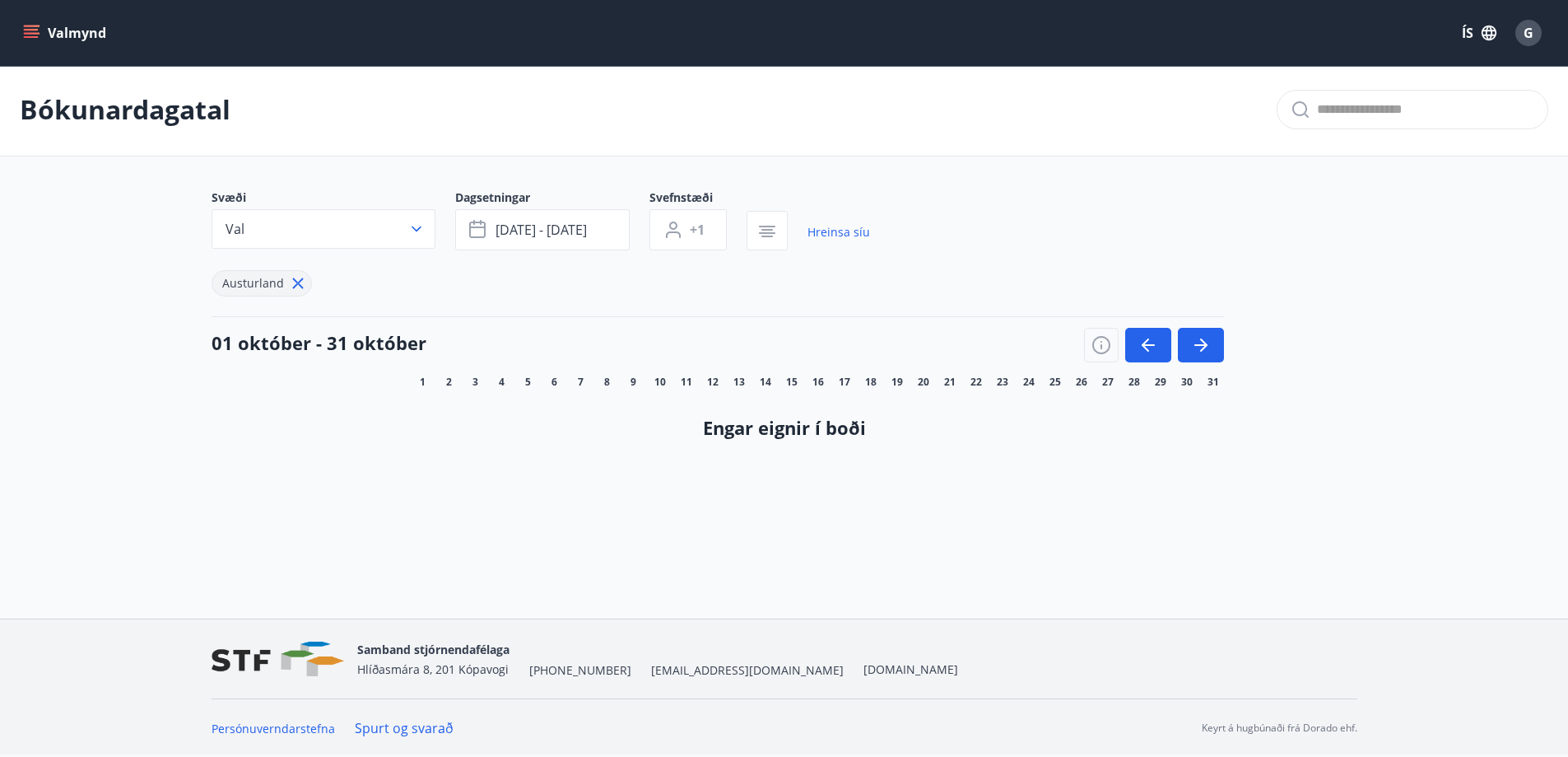
click at [1388, 219] on main "Bókunardagatal Svæði Val Dagsetningar okt 28 - nóv 02 Svefnstæði +1 Hreinsa síu…" at bounding box center [784, 265] width 1568 height 403
click at [1400, 222] on main "Bókunardagatal Svæði Val Dagsetningar okt 28 - nóv 02 Svefnstæði +1 Hreinsa síu…" at bounding box center [784, 265] width 1568 height 403
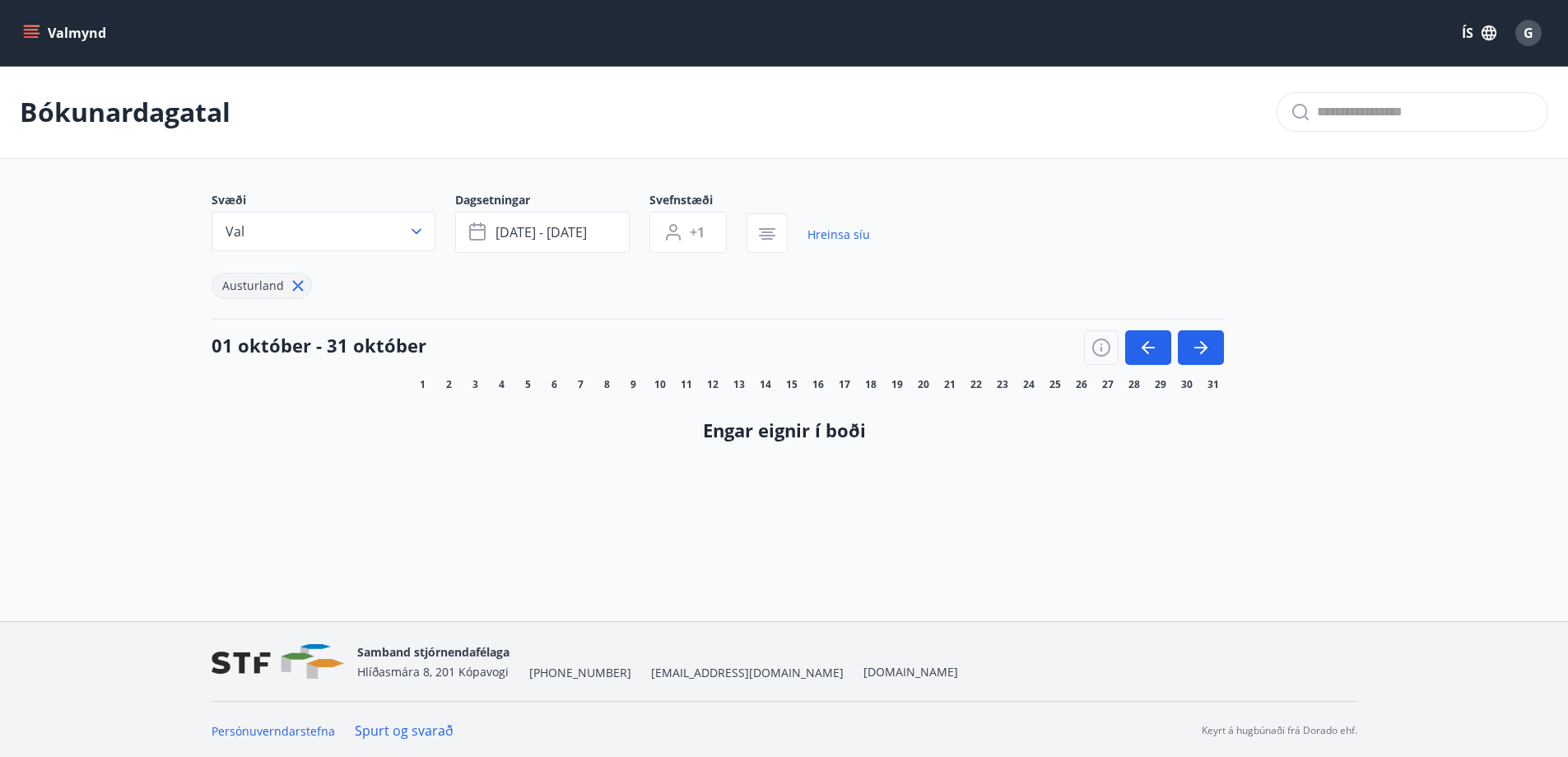
click at [1374, 290] on div "Svæði Val Dagsetningar okt 28 - nóv 02 Svefnstæði +1 Hreinsa síu Austurland 01 …" at bounding box center [785, 330] width 1186 height 277
click at [1362, 222] on div "Svæði Val Dagsetningar okt 28 - nóv 02 Svefnstæði +1 Hreinsa síu Austurland 01 …" at bounding box center [785, 330] width 1186 height 277
click at [1527, 29] on span "G" at bounding box center [1529, 33] width 10 height 18
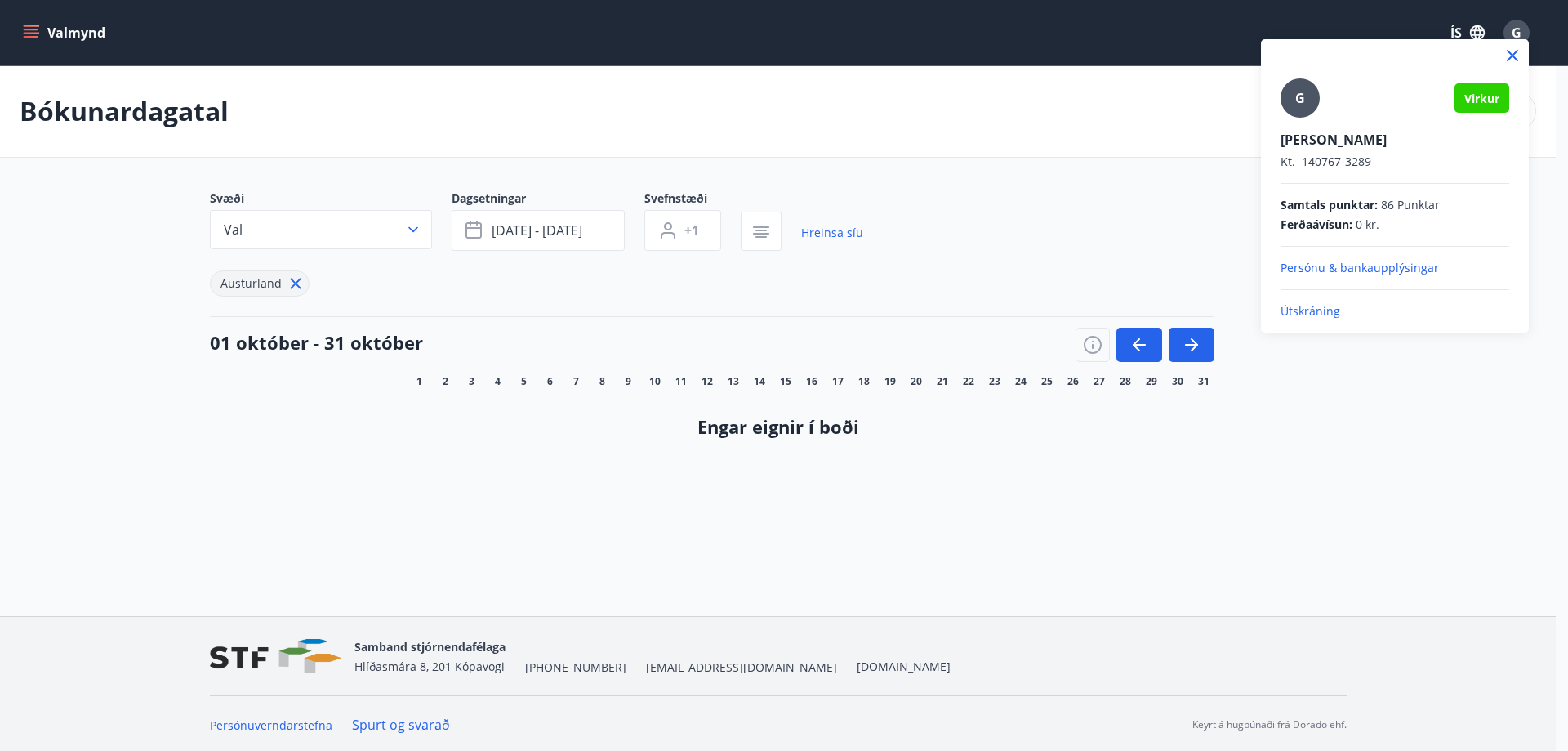
click at [1313, 306] on p "Útskráning" at bounding box center [1394, 311] width 228 height 16
